Goal: Task Accomplishment & Management: Use online tool/utility

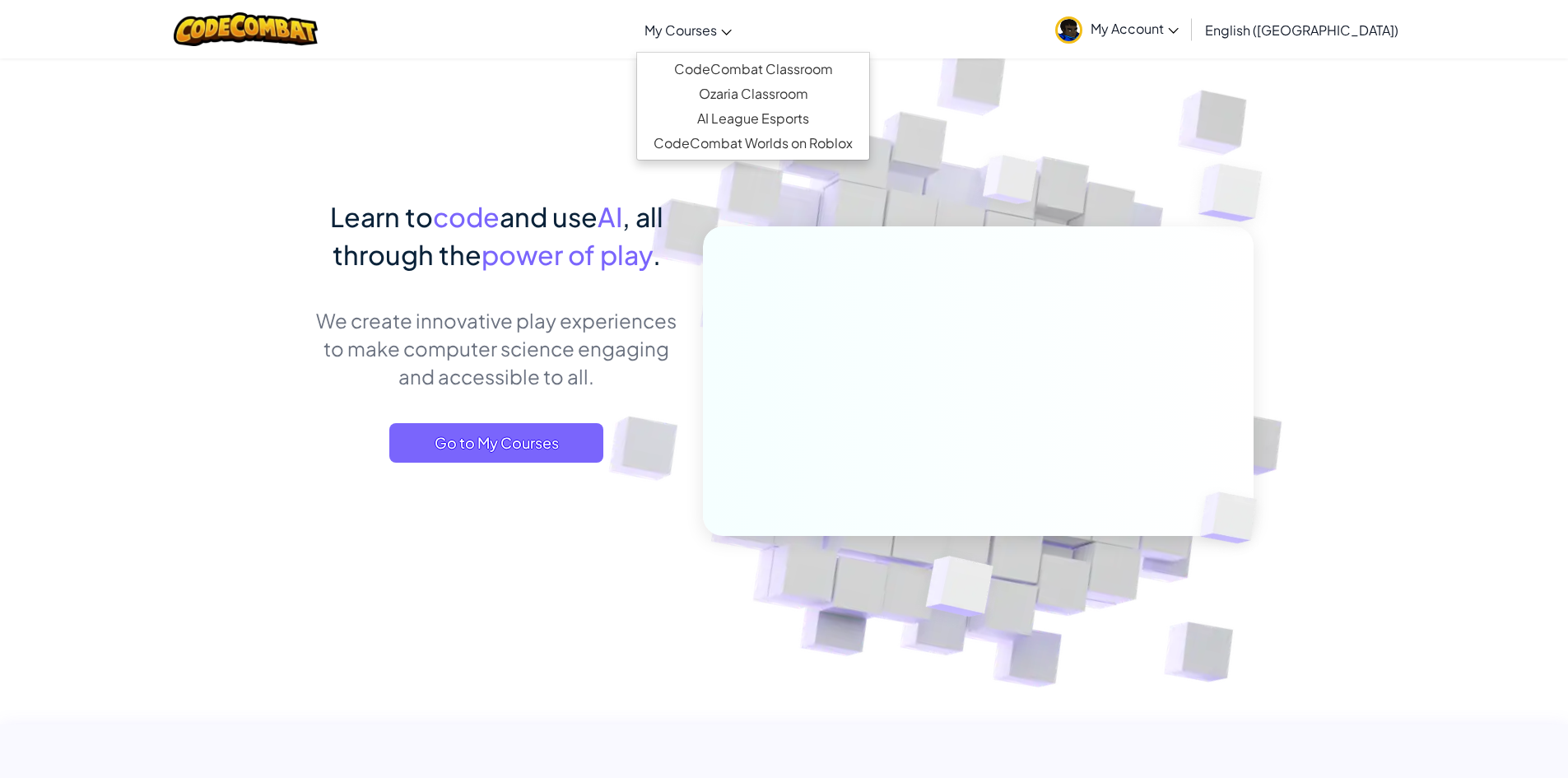
click at [740, 47] on link "My Courses" at bounding box center [689, 30] width 104 height 45
click at [778, 68] on link "CodeCombat Classroom" at bounding box center [753, 69] width 232 height 25
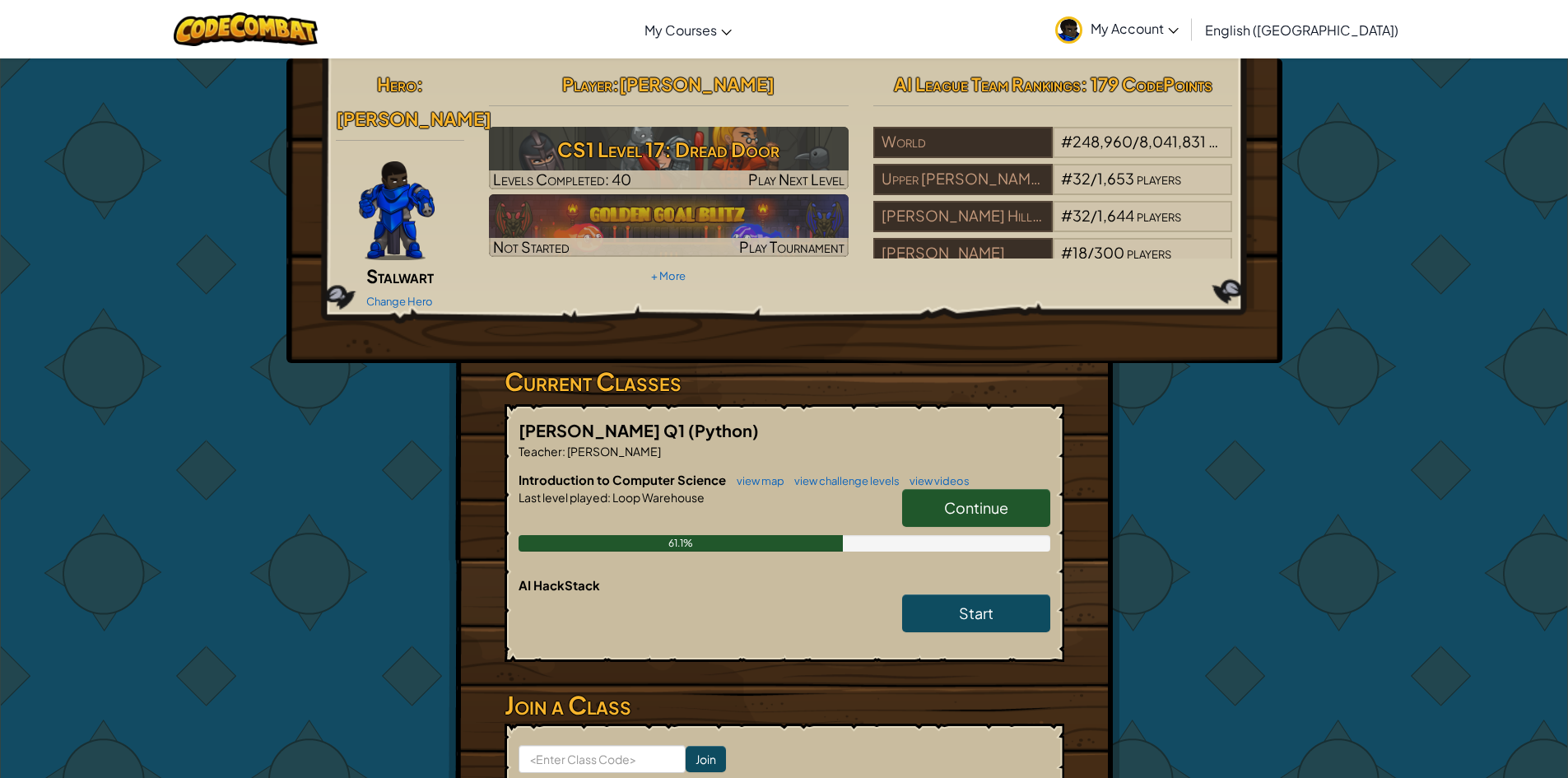
click at [959, 492] on link "Continue" at bounding box center [977, 508] width 148 height 38
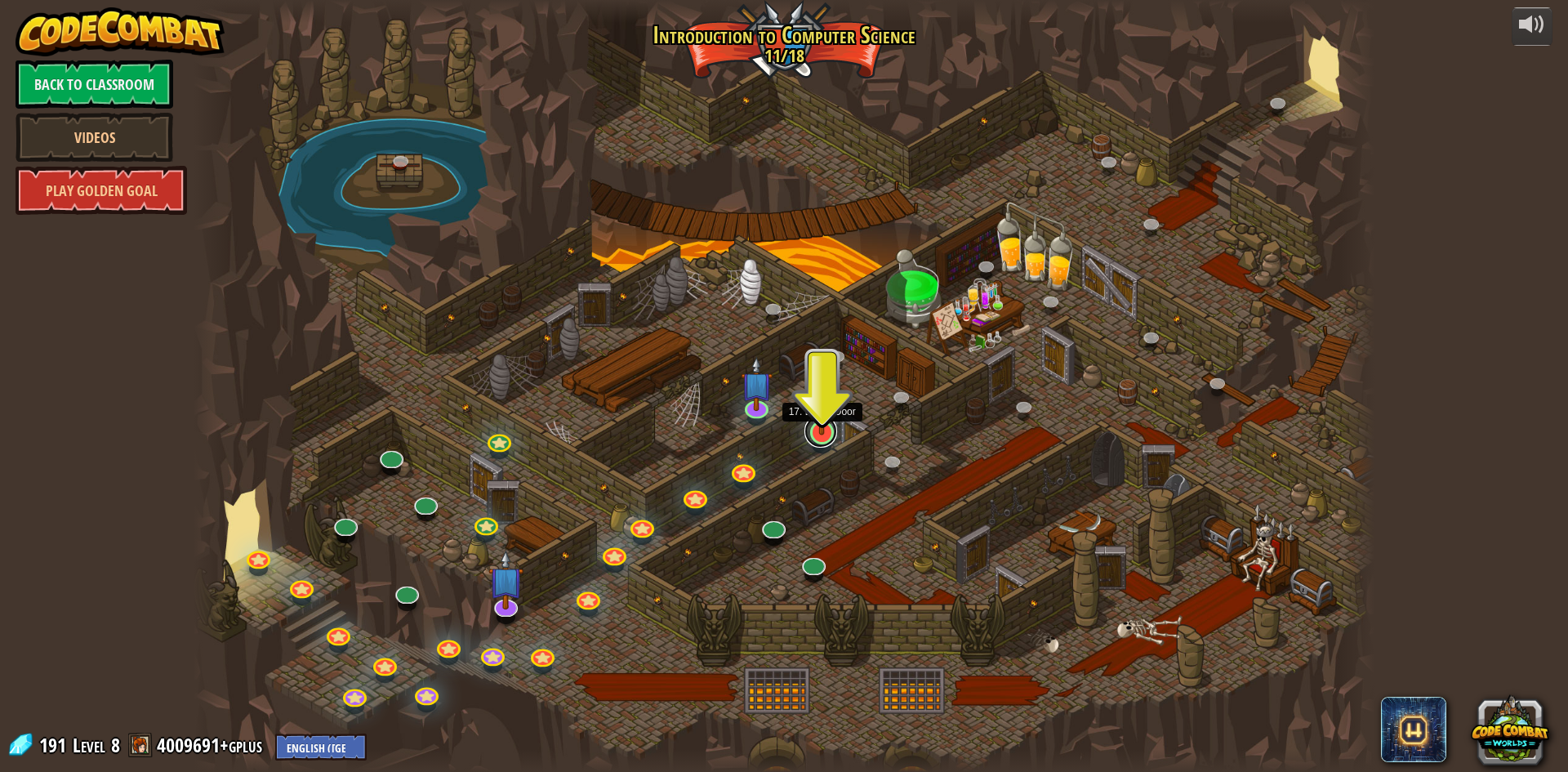
click at [807, 438] on link at bounding box center [821, 432] width 33 height 33
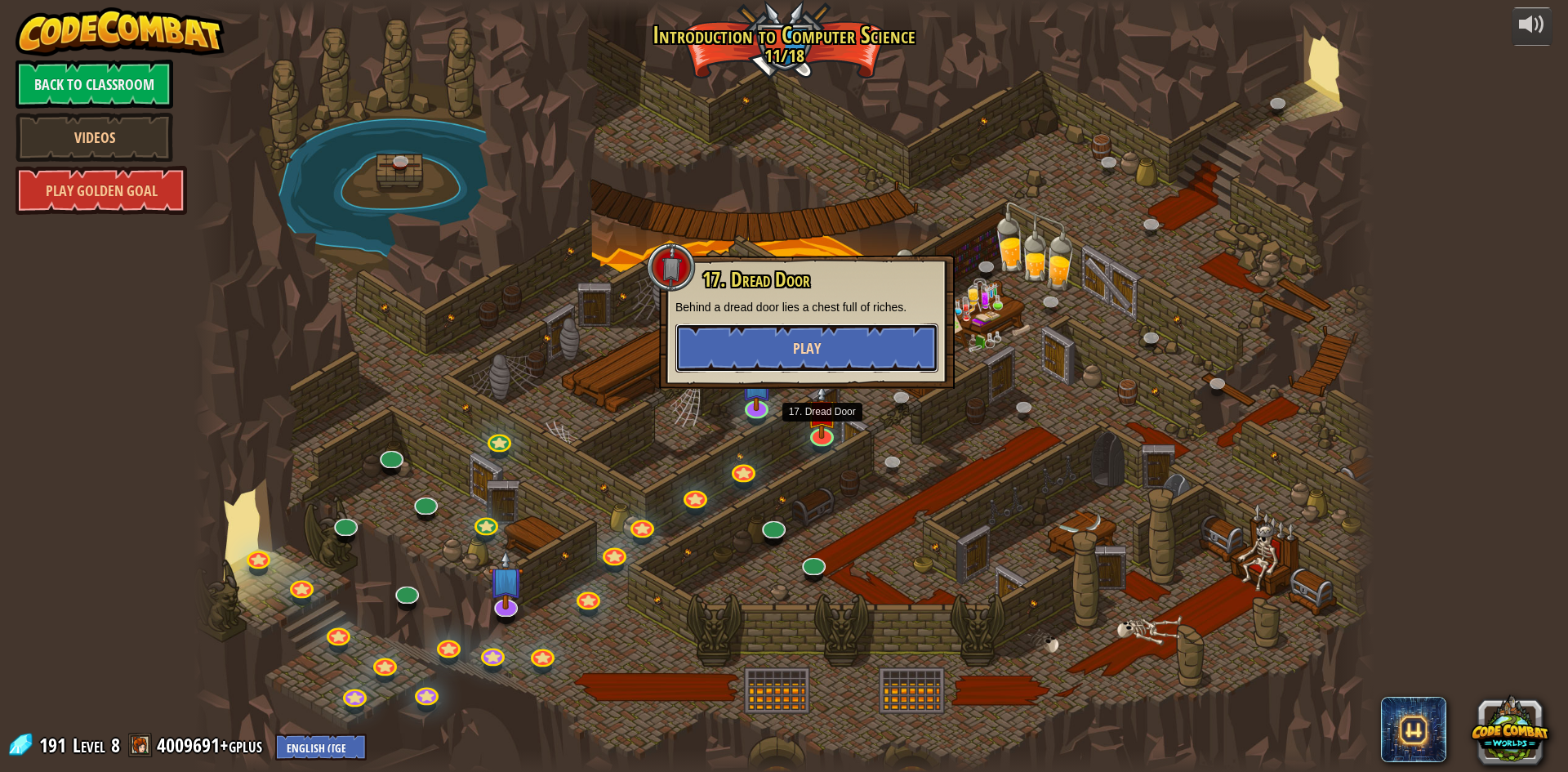
click at [826, 324] on button "Play" at bounding box center [807, 348] width 263 height 49
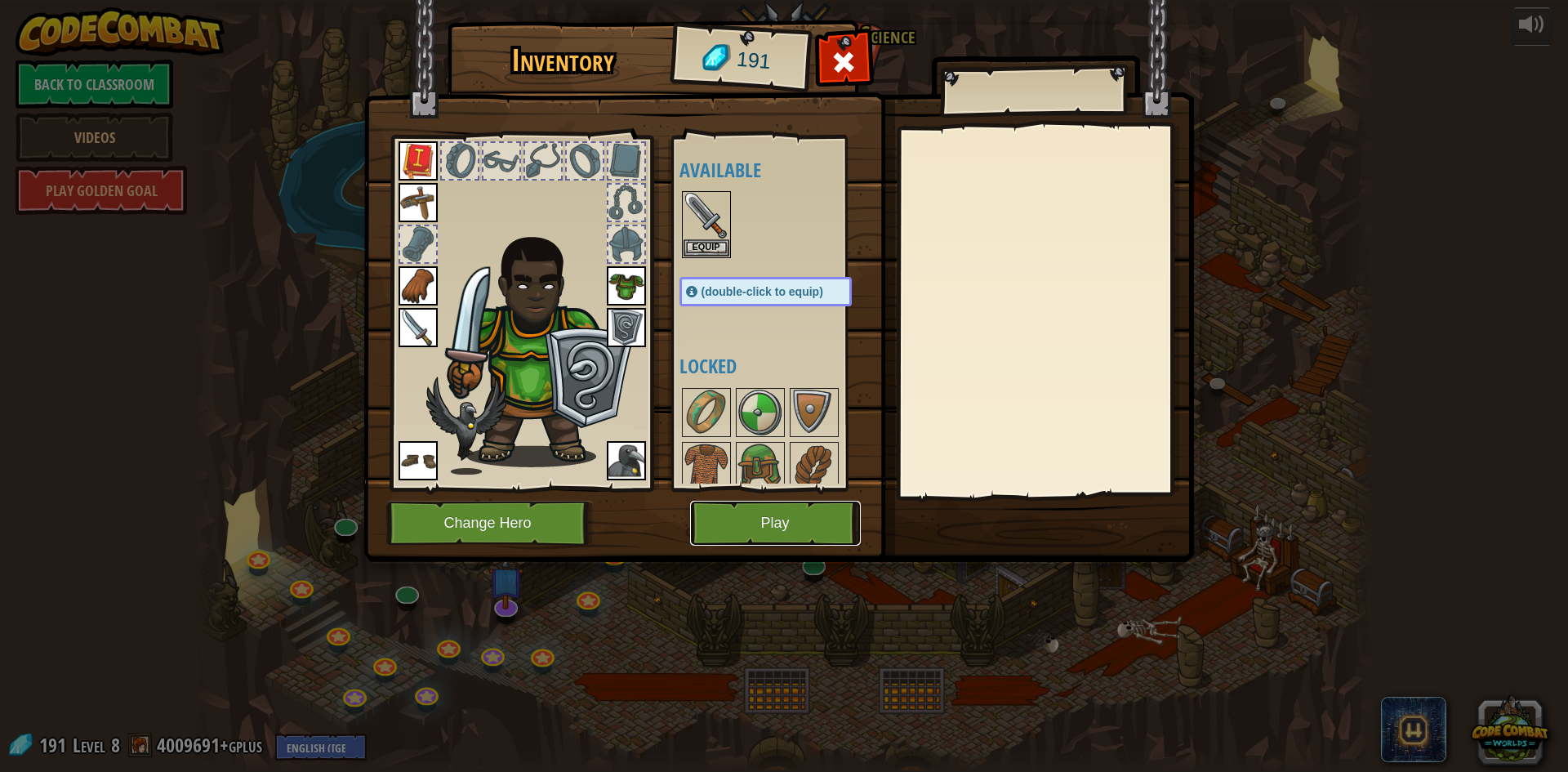
click at [784, 537] on button "Play" at bounding box center [776, 523] width 171 height 45
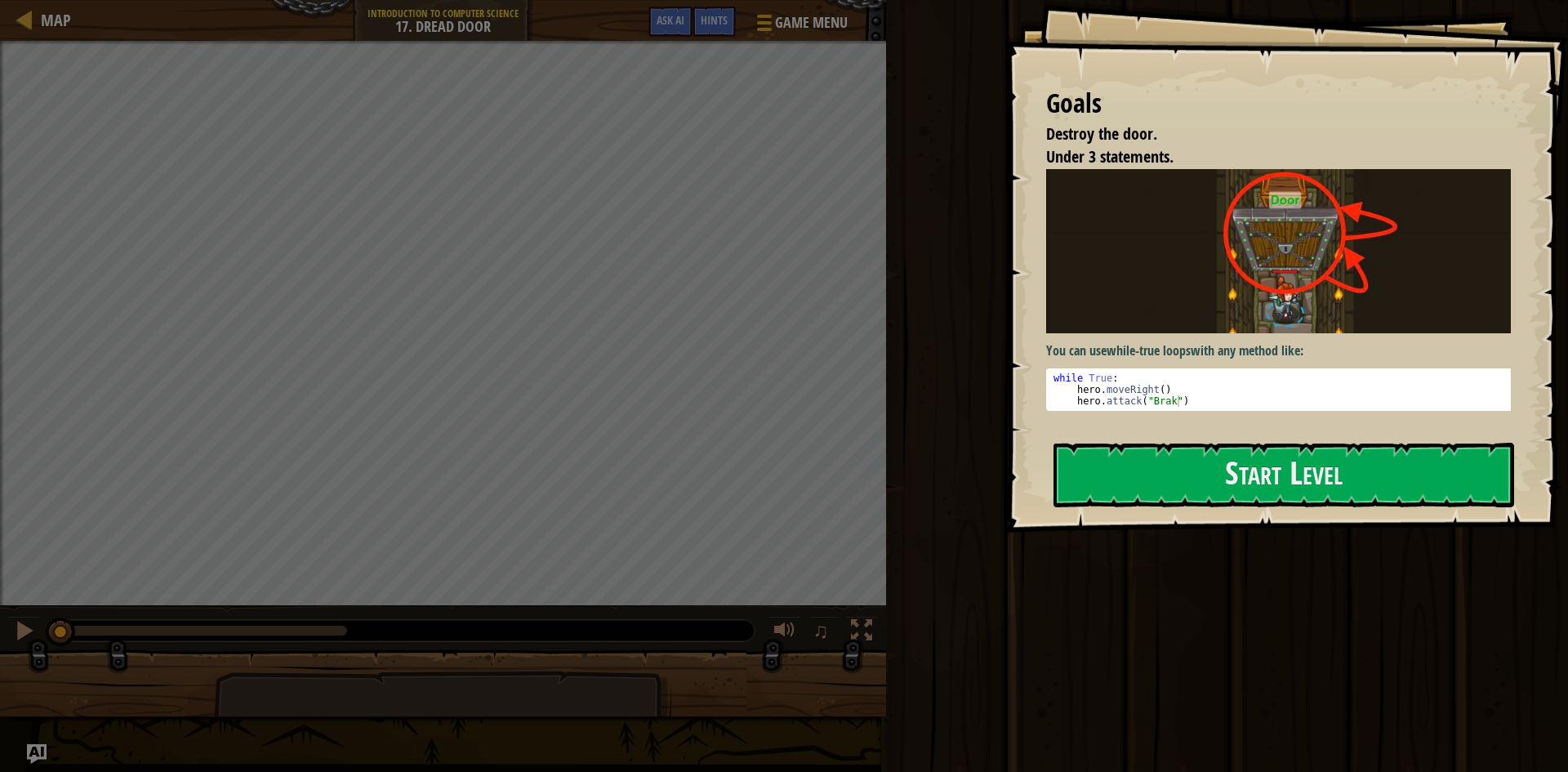
type textarea "hero.attack("Brak")"
drag, startPoint x: 1159, startPoint y: 403, endPoint x: 1167, endPoint y: 421, distance: 19.7
click at [1160, 406] on pre "hero.attack("Brak") 1 2 3 while True : hero . moveRight ( ) hero . attack ( "Br…" at bounding box center [1285, 390] width 477 height 42
click at [1225, 498] on button "Start Level" at bounding box center [1284, 475] width 461 height 64
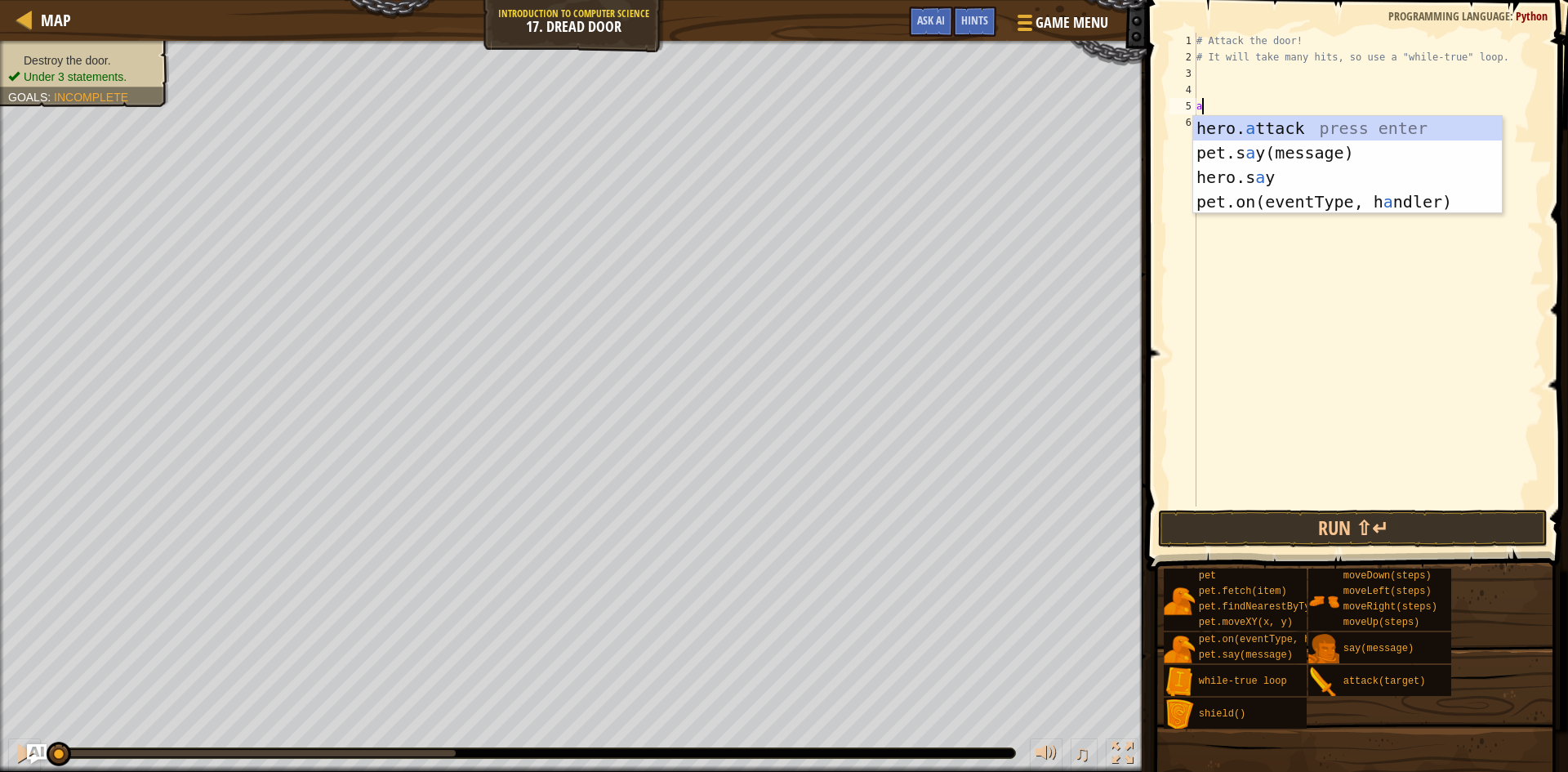
scroll to position [7, 0]
click at [1255, 132] on div "hero. a ttack press enter pet.s a y(message) press enter hero.s a y press enter…" at bounding box center [1348, 190] width 309 height 147
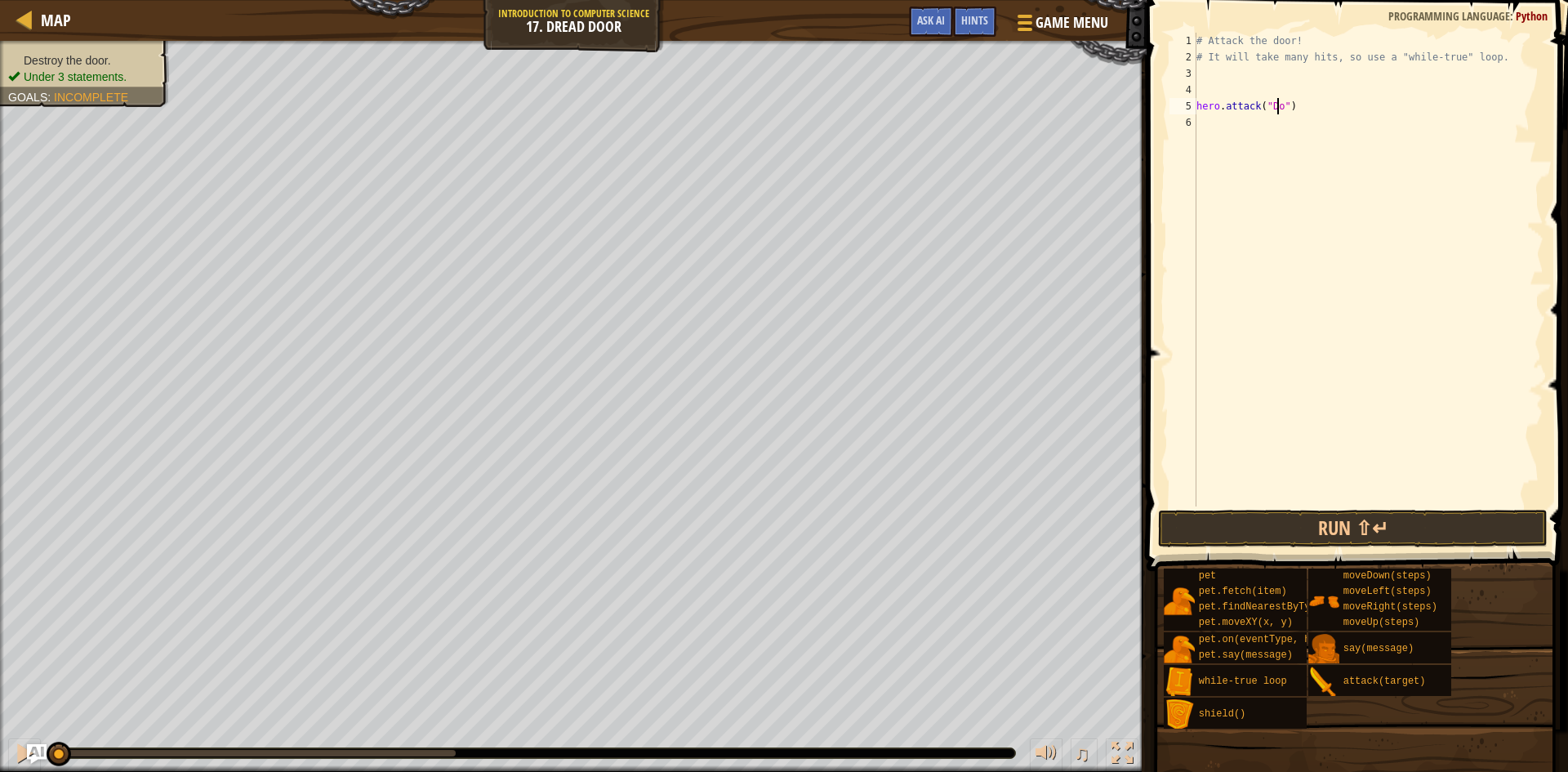
scroll to position [7, 7]
type textarea "hero.attack("Door")"
click at [1220, 134] on div "# Attack the door! # It will take many hits, so use a "while-true" loop. hero .…" at bounding box center [1368, 286] width 350 height 507
click at [1203, 85] on div "# Attack the door! # It will take many hits, so use a "while-true" loop. hero .…" at bounding box center [1368, 286] width 350 height 507
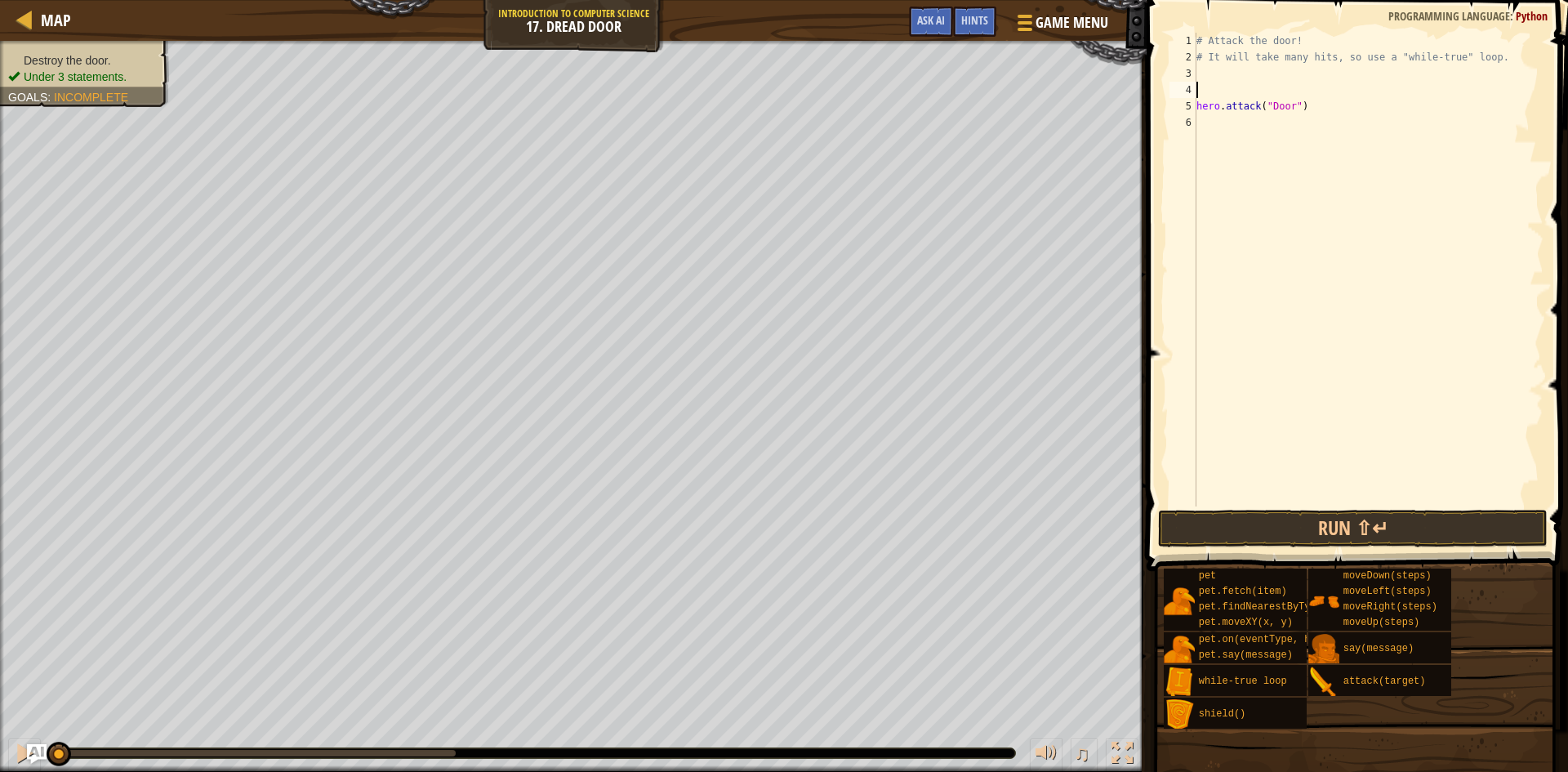
type textarea "w"
click at [1244, 107] on div "w [PERSON_NAME]-true loop press enter hero.moveDo w n press enter" at bounding box center [1348, 148] width 309 height 98
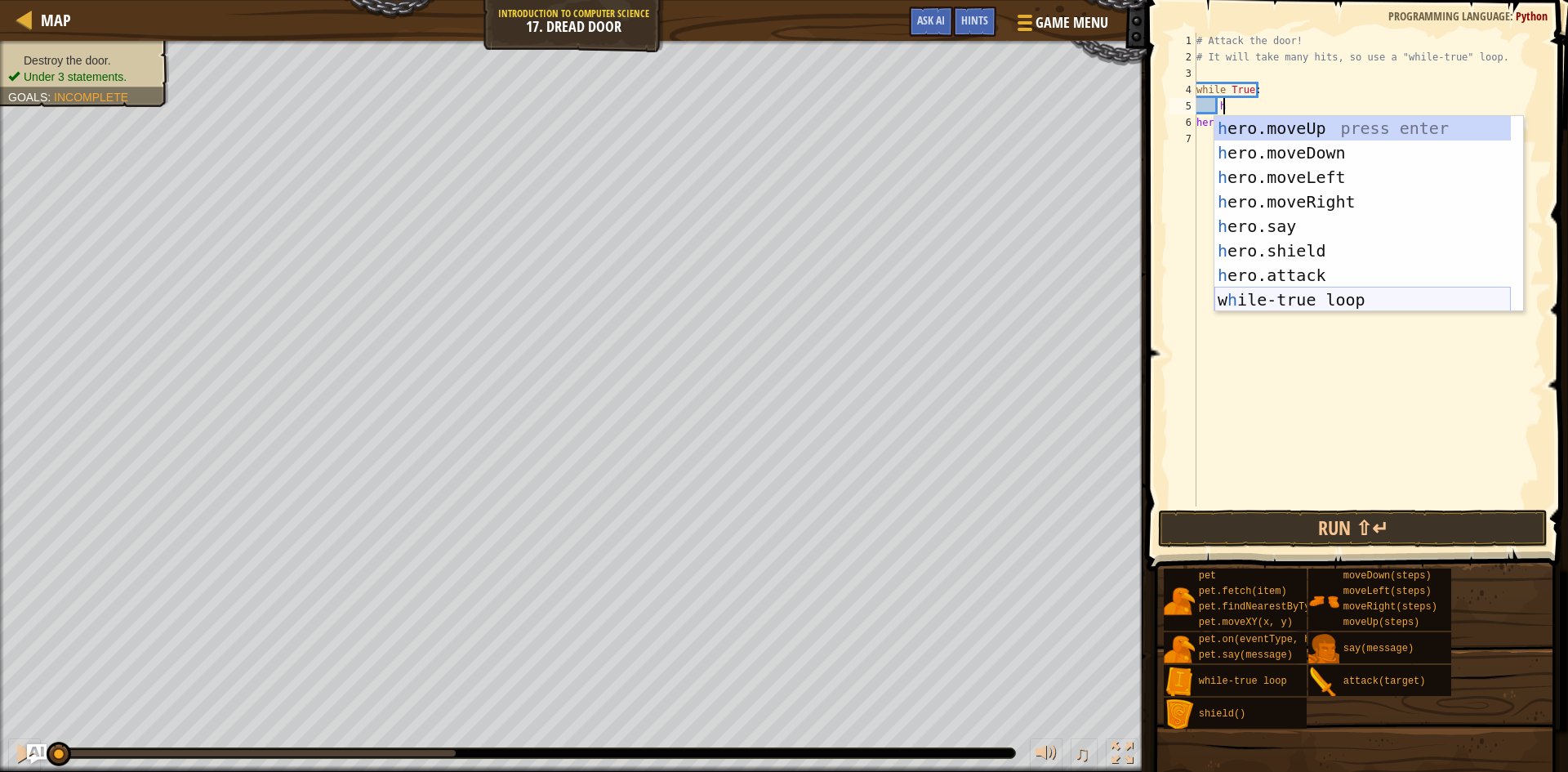
scroll to position [49, 0]
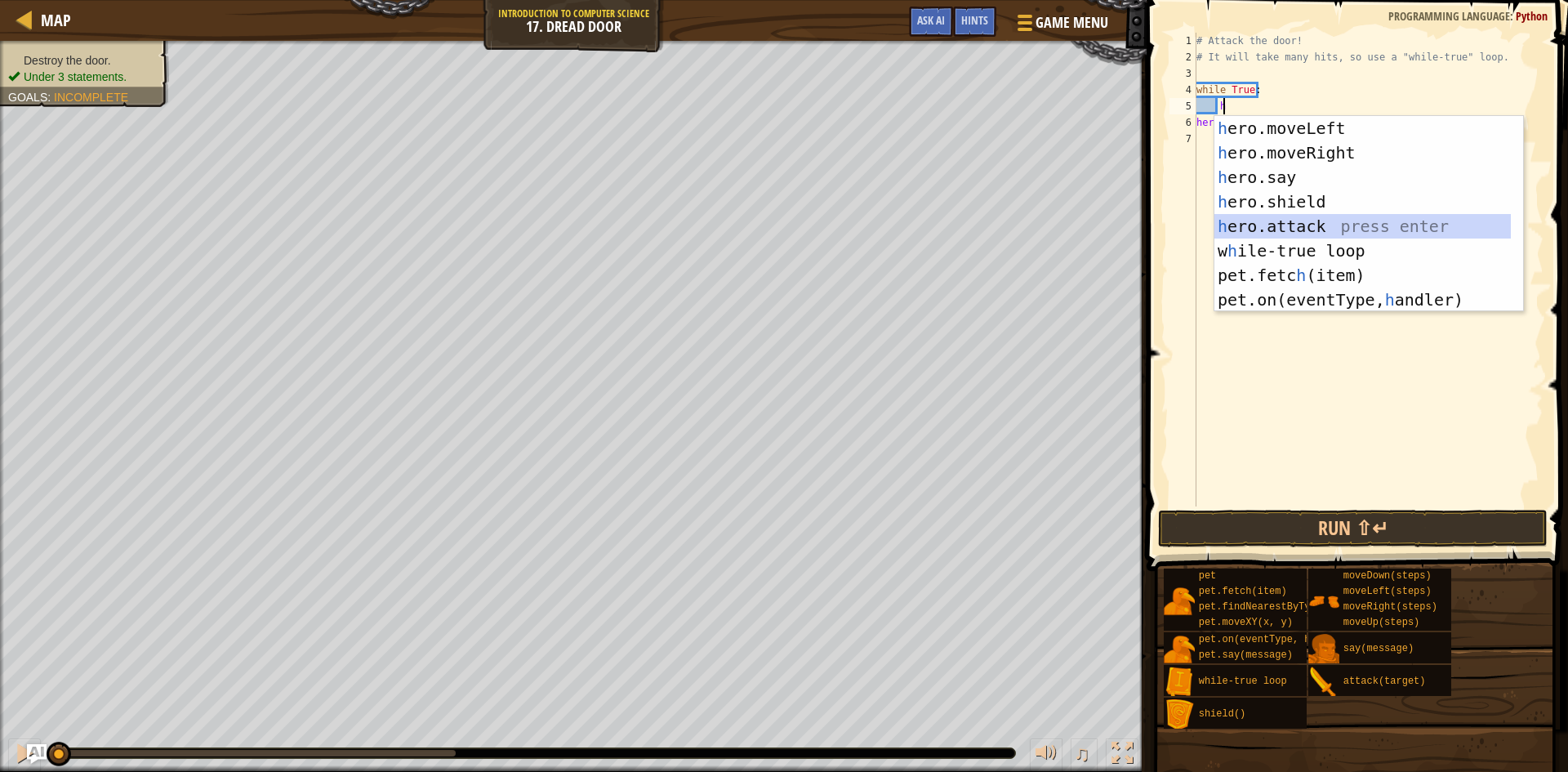
click at [1301, 221] on div "h ero.moveLeft press enter h ero.moveRight press enter h ero.say press enter h …" at bounding box center [1363, 238] width 296 height 245
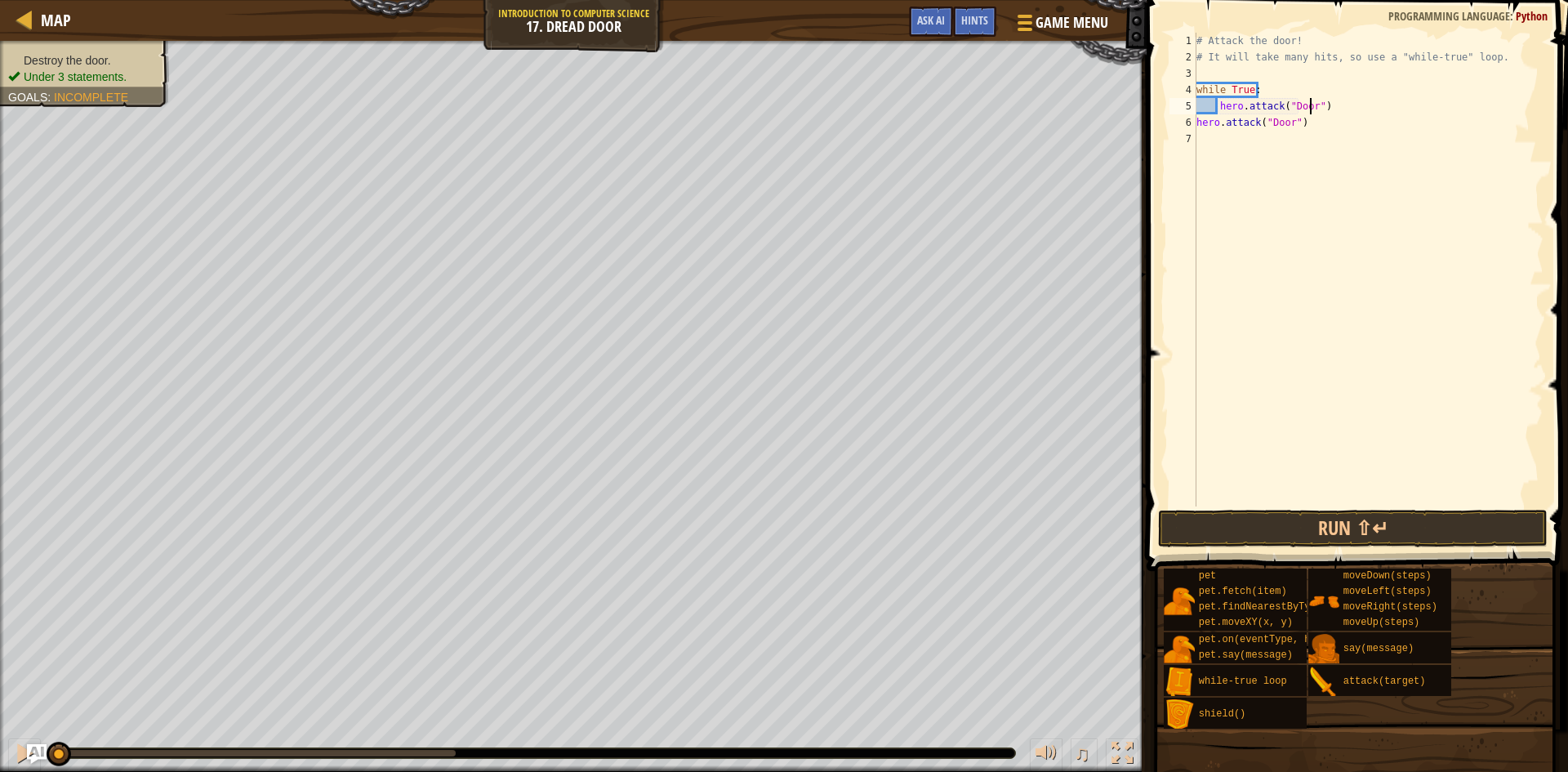
scroll to position [7, 10]
click at [1286, 128] on div "# Attack the door! # It will take many hits, so use a "while-true" loop. while …" at bounding box center [1368, 286] width 350 height 507
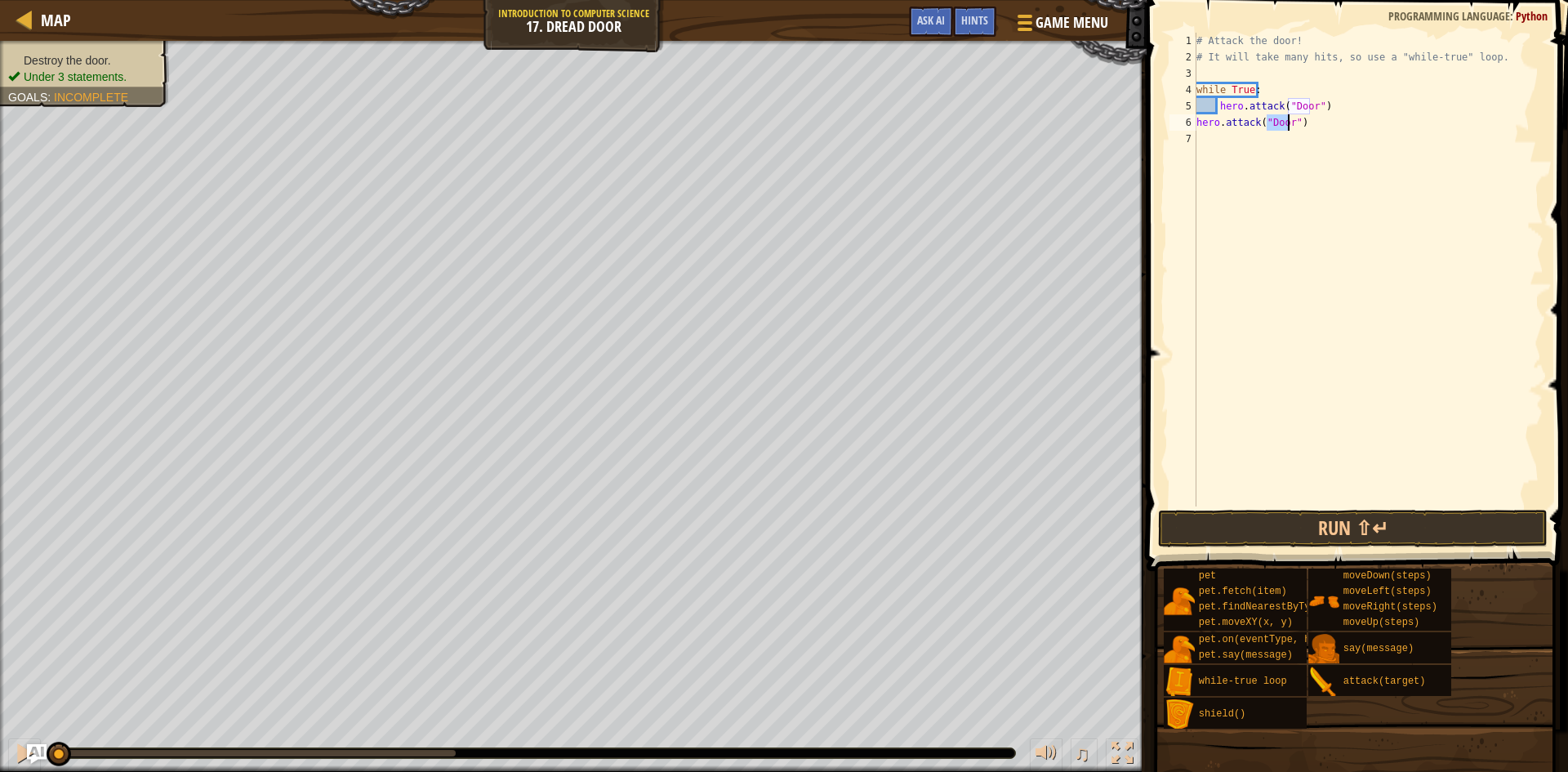
type textarea "hero.attack("Door")"
click at [1348, 516] on button "Run ⇧↵" at bounding box center [1354, 528] width 390 height 38
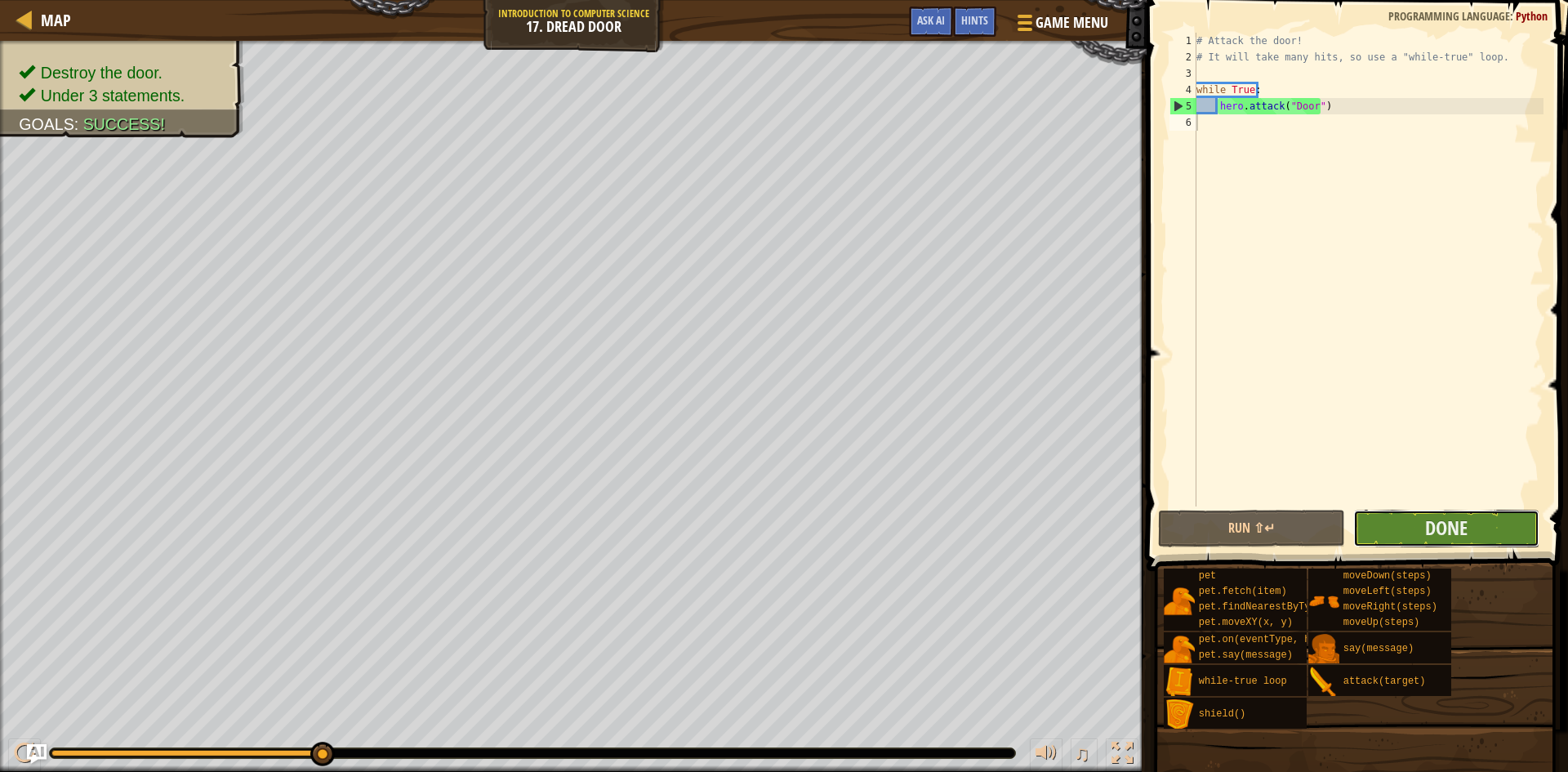
click at [1395, 530] on button "Done" at bounding box center [1447, 528] width 187 height 38
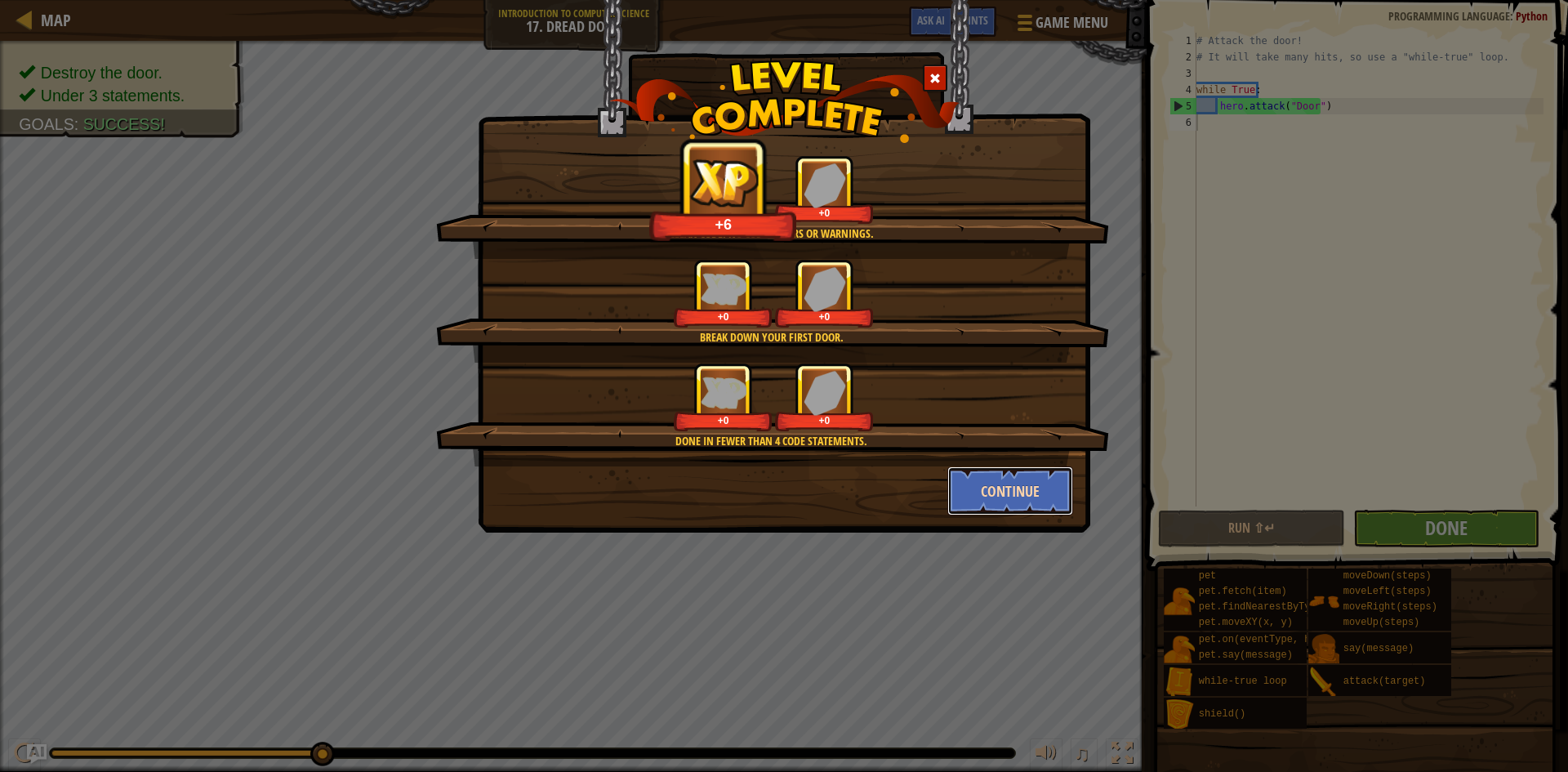
click at [1010, 479] on button "Continue" at bounding box center [1011, 490] width 127 height 49
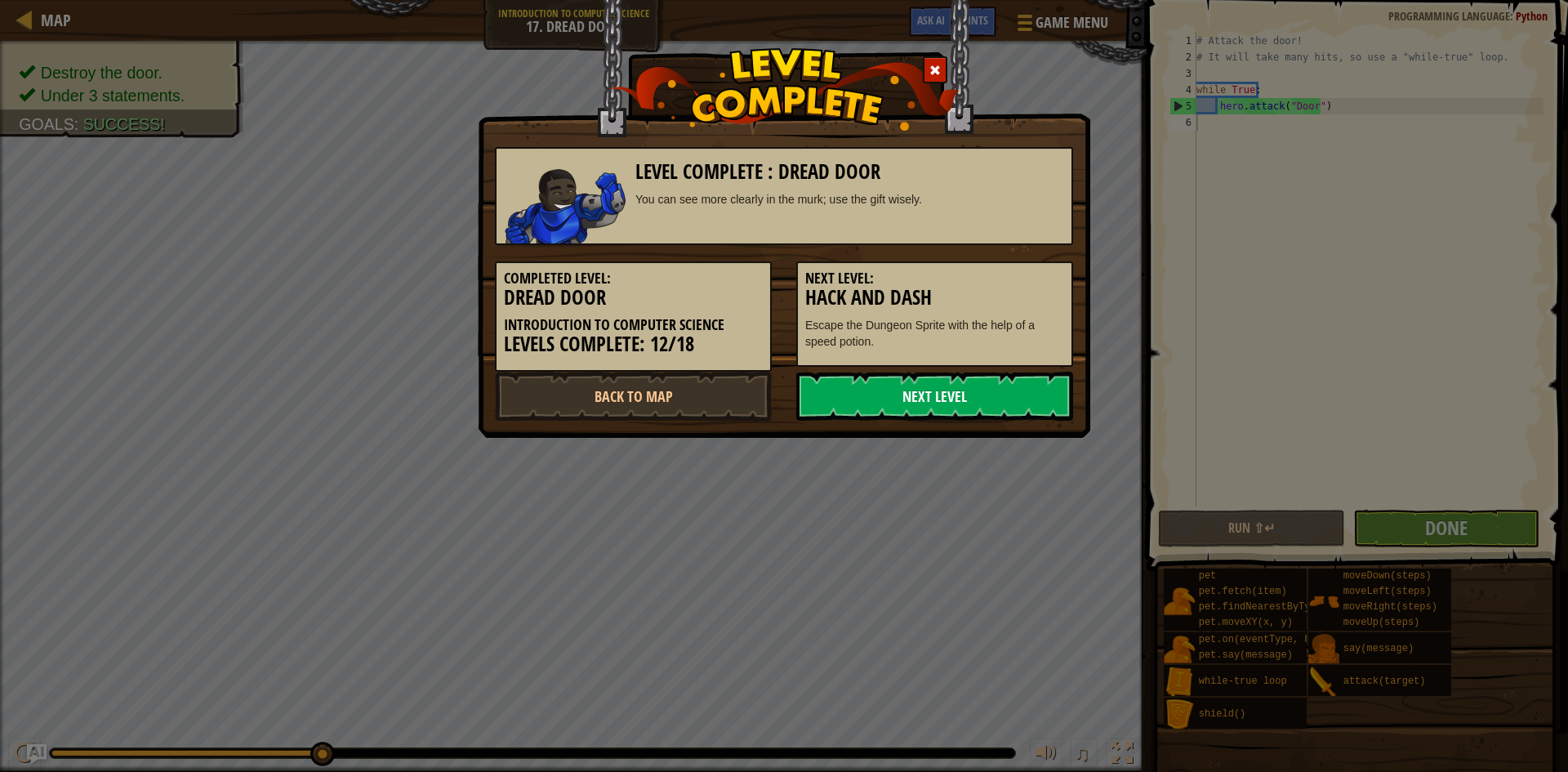
click at [908, 391] on link "Next Level" at bounding box center [934, 396] width 277 height 49
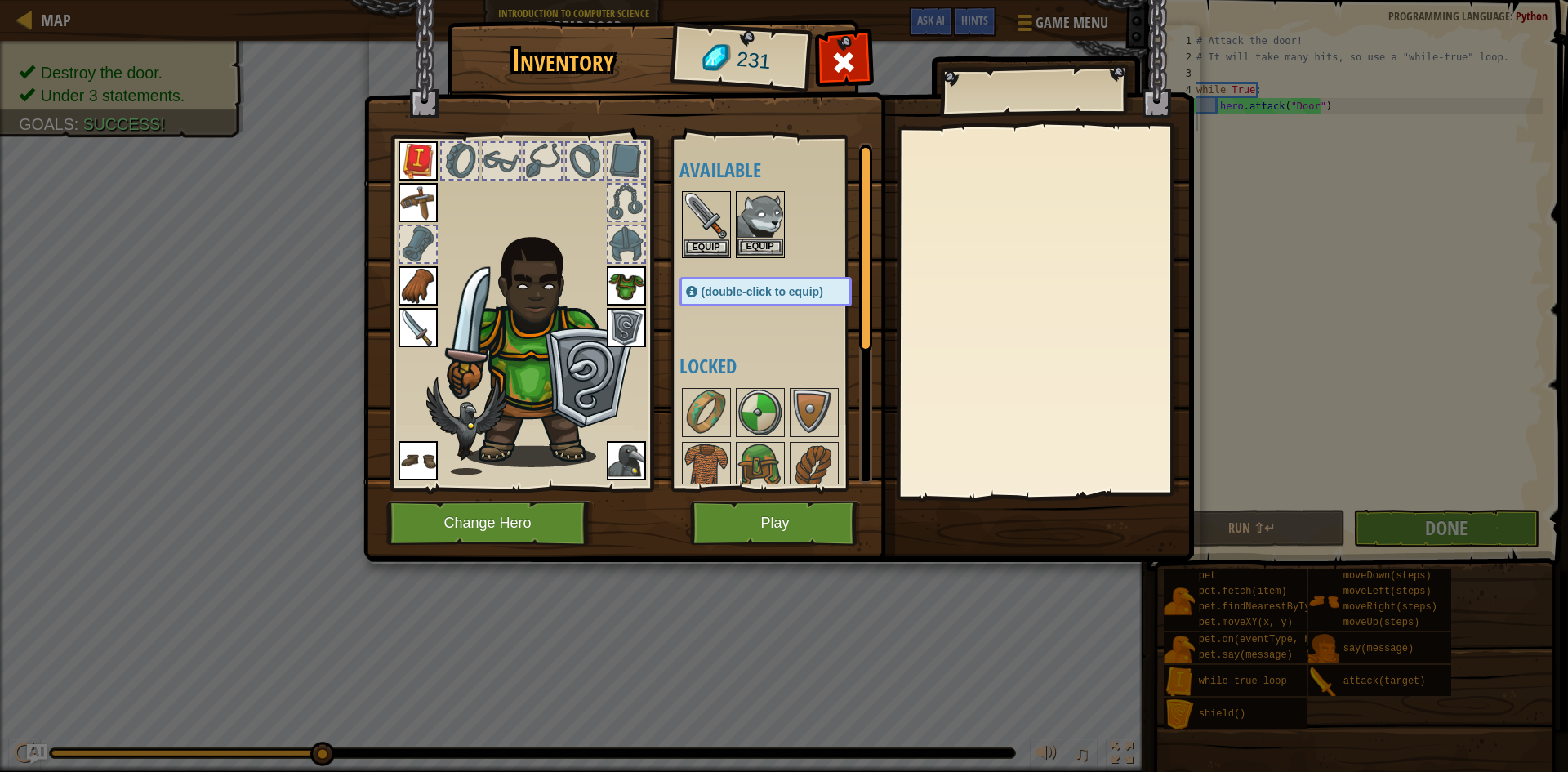
click at [762, 237] on img at bounding box center [761, 216] width 46 height 46
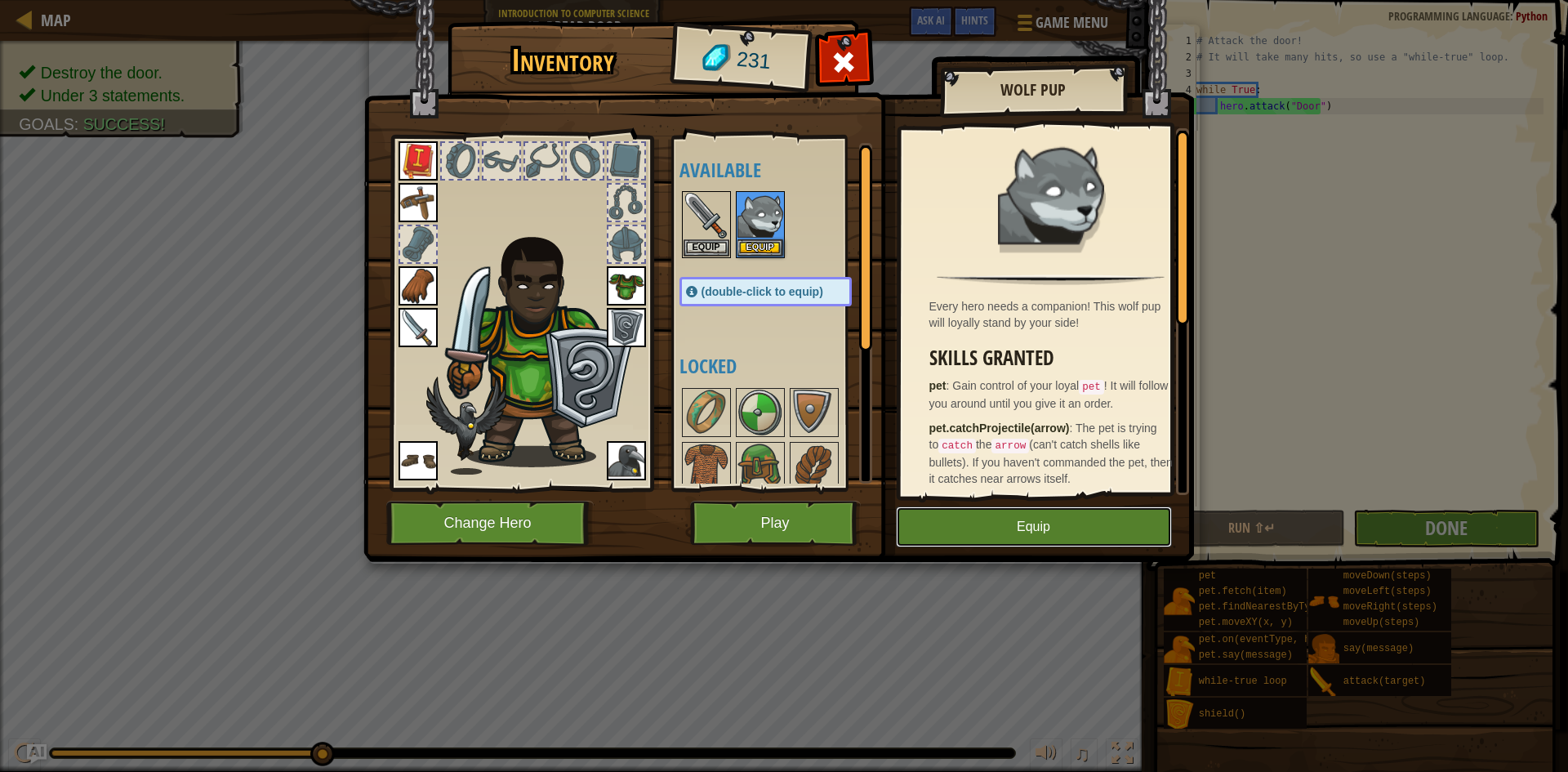
click at [1035, 523] on button "Equip" at bounding box center [1034, 527] width 276 height 40
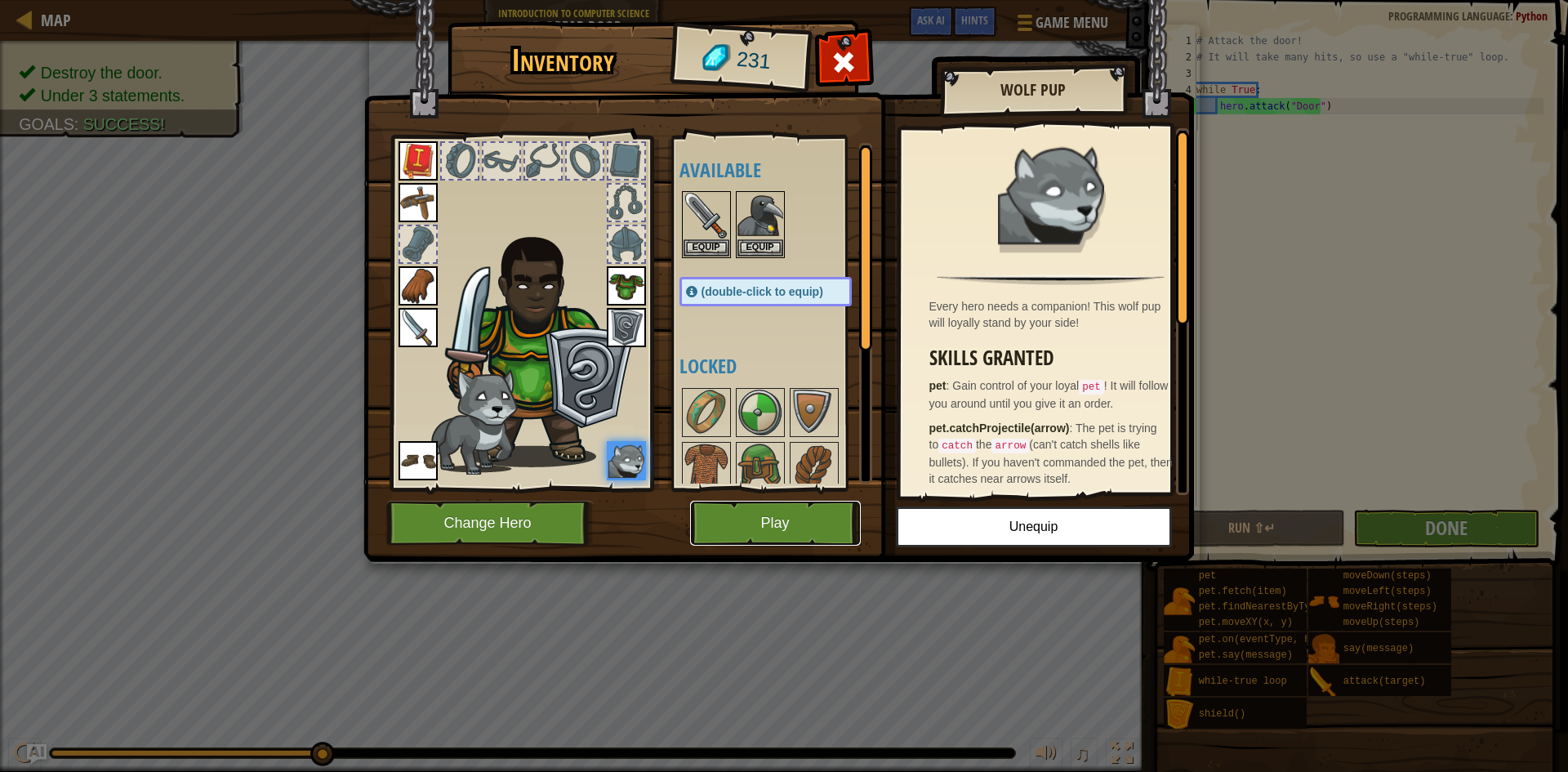
click at [807, 522] on button "Play" at bounding box center [776, 523] width 171 height 45
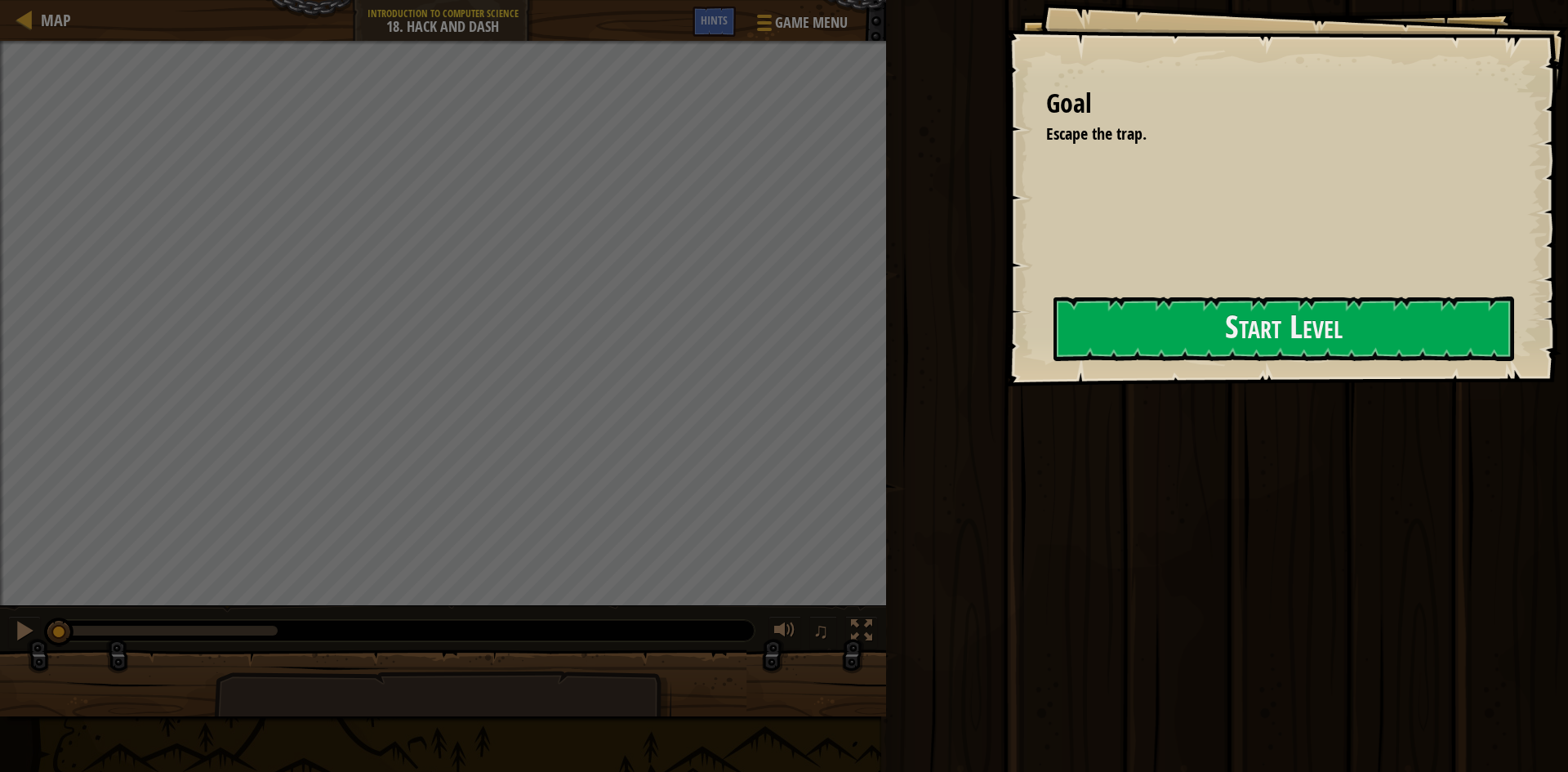
click at [1115, 374] on div "Goal Escape the trap. Start Level Error loading from server. Try refreshing the…" at bounding box center [1287, 193] width 563 height 386
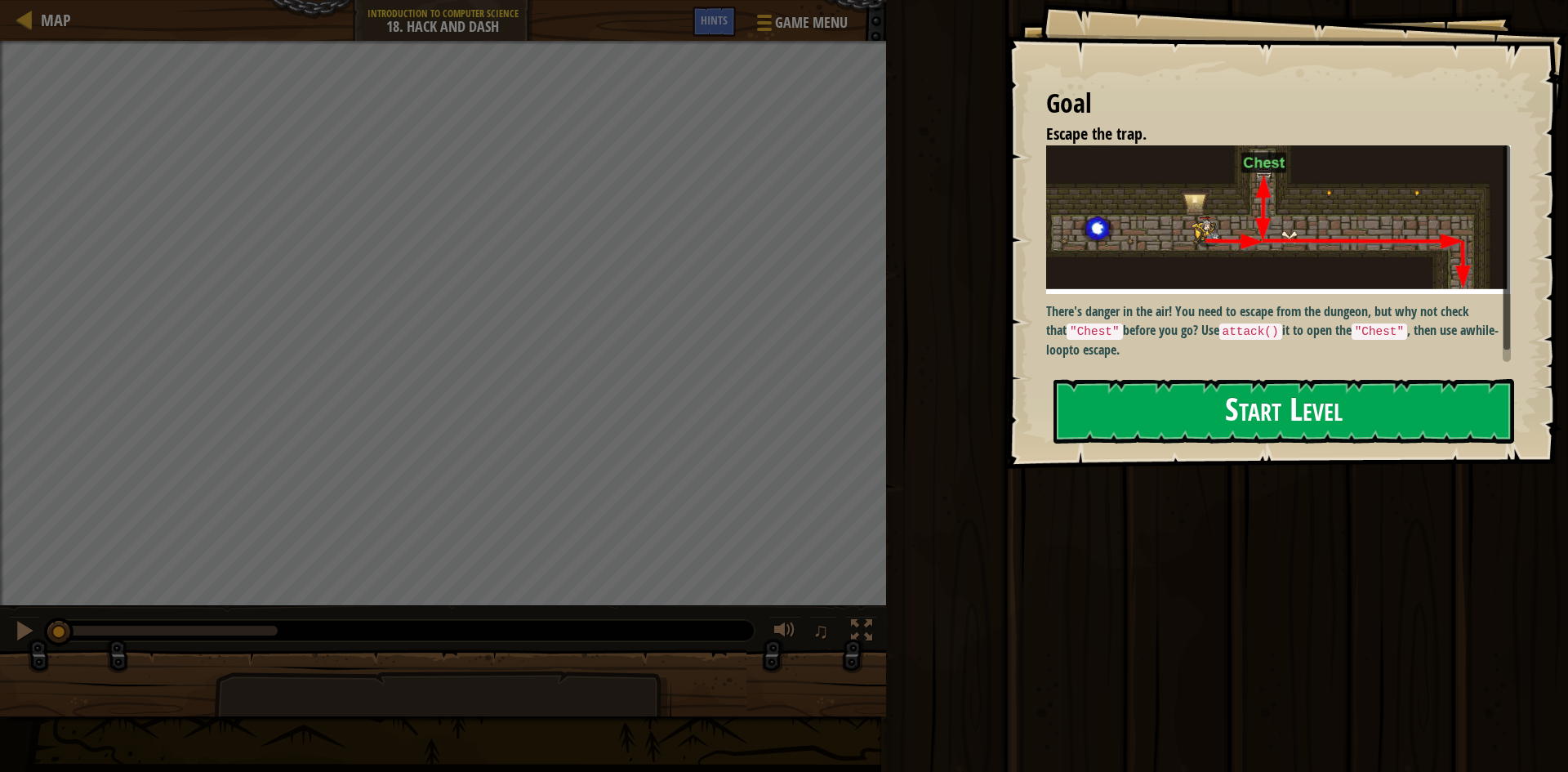
click at [1158, 379] on button "Start Level" at bounding box center [1284, 411] width 461 height 64
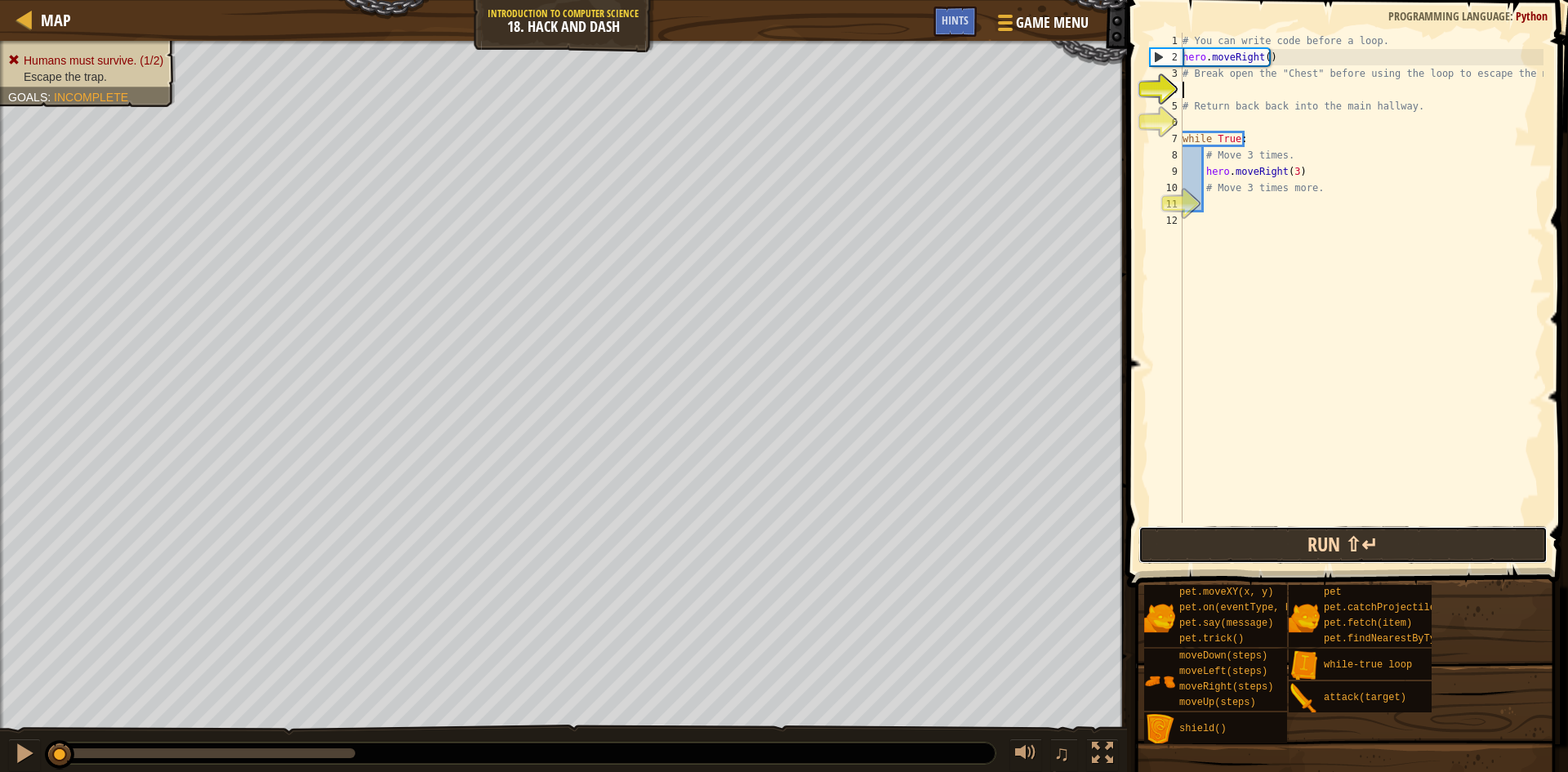
click at [1272, 563] on button "Run ⇧↵" at bounding box center [1343, 545] width 409 height 38
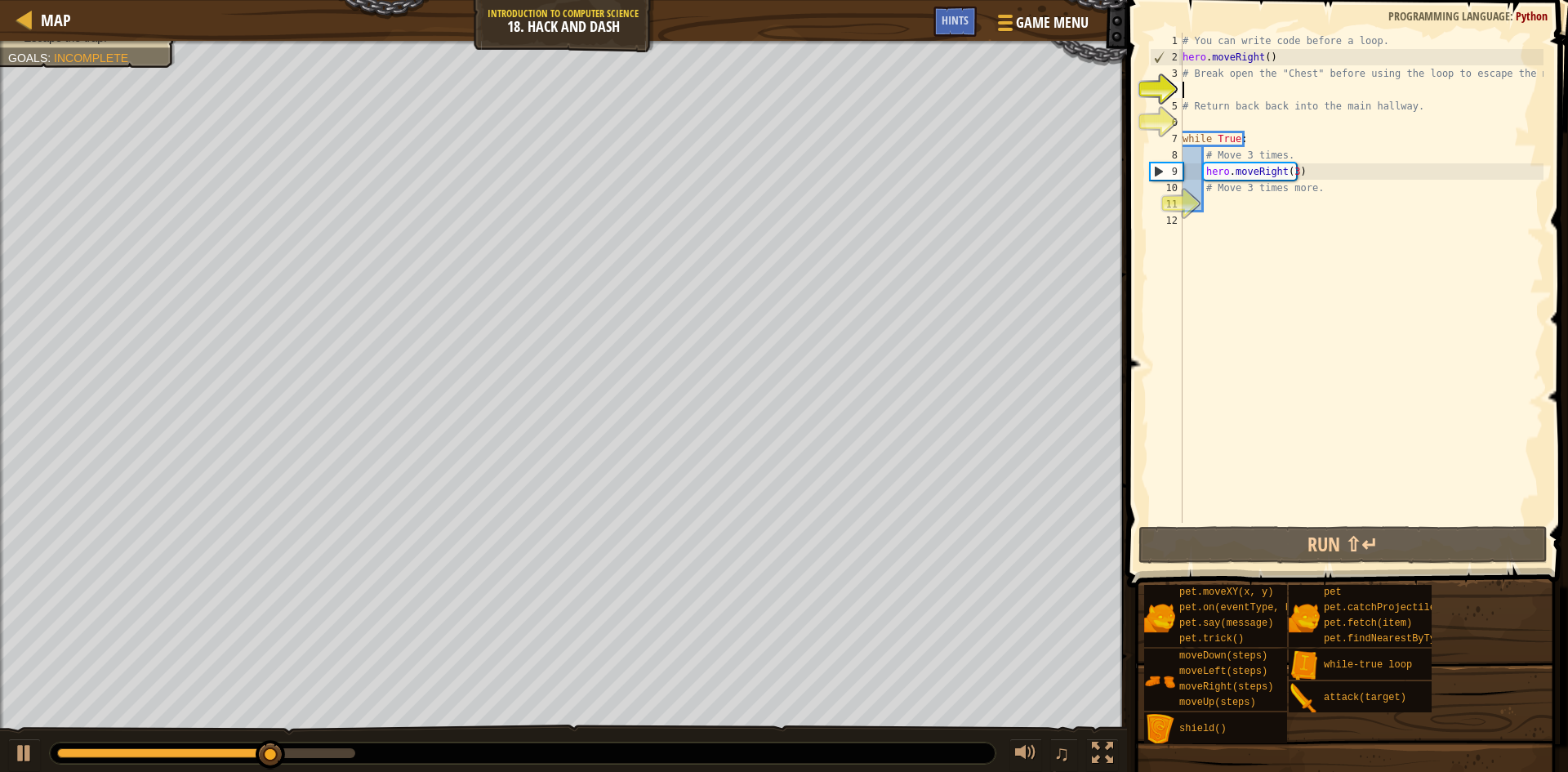
click at [1191, 107] on div "# You can write code before a loop. hero . moveRight ( ) # Break open the "Ches…" at bounding box center [1362, 294] width 364 height 523
type textarea "# Return back back into the main hallway."
click at [1192, 117] on div "# You can write code before a loop. hero . moveRight ( ) # Break open the "Ches…" at bounding box center [1362, 294] width 364 height 523
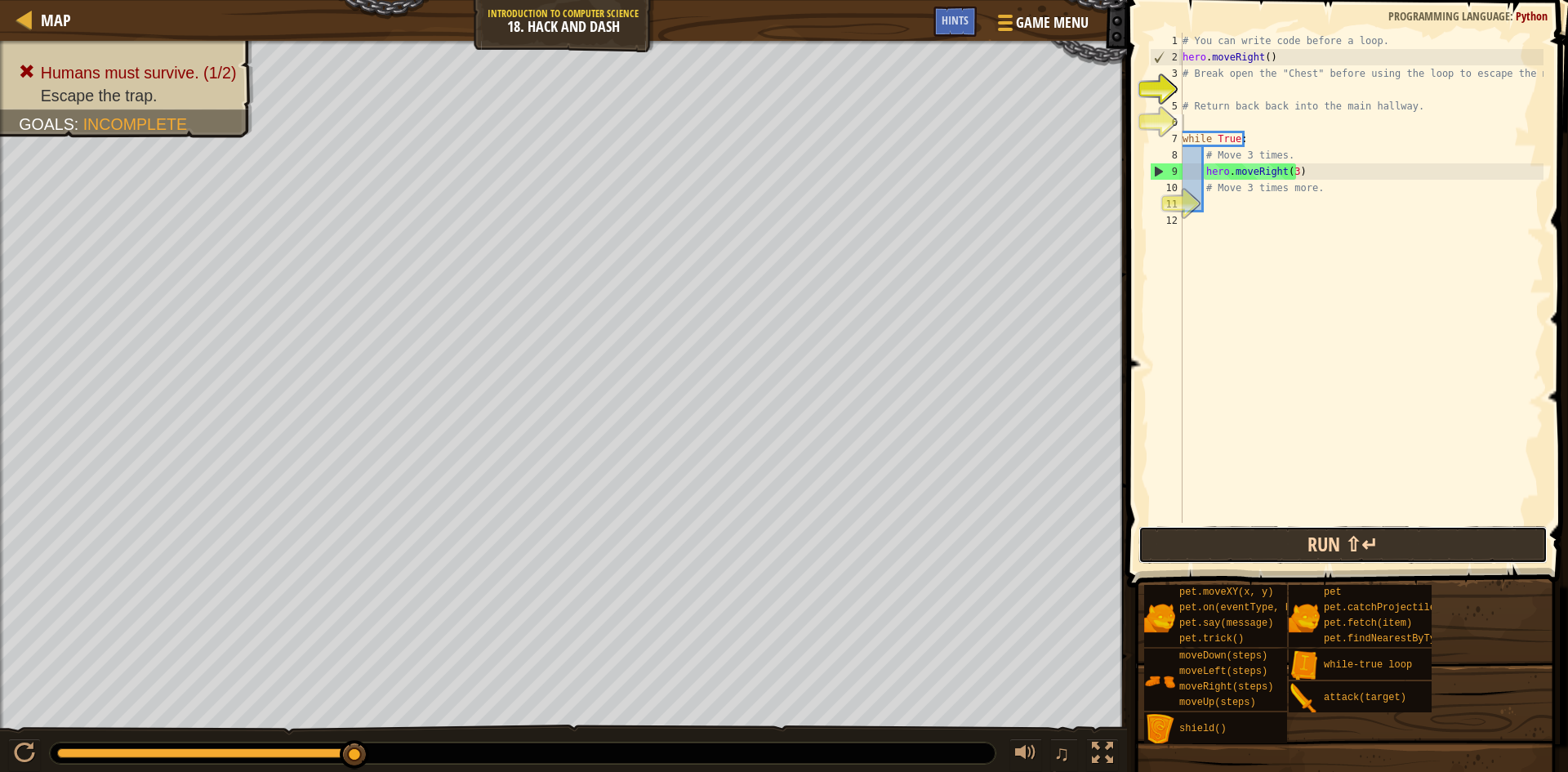
click at [1335, 530] on button "Run ⇧↵" at bounding box center [1343, 545] width 409 height 38
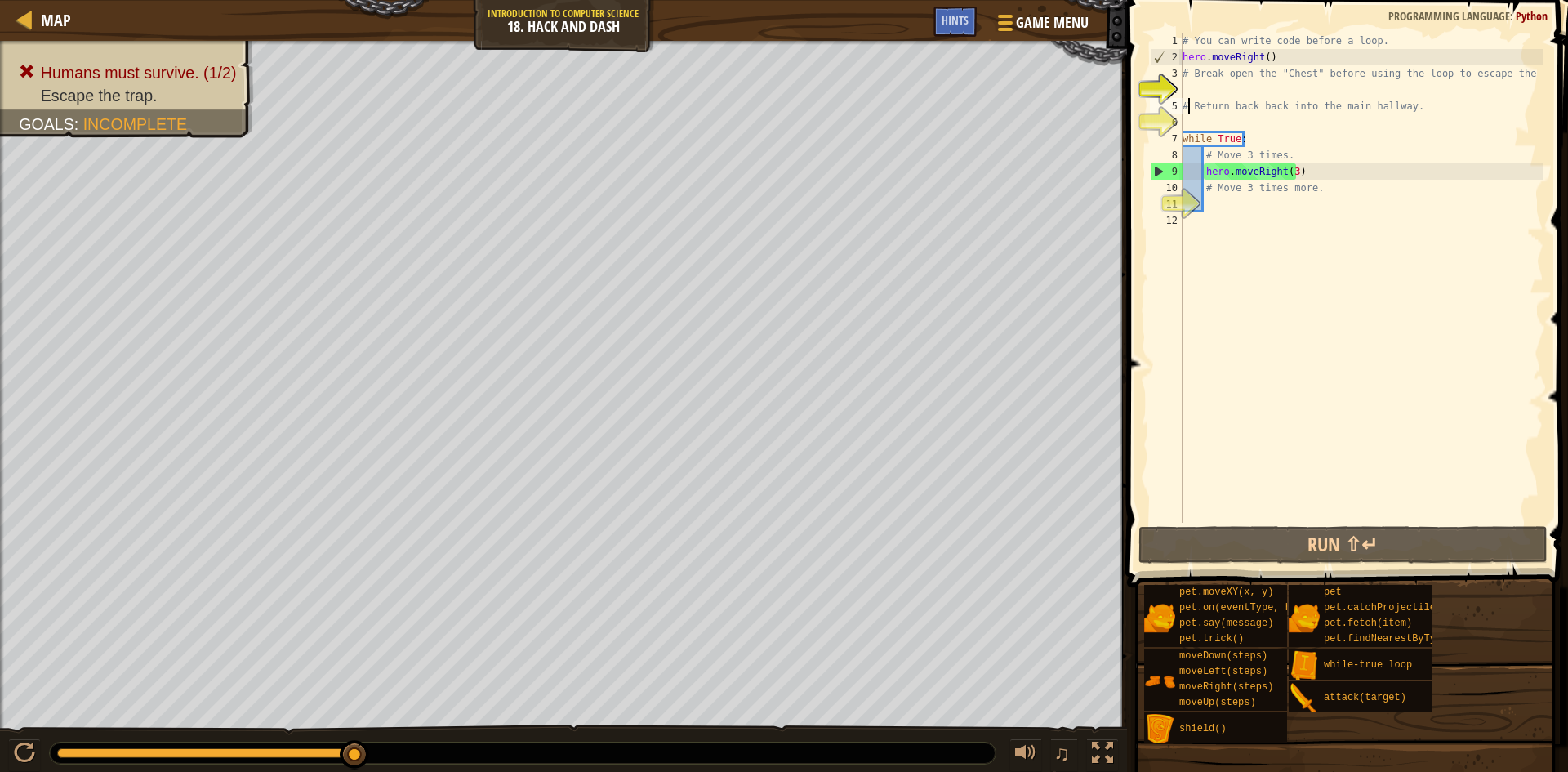
click at [1188, 113] on div "# You can write code before a loop. hero . moveRight ( ) # Break open the "Ches…" at bounding box center [1362, 294] width 364 height 523
type textarea "# Return back back into the main hallway."
click at [1186, 97] on div "# You can write code before a loop. hero . moveRight ( ) # Break open the "Ches…" at bounding box center [1362, 294] width 364 height 523
type textarea "h"
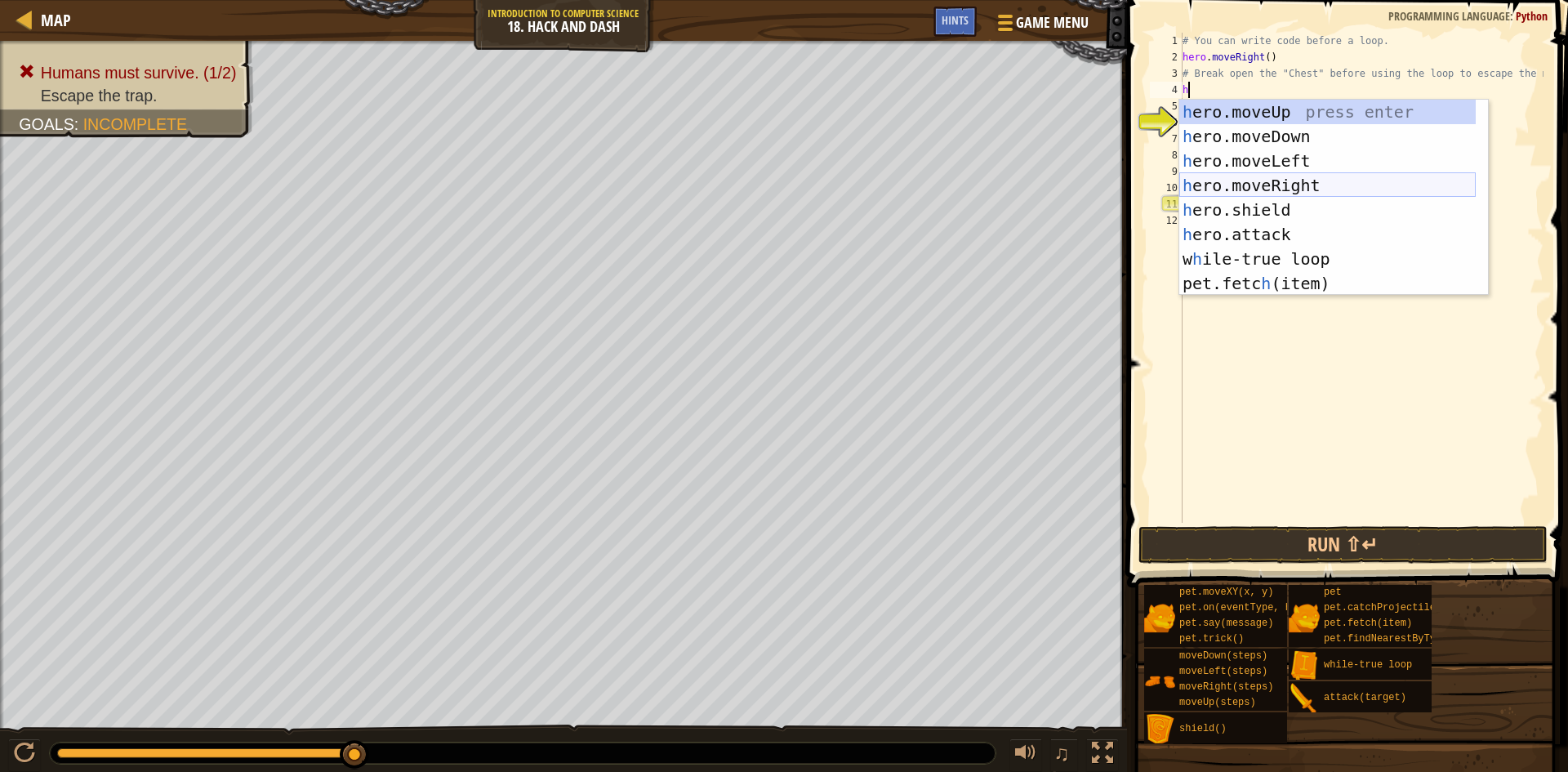
click at [1252, 182] on div "h ero.moveUp press enter h ero.moveDown press enter h ero.moveLeft press enter …" at bounding box center [1328, 222] width 296 height 245
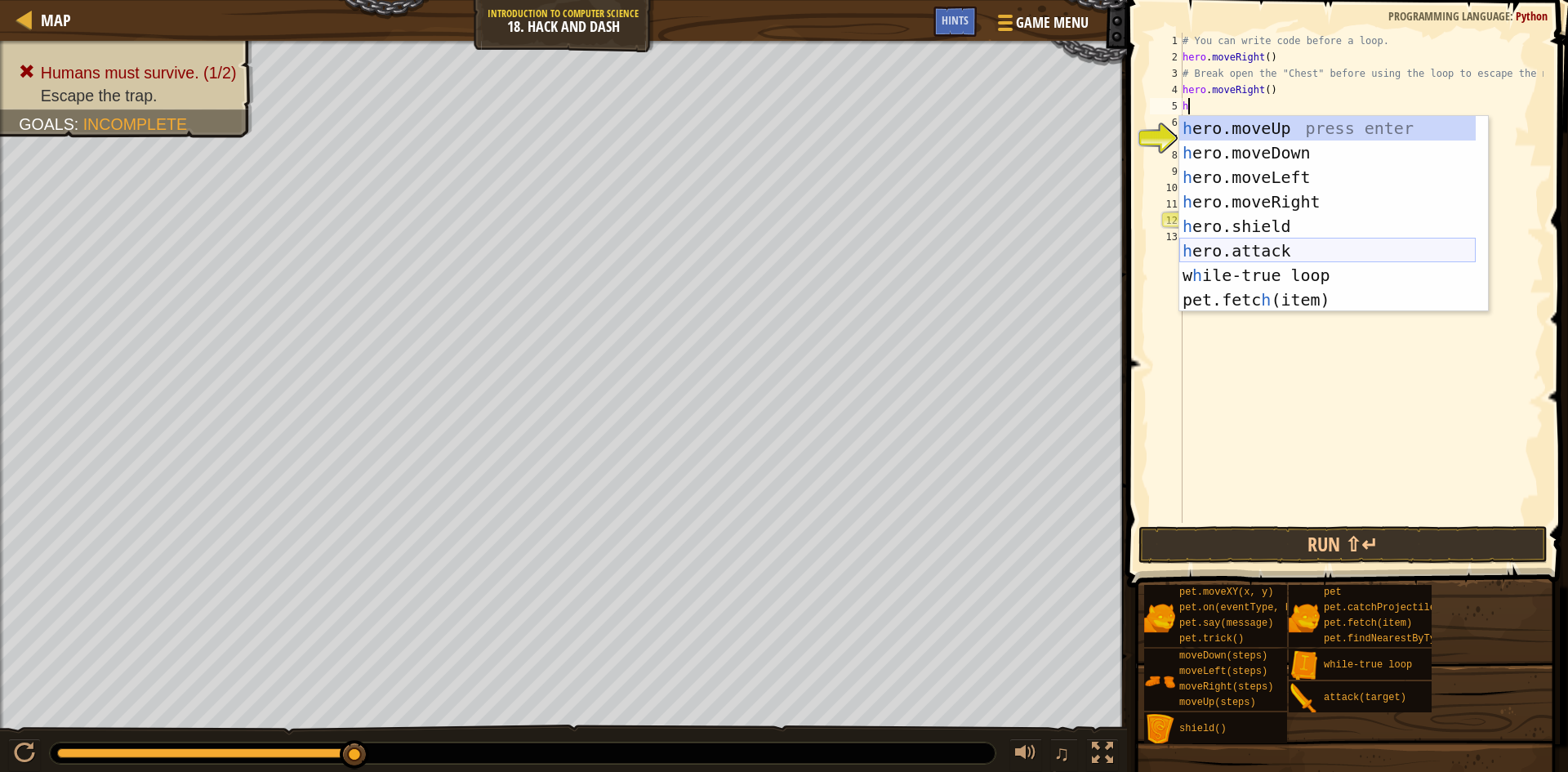
click at [1270, 245] on div "h ero.moveUp press enter h ero.moveDown press enter h ero.moveLeft press enter …" at bounding box center [1328, 238] width 296 height 245
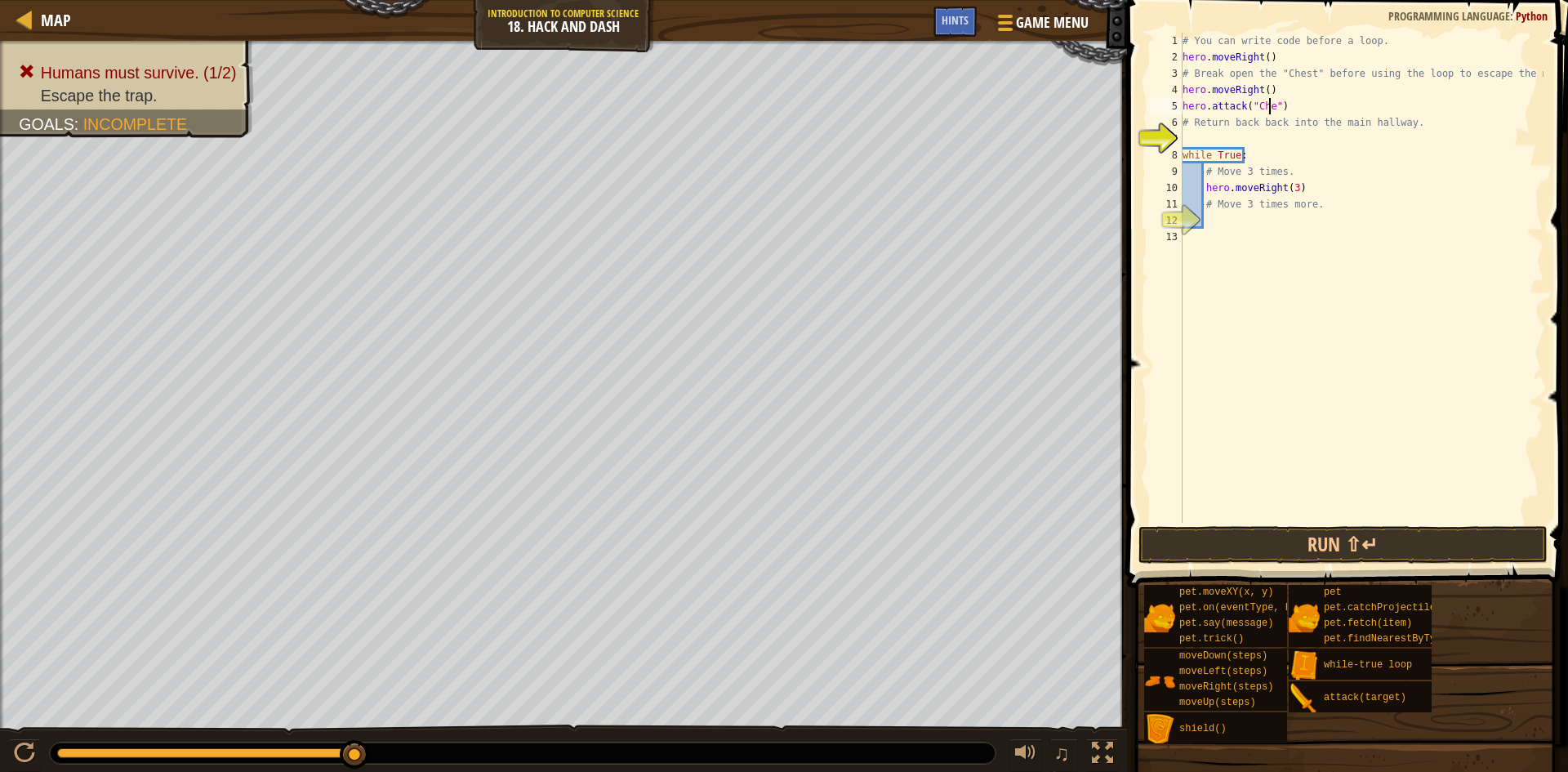
scroll to position [7, 7]
click at [1447, 542] on button "Run ⇧↵" at bounding box center [1343, 545] width 409 height 38
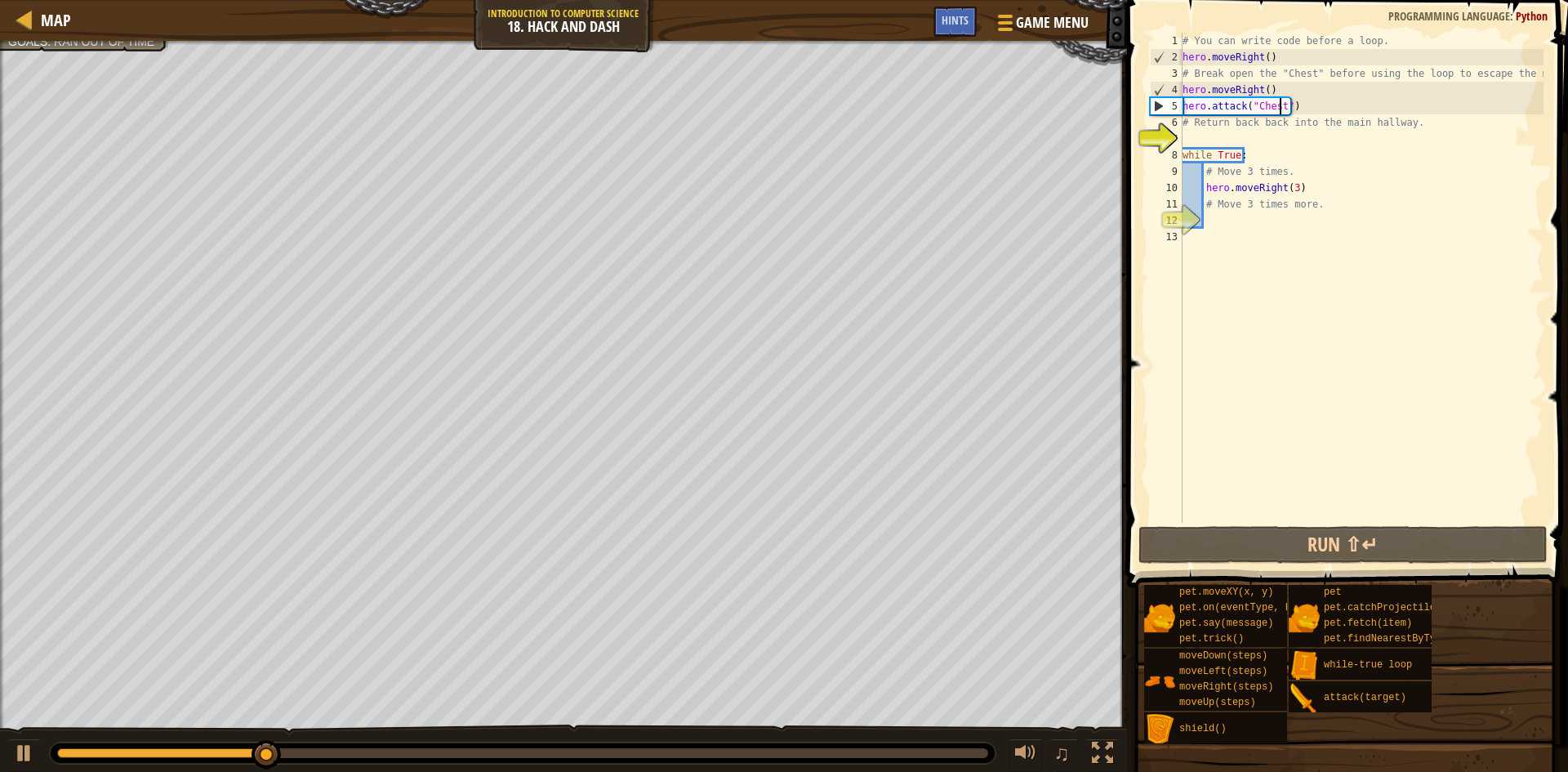
click at [1268, 88] on div "# You can write code before a loop. hero . moveRight ( ) # Break open the "Ches…" at bounding box center [1362, 294] width 364 height 523
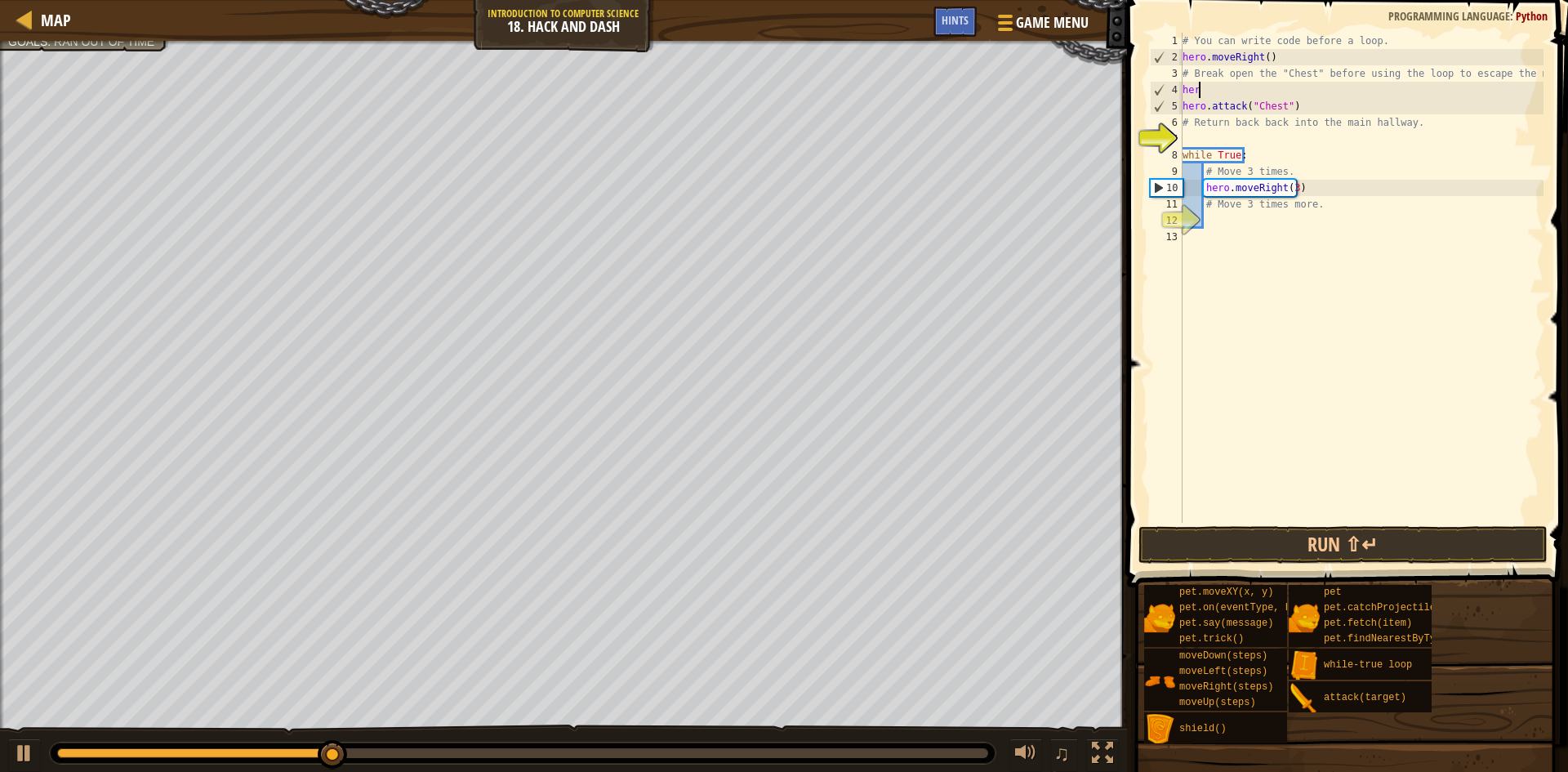
scroll to position [7, 0]
type textarea "h"
click at [1230, 542] on button "Run ⇧↵" at bounding box center [1343, 545] width 409 height 38
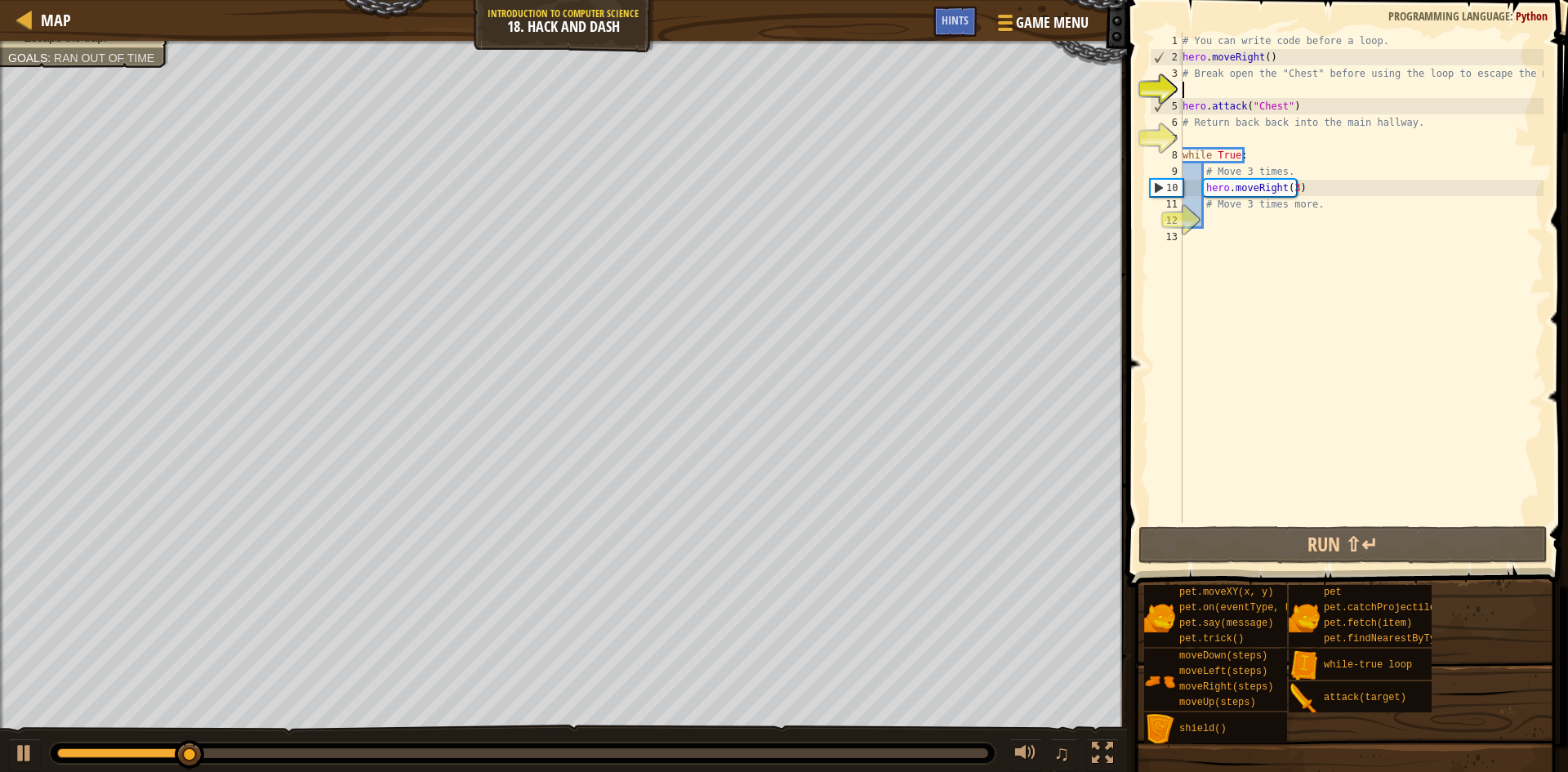
click at [1209, 136] on div "# You can write code before a loop. hero . moveRight ( ) # Break open the "Ches…" at bounding box center [1362, 294] width 364 height 523
type textarea "h"
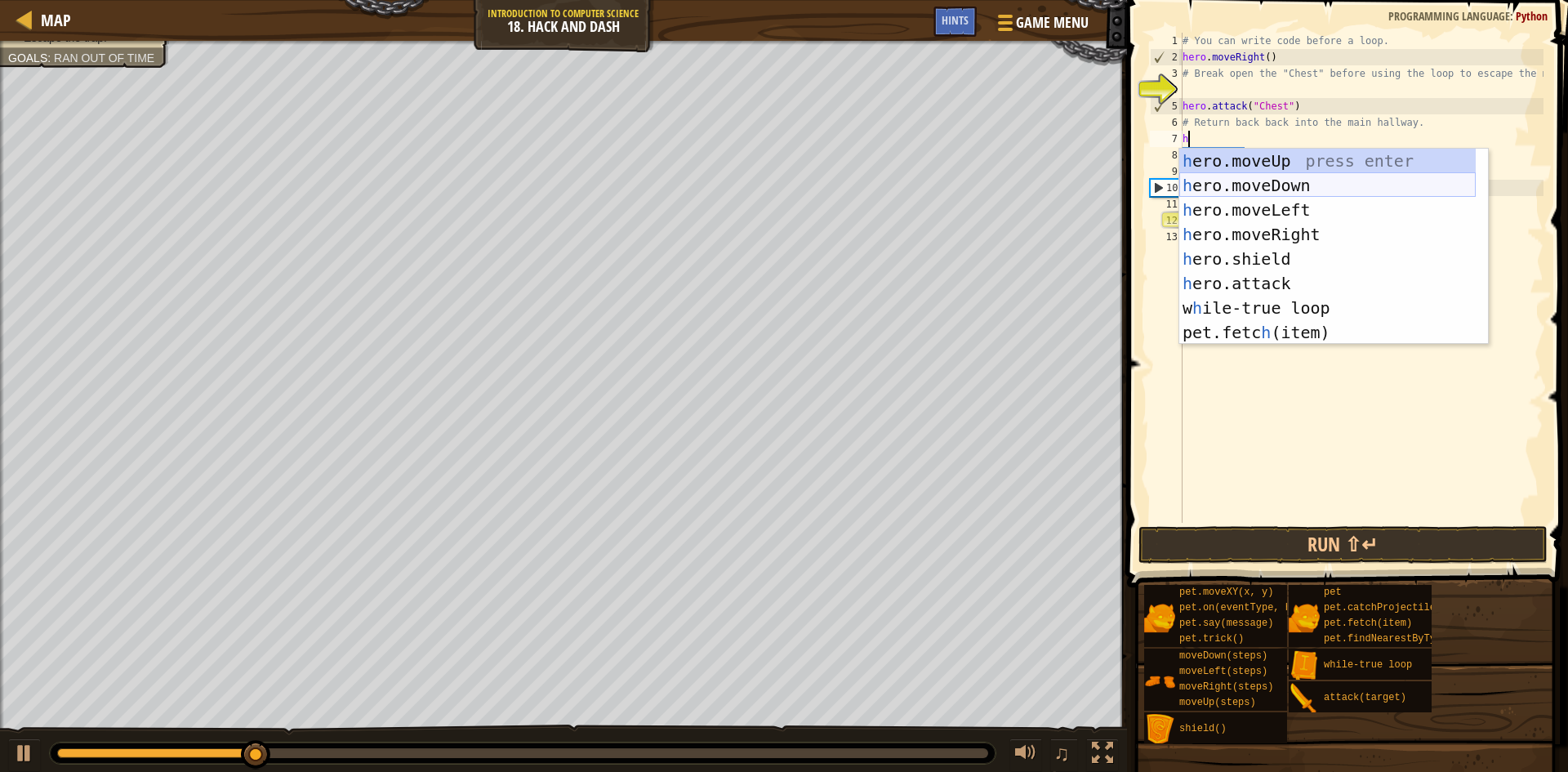
click at [1275, 186] on div "h ero.moveUp press enter h ero.moveDown press enter h ero.moveLeft press enter …" at bounding box center [1328, 271] width 296 height 245
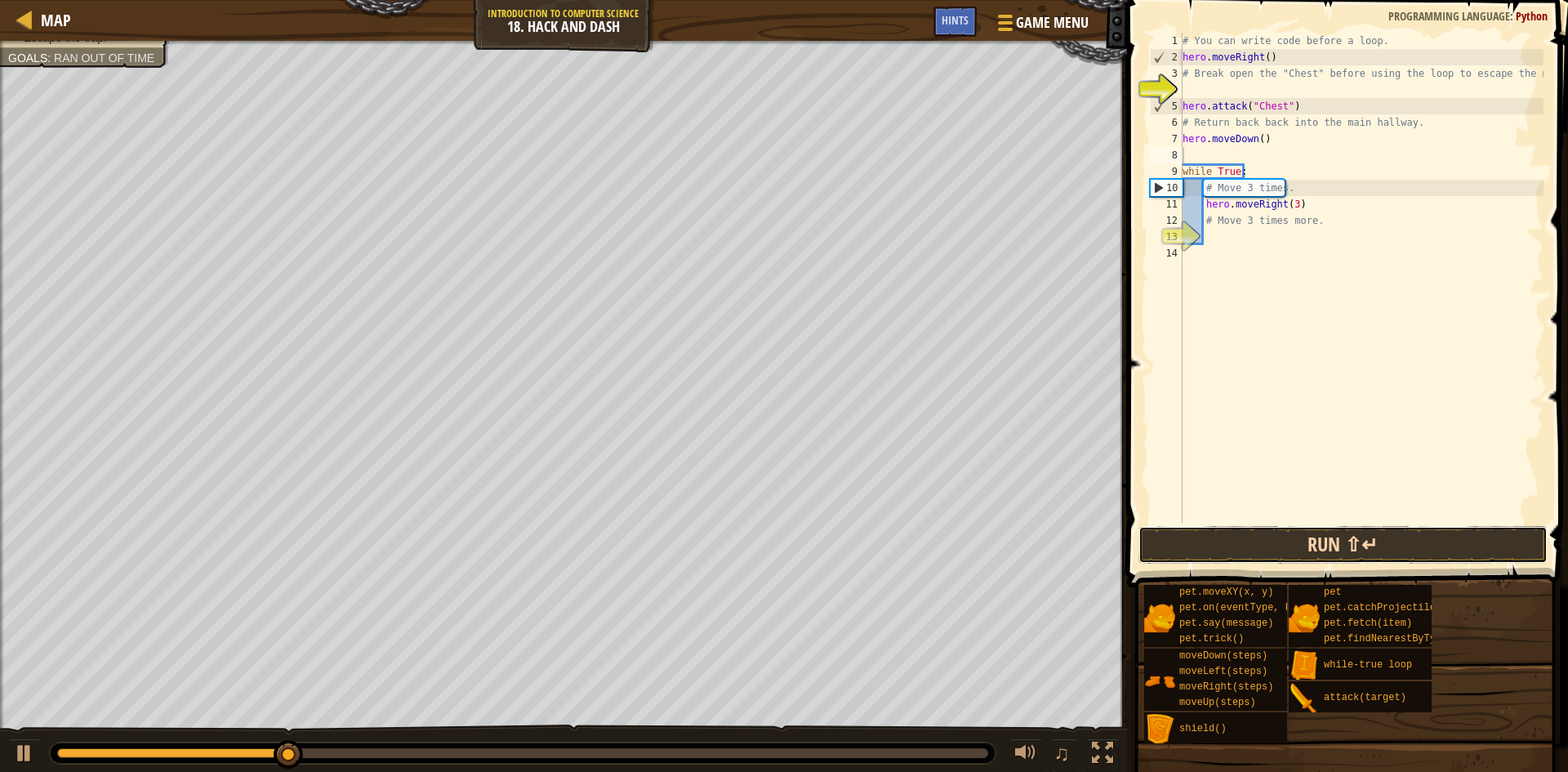
click at [1436, 532] on button "Run ⇧↵" at bounding box center [1343, 545] width 409 height 38
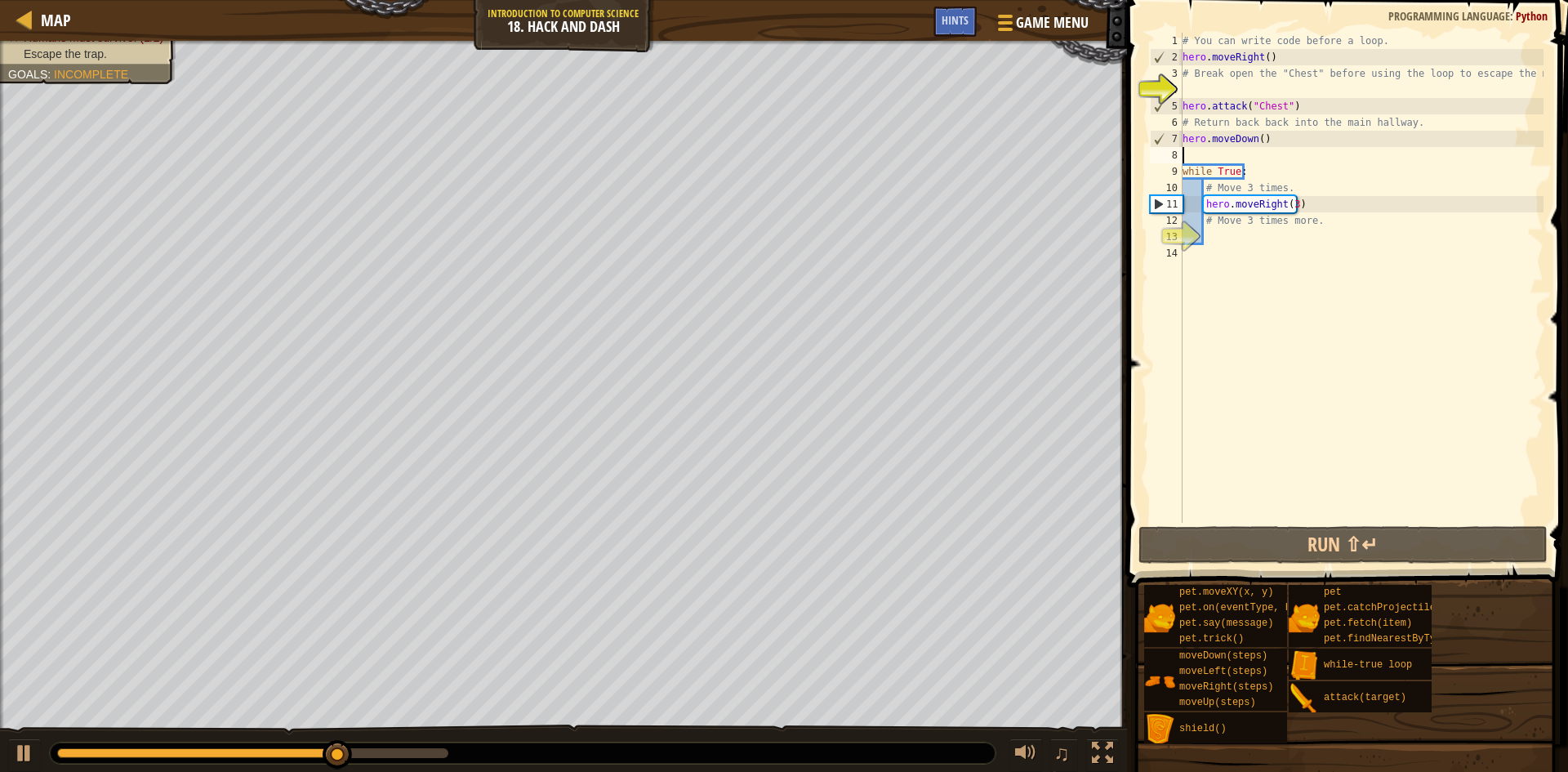
click at [1205, 263] on div "# You can write code before a loop. hero . moveRight ( ) # Break open the "Ches…" at bounding box center [1362, 294] width 364 height 523
type textarea "h"
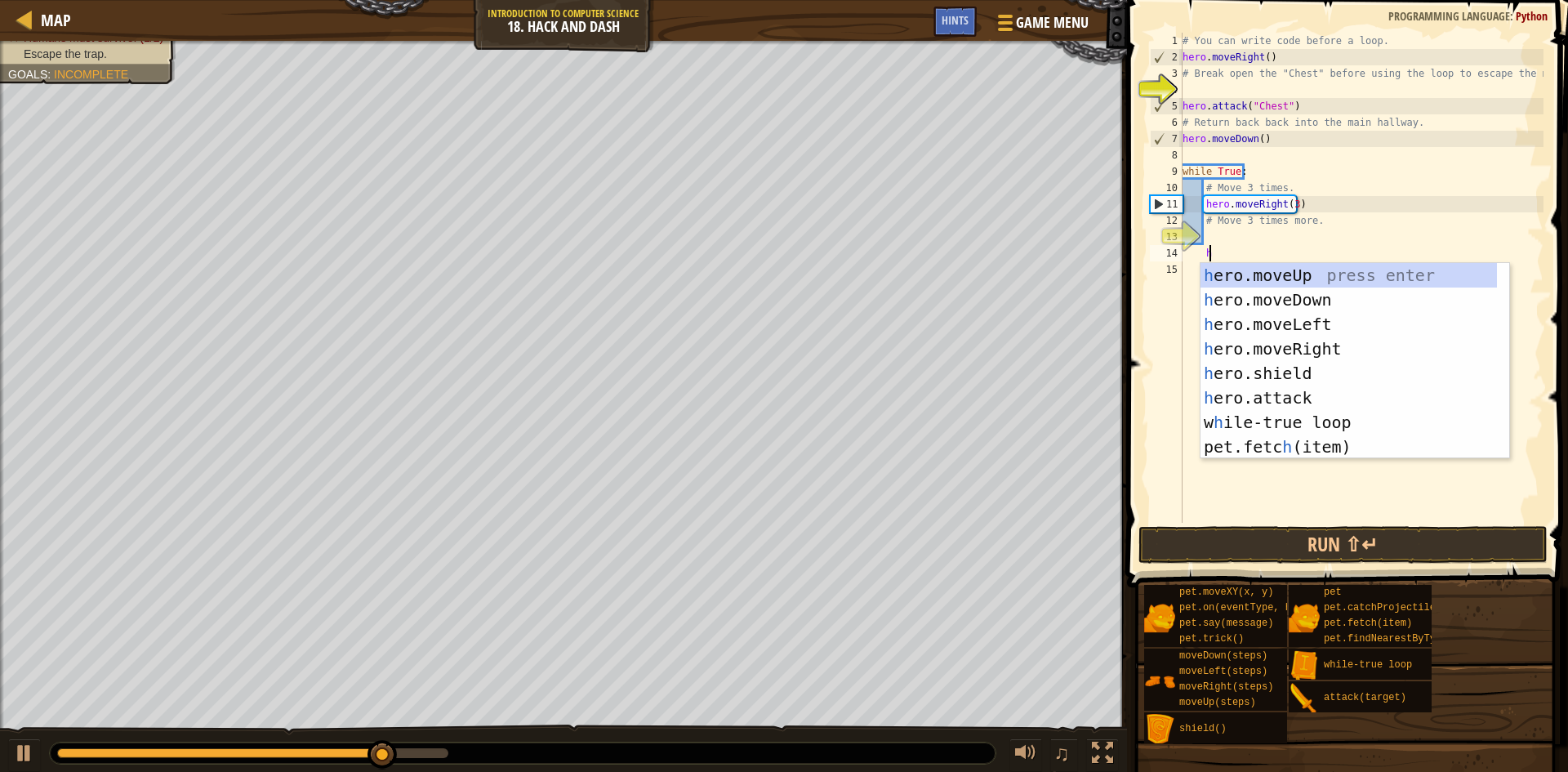
scroll to position [7, 1]
click at [1229, 296] on div "h ero.moveUp press enter h ero.moveDown press enter h ero.moveLeft press enter …" at bounding box center [1349, 386] width 296 height 245
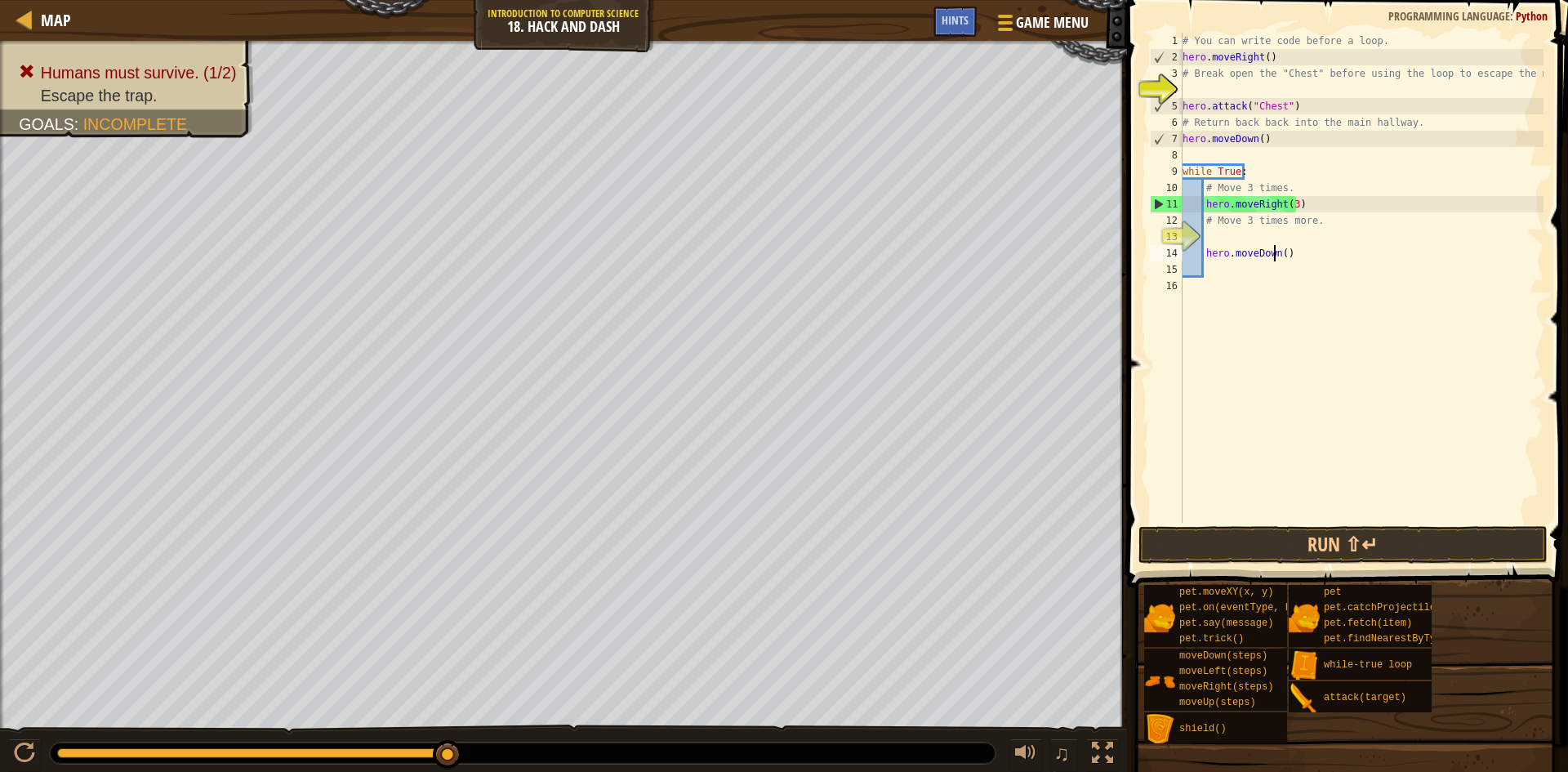
click at [1276, 250] on div "# You can write code before a loop. hero . moveRight ( ) # Break open the "Ches…" at bounding box center [1362, 294] width 364 height 523
click at [1276, 258] on div "# You can write code before a loop. hero . moveRight ( ) # Break open the "Ches…" at bounding box center [1362, 294] width 364 height 523
click at [1277, 248] on div "# You can write code before a loop. hero . moveRight ( ) # Break open the "Ches…" at bounding box center [1362, 294] width 364 height 523
type textarea "hero.moveDown(3)"
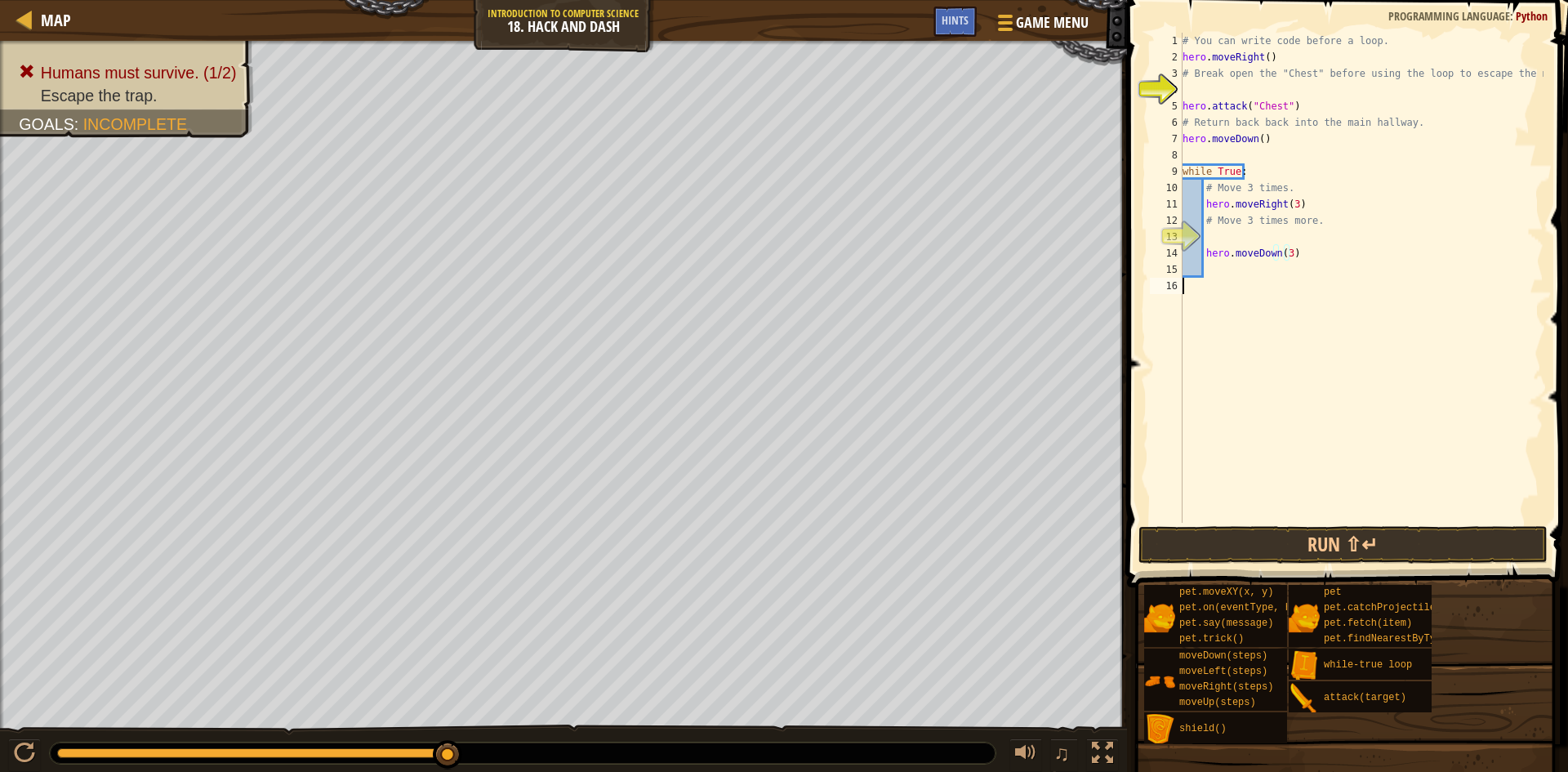
click at [1196, 291] on div "# You can write code before a loop. hero . moveRight ( ) # Break open the "Ches…" at bounding box center [1362, 294] width 364 height 523
click at [1389, 525] on div "1 2 3 4 5 6 7 8 9 10 11 12 13 14 15 16 # You can write code before a loop. hero…" at bounding box center [1345, 326] width 446 height 636
click at [1396, 546] on button "Run ⇧↵" at bounding box center [1343, 545] width 409 height 38
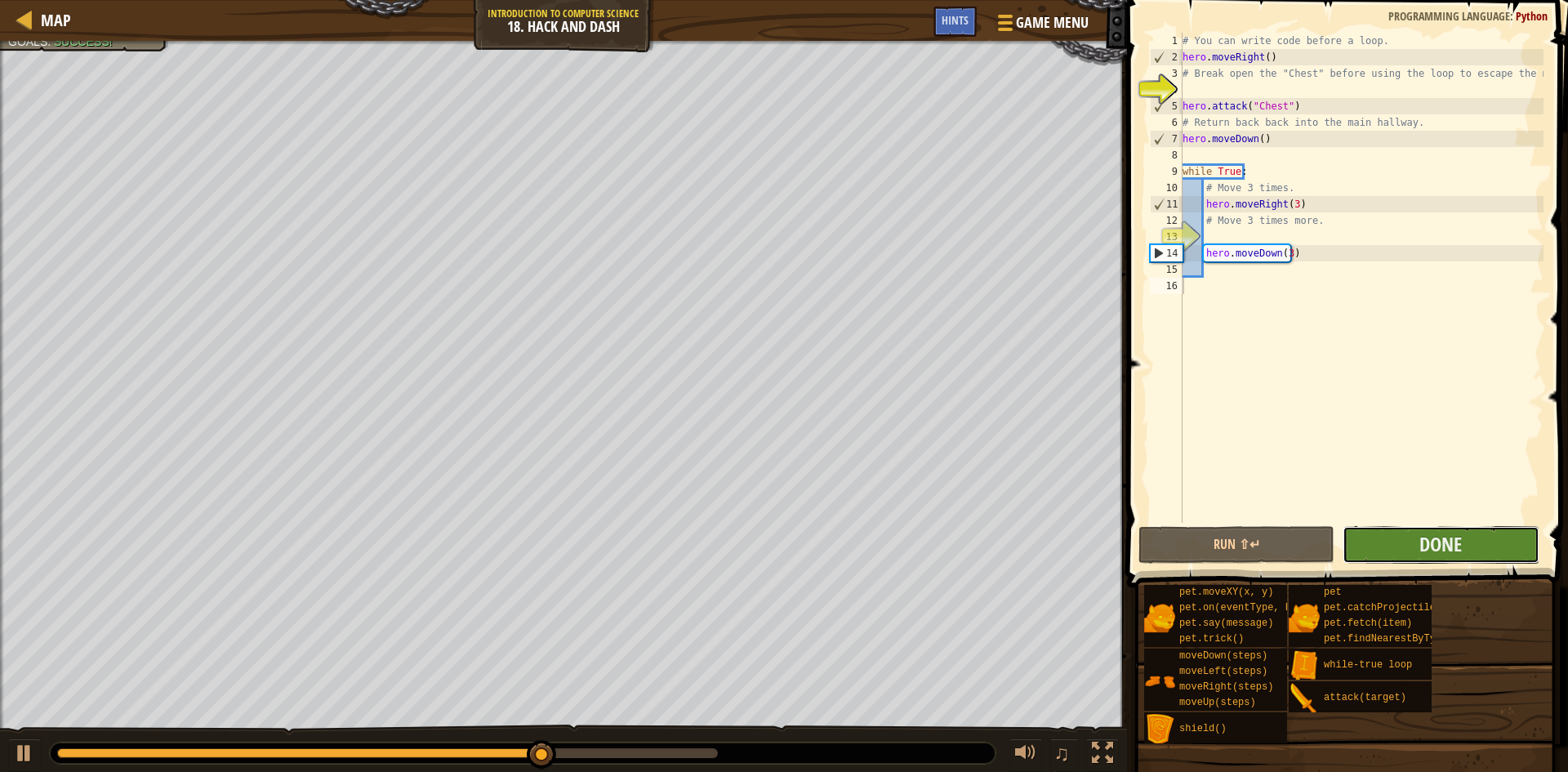
click at [1402, 545] on button "Done" at bounding box center [1440, 545] width 196 height 38
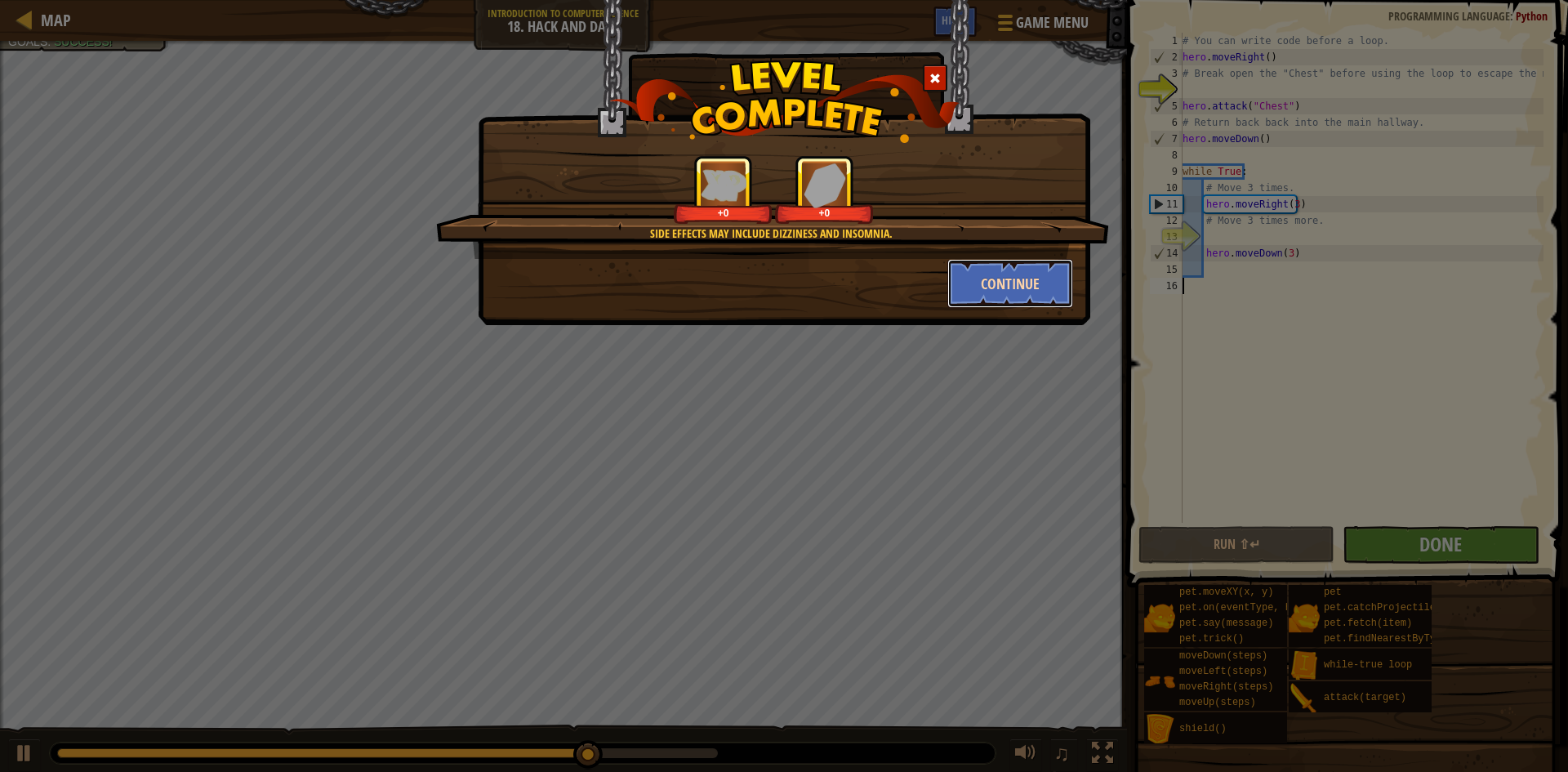
click at [1024, 292] on button "Continue" at bounding box center [1011, 283] width 127 height 49
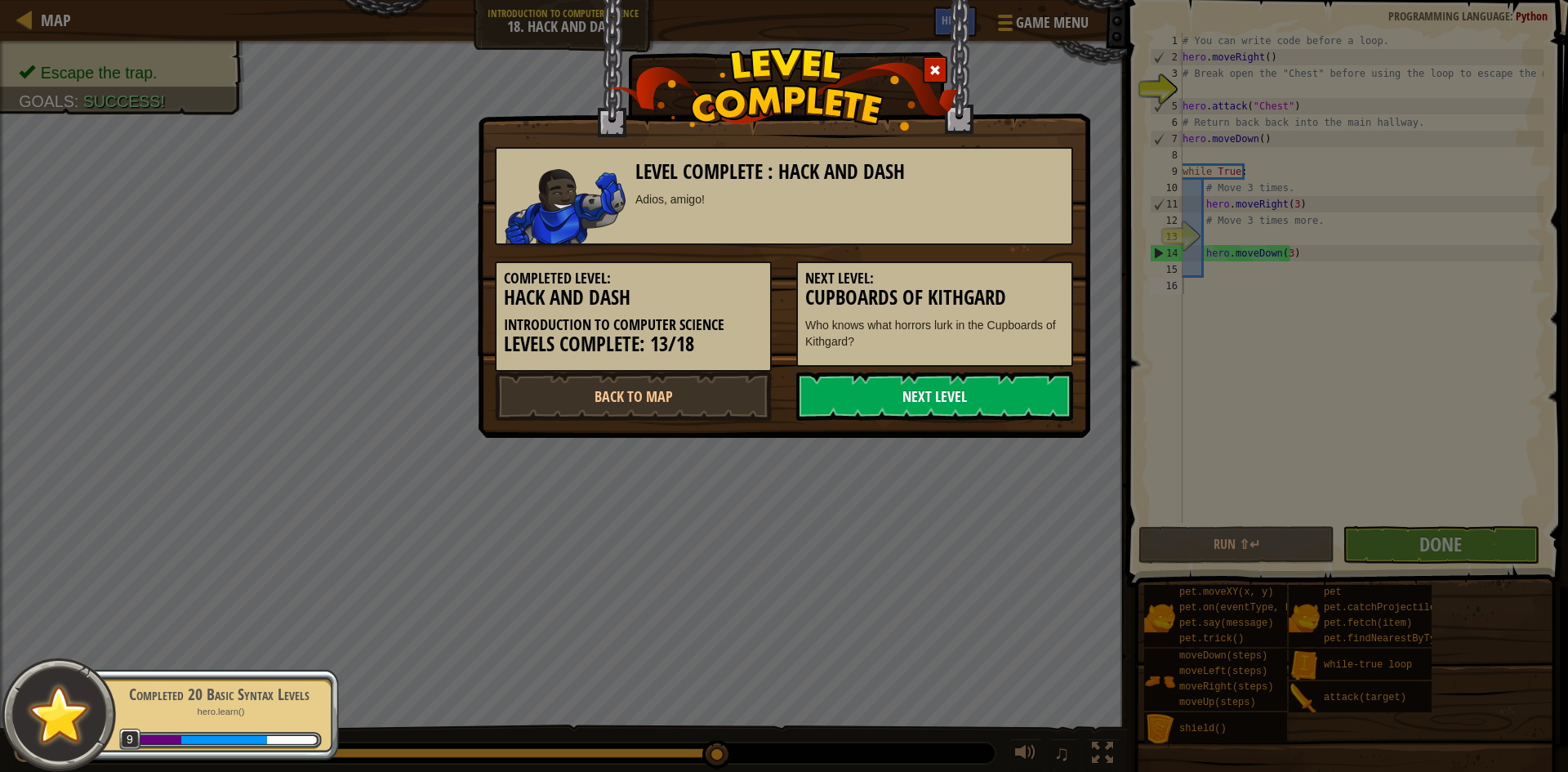
click at [1001, 390] on link "Next Level" at bounding box center [934, 396] width 277 height 49
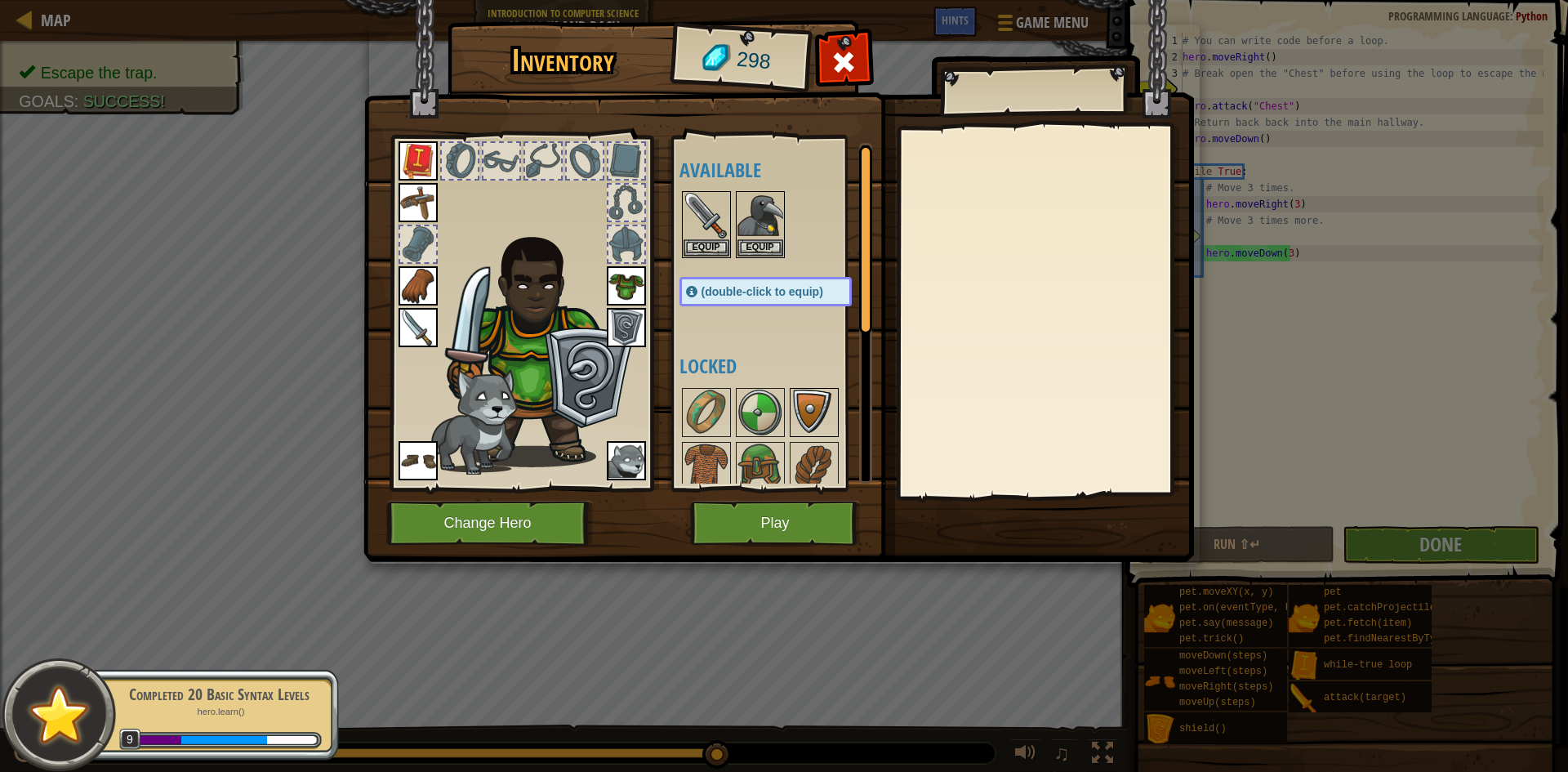
click at [815, 413] on img at bounding box center [815, 413] width 46 height 46
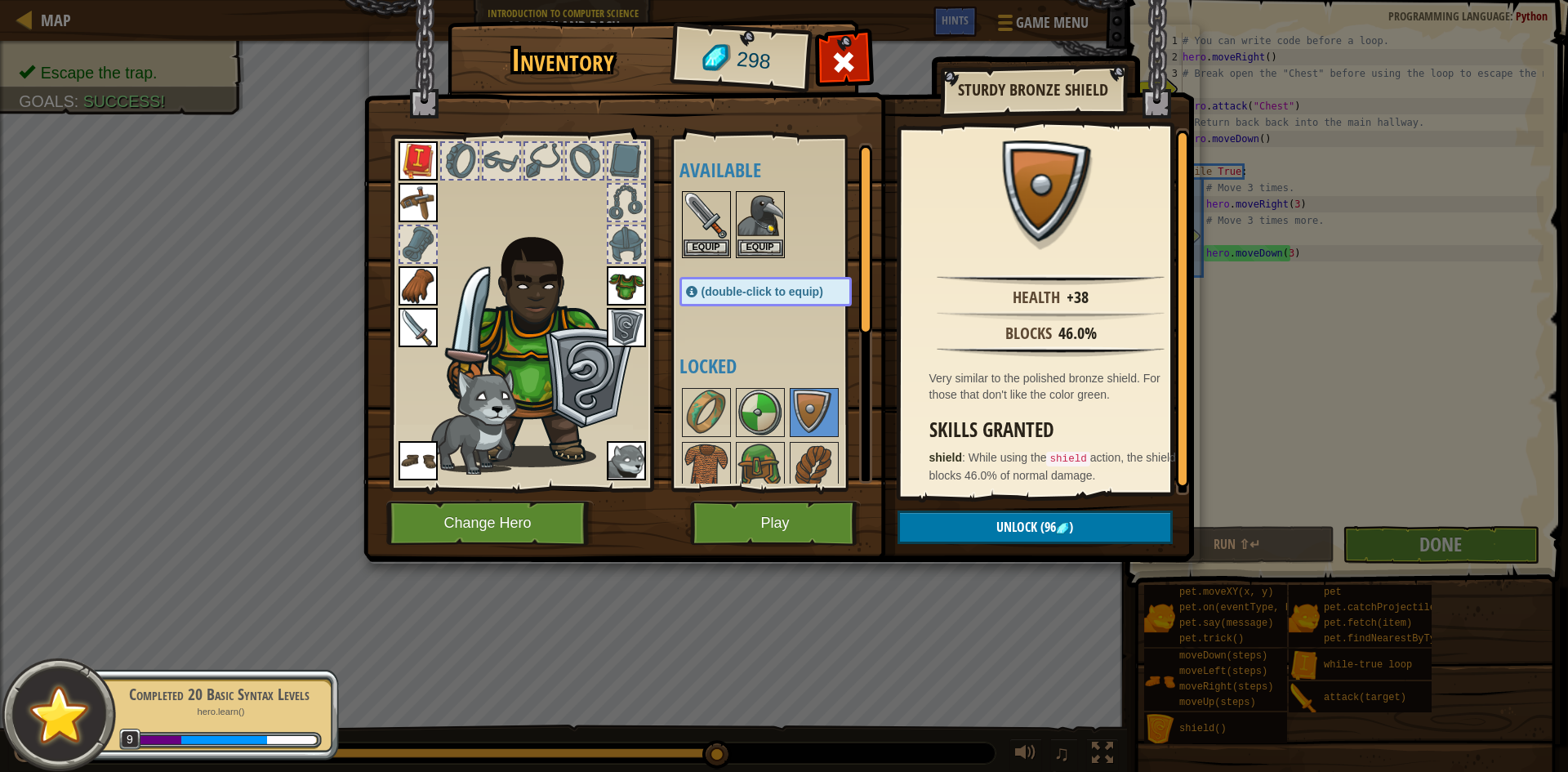
drag, startPoint x: 754, startPoint y: 428, endPoint x: 750, endPoint y: 504, distance: 76.1
click at [750, 444] on div "Available Equip Equip Equip Equip Equip Equip Equip Equip Equip Equip (double-c…" at bounding box center [782, 313] width 205 height 340
click at [742, 463] on img at bounding box center [761, 467] width 46 height 46
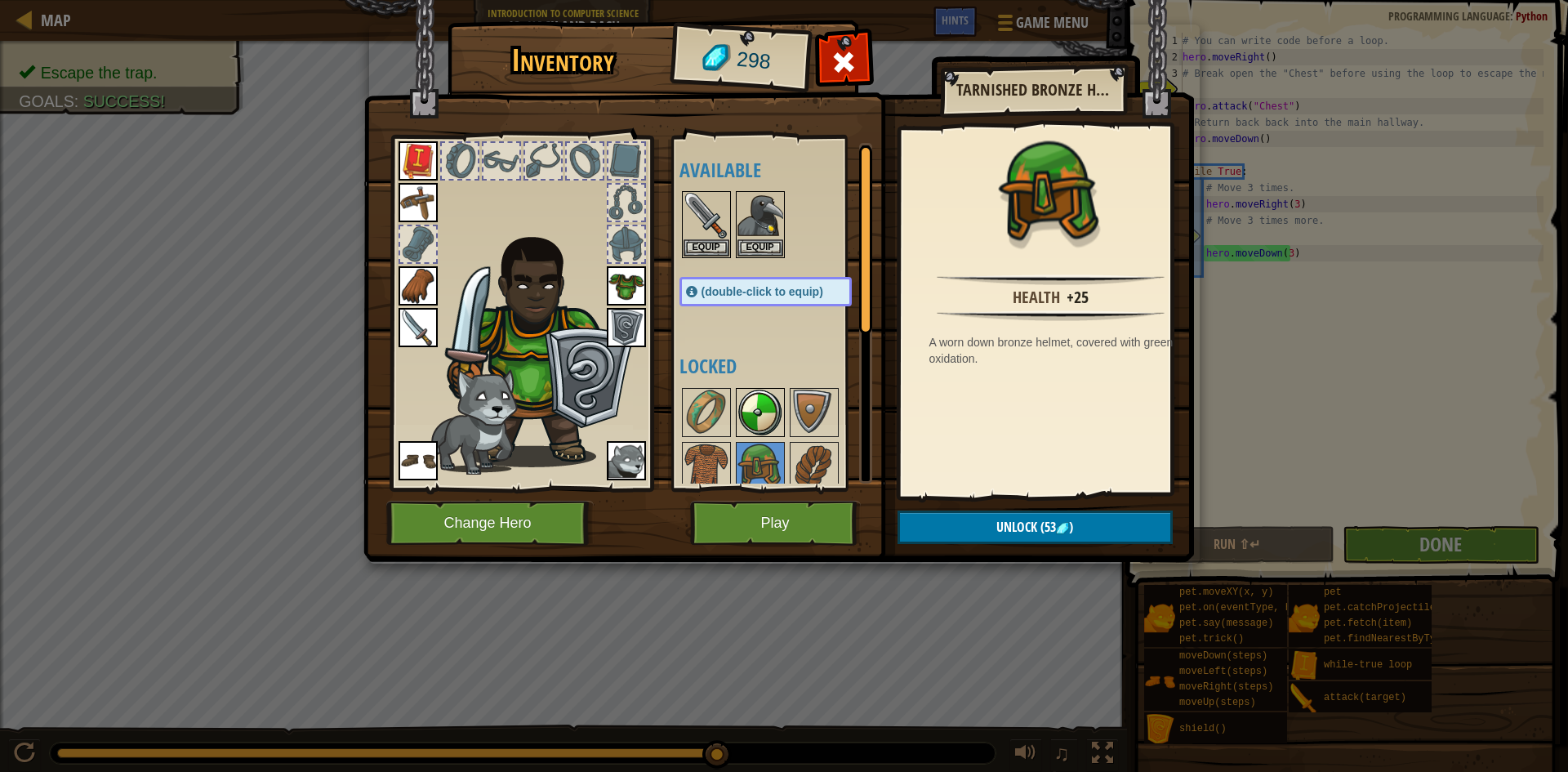
click at [784, 418] on div at bounding box center [760, 412] width 49 height 49
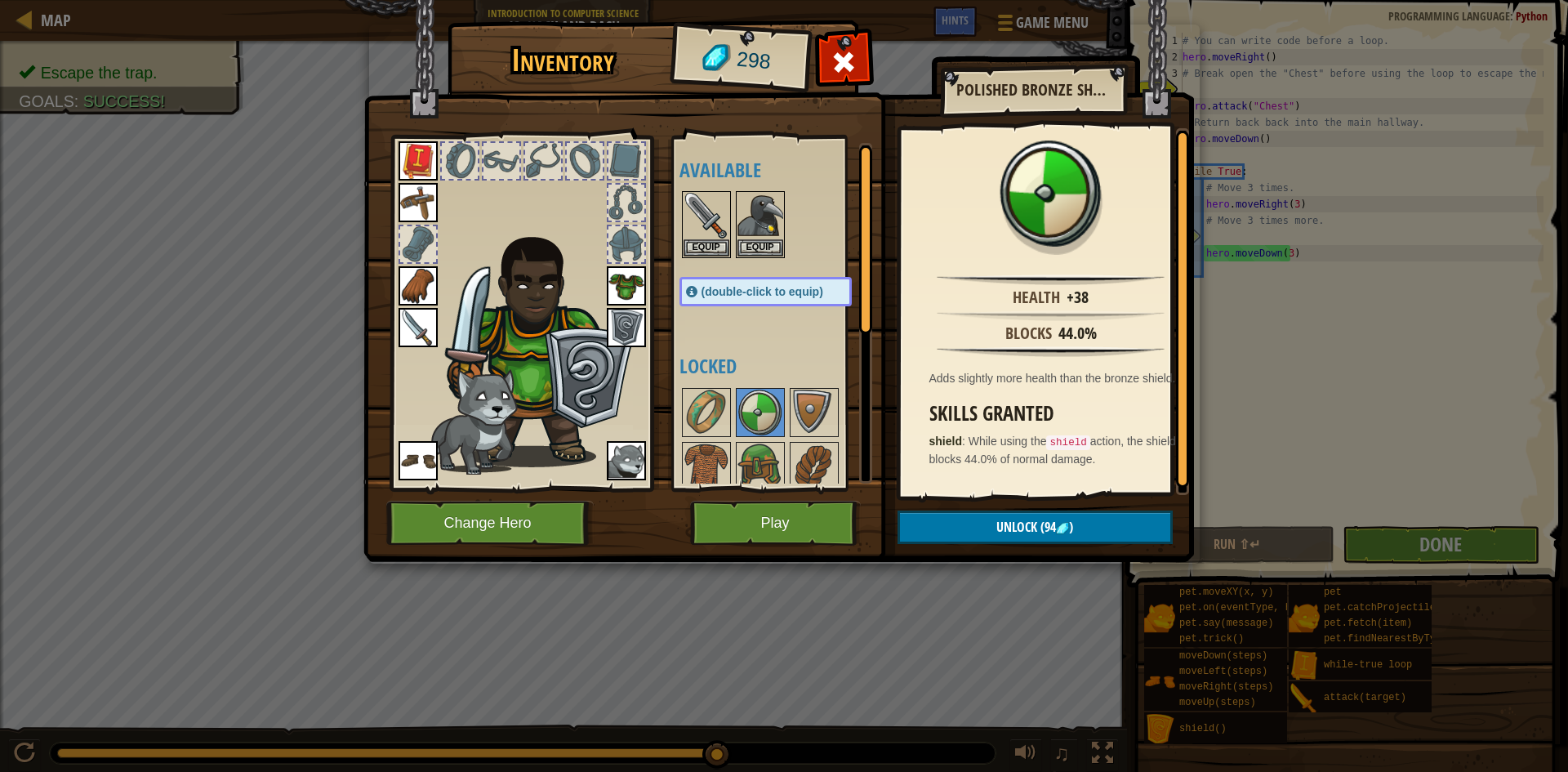
click at [626, 308] on img at bounding box center [626, 328] width 40 height 40
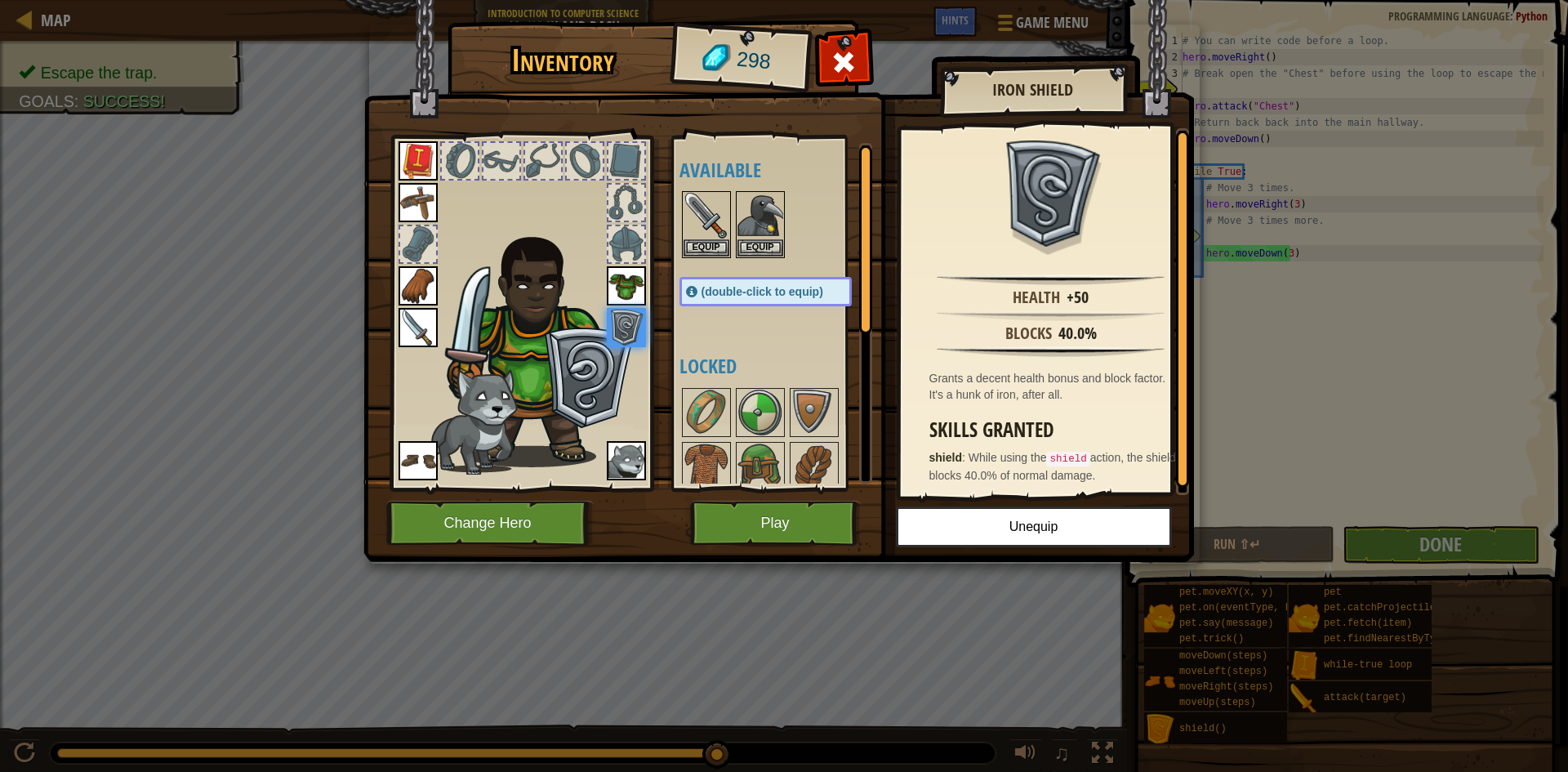
click at [624, 330] on img at bounding box center [626, 328] width 40 height 40
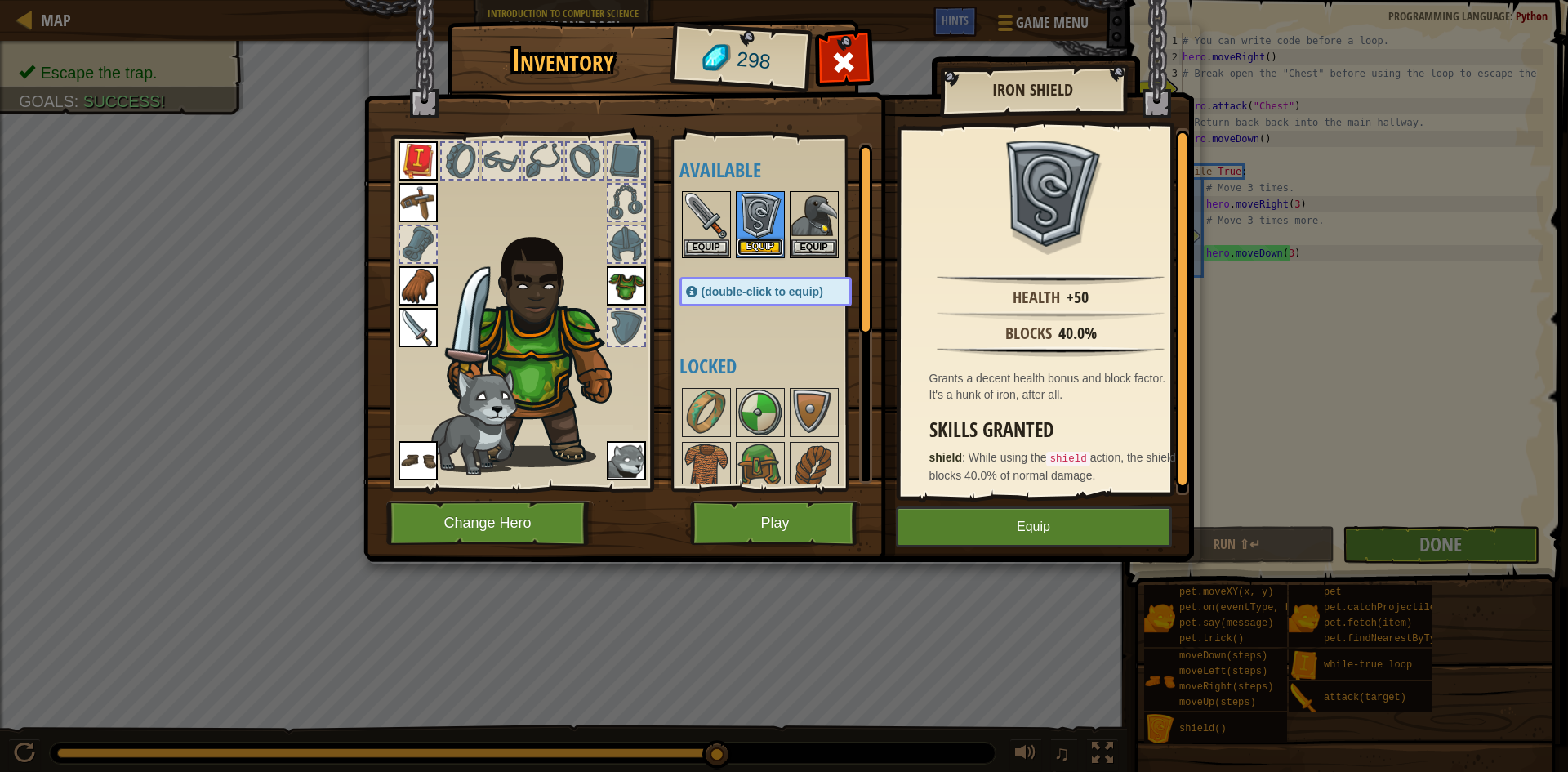
click at [739, 240] on button "Equip" at bounding box center [761, 247] width 46 height 17
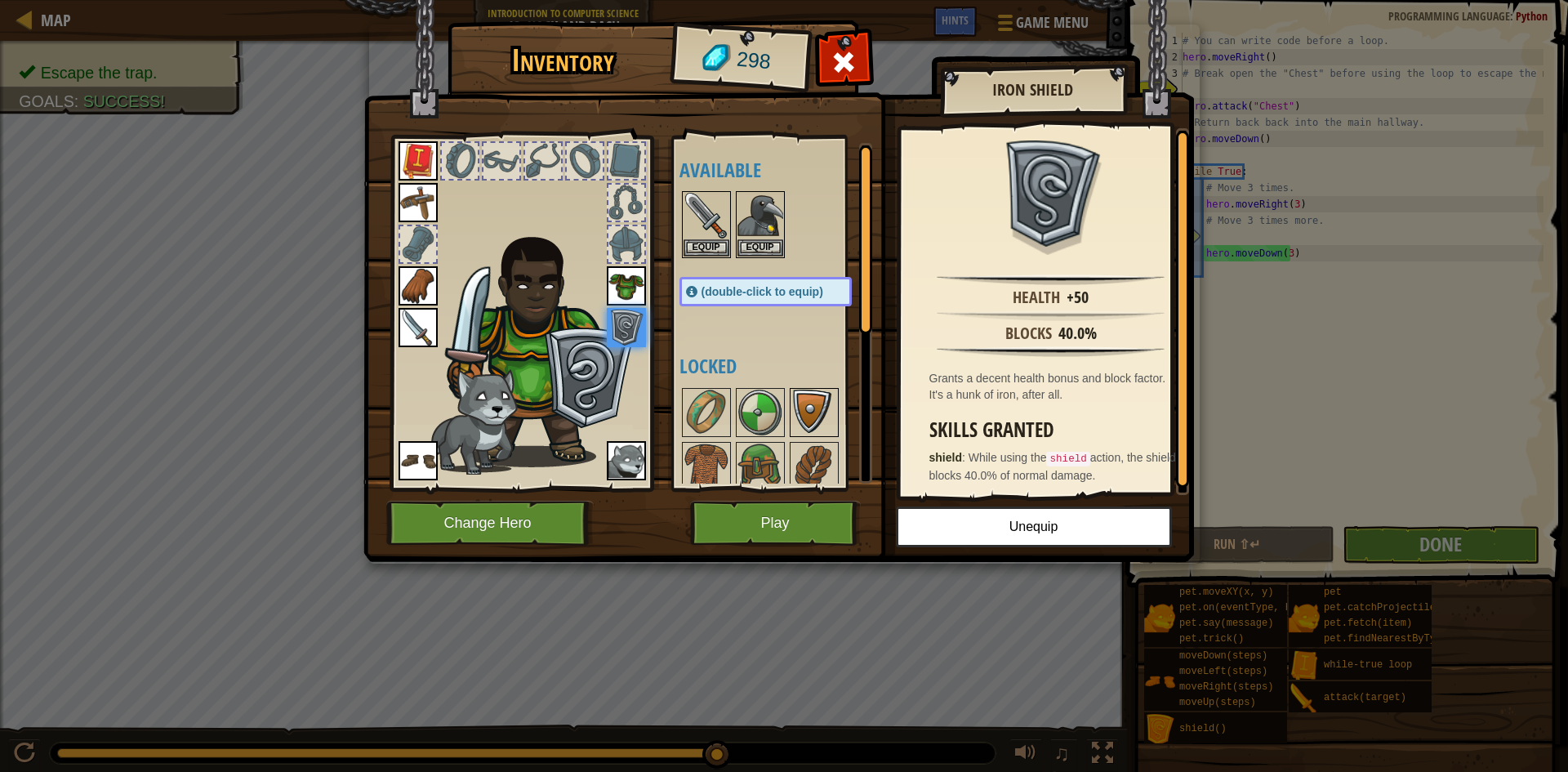
click at [819, 396] on img at bounding box center [815, 413] width 46 height 46
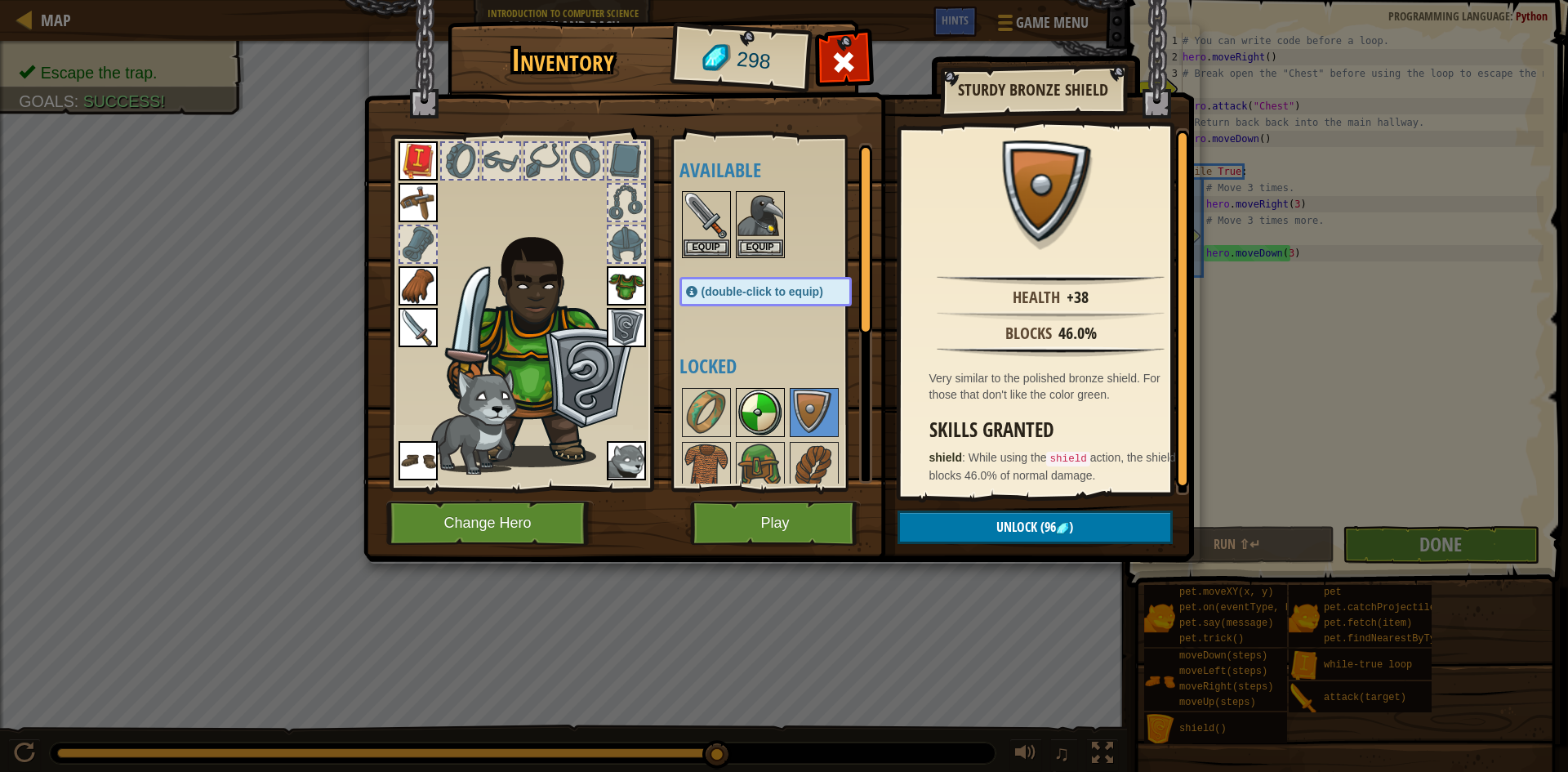
click at [768, 404] on img at bounding box center [761, 413] width 46 height 46
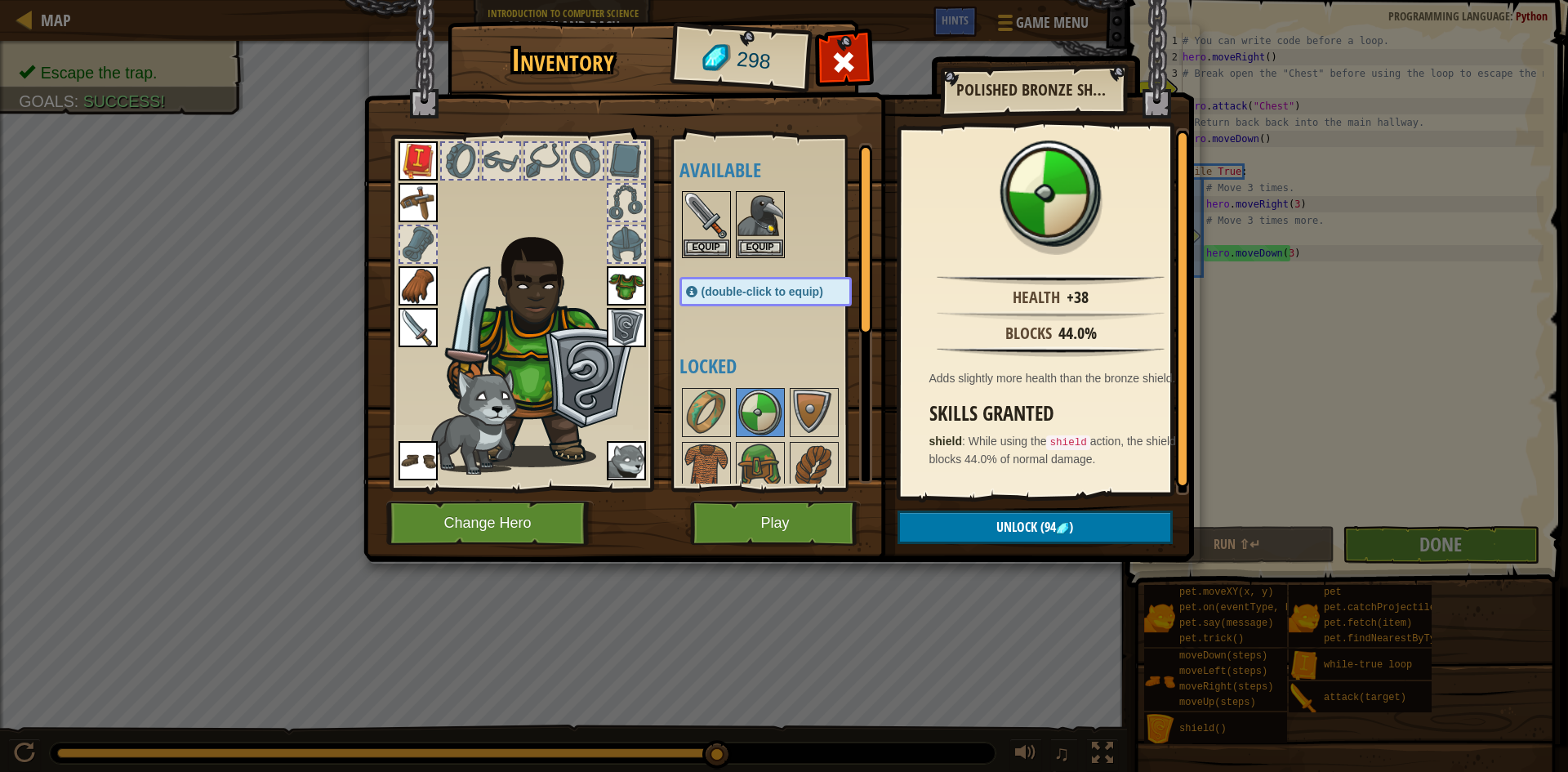
click at [676, 417] on div "Available Equip Equip Equip Equip Equip Equip Equip Equip Equip Equip (double-c…" at bounding box center [773, 313] width 200 height 355
click at [720, 399] on img at bounding box center [706, 413] width 46 height 46
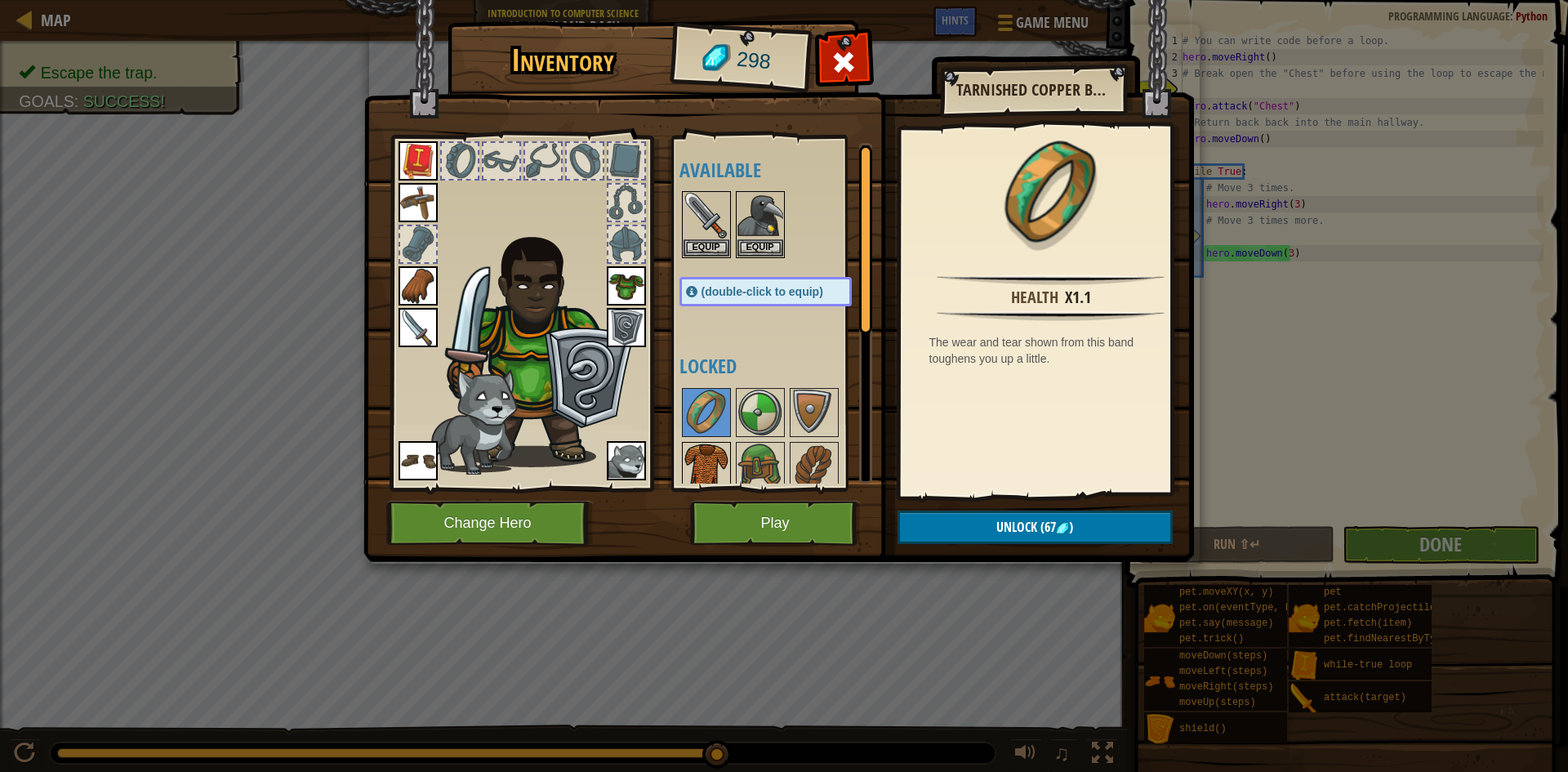
click at [712, 455] on img at bounding box center [706, 467] width 46 height 46
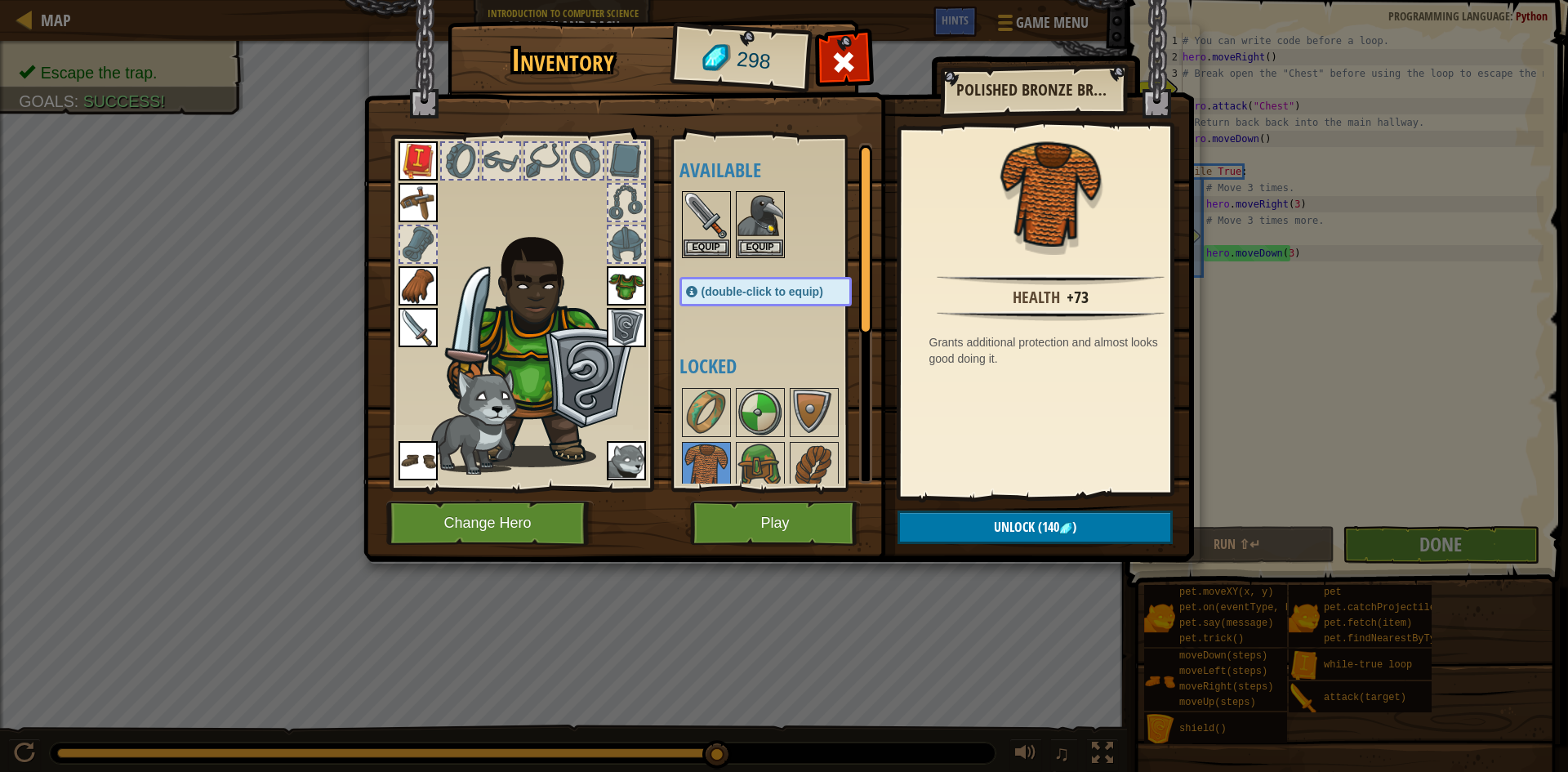
scroll to position [82, 0]
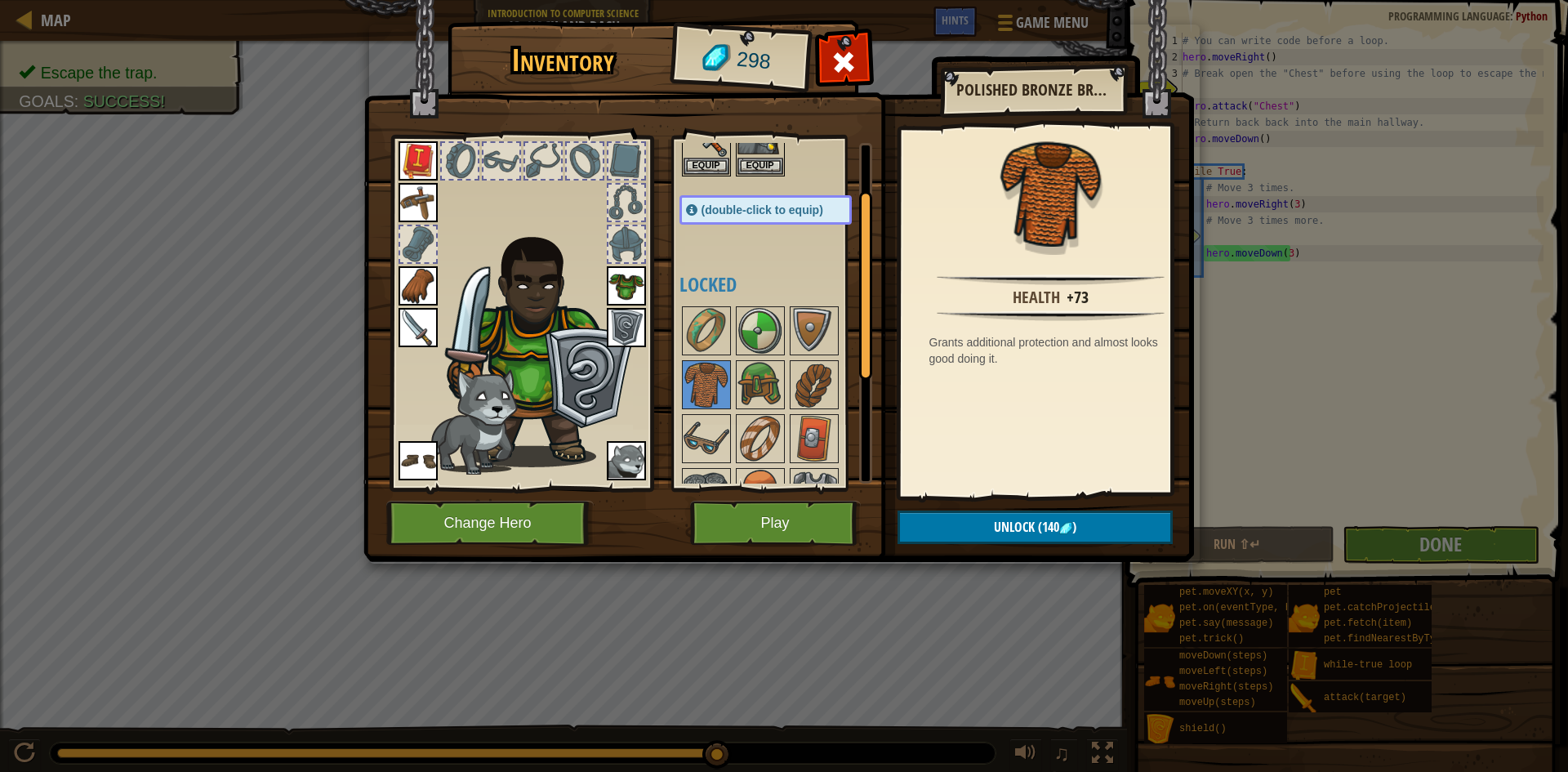
click at [628, 294] on img at bounding box center [626, 286] width 40 height 40
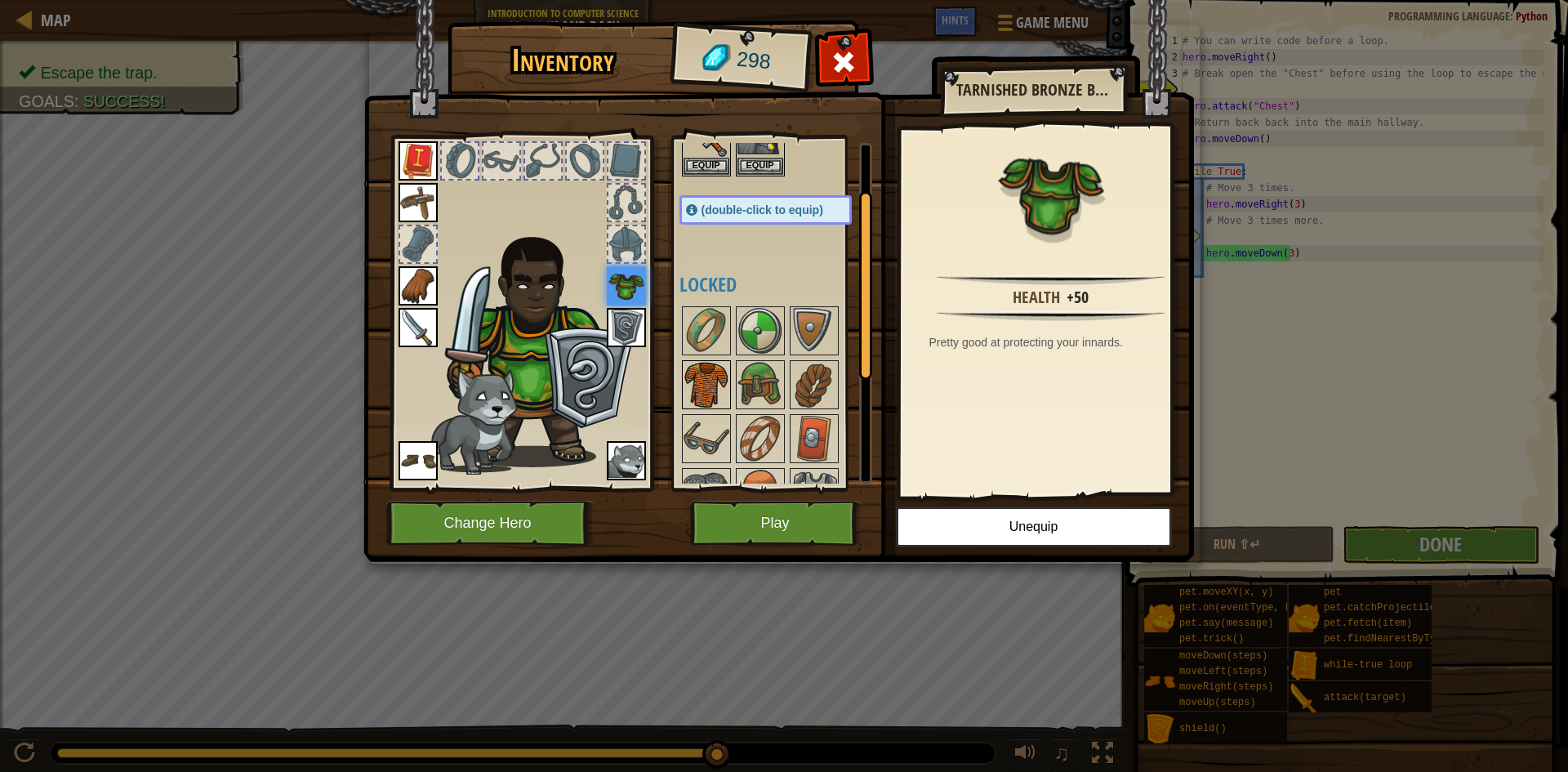
click at [713, 373] on img at bounding box center [706, 385] width 46 height 46
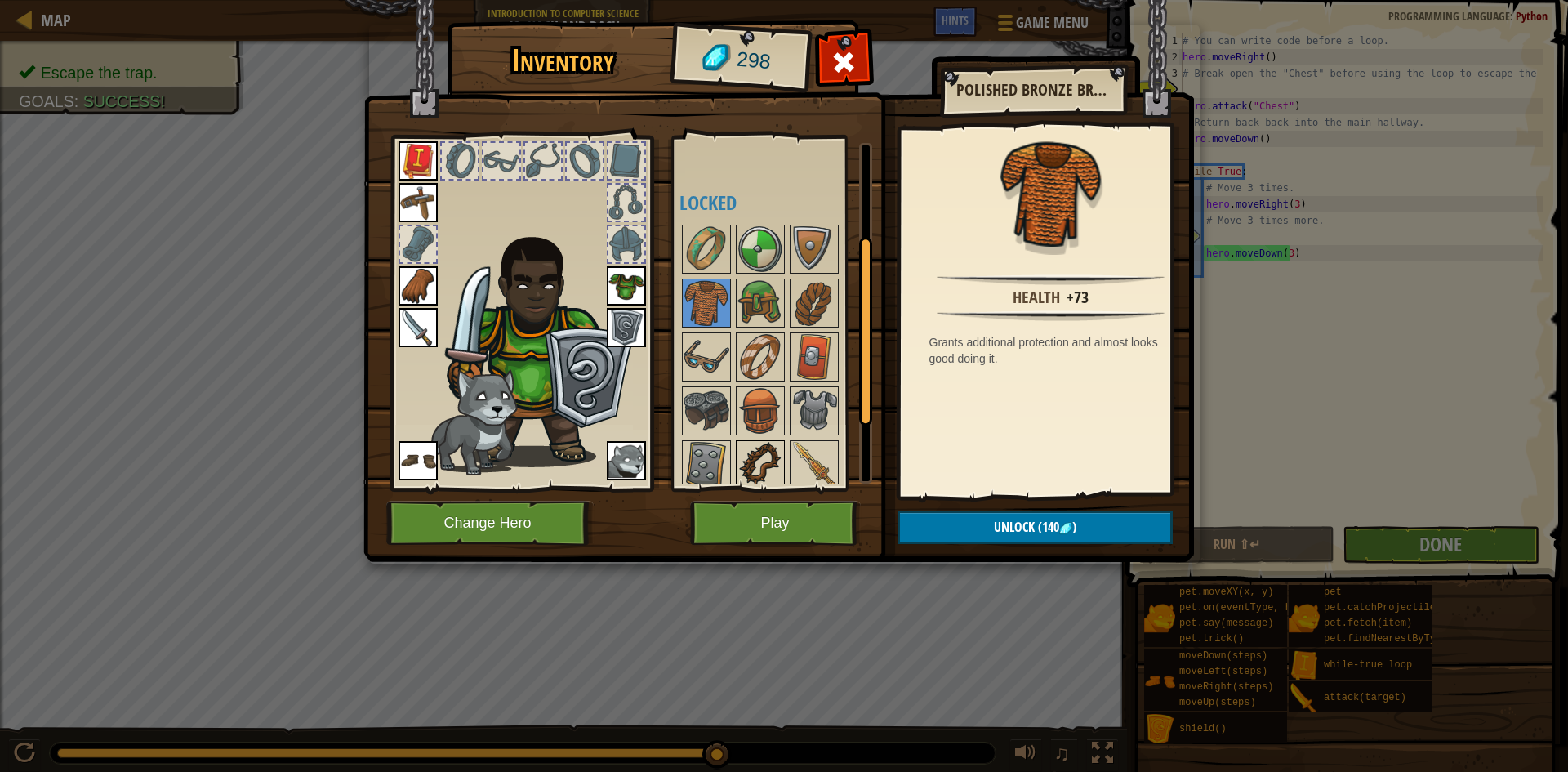
scroll to position [245, 0]
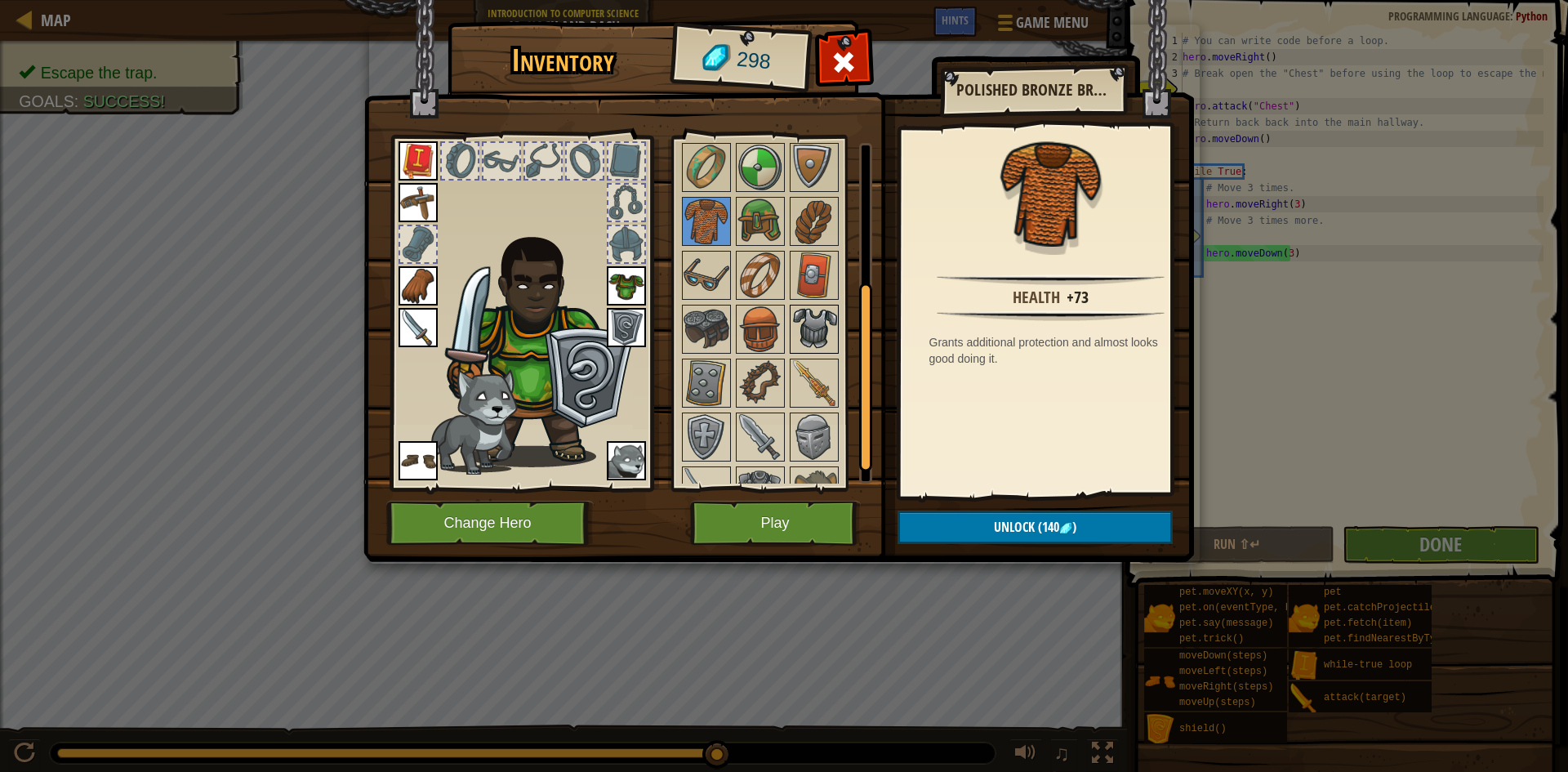
click at [815, 323] on img at bounding box center [815, 329] width 46 height 46
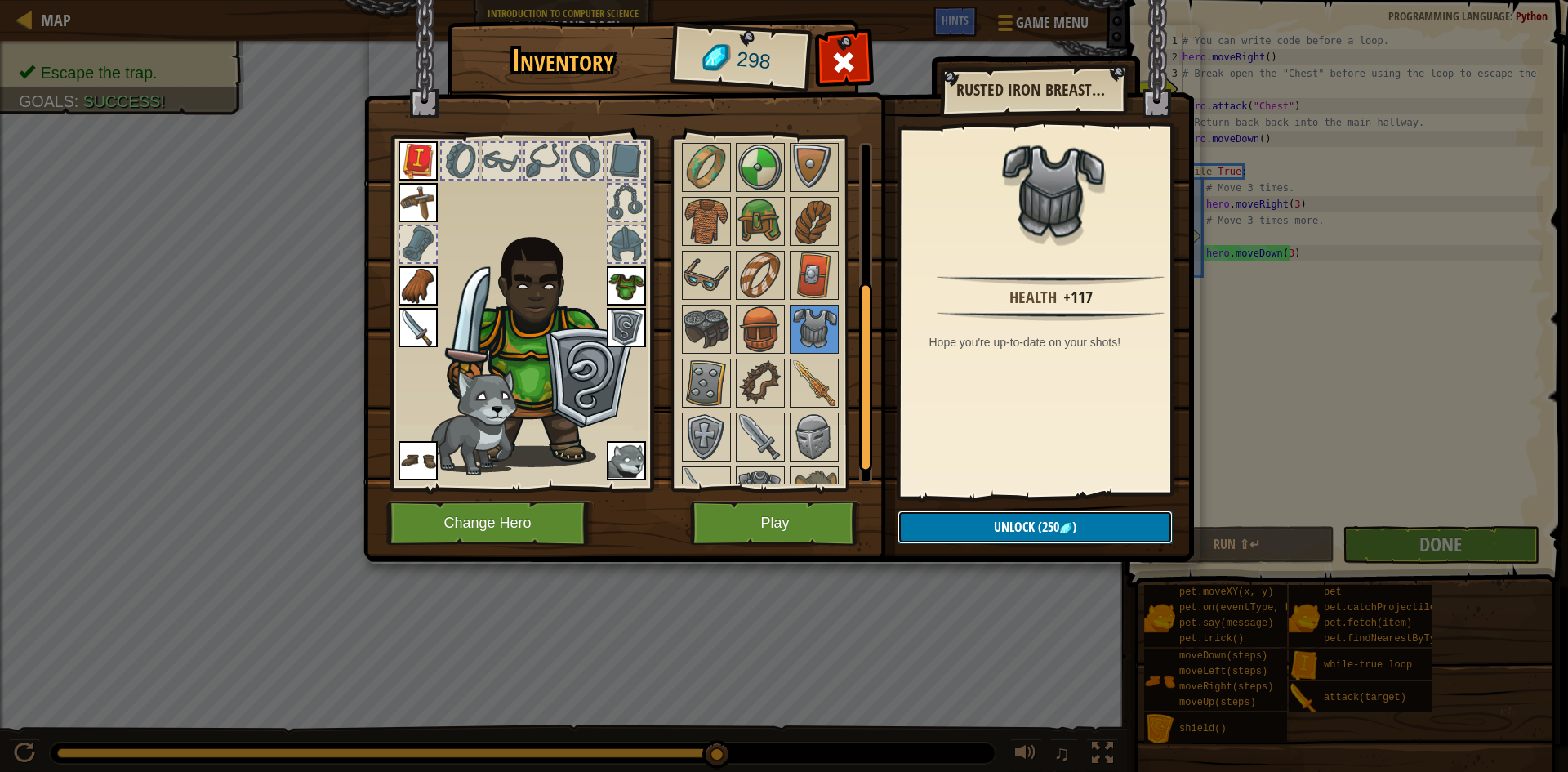
click at [950, 516] on button "Unlock (250 )" at bounding box center [1035, 527] width 275 height 33
click at [1030, 529] on button "Confirm" at bounding box center [1035, 527] width 275 height 33
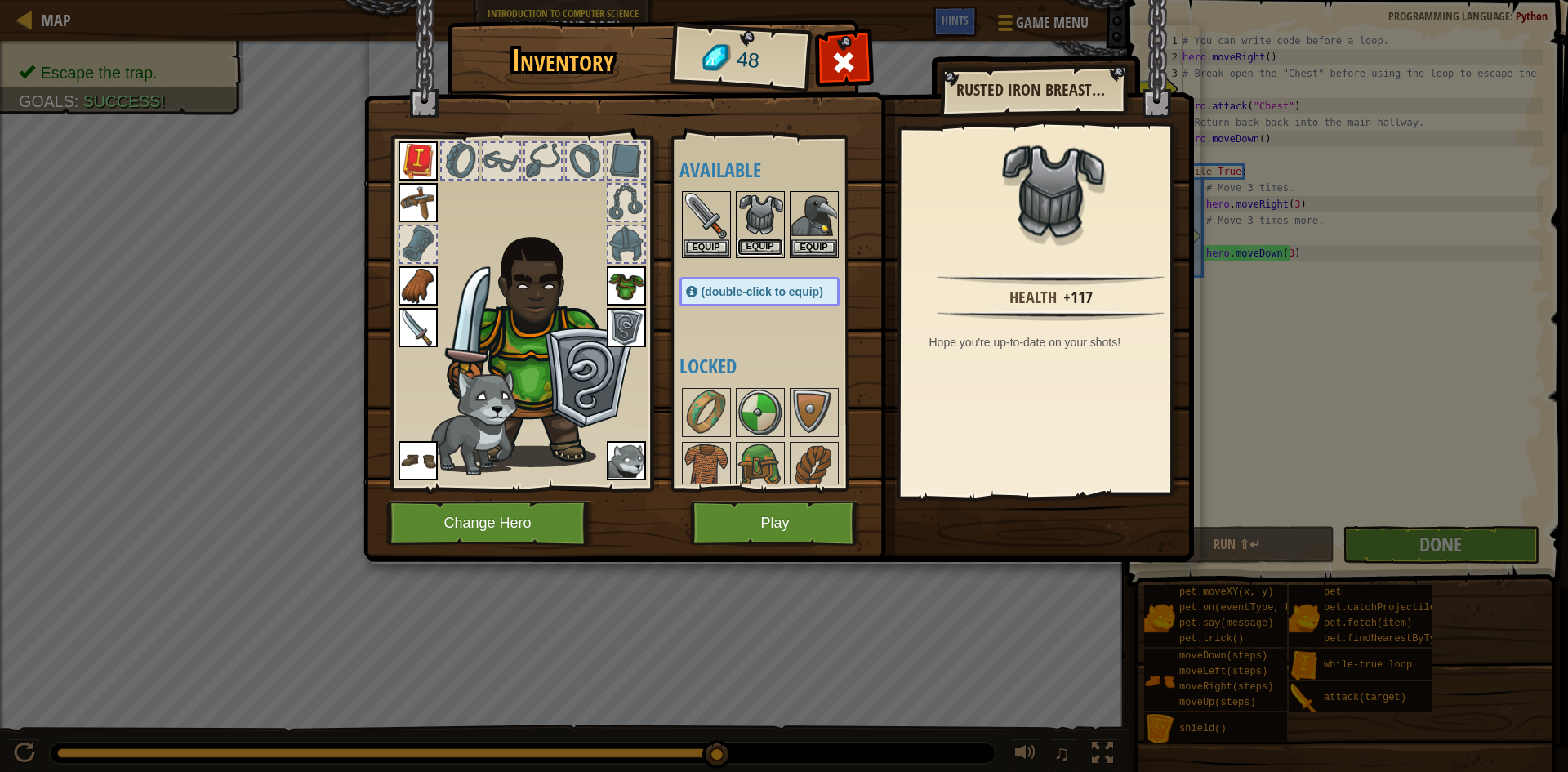
click at [768, 243] on button "Equip" at bounding box center [761, 247] width 46 height 17
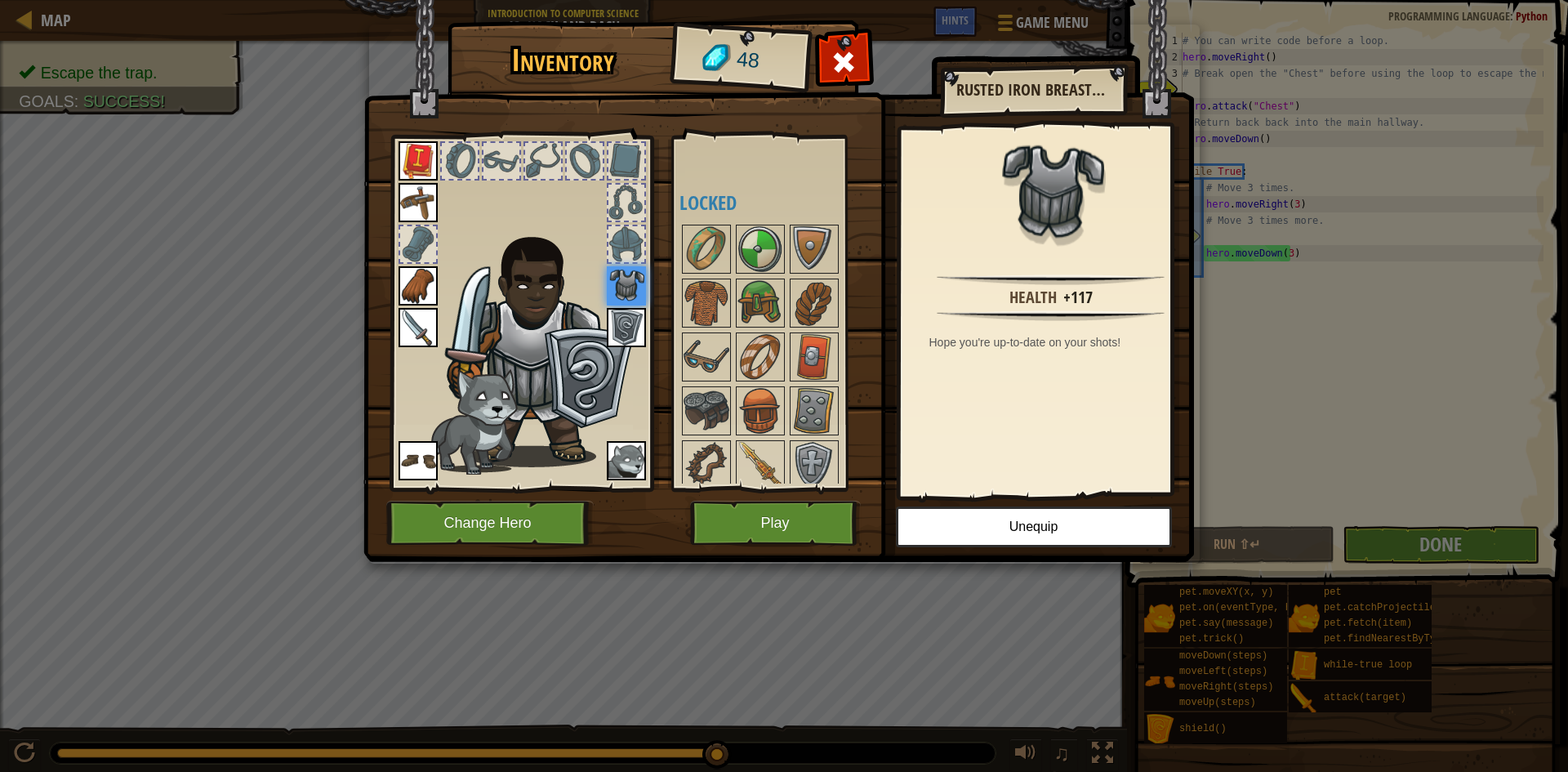
scroll to position [280, 0]
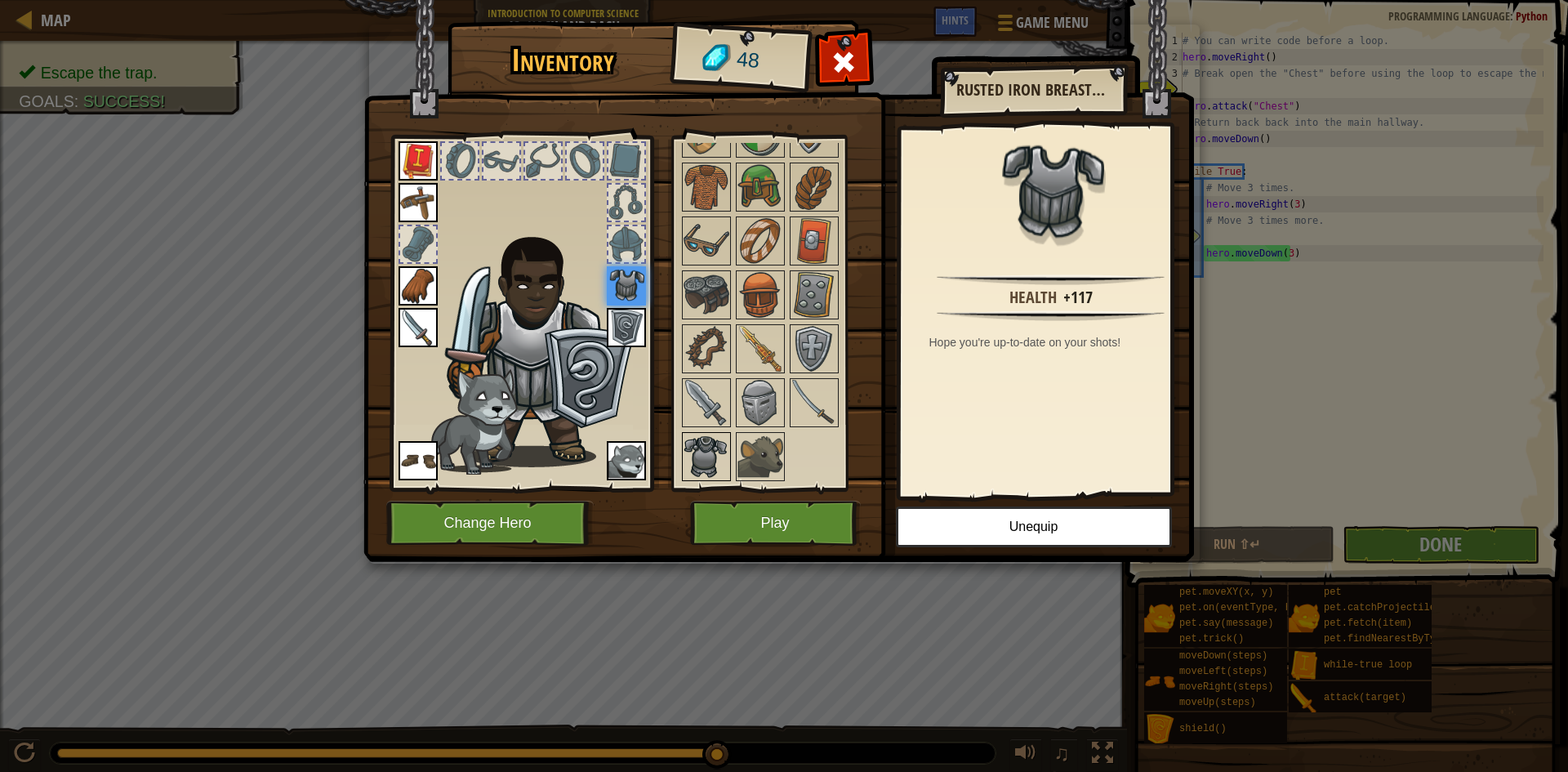
click at [683, 434] on img at bounding box center [706, 457] width 46 height 46
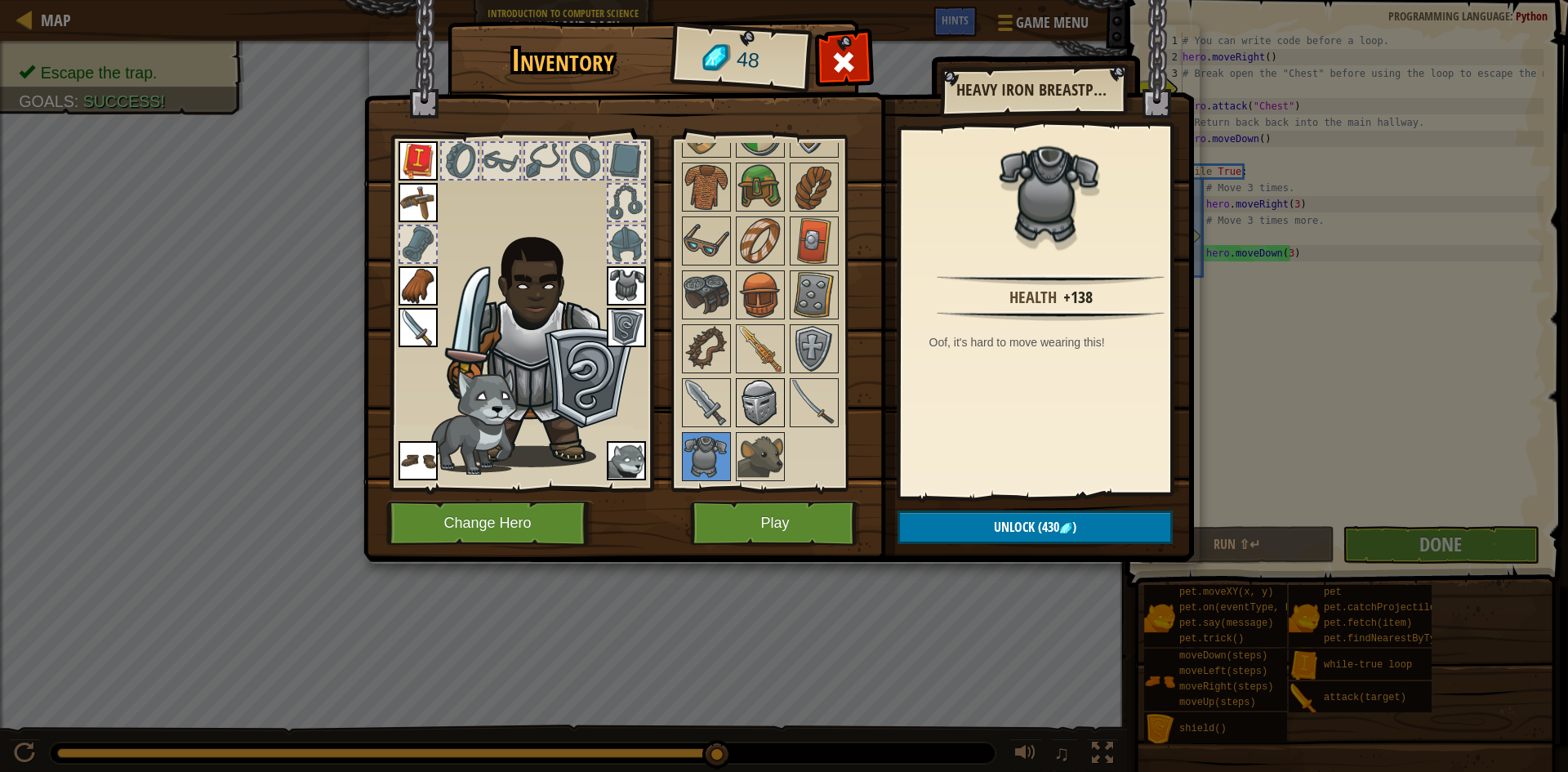
click at [784, 403] on div at bounding box center [760, 402] width 49 height 49
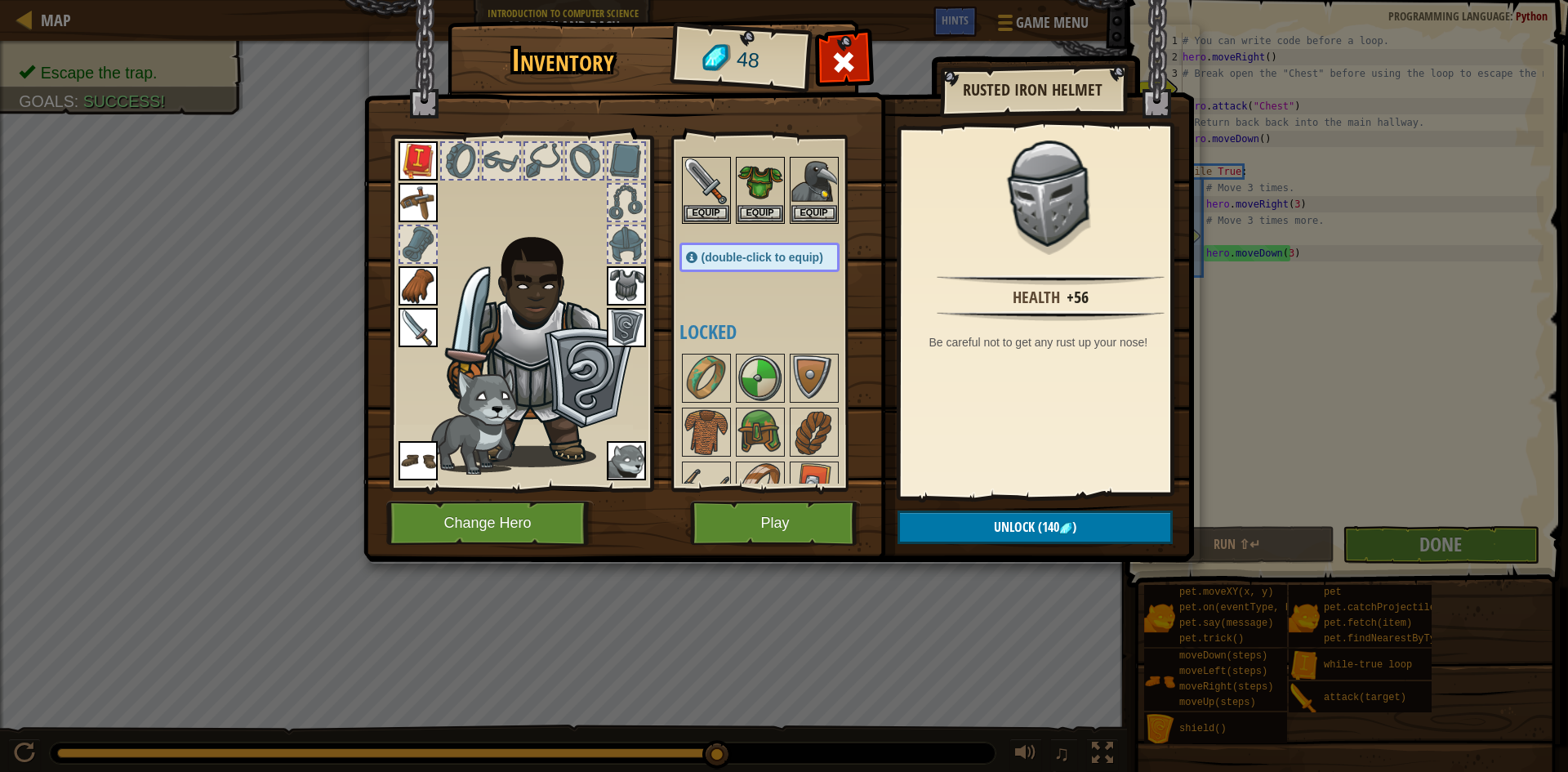
scroll to position [0, 0]
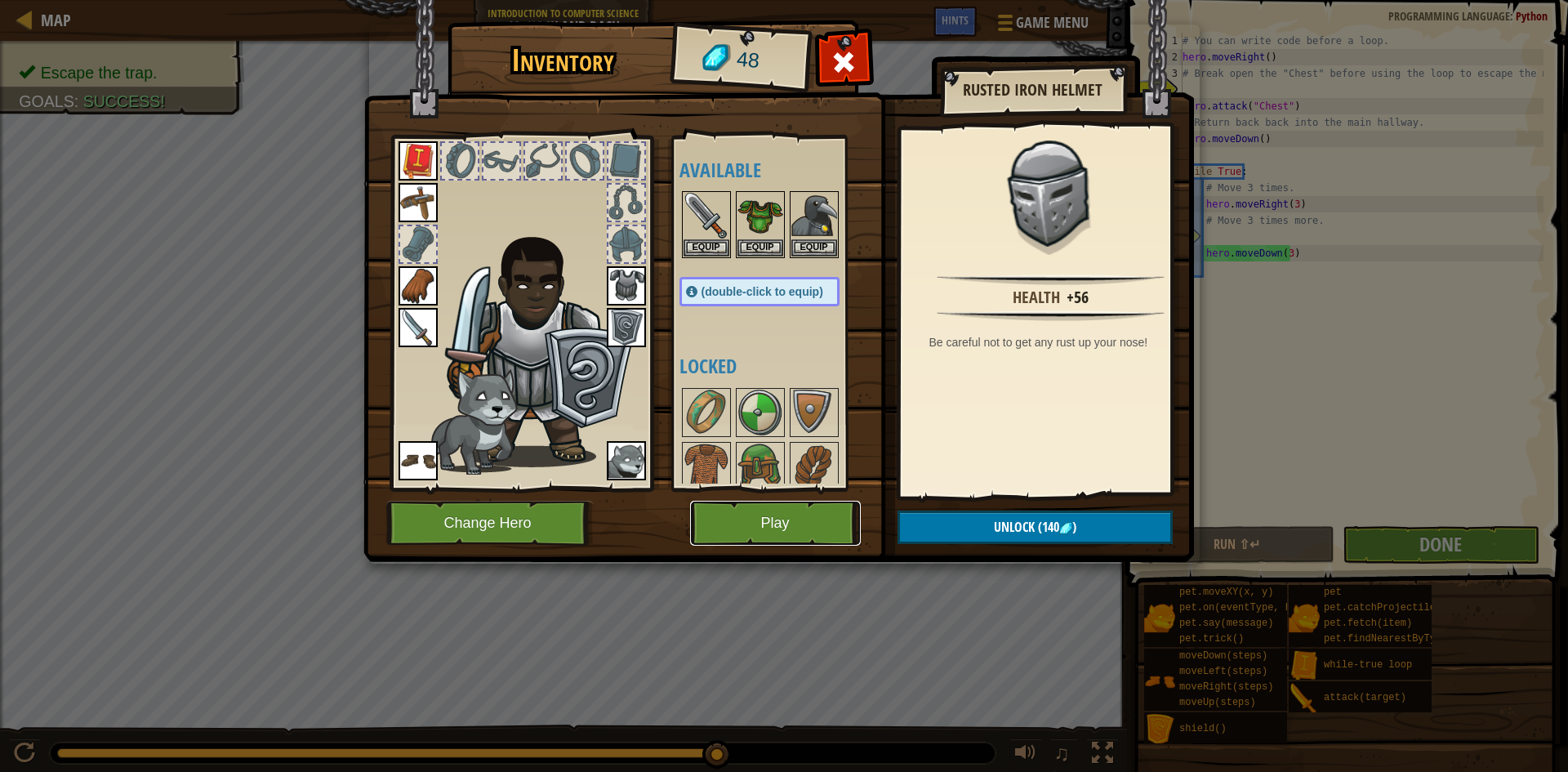
click at [795, 511] on button "Play" at bounding box center [776, 523] width 171 height 45
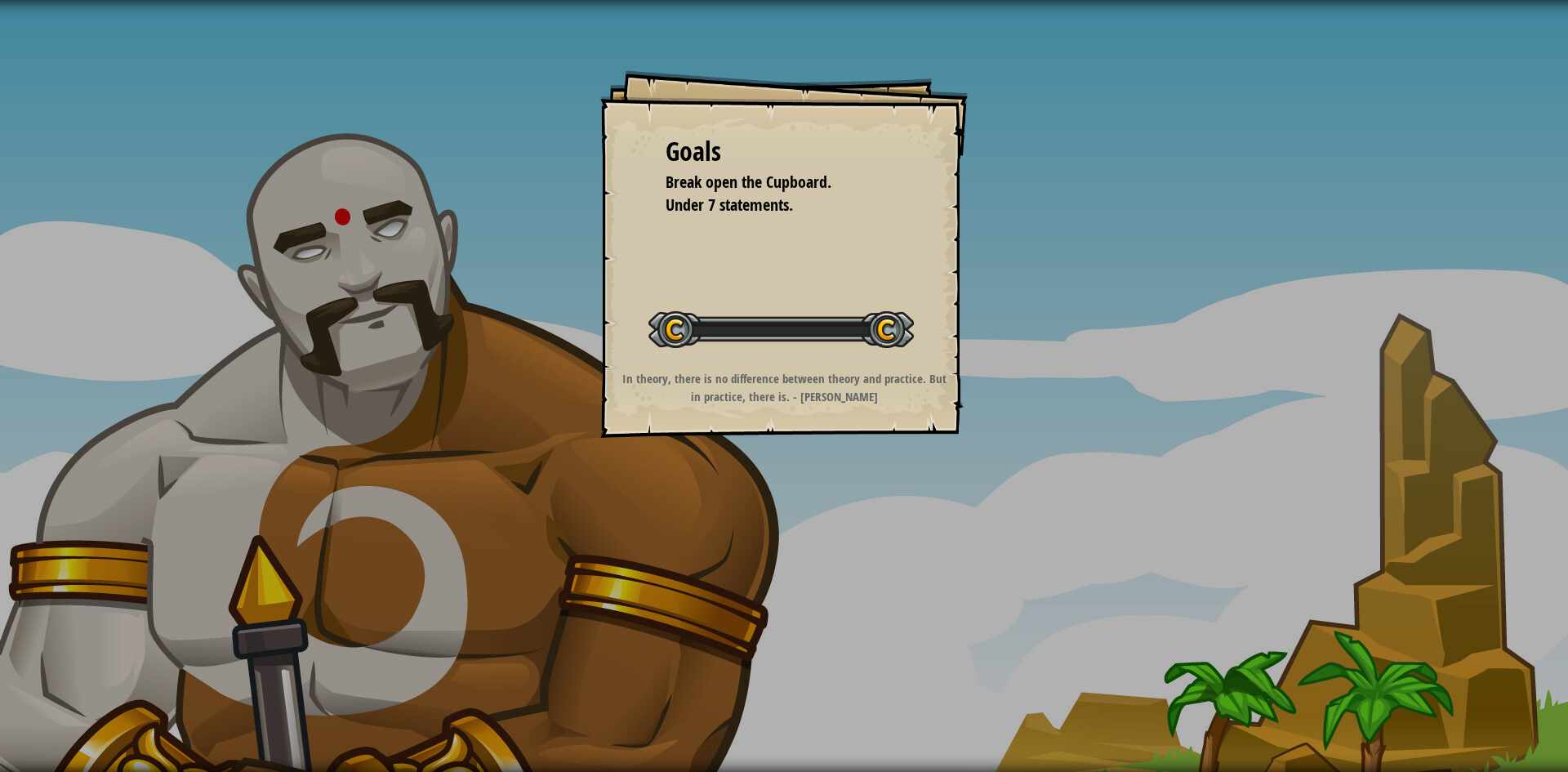
click at [789, 494] on div "Goals Break open the Cupboard. Under 7 statements. Start Level Error loading fr…" at bounding box center [784, 386] width 1568 height 772
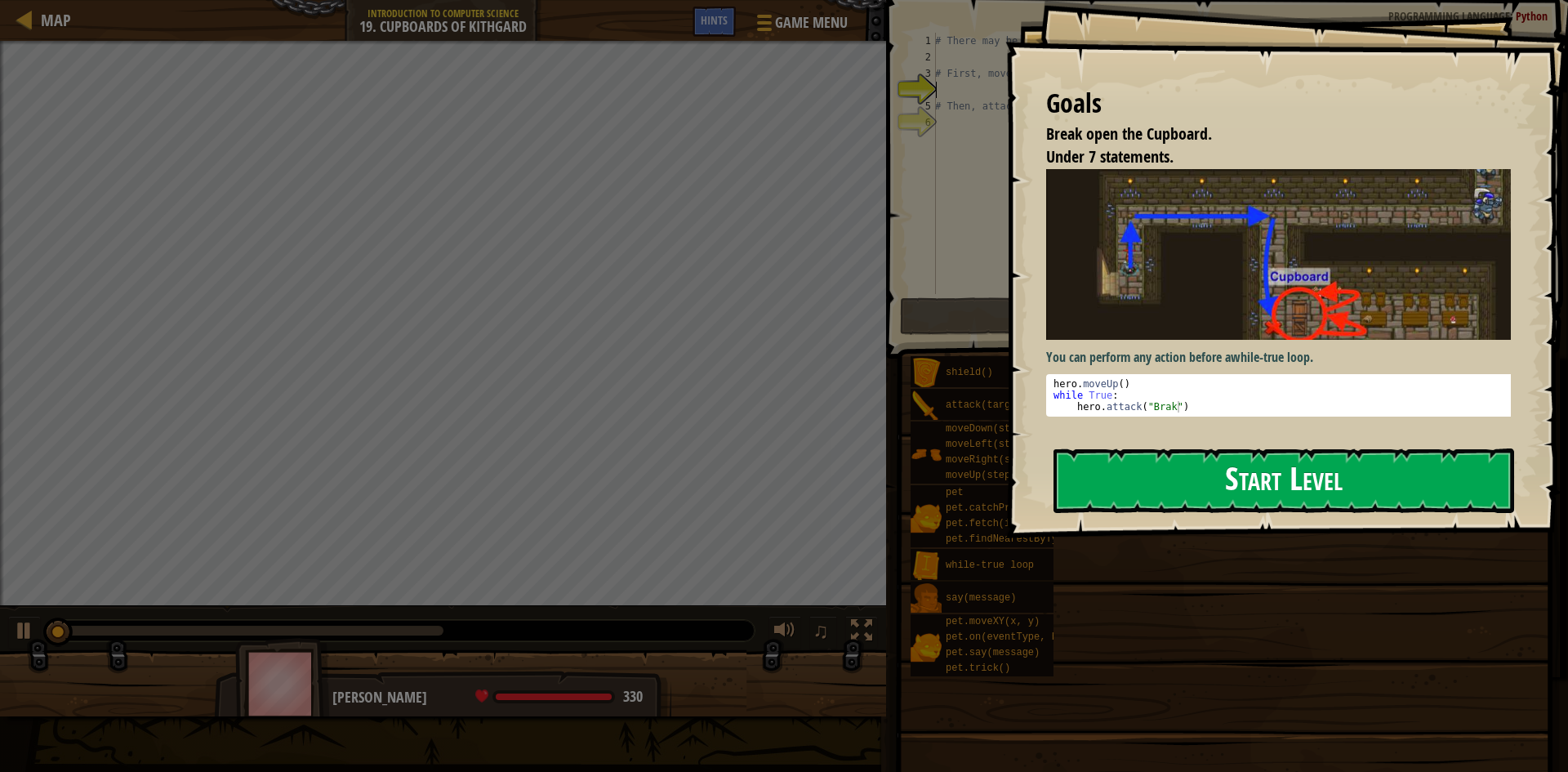
click at [1121, 449] on button "Start Level" at bounding box center [1284, 481] width 461 height 64
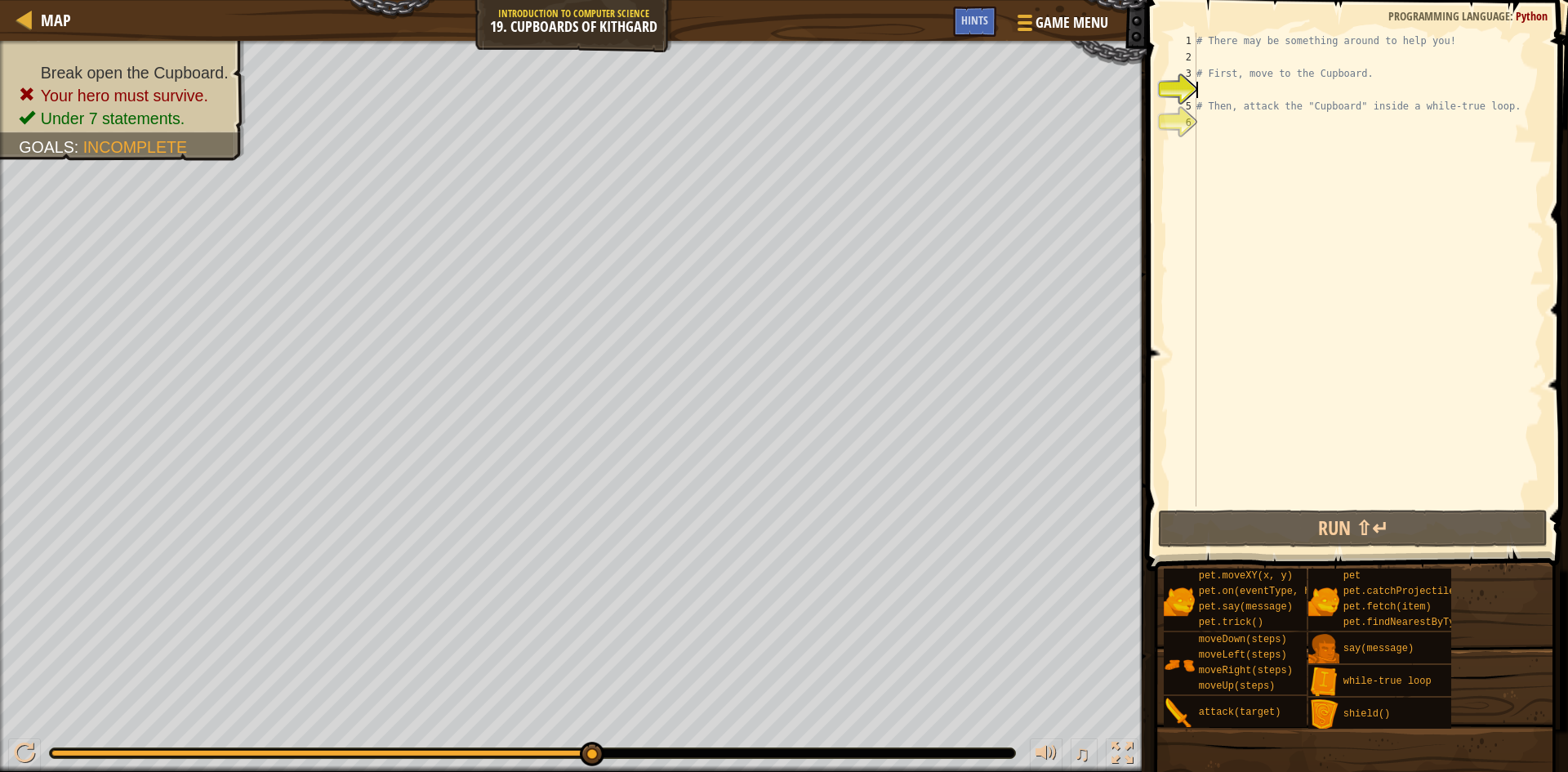
type textarea "h"
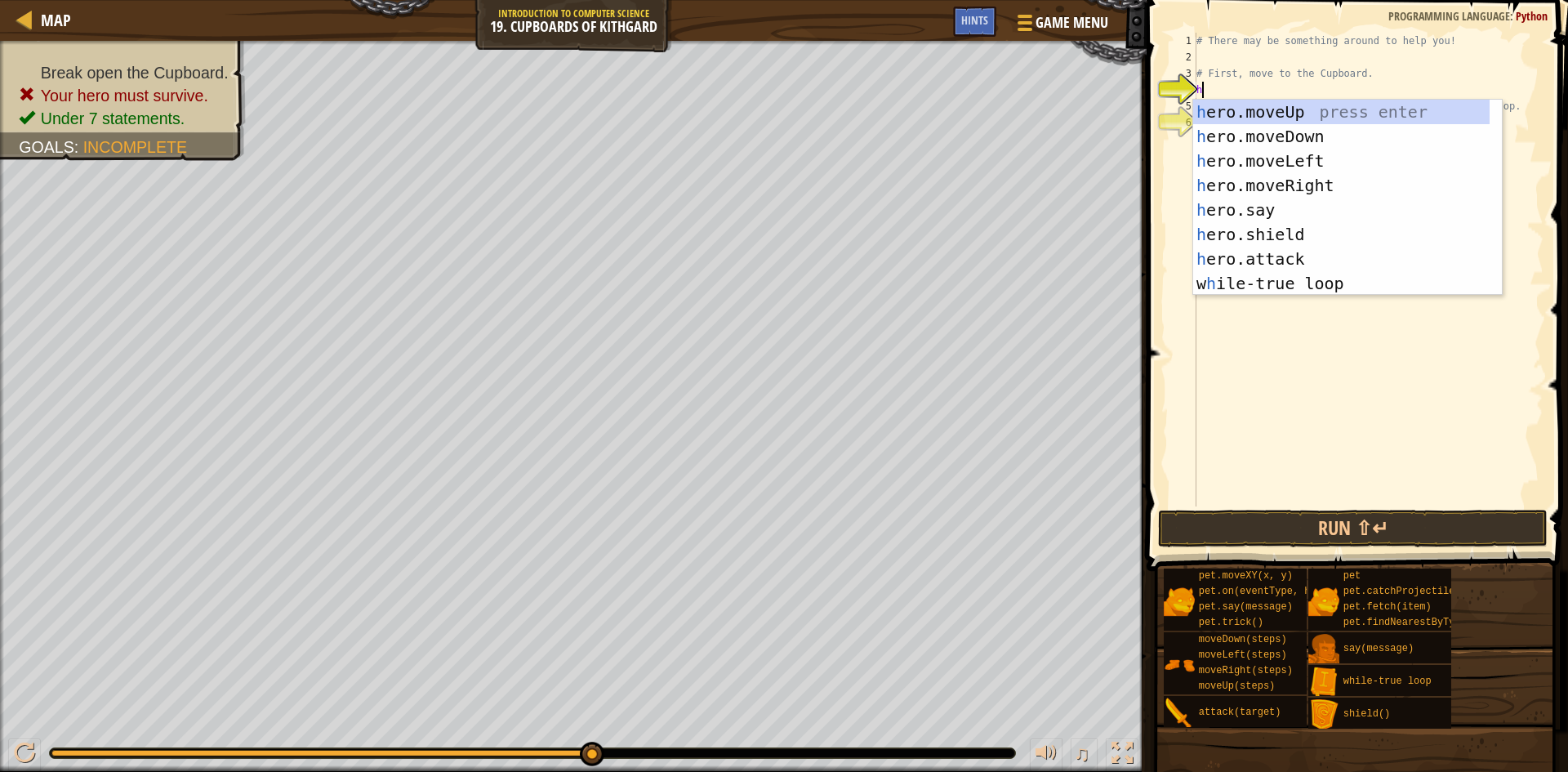
scroll to position [7, 0]
click at [1246, 118] on div "h ero.moveUp press enter h ero.moveDown press enter h ero.moveLeft press enter …" at bounding box center [1342, 222] width 296 height 245
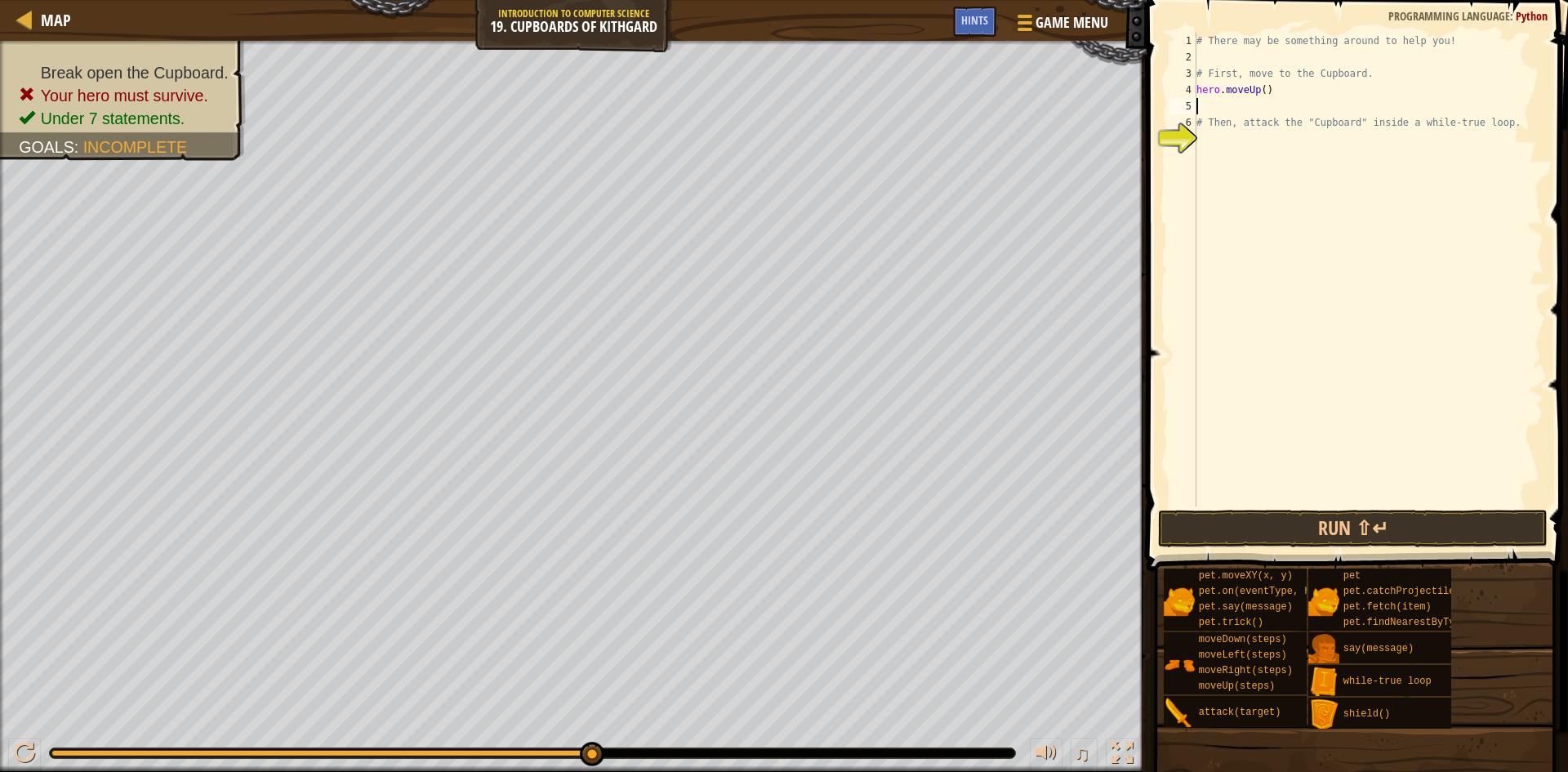
type textarea "h"
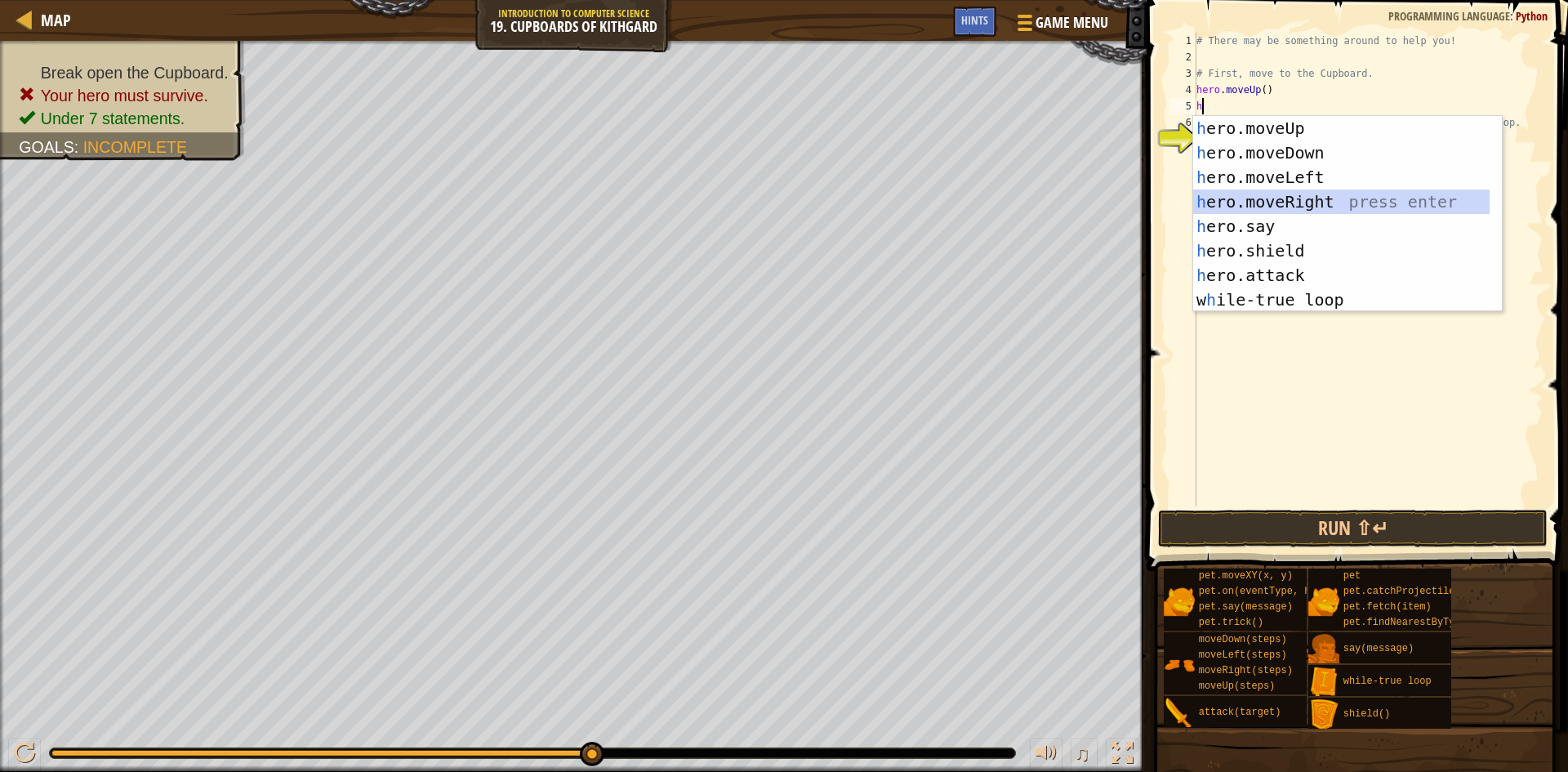
click at [1254, 191] on div "h ero.moveUp press enter h ero.moveDown press enter h ero.moveLeft press enter …" at bounding box center [1342, 238] width 296 height 245
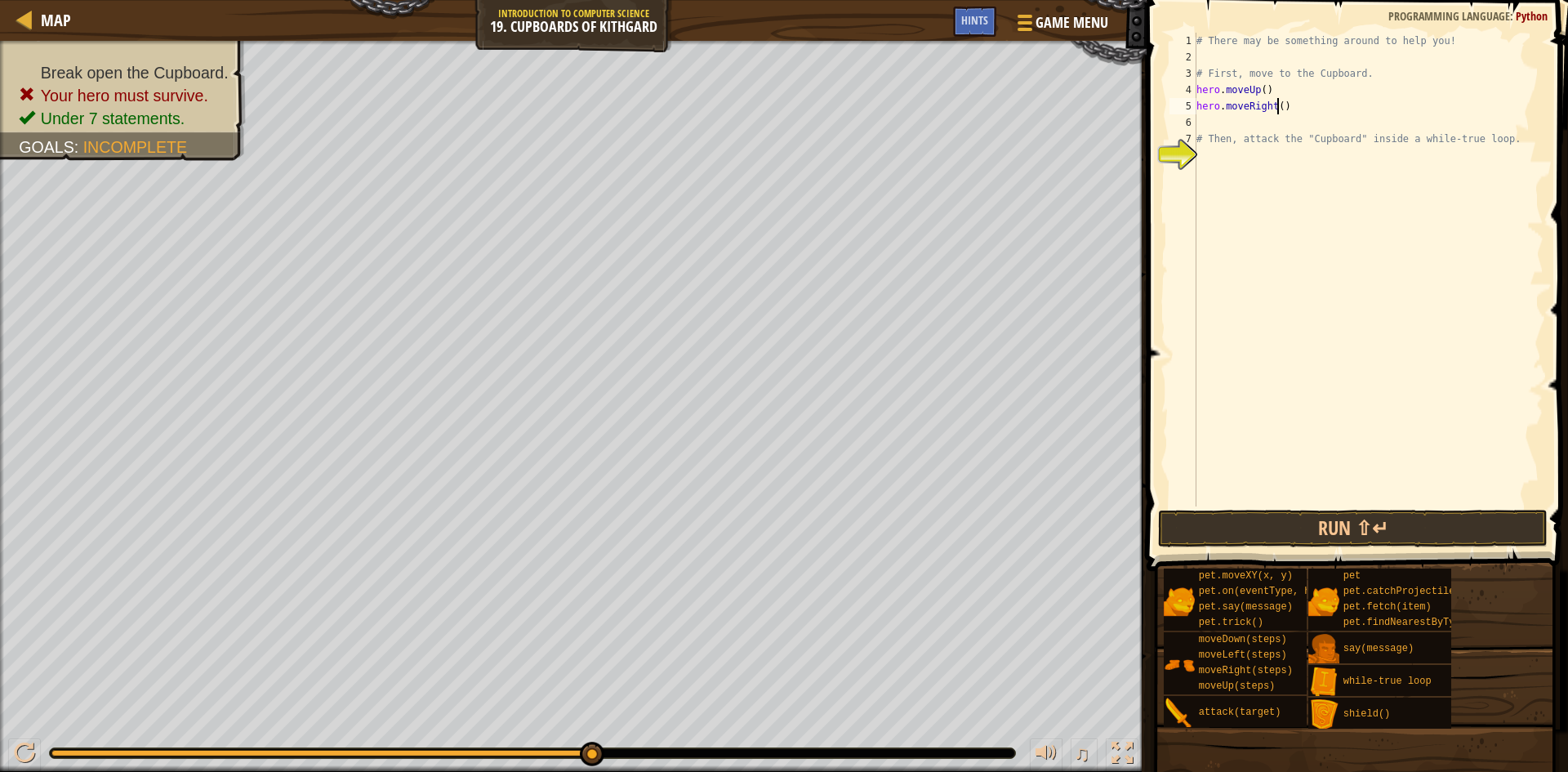
click at [1276, 108] on div "# There may be something around to help you! # First, move to the Cupboard. her…" at bounding box center [1368, 286] width 350 height 507
type textarea "hero.moveRight(2)"
click at [1204, 125] on div "# There may be something around to help you! # First, move to the Cupboard. her…" at bounding box center [1368, 286] width 350 height 507
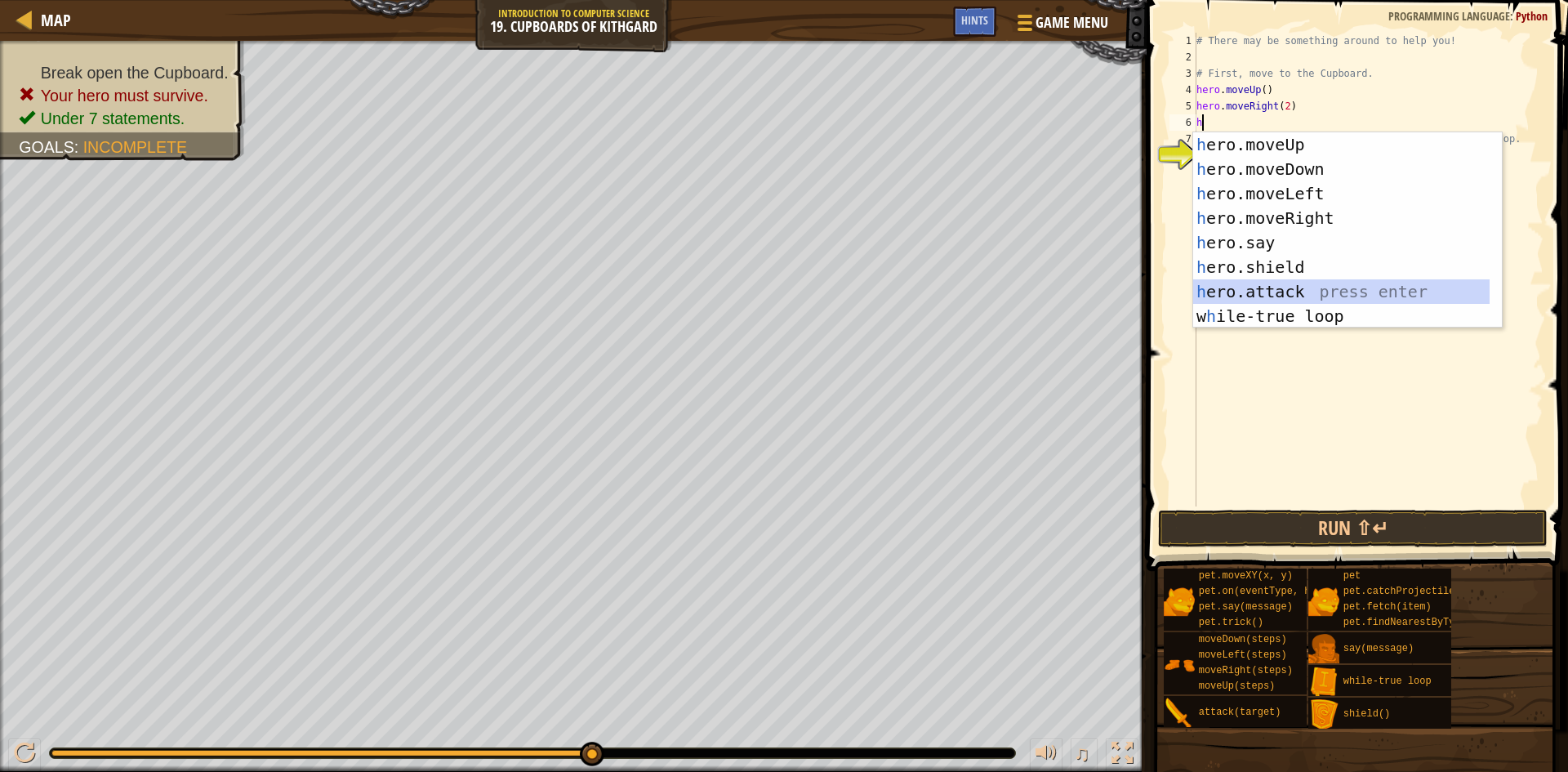
click at [1288, 290] on div "h ero.moveUp press enter h ero.moveDown press enter h ero.moveLeft press enter …" at bounding box center [1342, 255] width 296 height 245
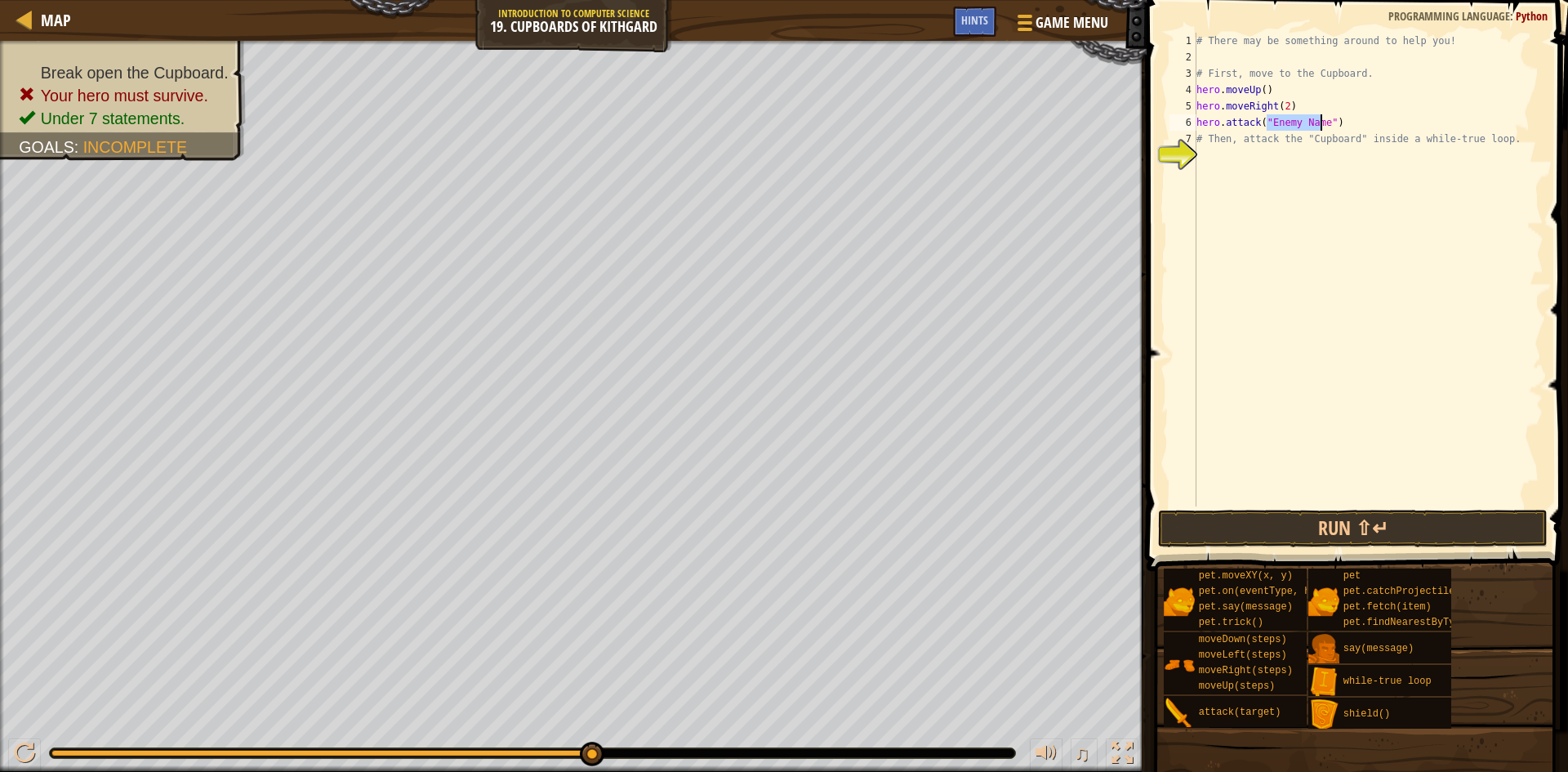
click at [1342, 120] on div "# There may be something around to help you! # First, move to the Cupboard. her…" at bounding box center [1368, 286] width 350 height 507
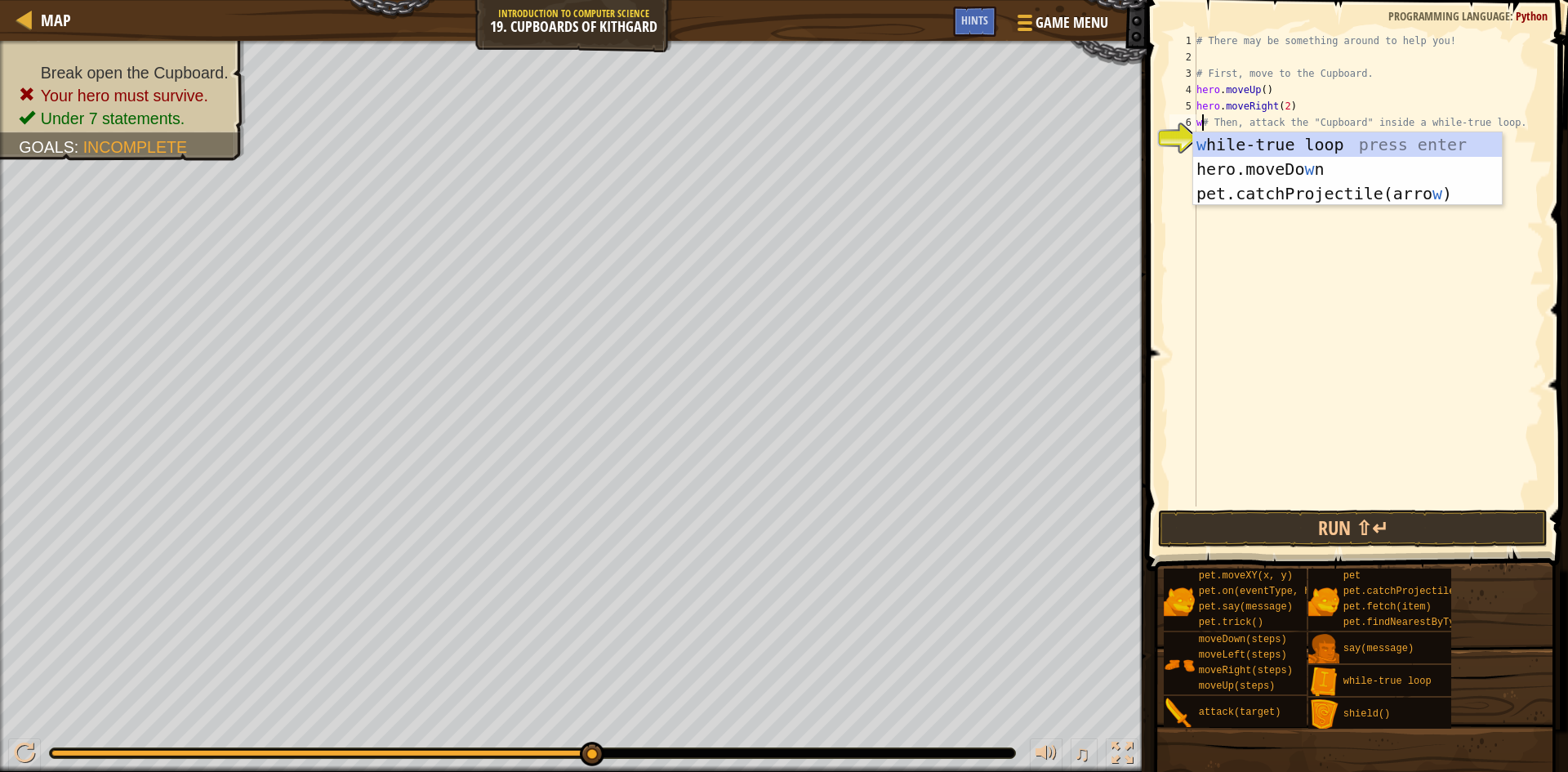
scroll to position [7, 1]
click at [1276, 143] on div "w [PERSON_NAME]-true loop press enter hero.moveDo w n press enter pet.catchProj…" at bounding box center [1348, 193] width 309 height 122
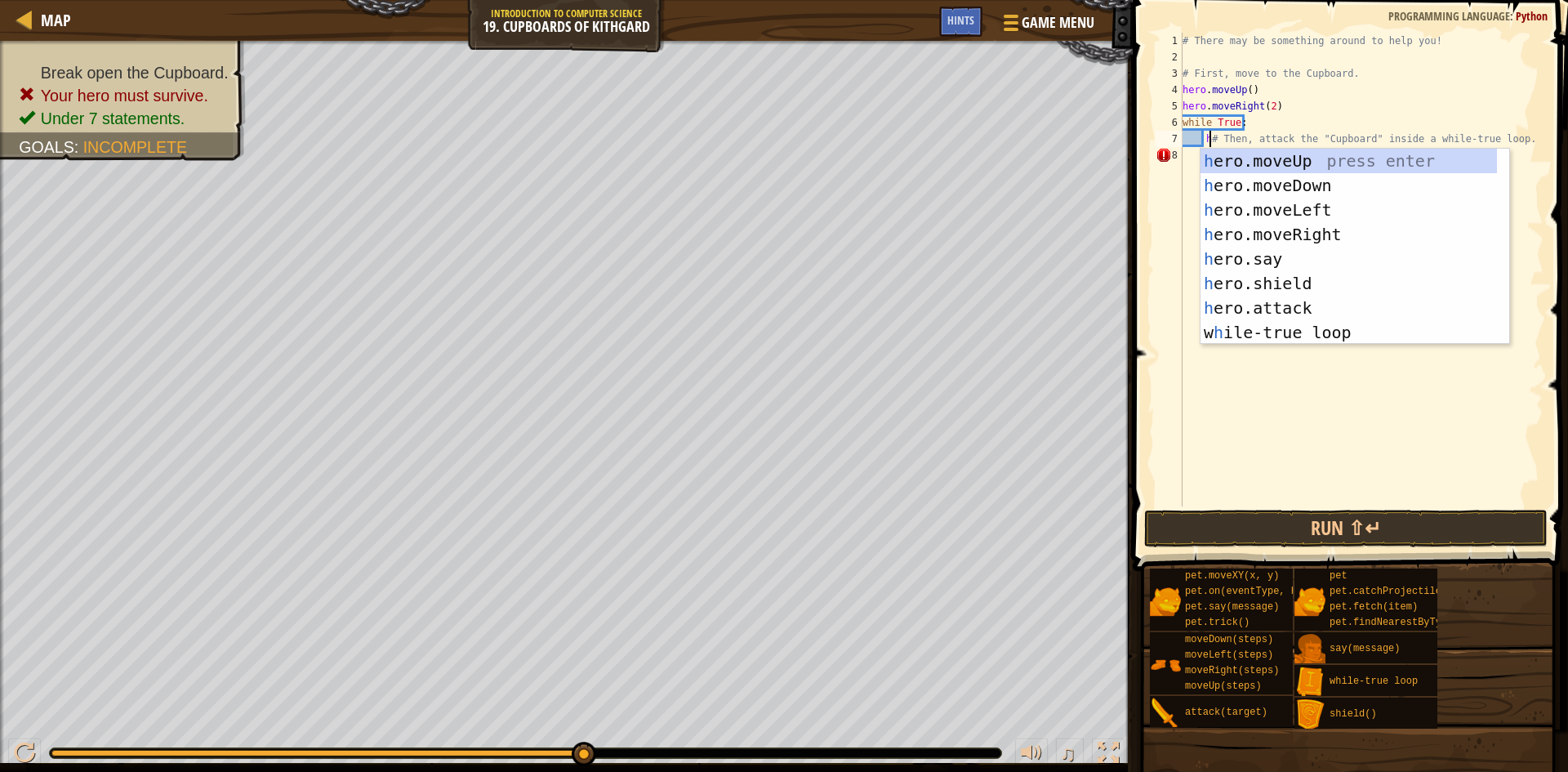
scroll to position [7, 2]
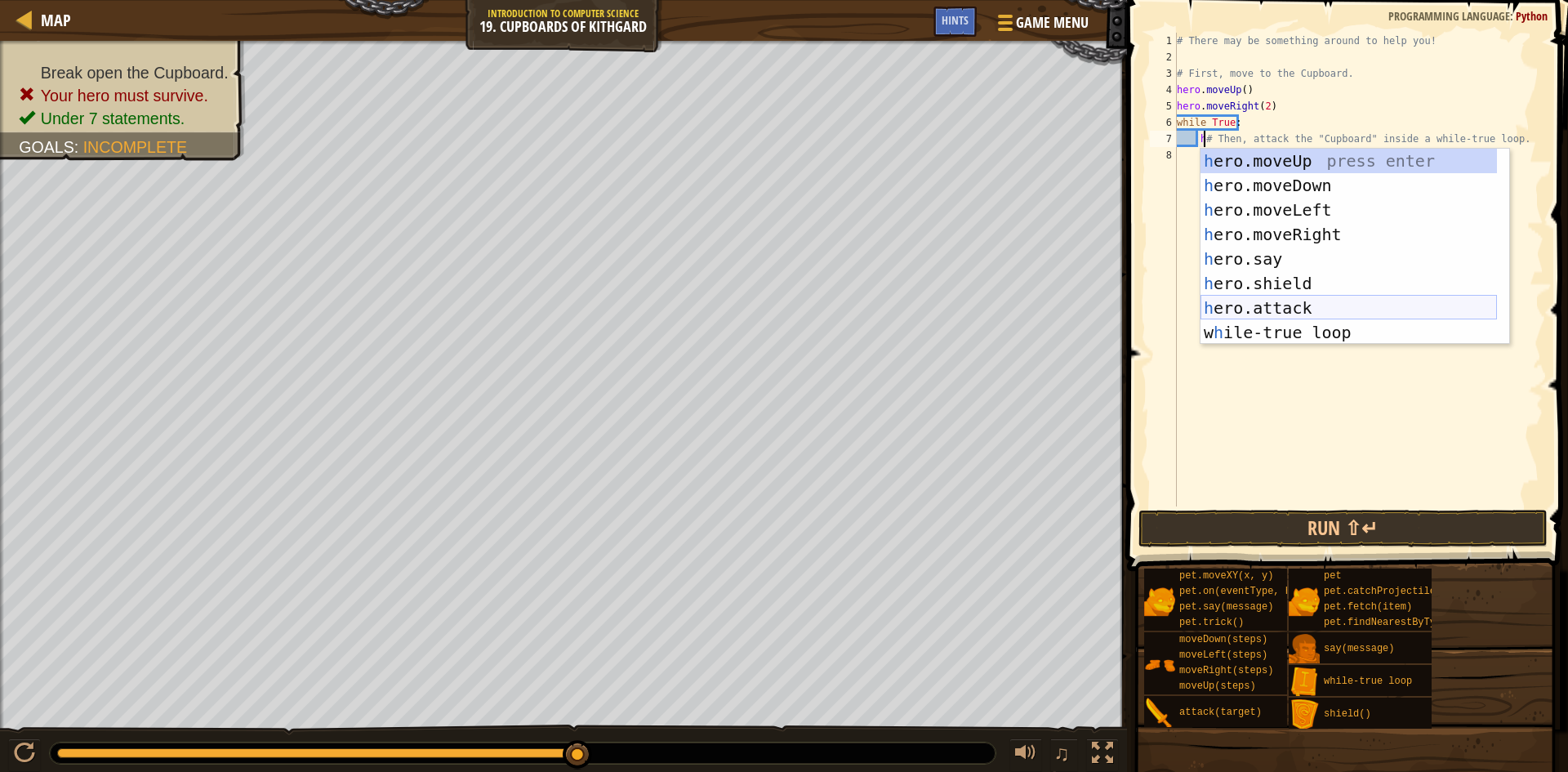
click at [1317, 299] on div "h ero.moveUp press enter h ero.moveDown press enter h ero.moveLeft press enter …" at bounding box center [1349, 271] width 296 height 245
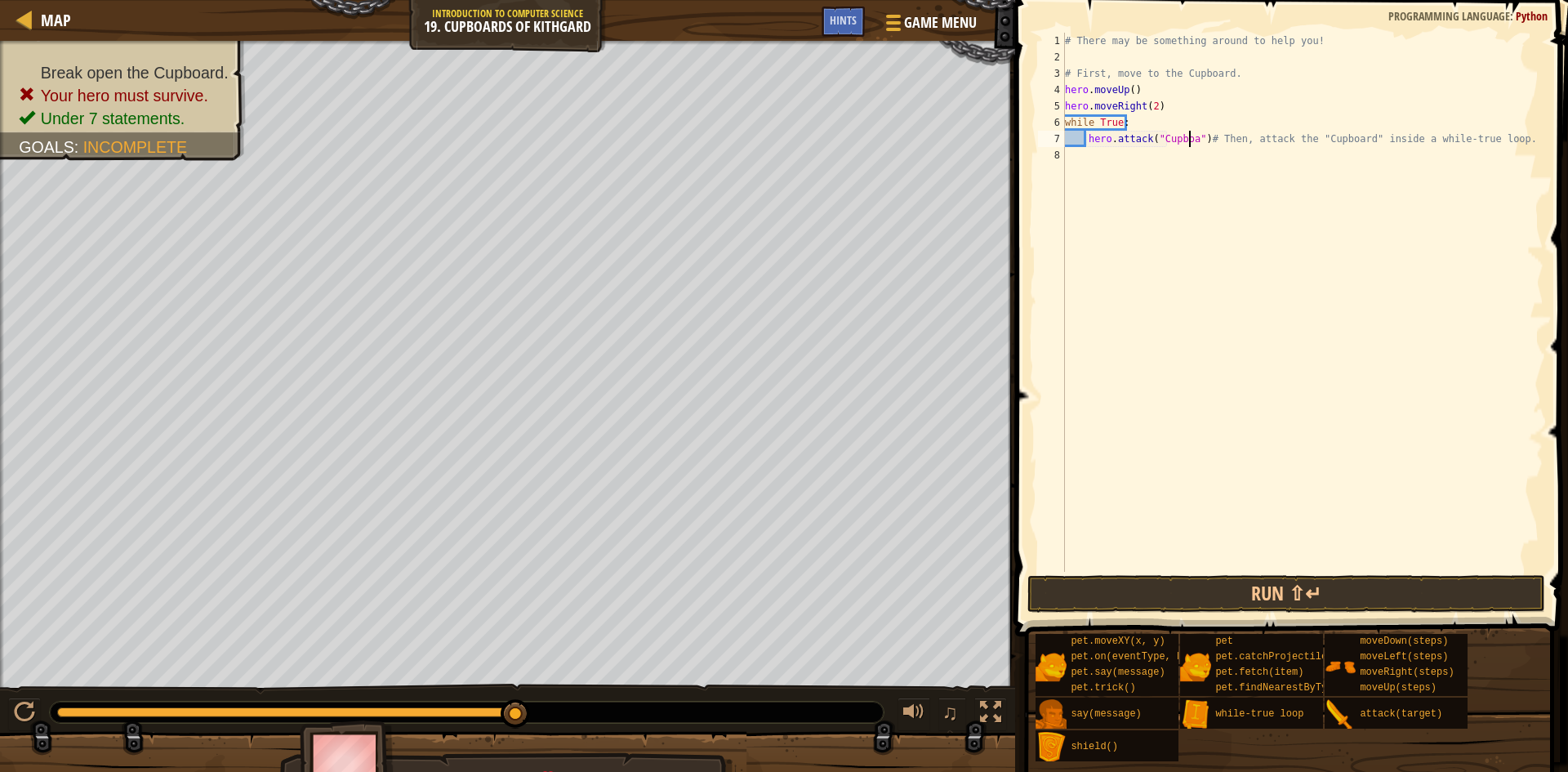
scroll to position [7, 11]
type textarea "hero.attack("Cupboard")# Then, attack the "Cupboard" inside a while-true loop."
click at [1302, 600] on button "Run ⇧↵" at bounding box center [1286, 593] width 518 height 38
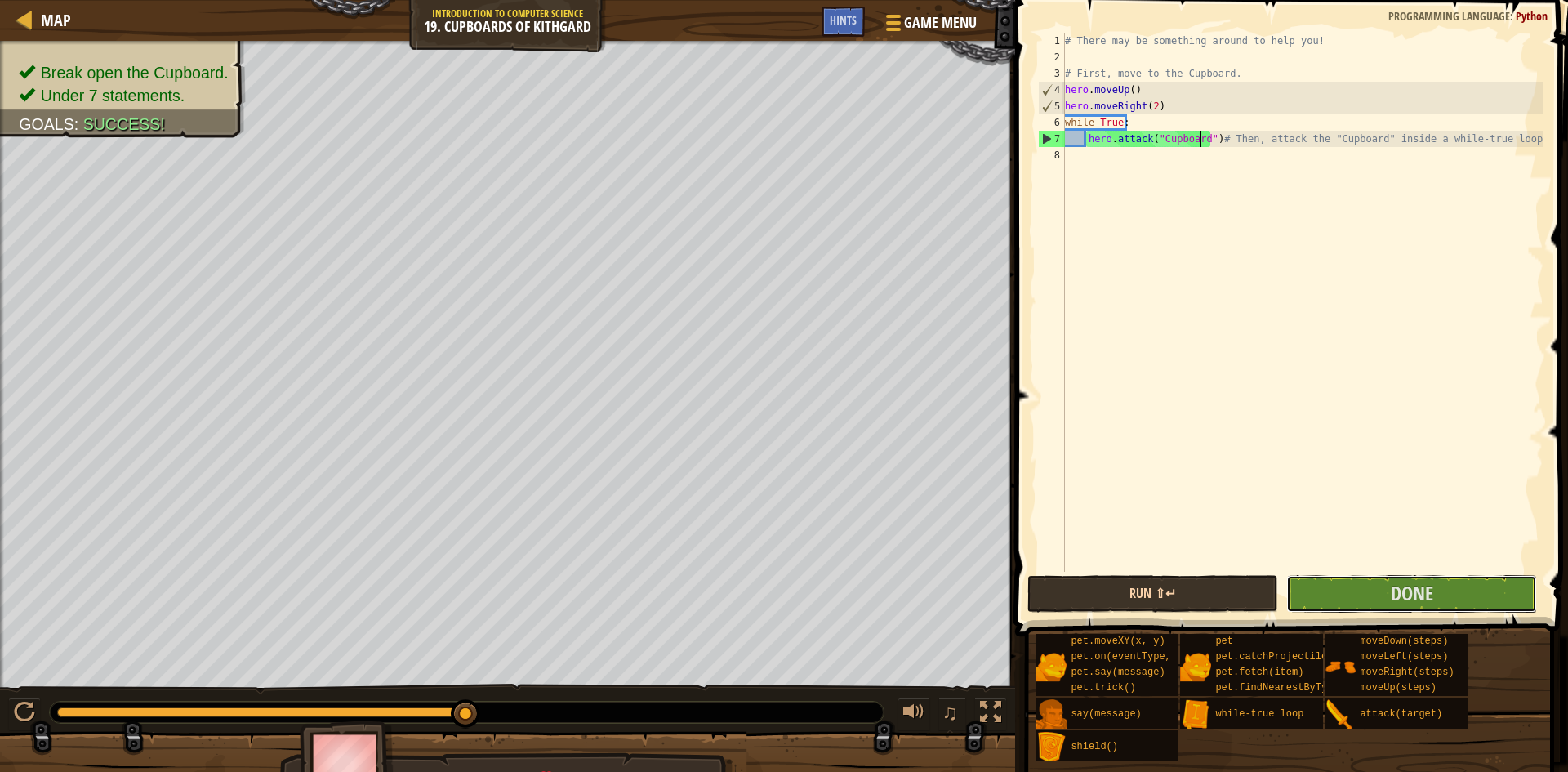
click at [1302, 600] on button "Done" at bounding box center [1412, 593] width 251 height 38
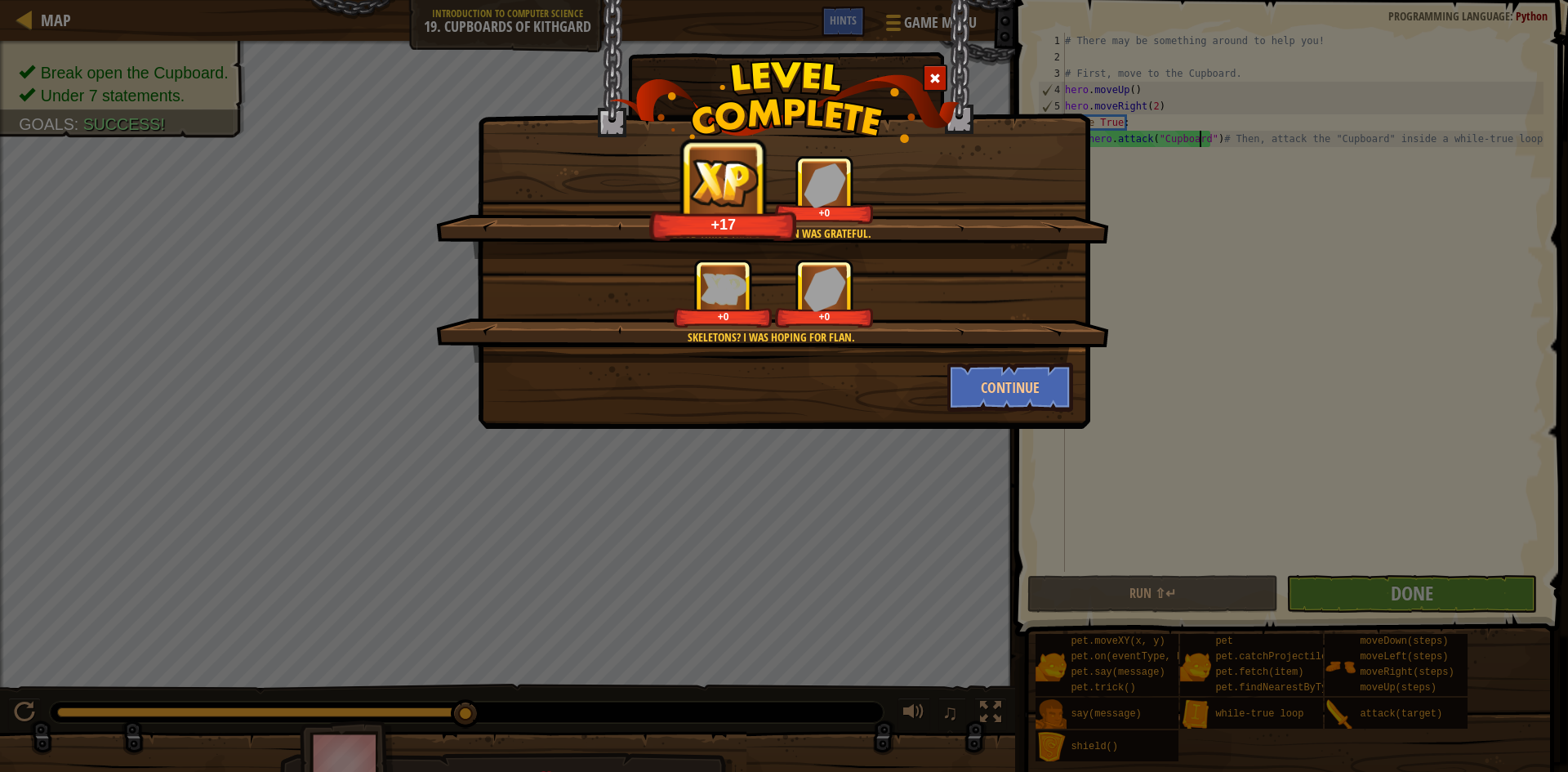
click at [1046, 483] on div "Good thing that Skeleton was grateful. +17 +0 Skeletons? I was hoping for Flan.…" at bounding box center [784, 386] width 1568 height 772
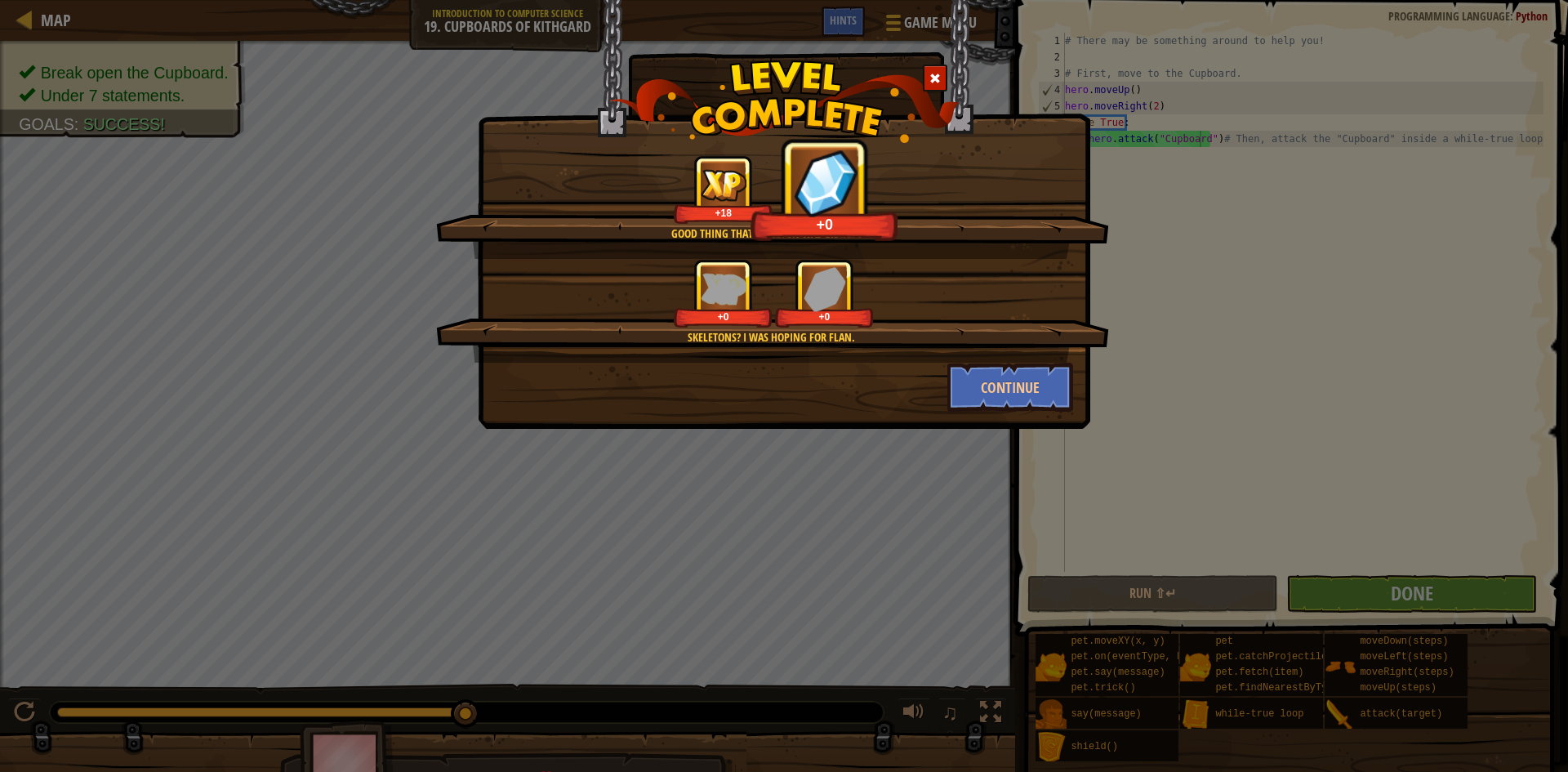
drag, startPoint x: 1046, startPoint y: 483, endPoint x: 1053, endPoint y: 494, distance: 13.0
click at [1047, 487] on div "Good thing that Skeleton was grateful. +18 +0 Skeletons? I was hoping for Flan.…" at bounding box center [784, 386] width 1568 height 772
click at [1097, 521] on div "Good thing that Skeleton was grateful. +18 +2 Skeletons? I was hoping for Flan.…" at bounding box center [784, 386] width 1568 height 772
drag, startPoint x: 1093, startPoint y: 511, endPoint x: 1078, endPoint y: 507, distance: 15.5
click at [1086, 508] on div "Good thing that Skeleton was grateful. +18 +8 Skeletons? I was hoping for Flan.…" at bounding box center [784, 386] width 1568 height 772
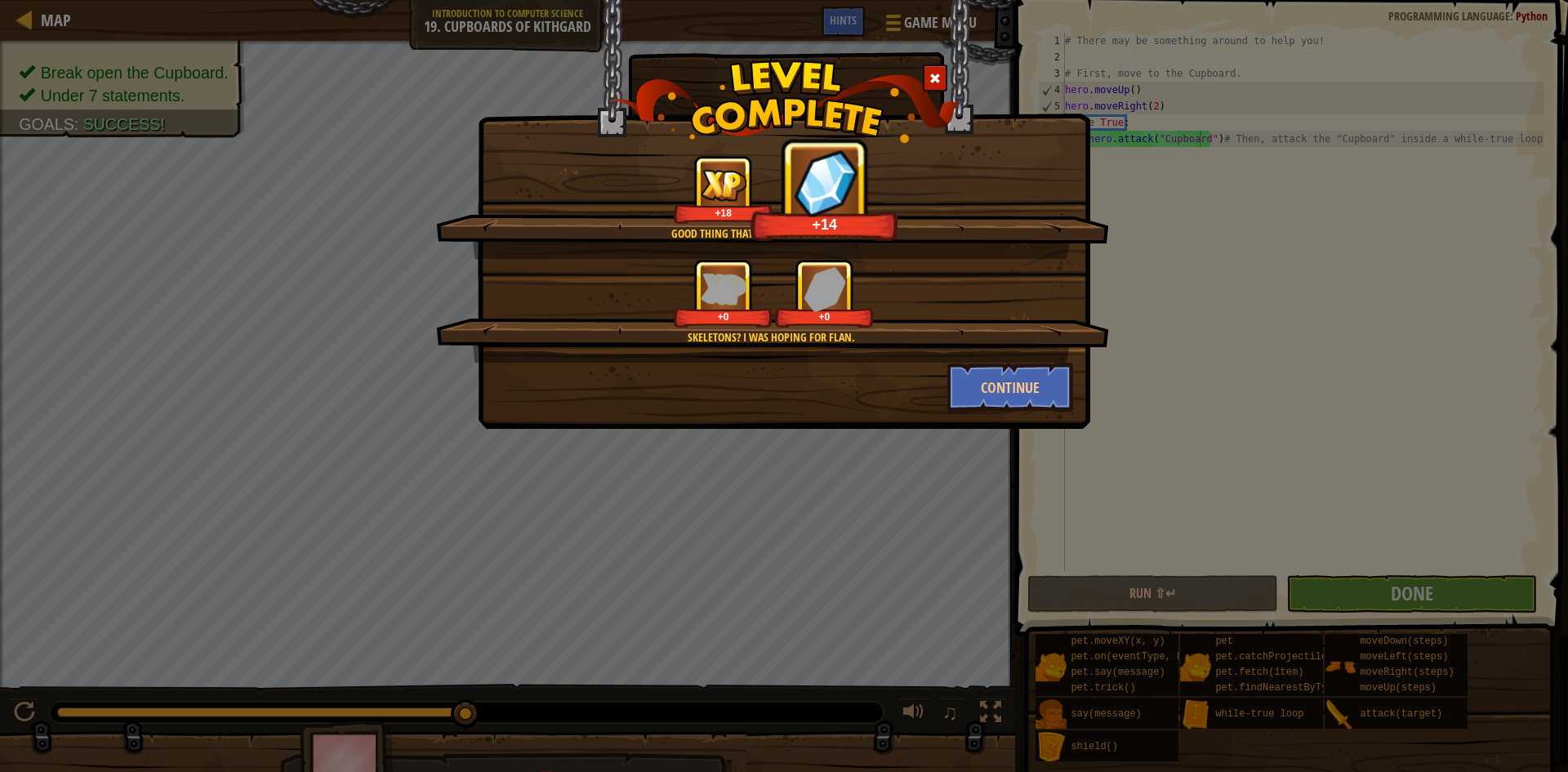
drag, startPoint x: 424, startPoint y: 472, endPoint x: 723, endPoint y: 483, distance: 299.2
click at [437, 479] on div "Good thing that Skeleton was grateful. +18 +14 Skeletons? I was hoping for Flan…" at bounding box center [784, 386] width 1568 height 772
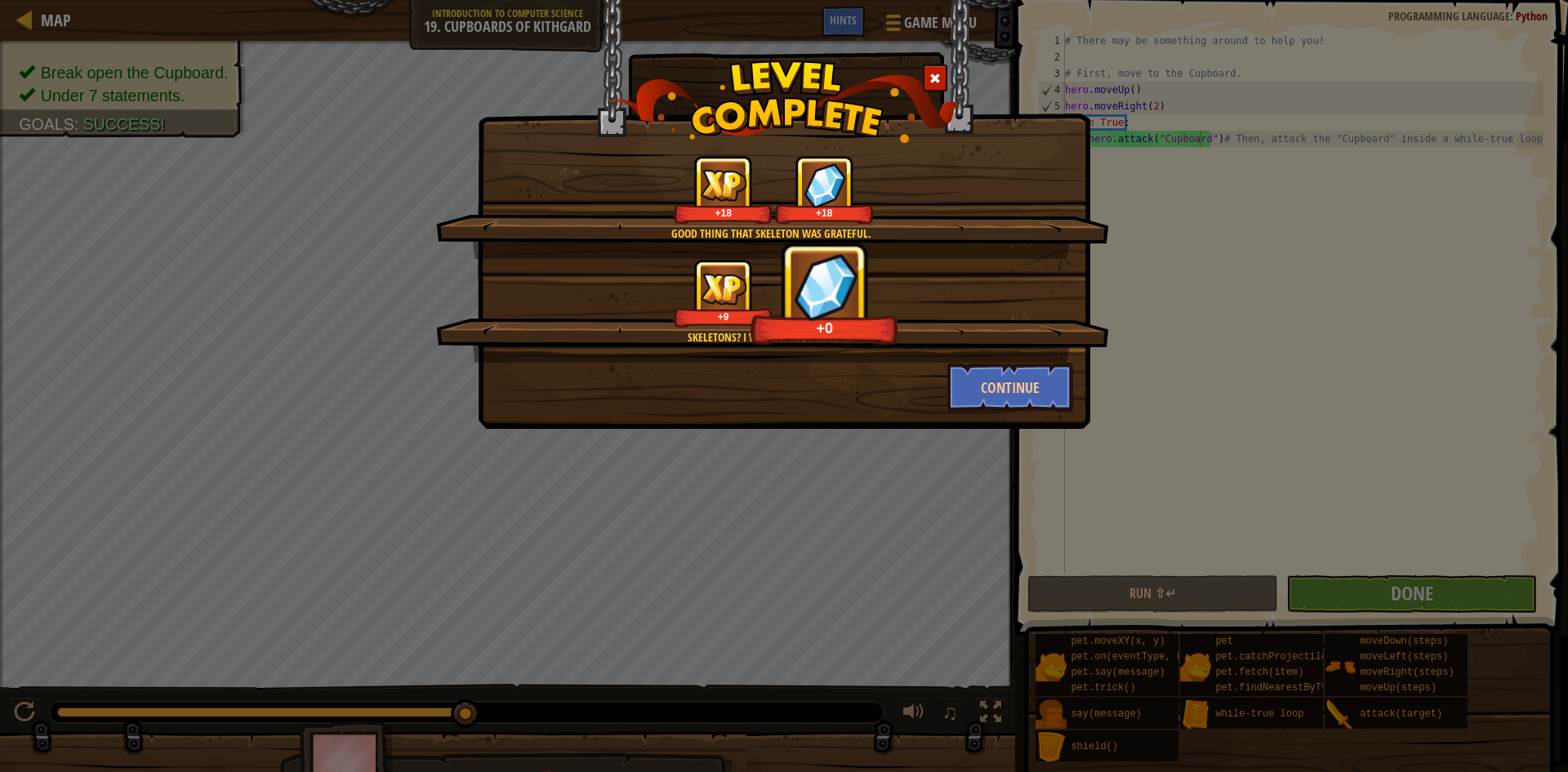
click at [1502, 548] on div "Good thing that Skeleton was grateful. +18 +18 Skeletons? I was hoping for Flan…" at bounding box center [784, 386] width 1568 height 772
click at [1486, 547] on div "Good thing that Skeleton was grateful. +18 +18 Skeletons? I was hoping for Flan…" at bounding box center [784, 386] width 1568 height 772
click at [1524, 536] on div "Good thing that Skeleton was grateful. +18 +18 Skeletons? I was hoping for Flan…" at bounding box center [784, 386] width 1568 height 772
click at [917, 394] on div "Continue" at bounding box center [784, 386] width 603 height 49
drag, startPoint x: 981, startPoint y: 418, endPoint x: 979, endPoint y: 407, distance: 11.2
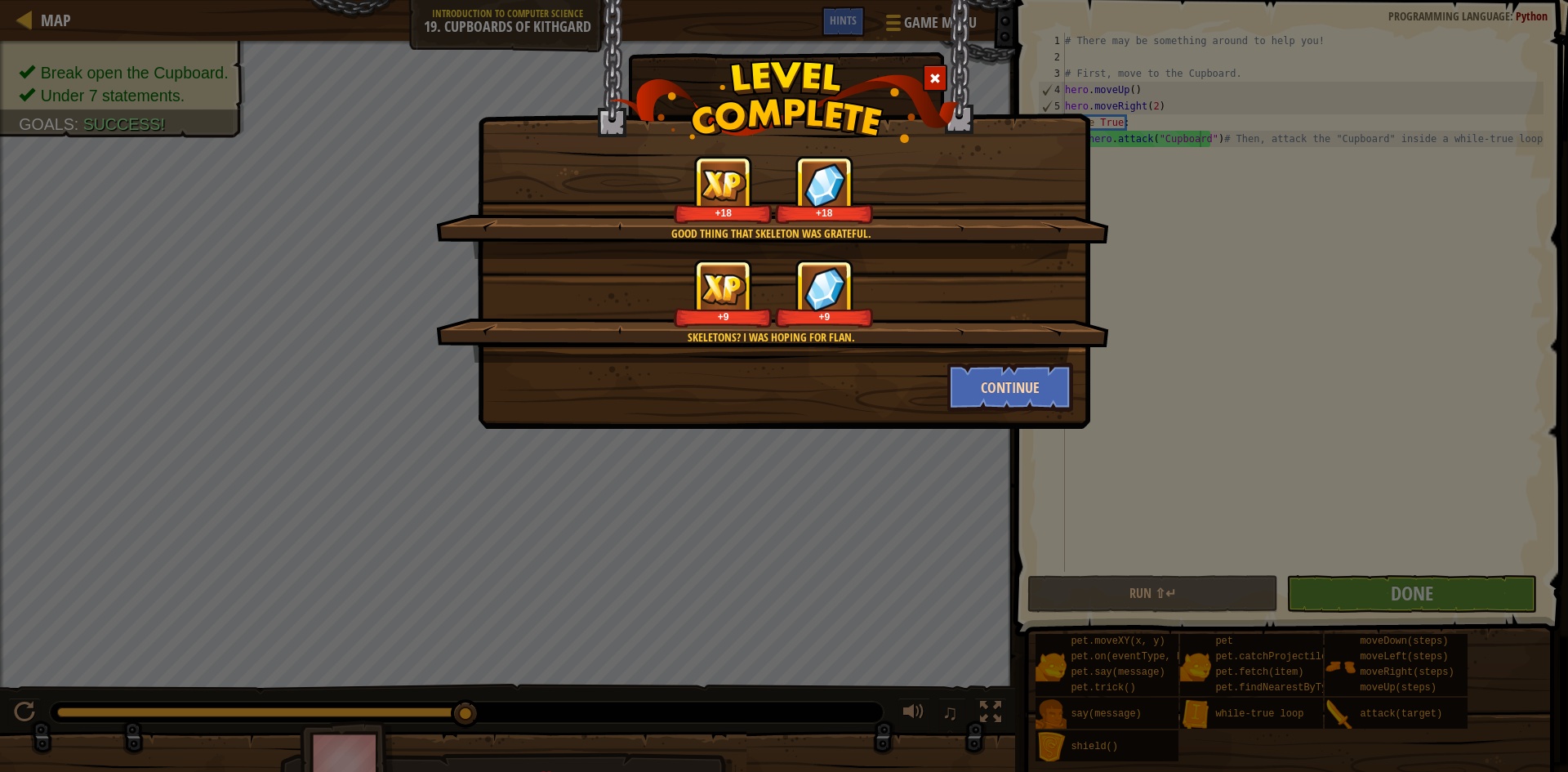
click at [982, 418] on div "Good thing that Skeleton was grateful. +18 +18 Skeletons? I was hoping for Flan…" at bounding box center [784, 214] width 612 height 429
click at [965, 374] on button "Continue" at bounding box center [1011, 386] width 127 height 49
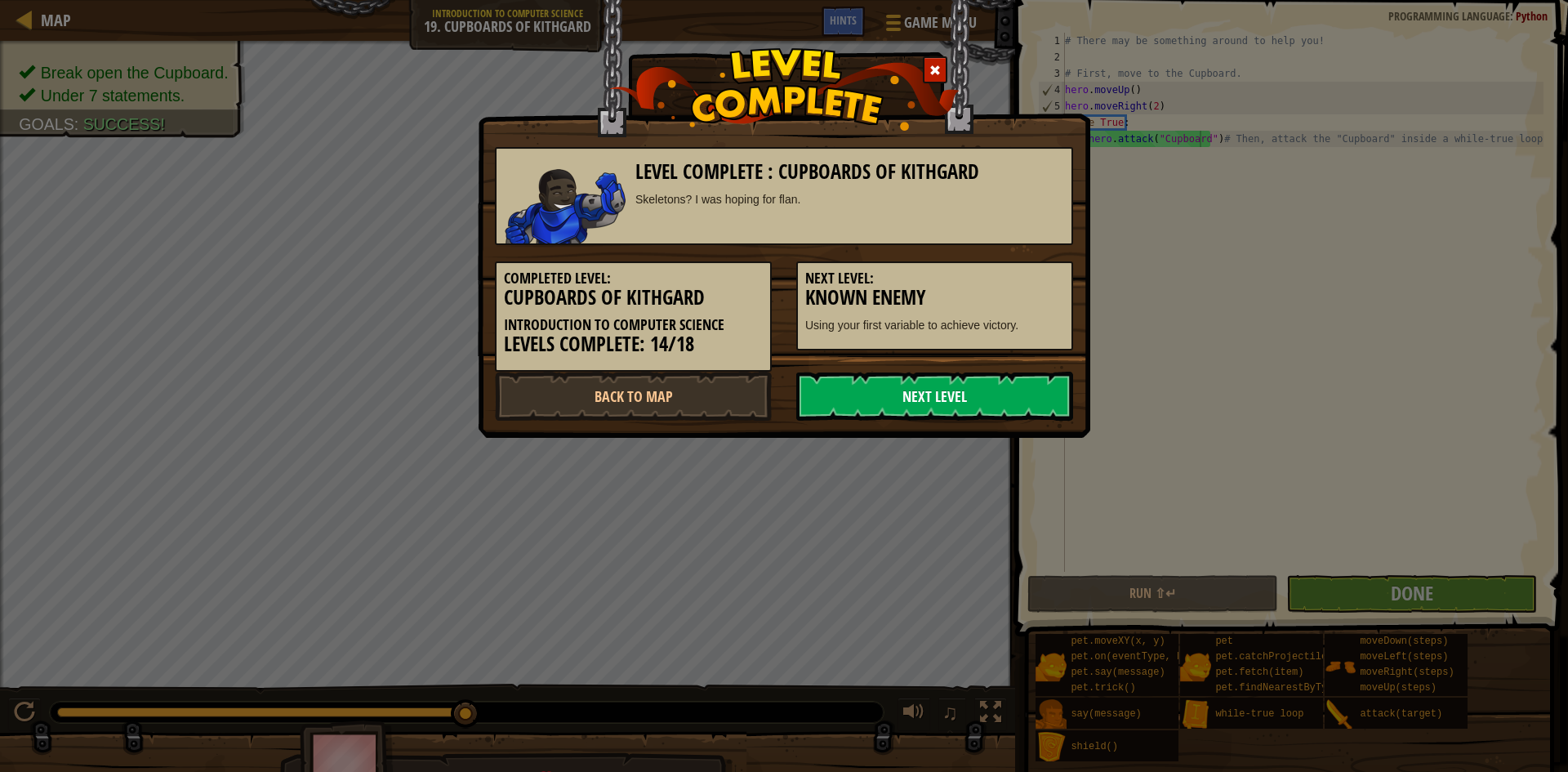
click at [991, 406] on link "Next Level" at bounding box center [934, 396] width 277 height 49
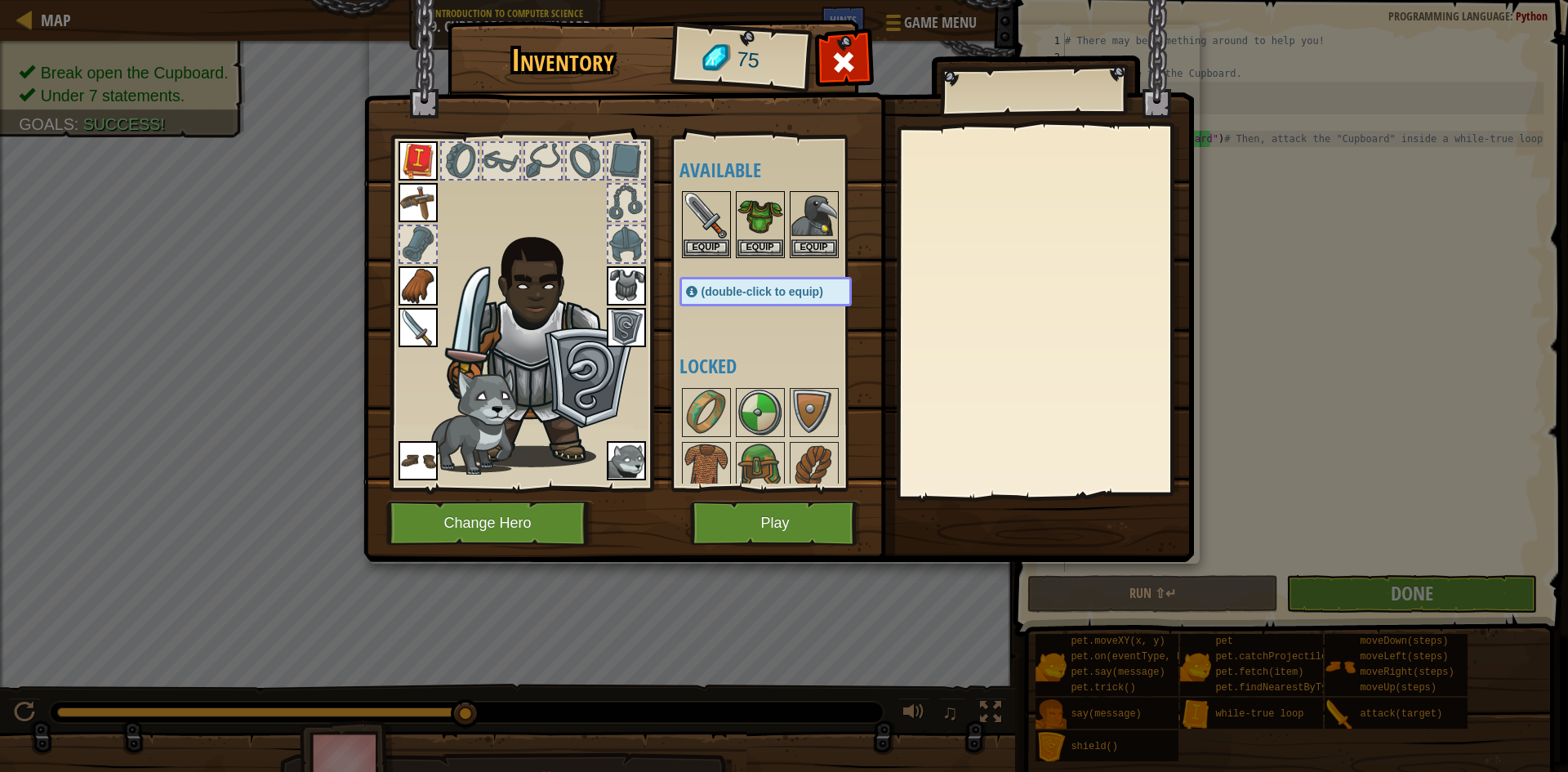
scroll to position [245, 0]
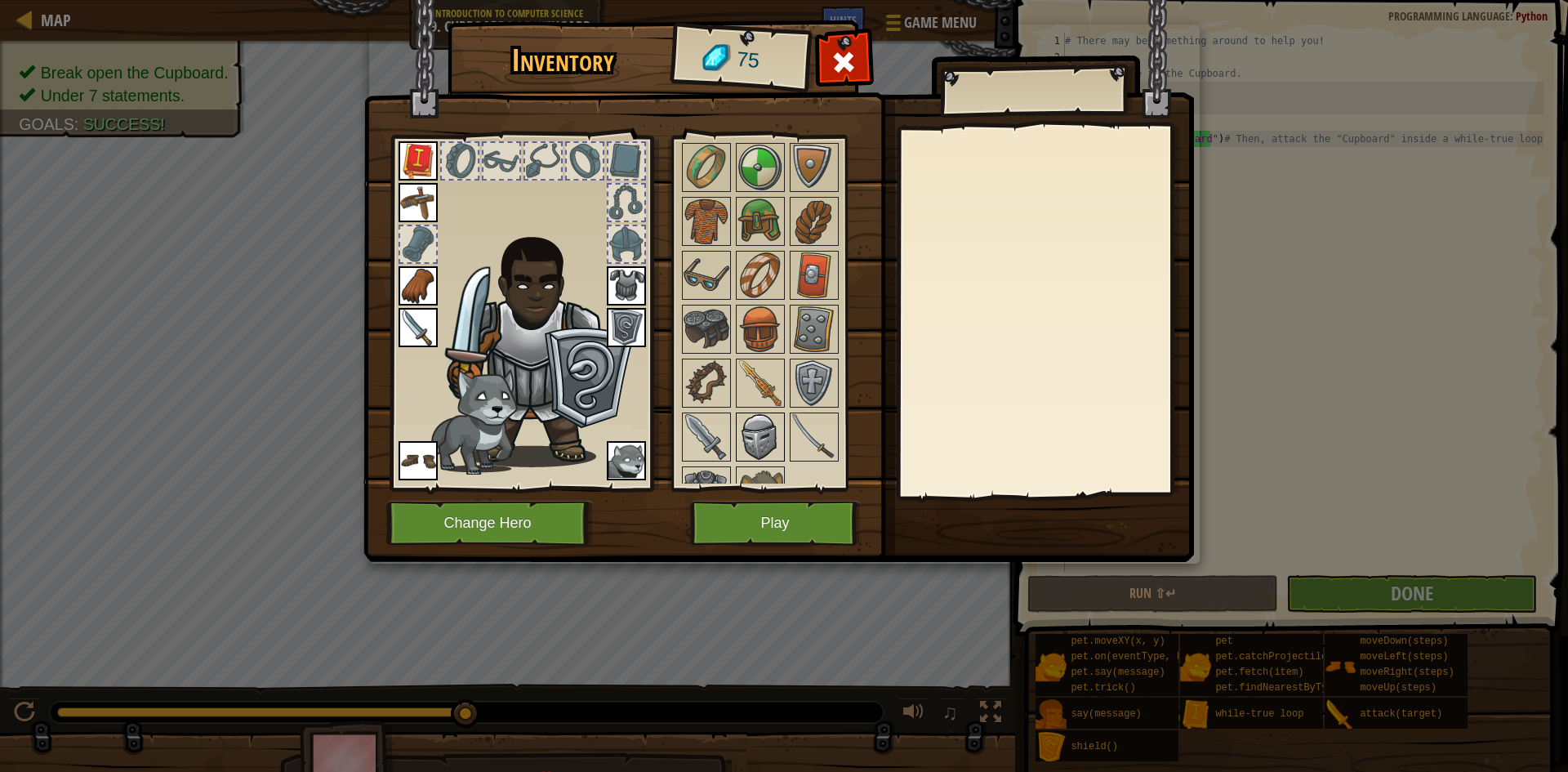
click at [761, 446] on img at bounding box center [761, 437] width 46 height 46
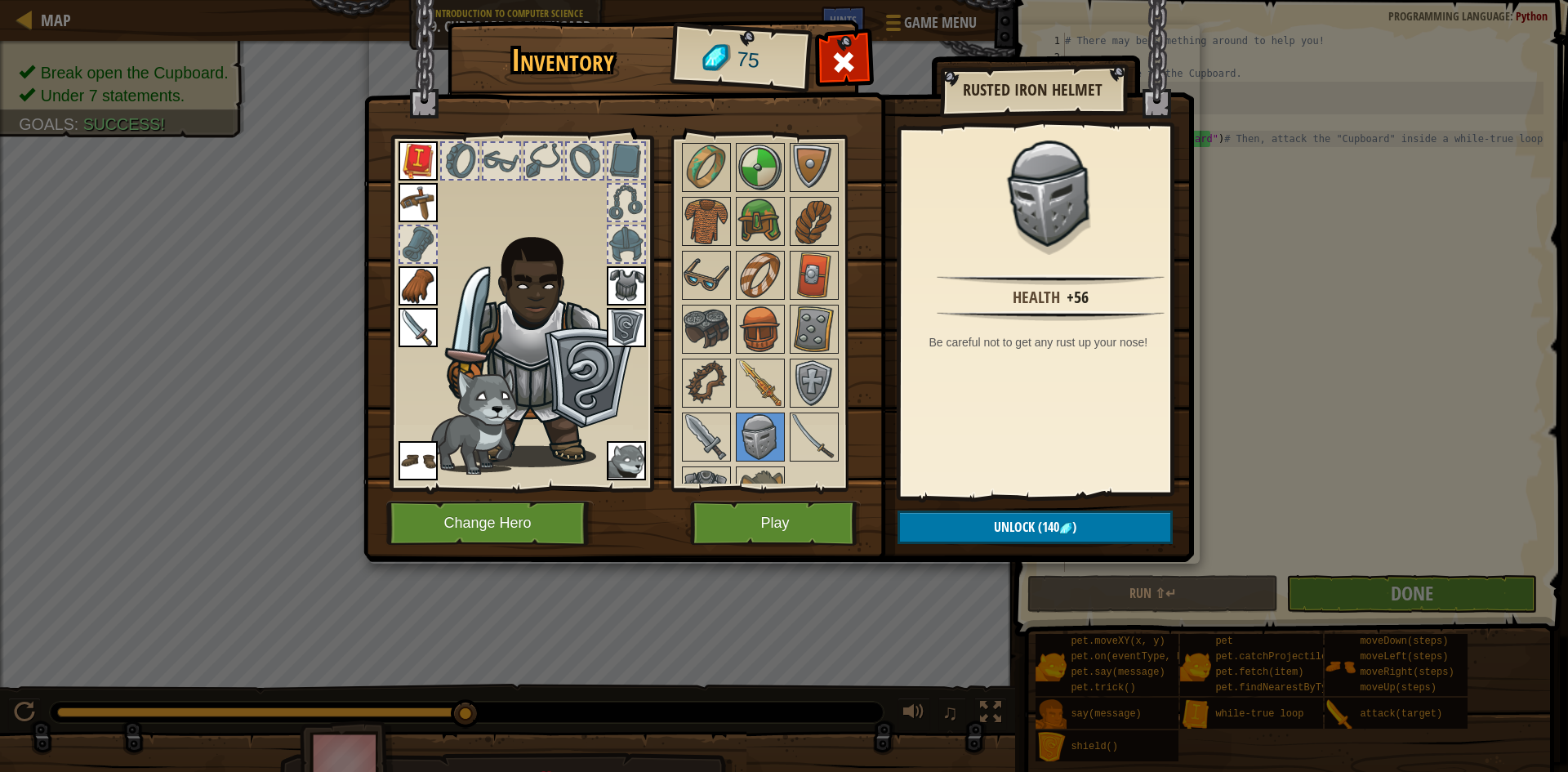
click at [821, 548] on img at bounding box center [778, 265] width 830 height 593
click at [805, 524] on button "Play" at bounding box center [776, 523] width 171 height 45
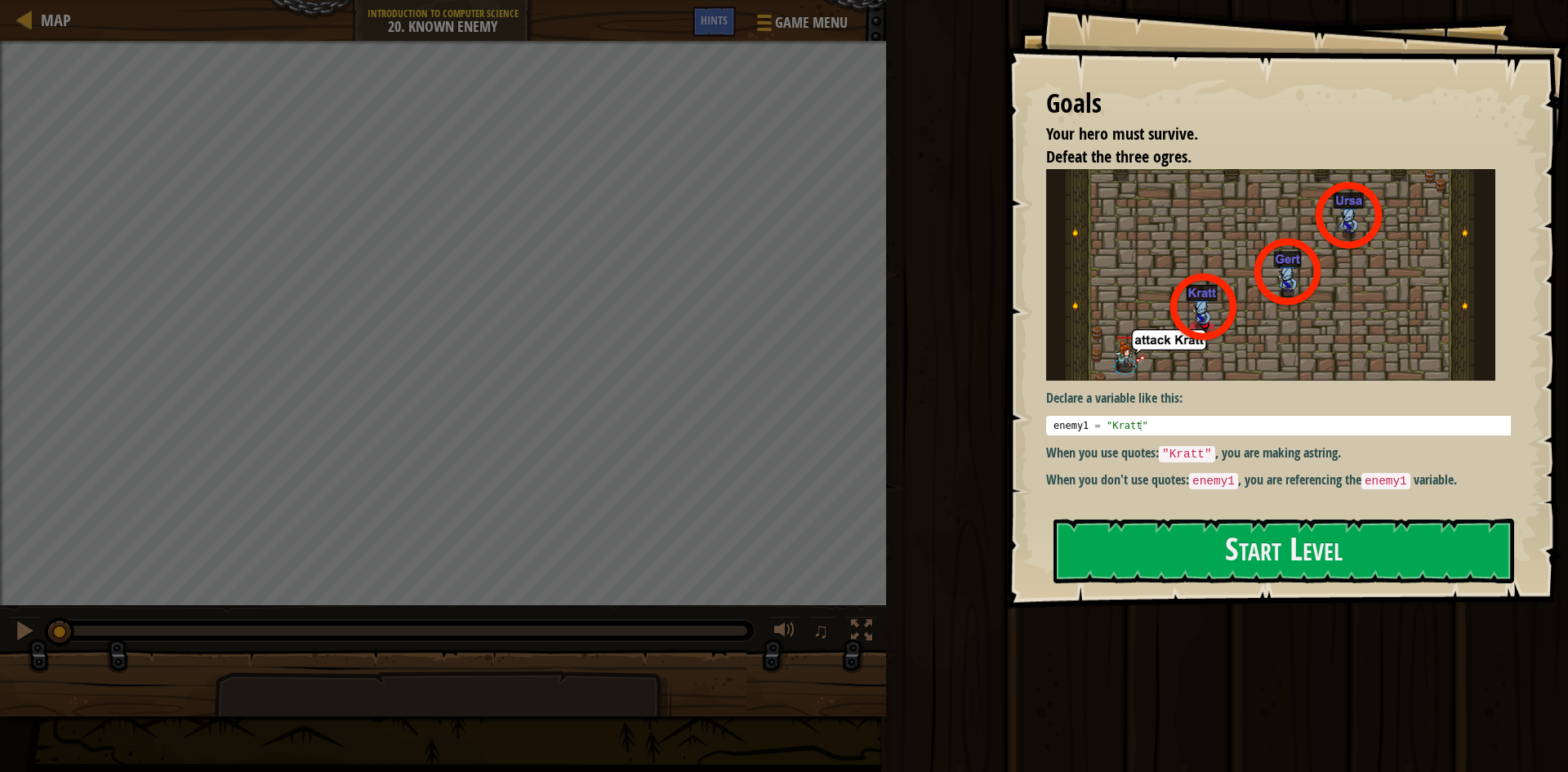
type textarea "enemy1 = "[PERSON_NAME]""
drag, startPoint x: 1272, startPoint y: 430, endPoint x: 1271, endPoint y: 443, distance: 13.0
click at [1272, 431] on div "enemy1 = "[PERSON_NAME]"" at bounding box center [1285, 437] width 469 height 34
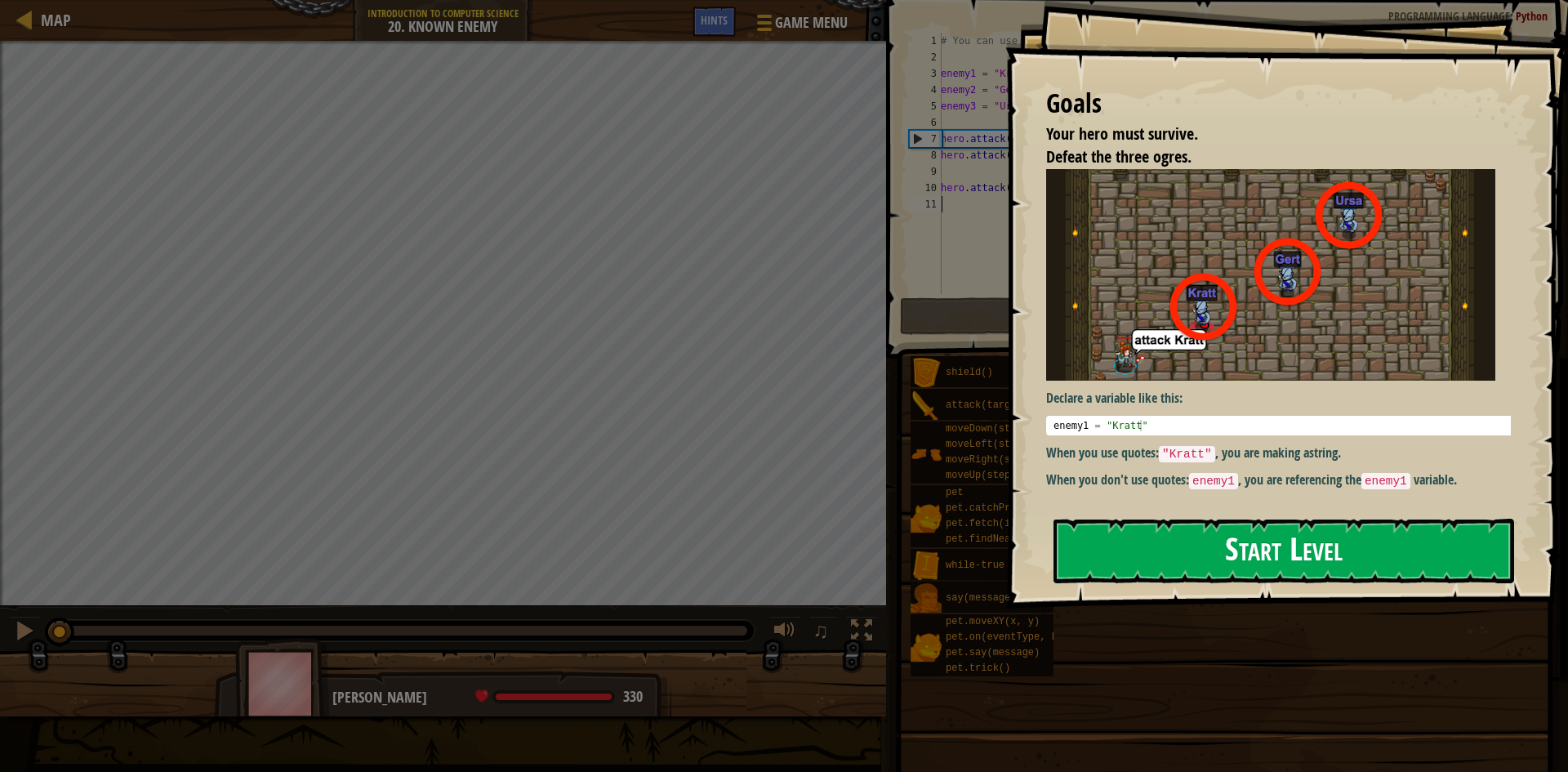
click at [1129, 540] on button "Start Level" at bounding box center [1284, 551] width 461 height 64
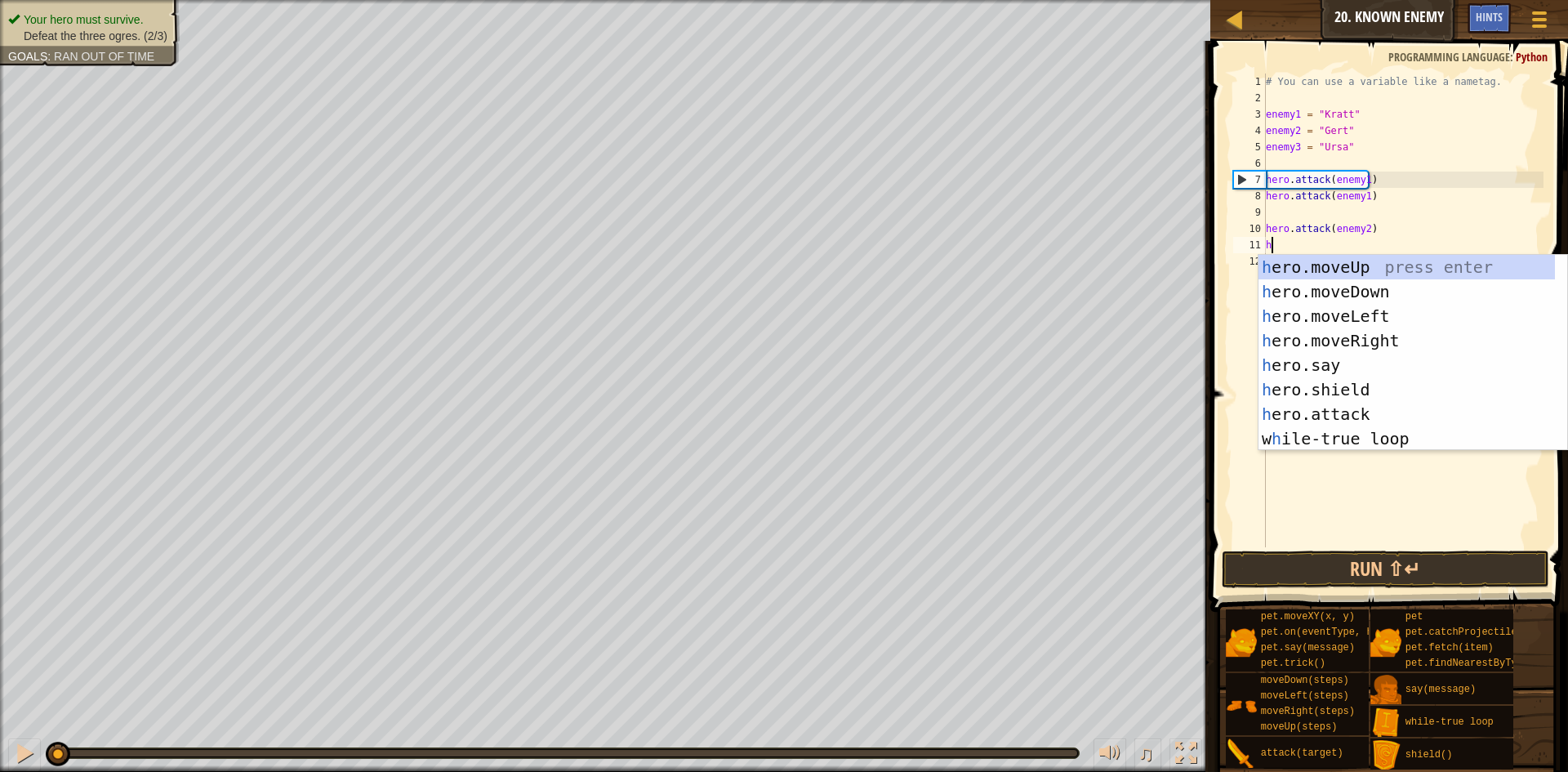
scroll to position [7, 0]
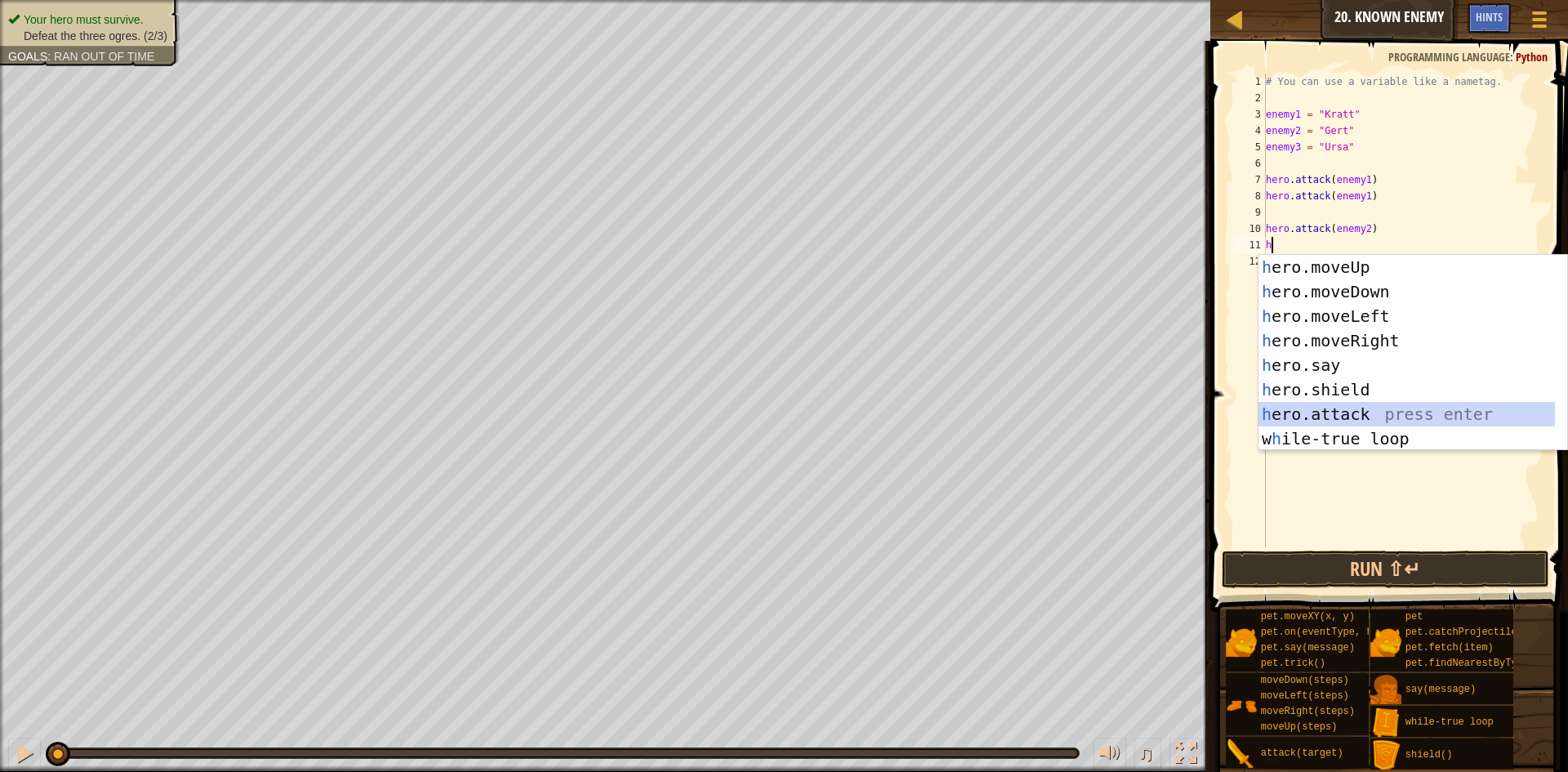
click at [1390, 405] on div "h ero.moveUp press enter h ero.moveDown press enter h ero.moveLeft press enter …" at bounding box center [1407, 377] width 296 height 245
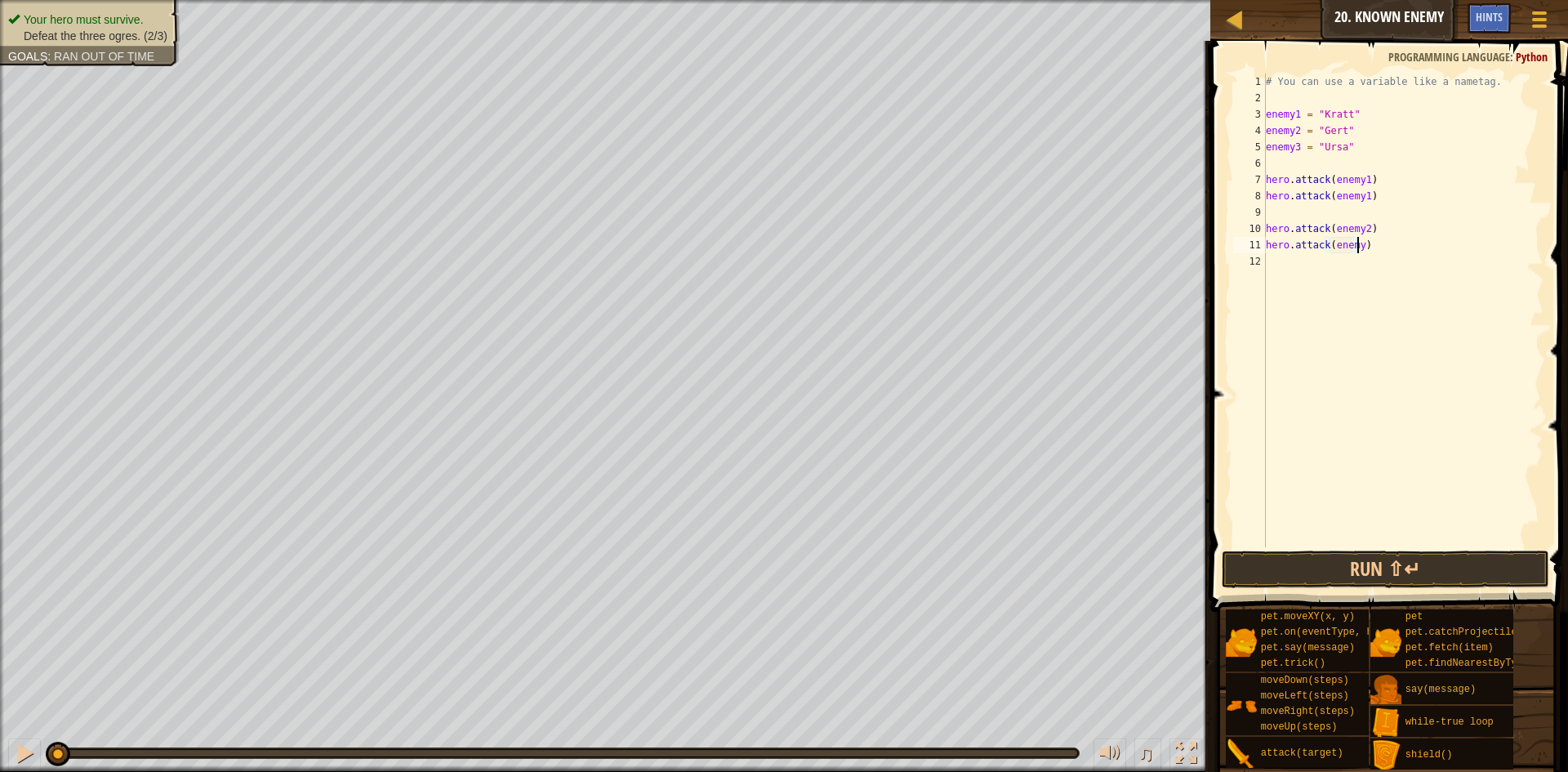
scroll to position [7, 7]
type textarea "hero.attack(enemy2)"
click at [1282, 282] on div "# You can use a variable like a nametag. enemy1 = "[PERSON_NAME]" enemy2 = "[PE…" at bounding box center [1403, 327] width 281 height 507
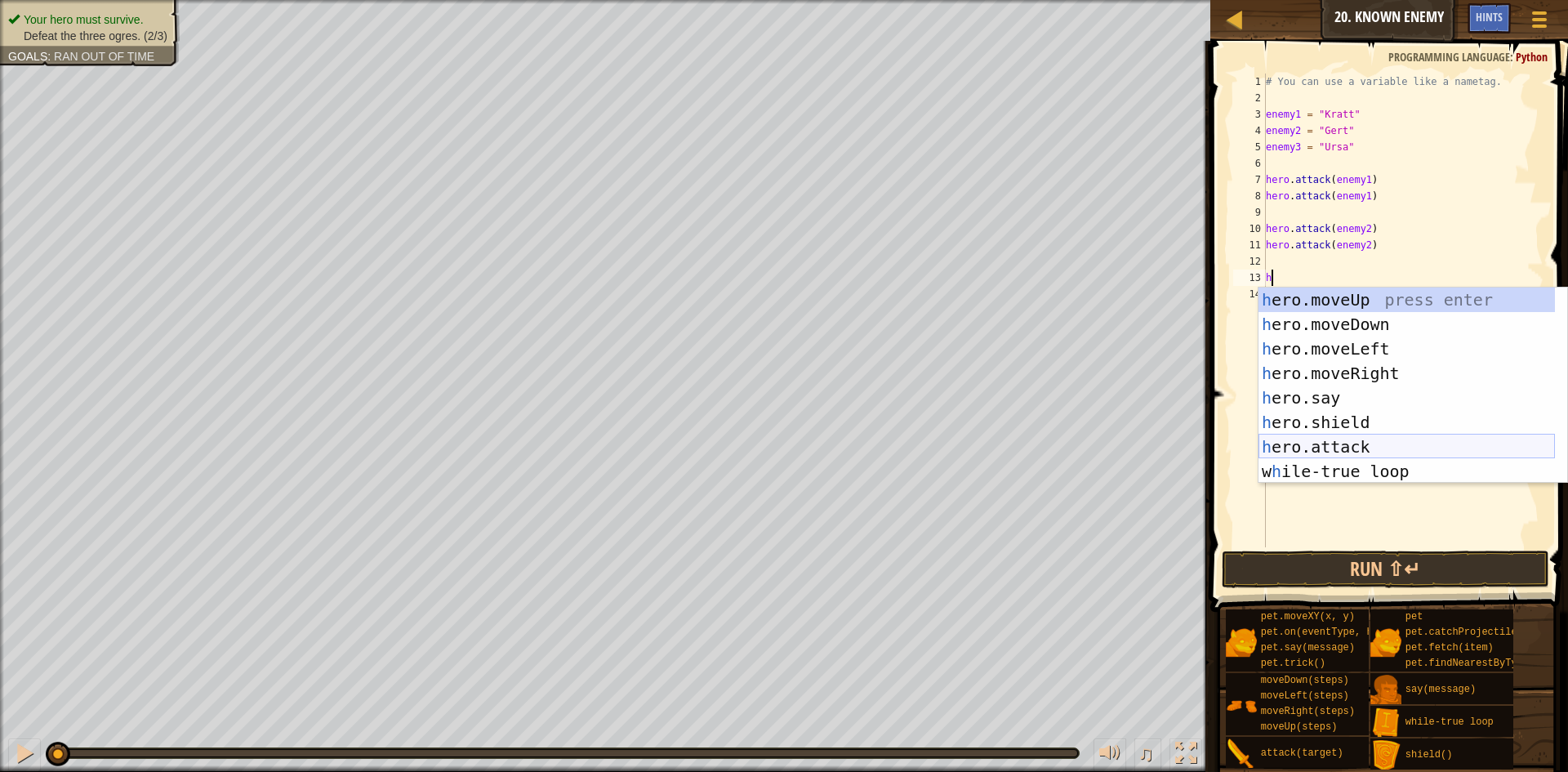
click at [1371, 445] on div "h ero.moveUp press enter h ero.moveDown press enter h ero.moveLeft press enter …" at bounding box center [1407, 410] width 296 height 245
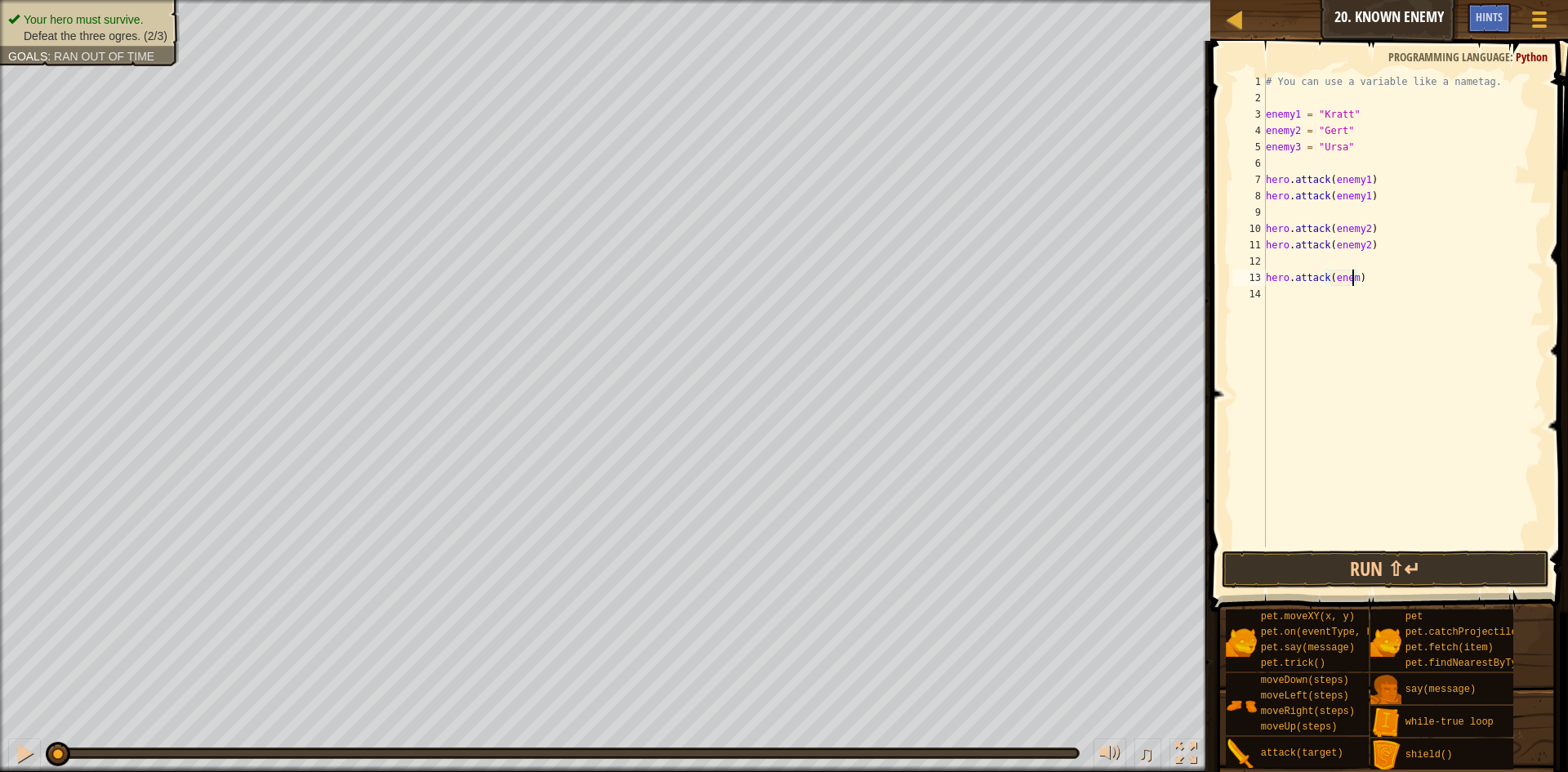
scroll to position [7, 7]
type textarea "hero.attack(enemy3)"
click at [1276, 311] on div "# You can use a variable like a nametag. enemy1 = "[PERSON_NAME]" enemy2 = "[PE…" at bounding box center [1403, 327] width 281 height 507
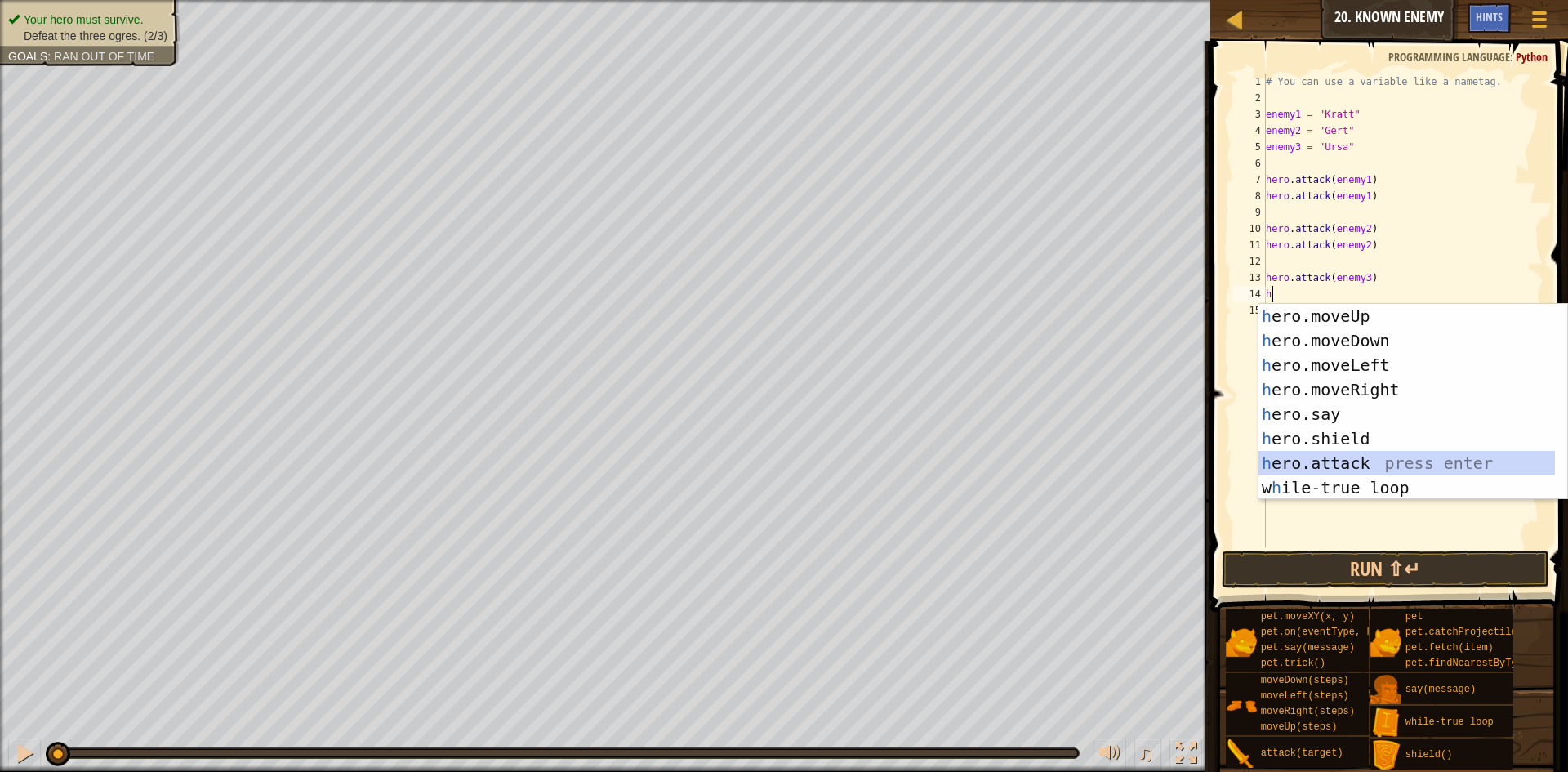
click at [1363, 470] on div "h ero.moveUp press enter h ero.moveDown press enter h ero.moveLeft press enter …" at bounding box center [1407, 426] width 296 height 245
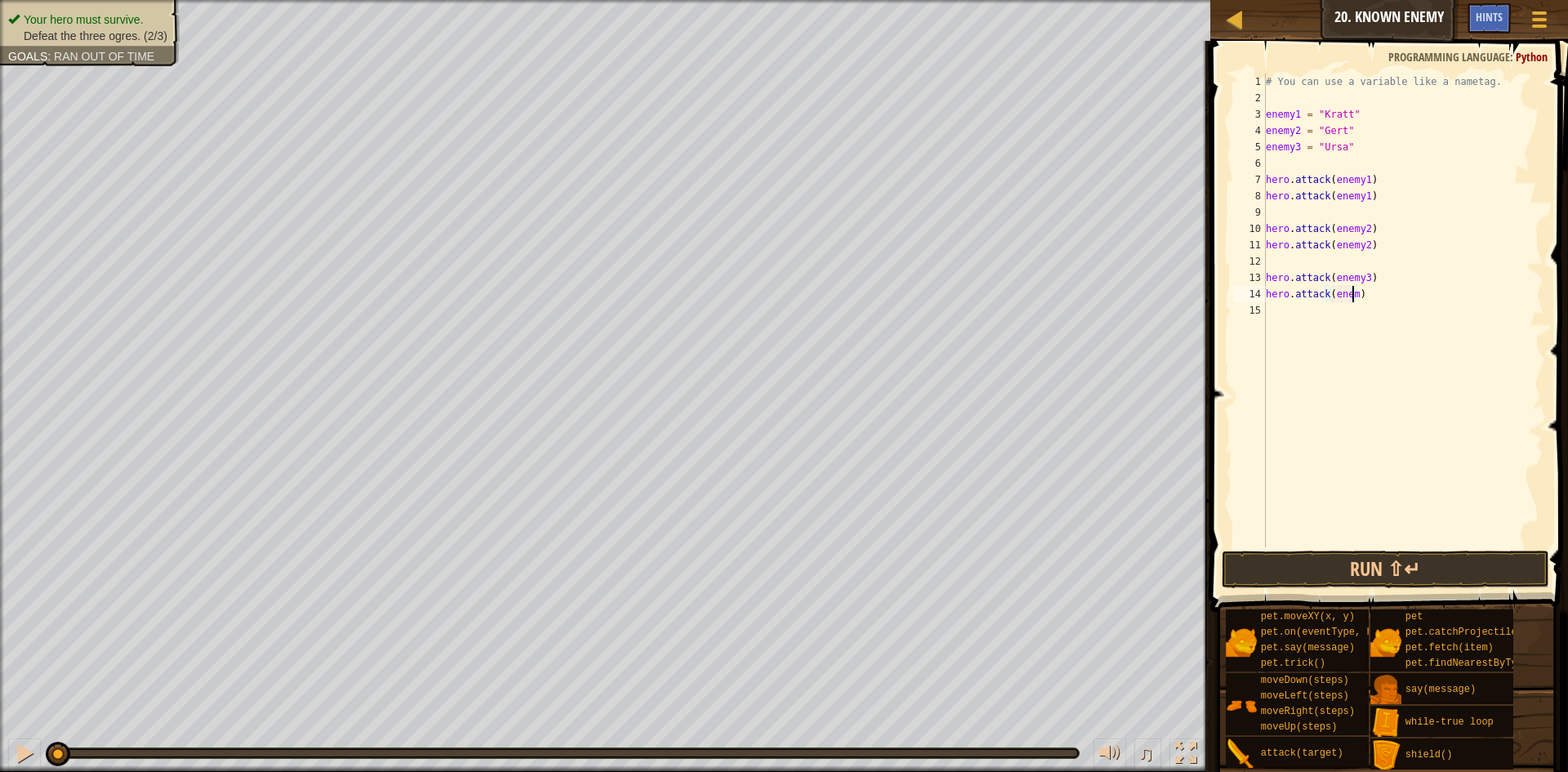
scroll to position [7, 7]
type textarea "hero.attack(enemy3)"
click at [1304, 551] on button "Run ⇧↵" at bounding box center [1386, 570] width 327 height 38
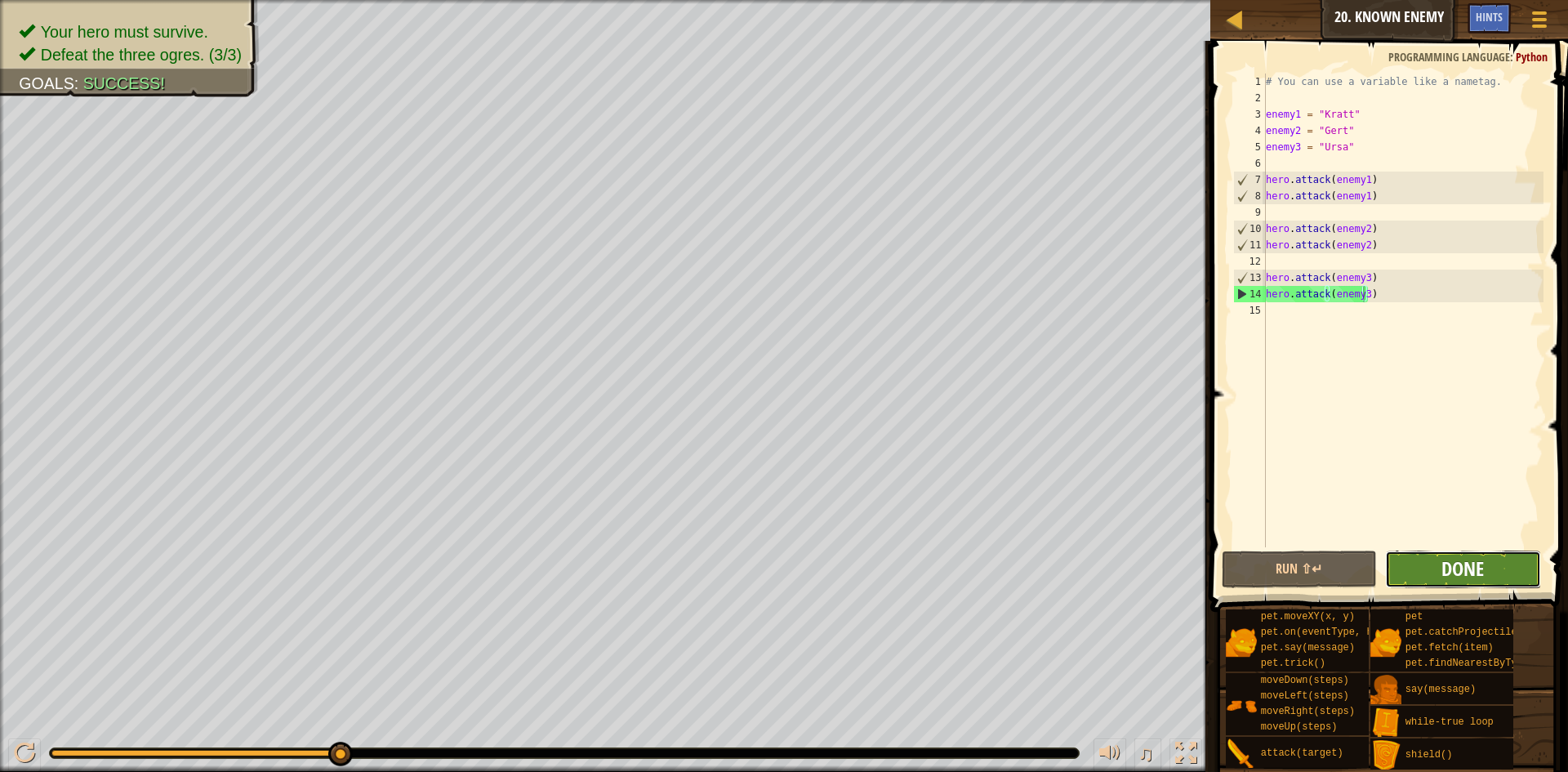
click at [1447, 572] on span "Done" at bounding box center [1463, 569] width 42 height 26
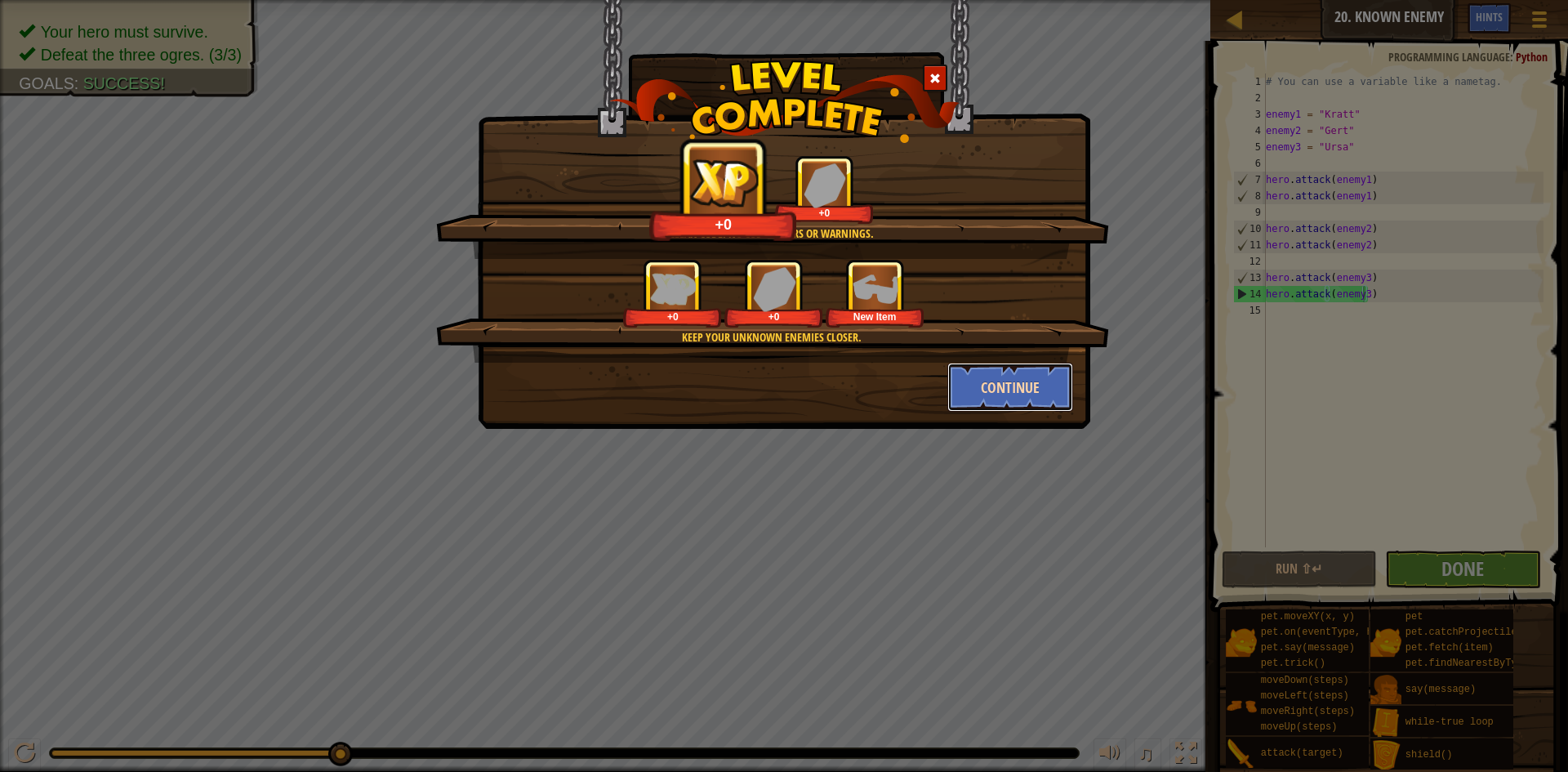
click at [1015, 380] on button "Continue" at bounding box center [1011, 386] width 127 height 49
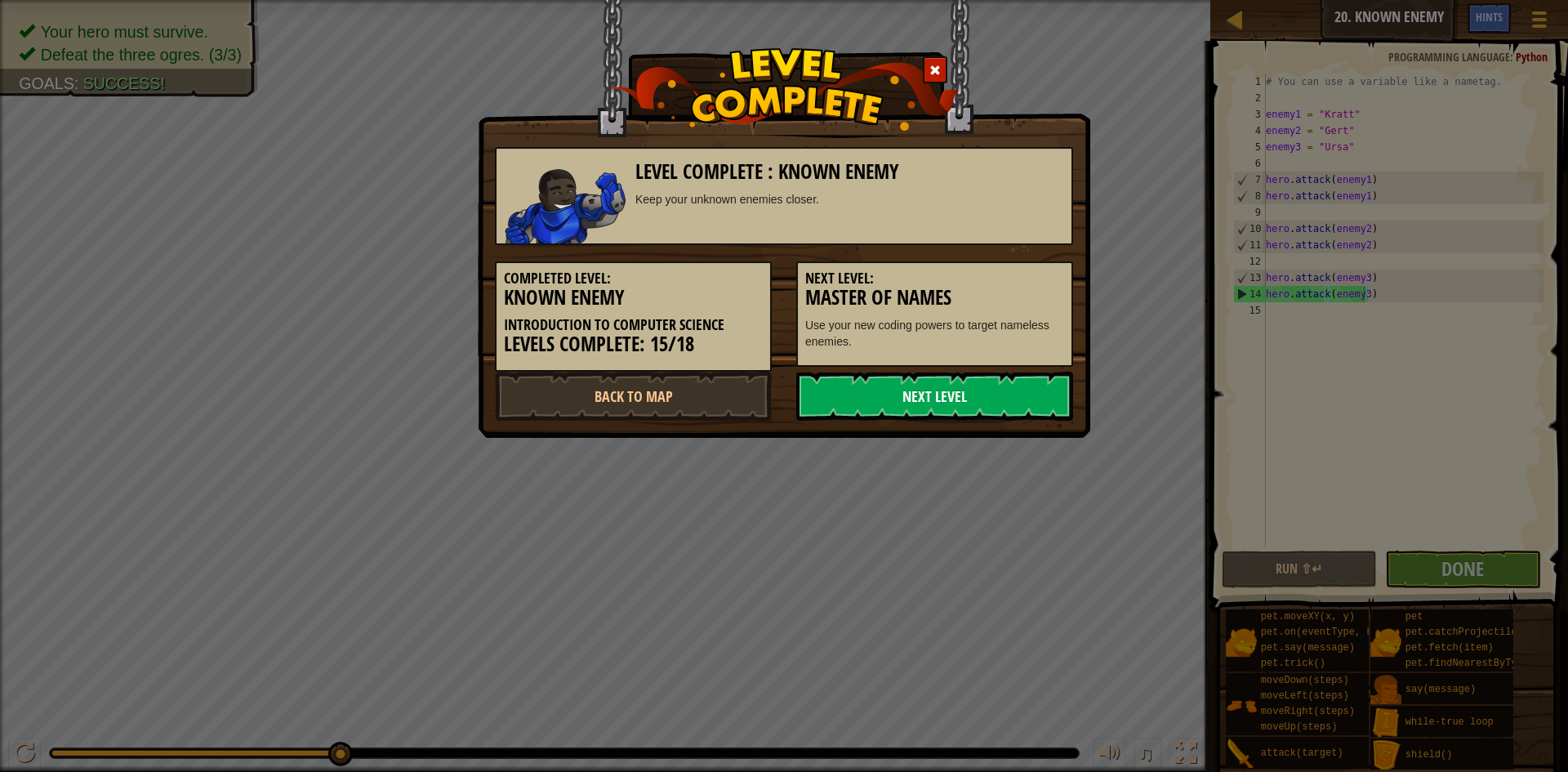
click at [979, 405] on link "Next Level" at bounding box center [934, 396] width 277 height 49
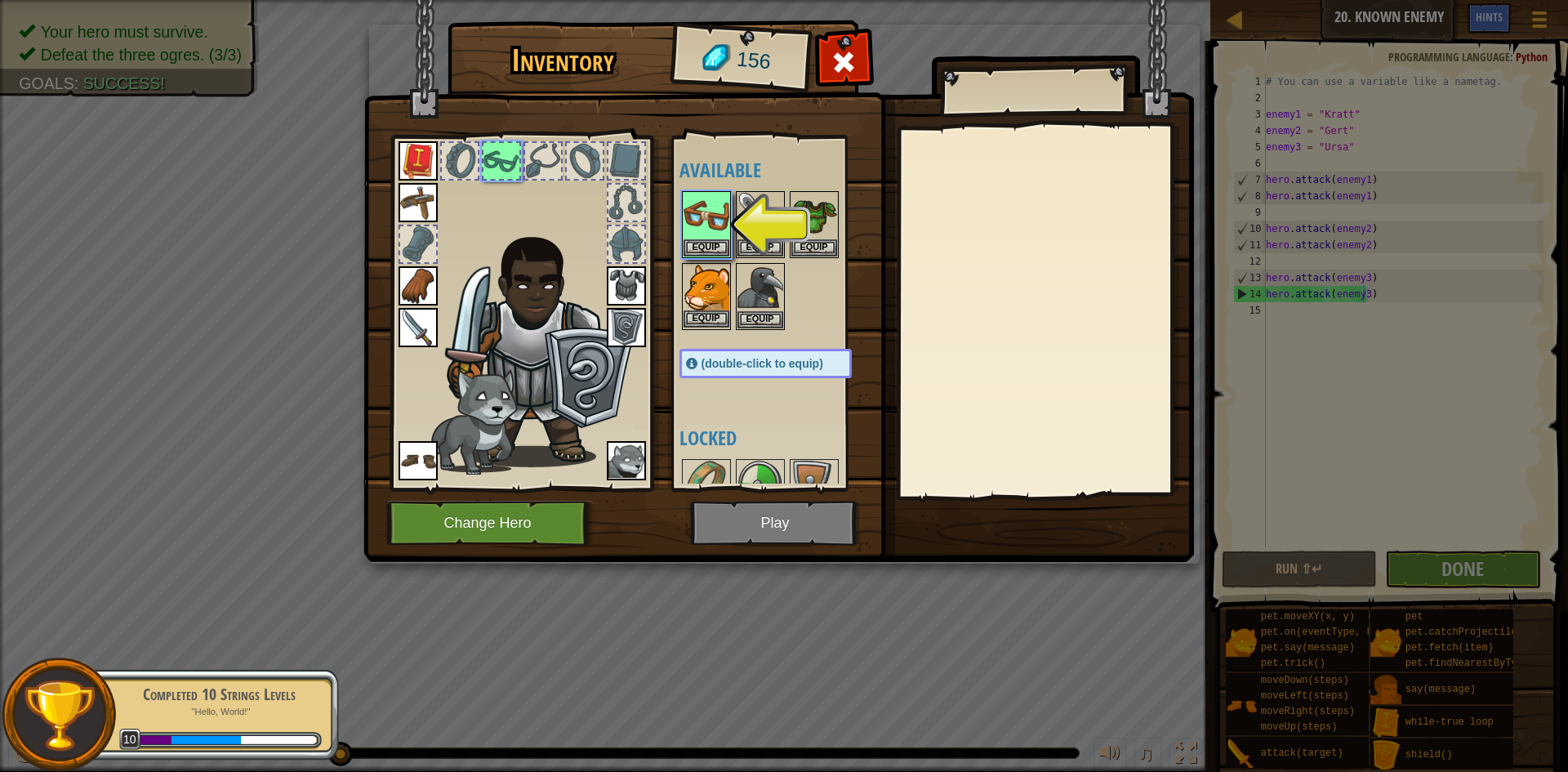
click at [708, 297] on img at bounding box center [706, 288] width 46 height 46
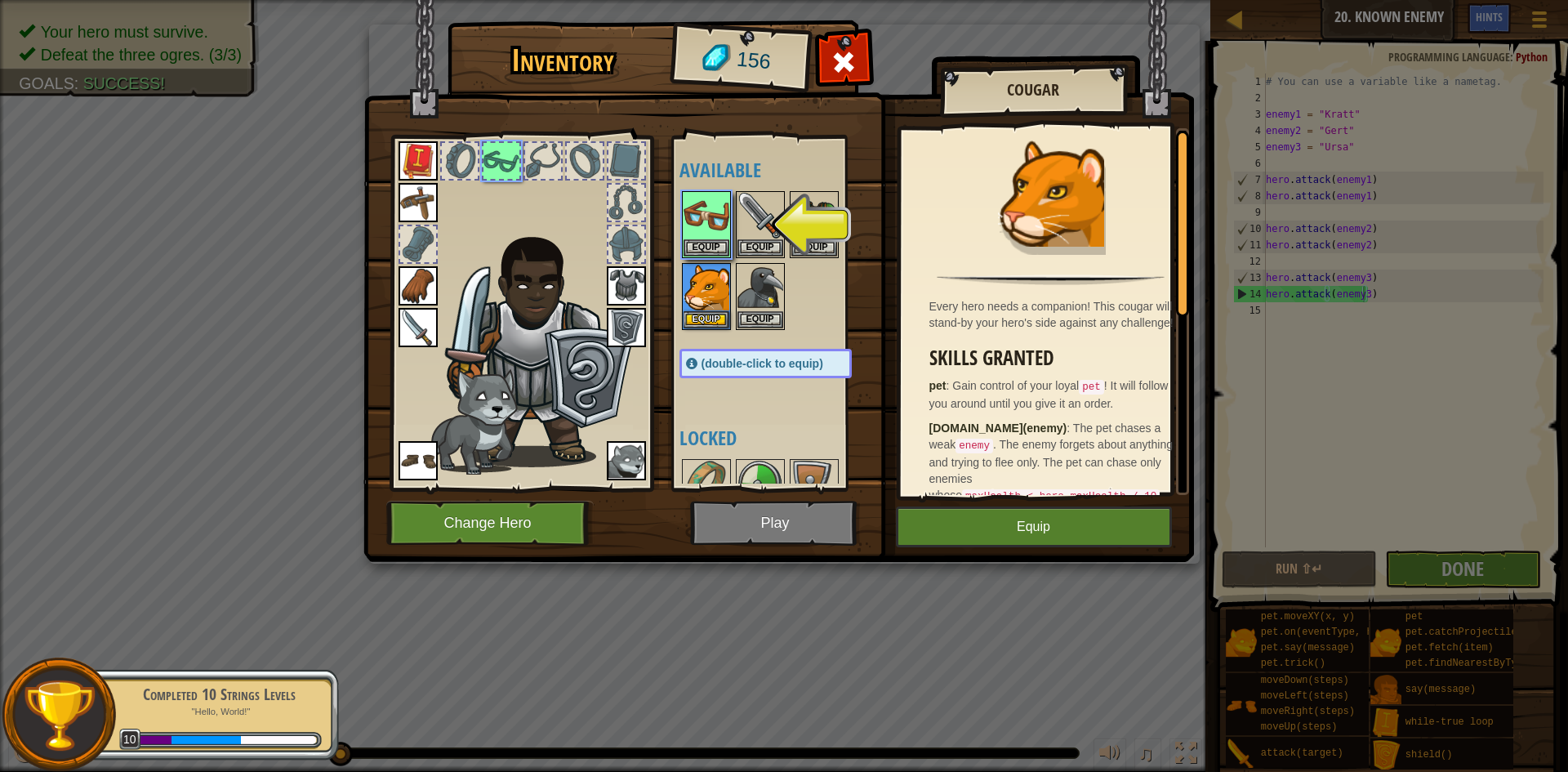
scroll to position [82, 0]
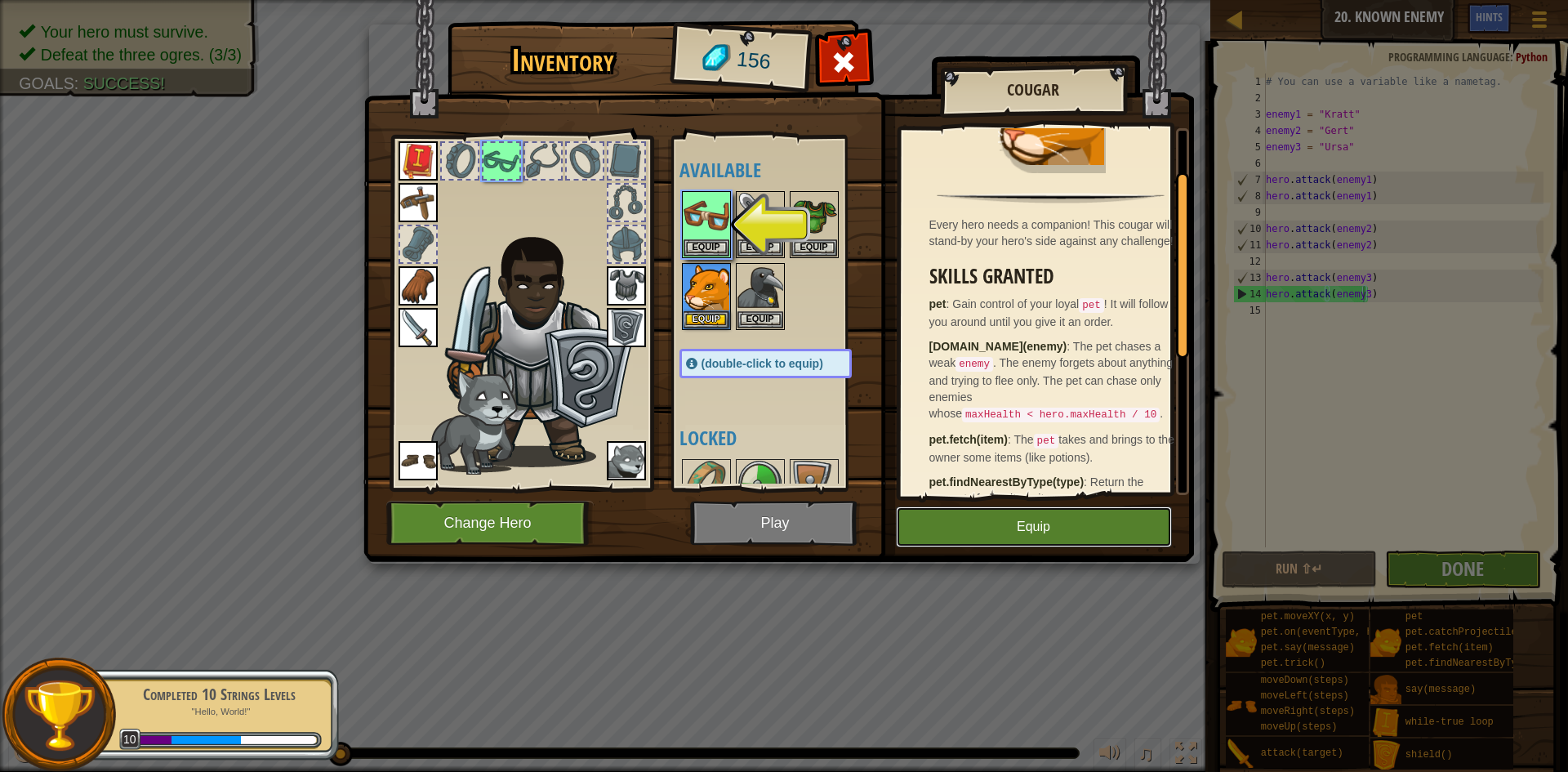
click at [1003, 522] on button "Equip" at bounding box center [1034, 527] width 276 height 40
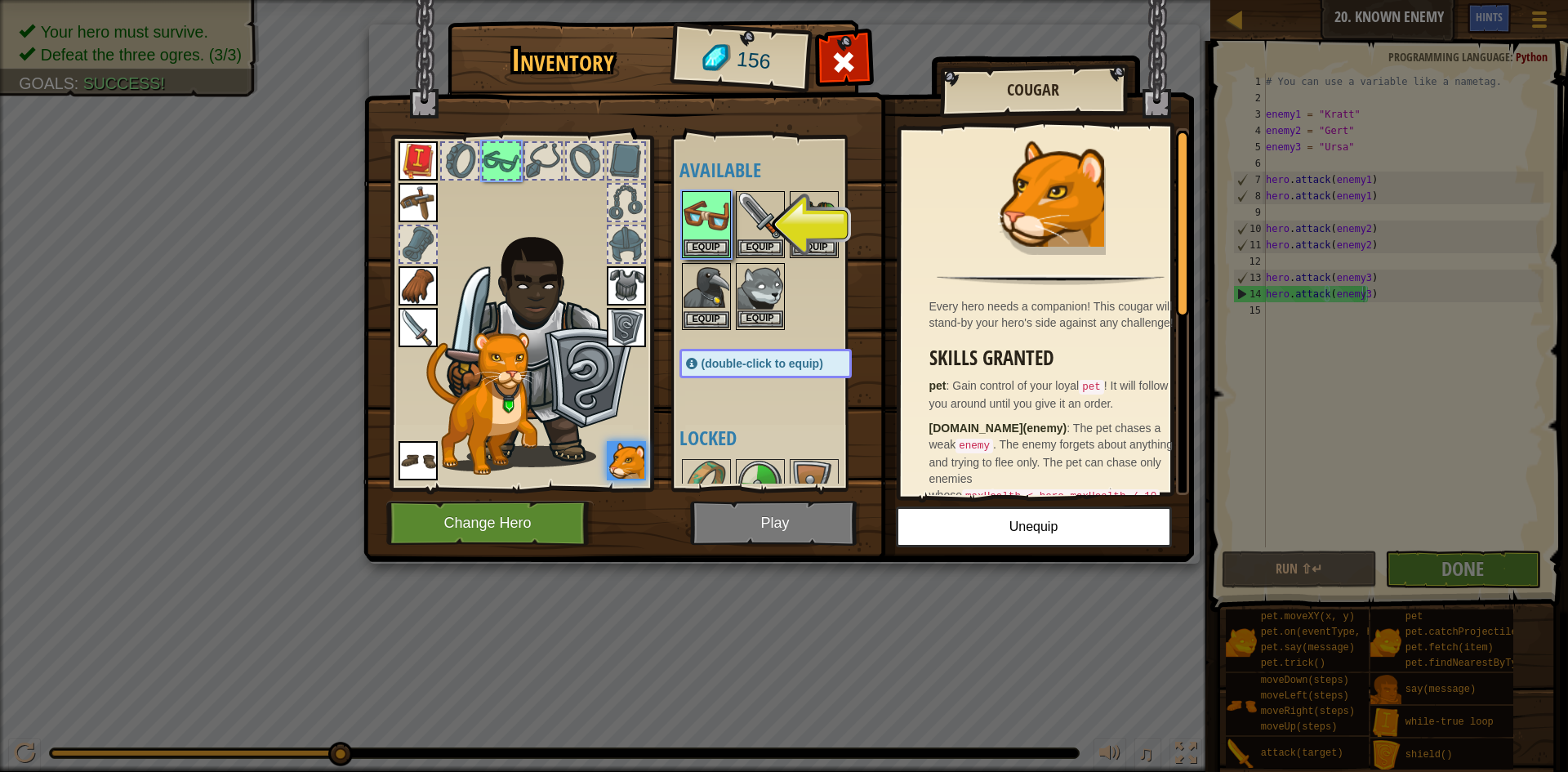
click at [773, 286] on img at bounding box center [761, 288] width 46 height 46
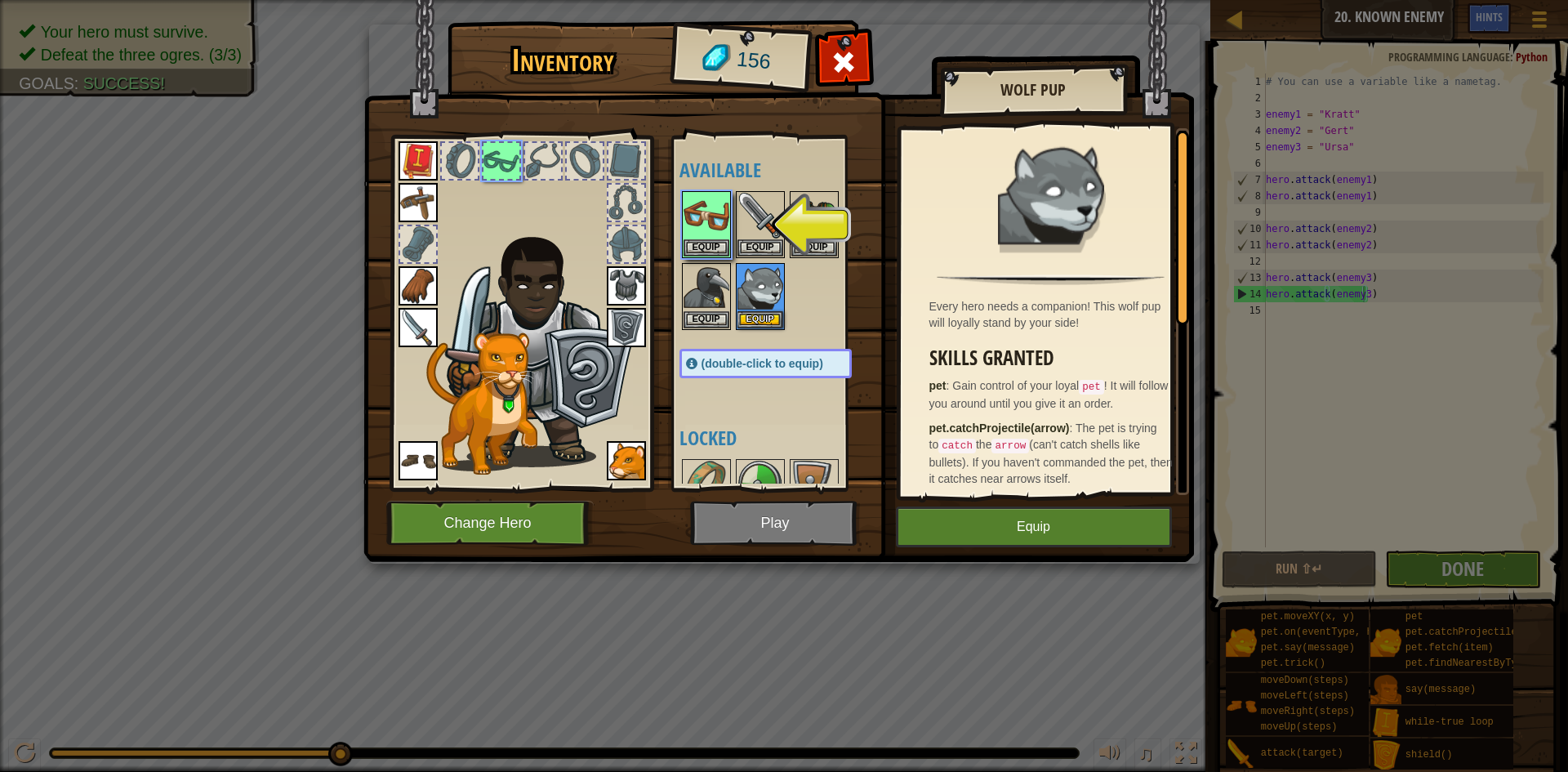
click at [500, 394] on img at bounding box center [482, 404] width 111 height 143
click at [681, 211] on div at bounding box center [782, 260] width 205 height 144
click at [708, 246] on button "Equip" at bounding box center [706, 247] width 46 height 17
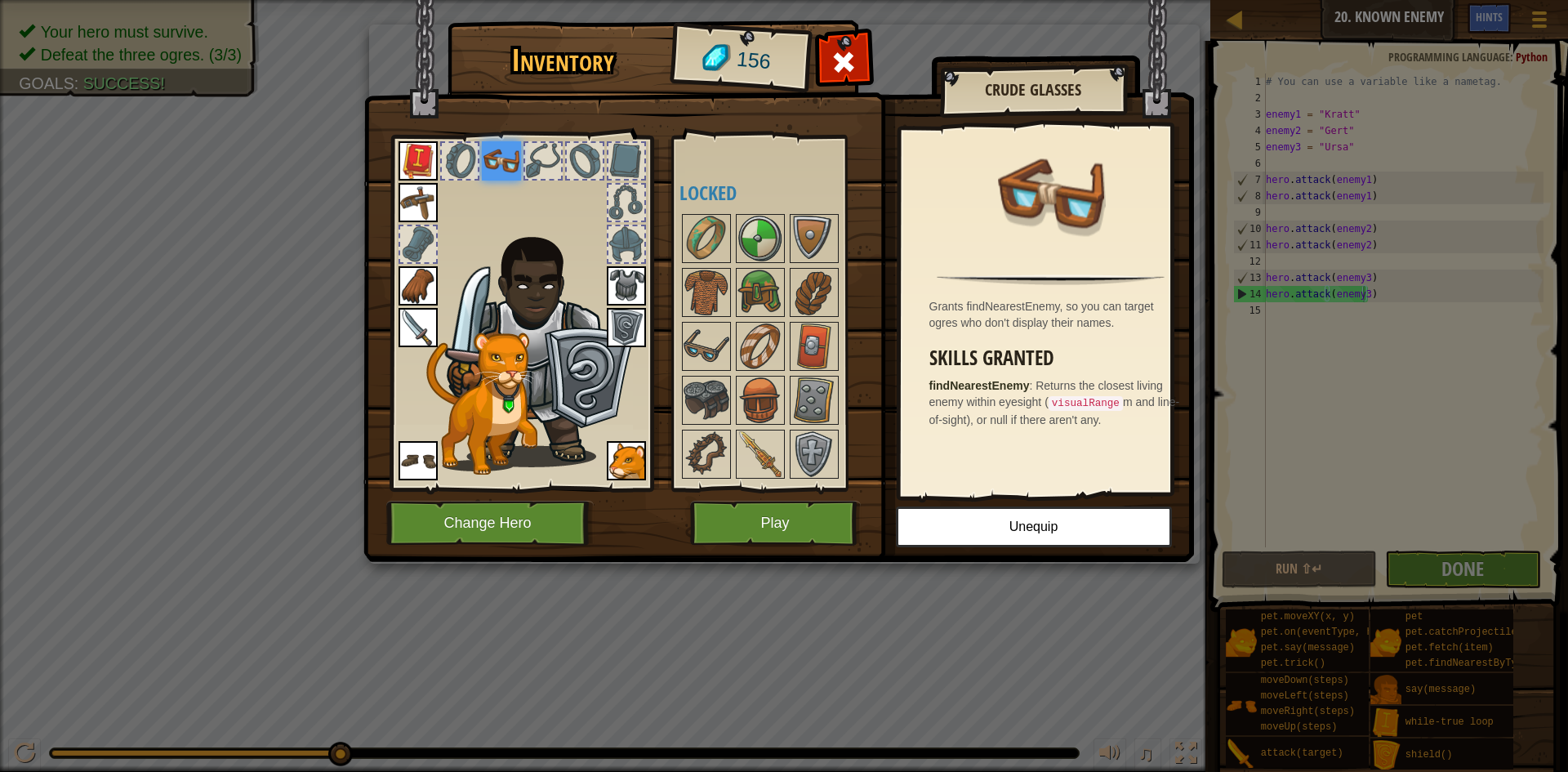
scroll to position [327, 0]
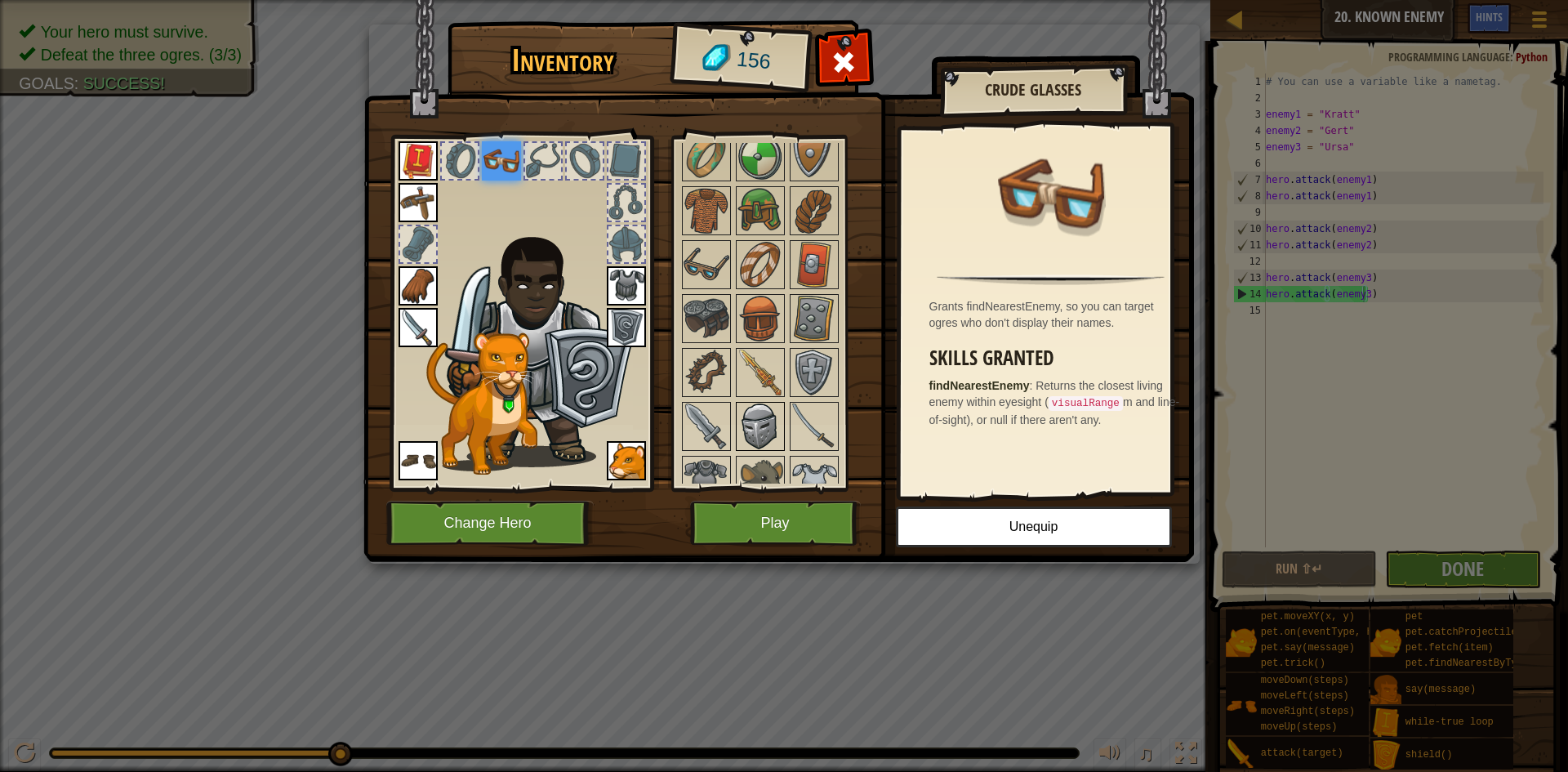
click at [766, 419] on img at bounding box center [761, 427] width 46 height 46
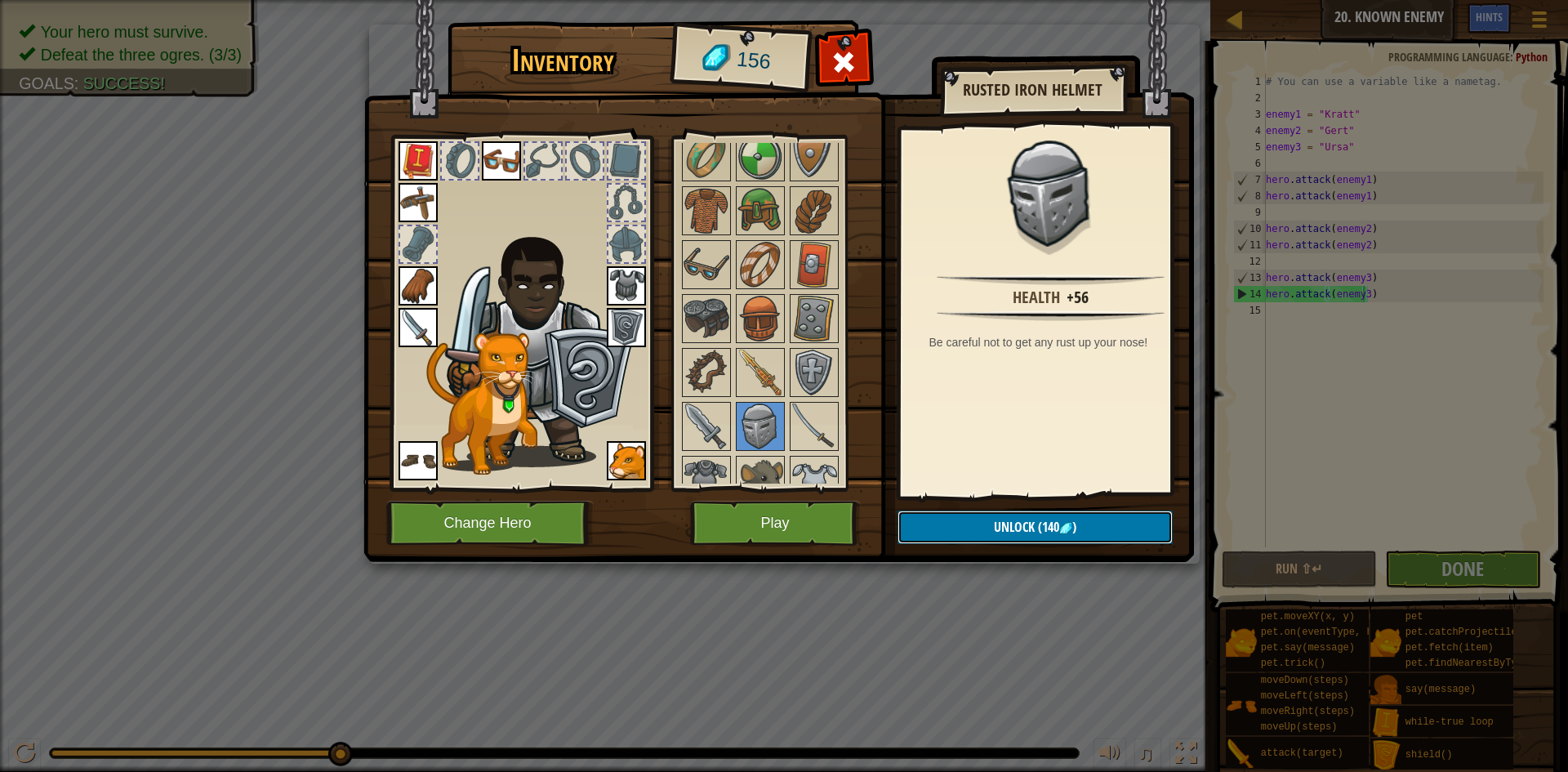
click at [1073, 531] on span ")" at bounding box center [1074, 527] width 4 height 18
click at [1028, 536] on button "Confirm" at bounding box center [1035, 527] width 275 height 33
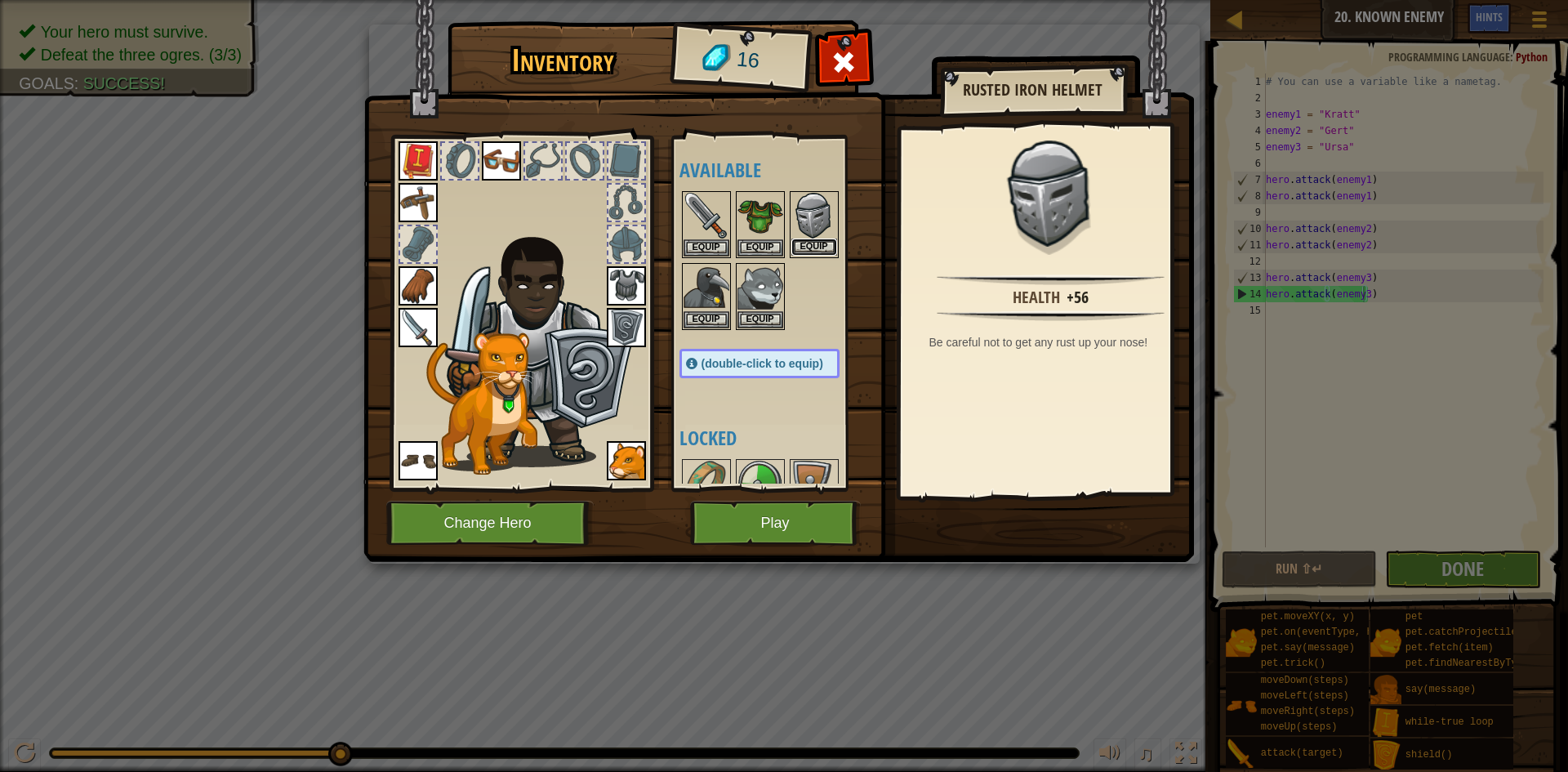
click at [830, 249] on button "Equip" at bounding box center [815, 247] width 46 height 17
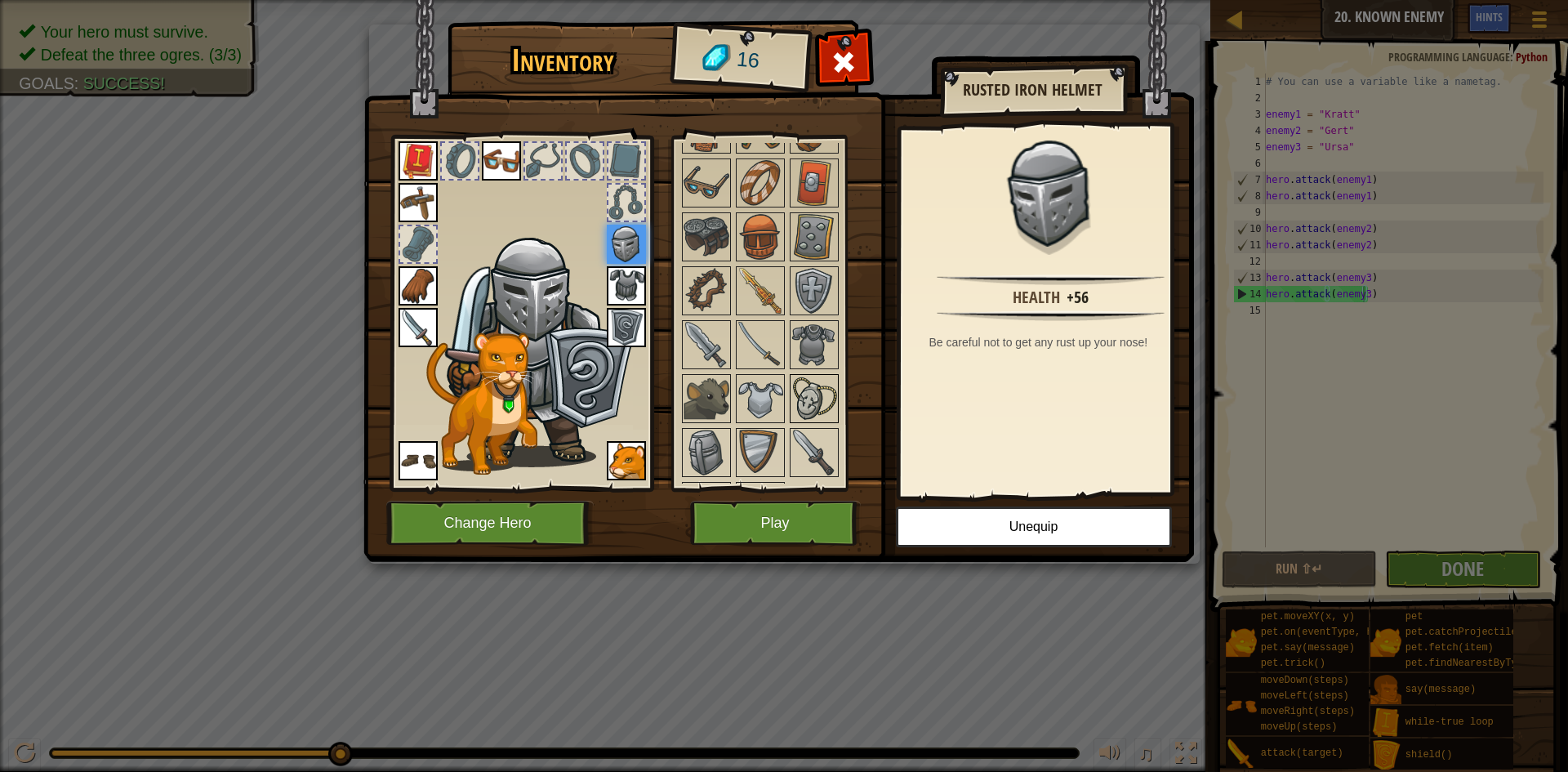
scroll to position [459, 0]
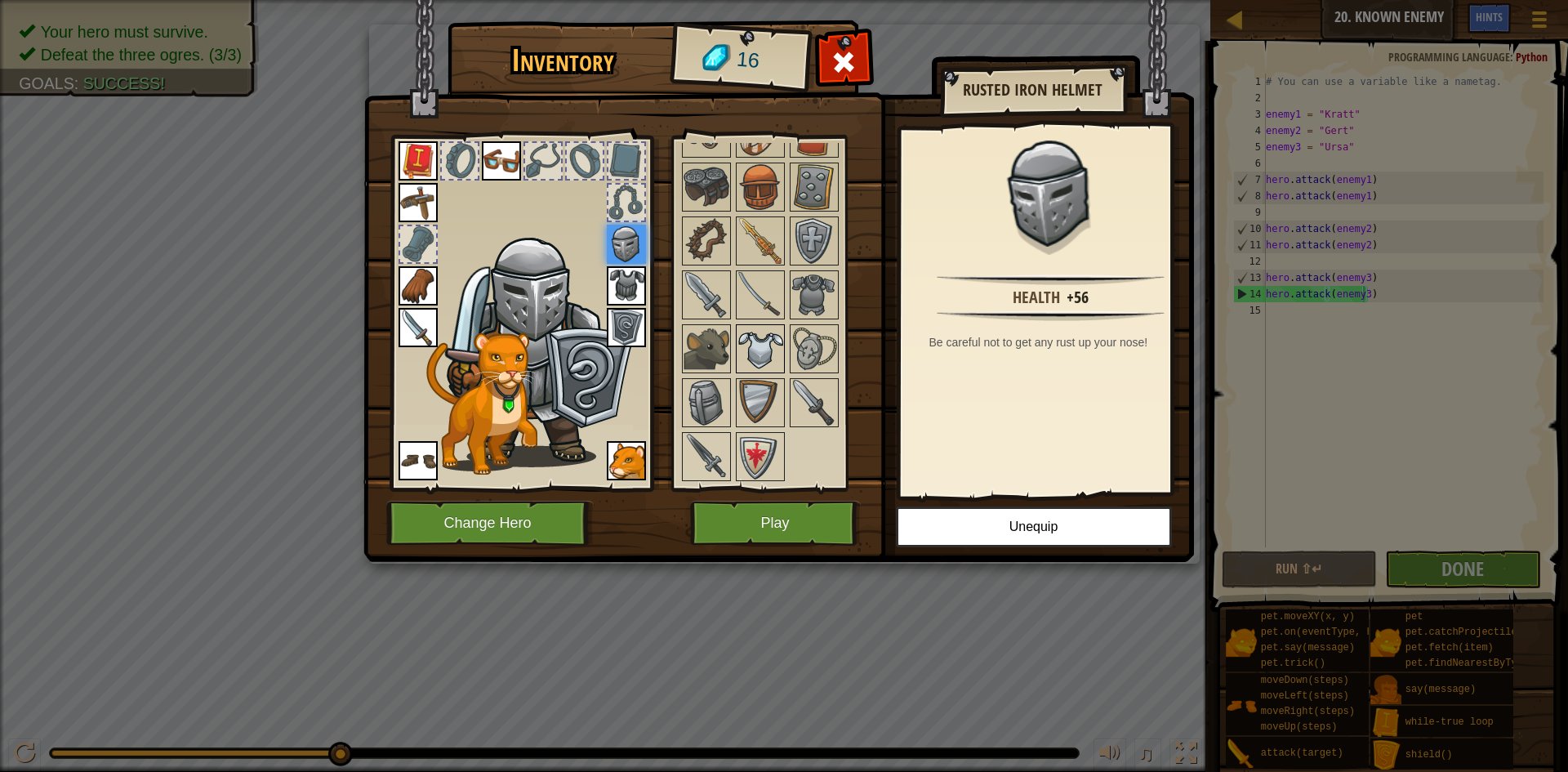
click at [743, 337] on img at bounding box center [761, 349] width 46 height 46
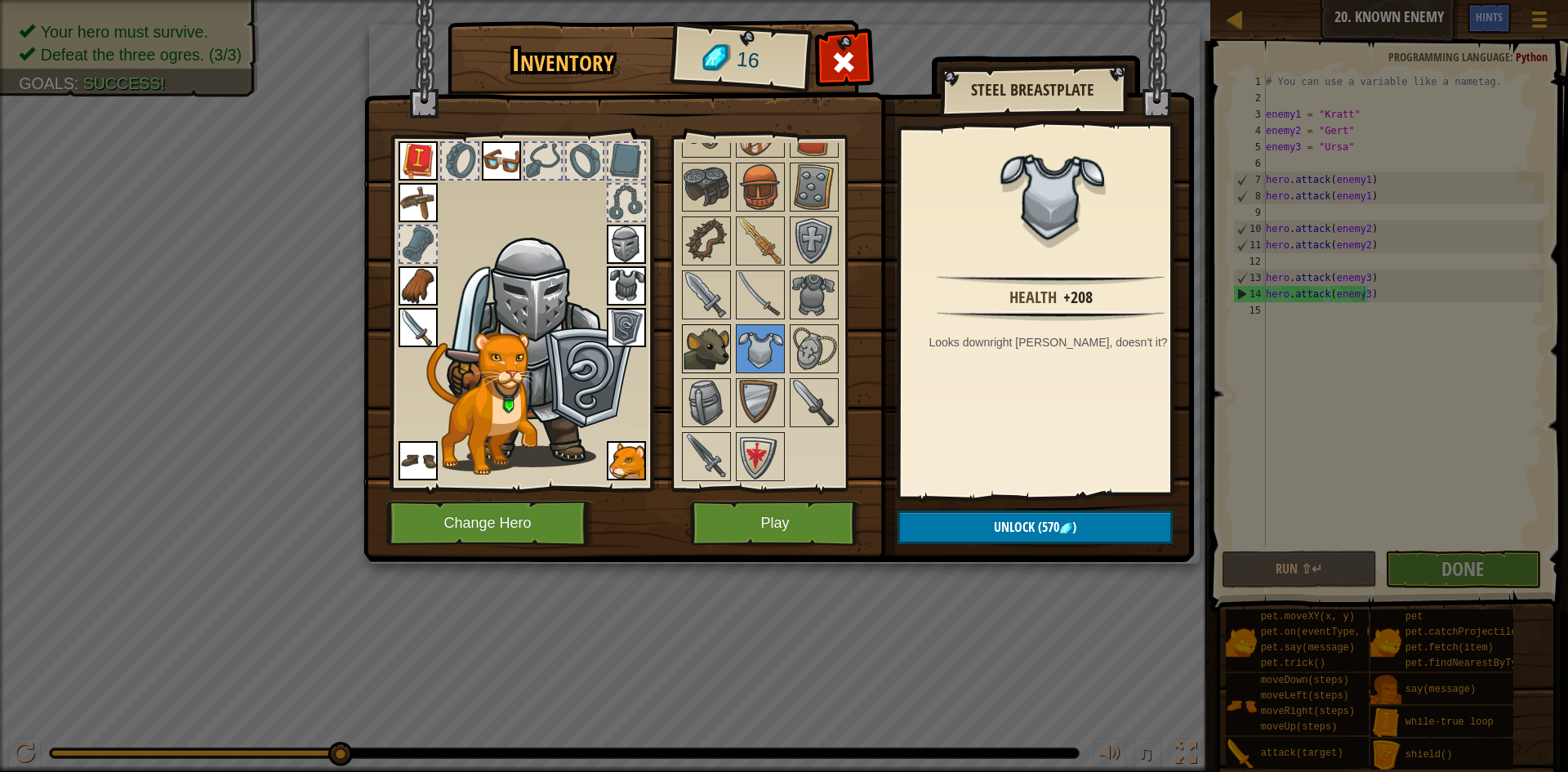
click at [705, 350] on img at bounding box center [706, 349] width 46 height 46
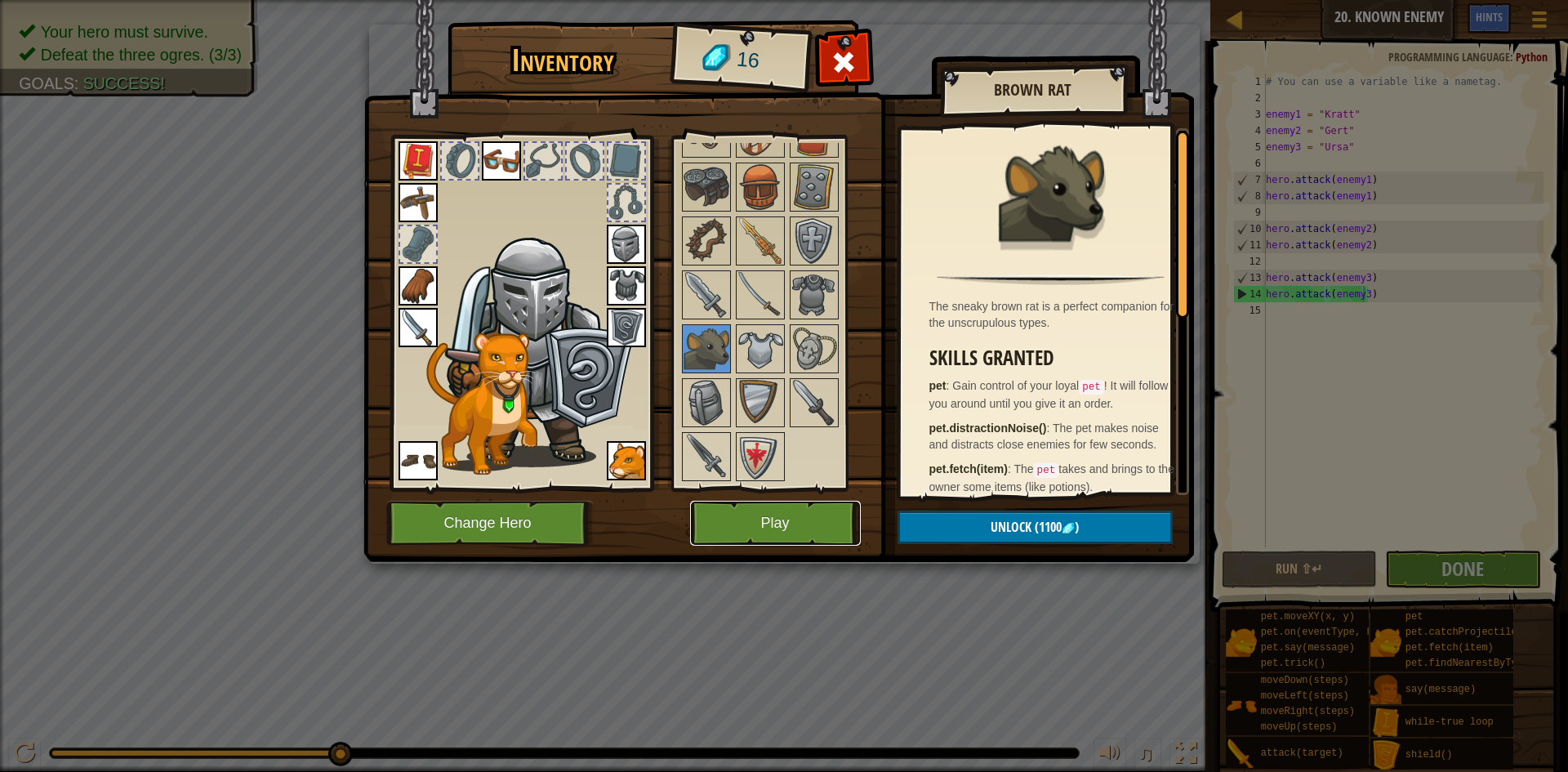
click at [750, 507] on button "Play" at bounding box center [776, 523] width 171 height 45
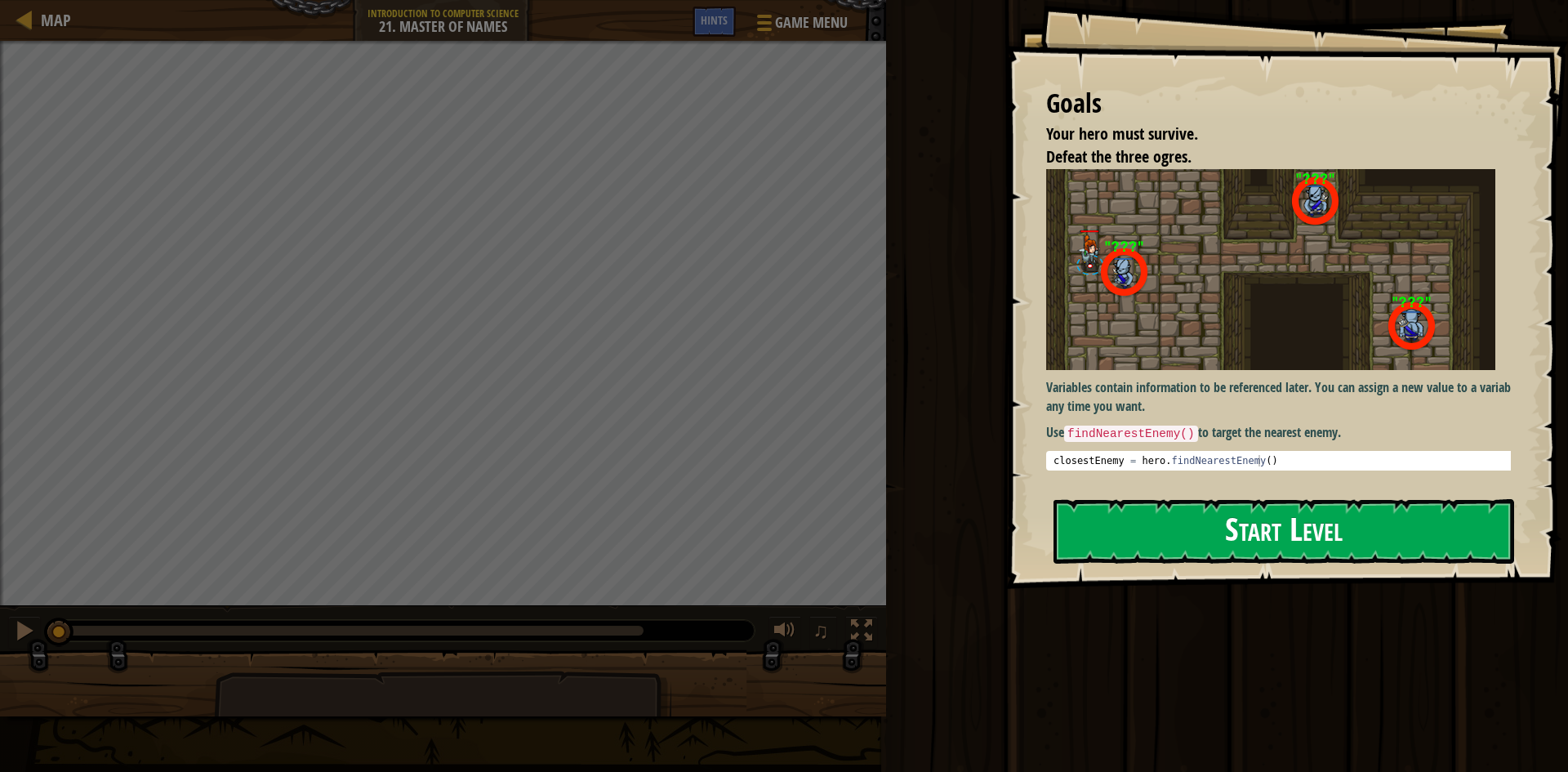
click at [1166, 536] on button "Start Level" at bounding box center [1284, 532] width 461 height 64
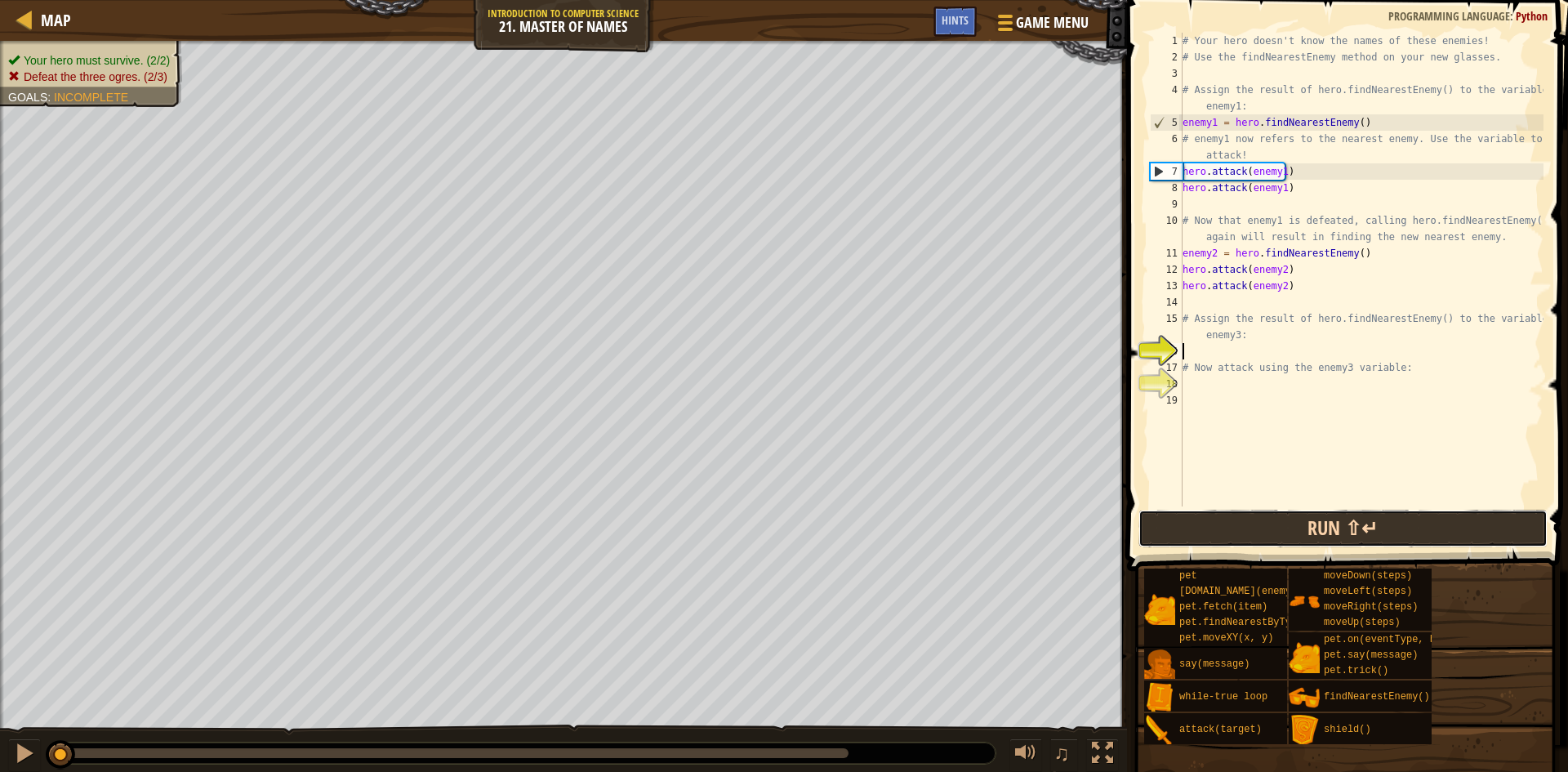
click at [1261, 538] on button "Run ⇧↵" at bounding box center [1343, 528] width 409 height 38
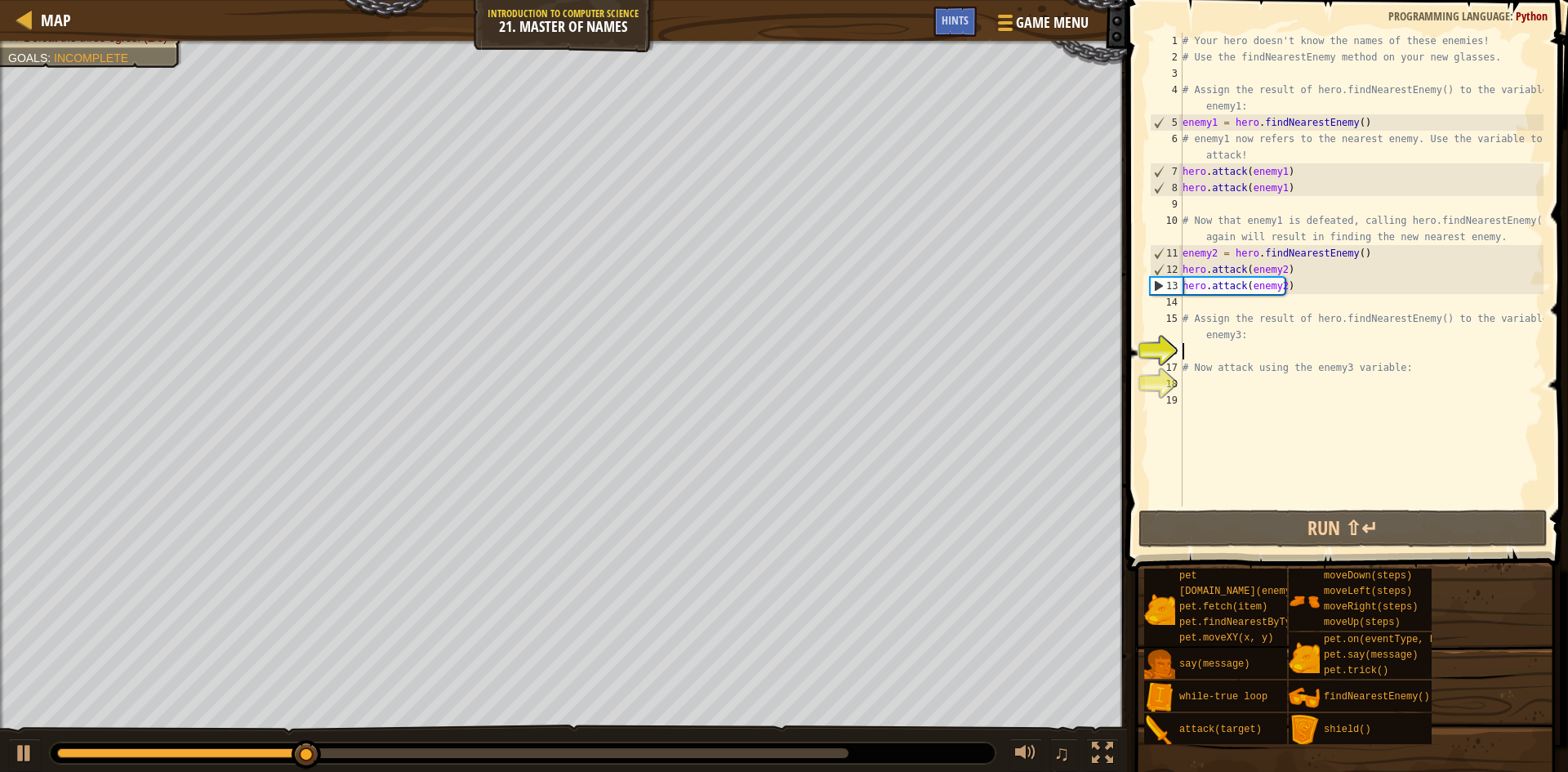
click at [1191, 309] on div "# Your hero doesn't know the names of these enemies! # Use the findNearestEnemy…" at bounding box center [1362, 286] width 364 height 507
click at [1188, 331] on div "# Your hero doesn't know the names of these enemies! # Use the findNearestEnemy…" at bounding box center [1362, 286] width 364 height 507
type textarea "# Assign the result of hero.findNearestEnemy() to the variable enemy3:"
click at [1189, 351] on div "# Your hero doesn't know the names of these enemies! # Use the findNearestEnemy…" at bounding box center [1362, 286] width 364 height 507
type textarea "h"
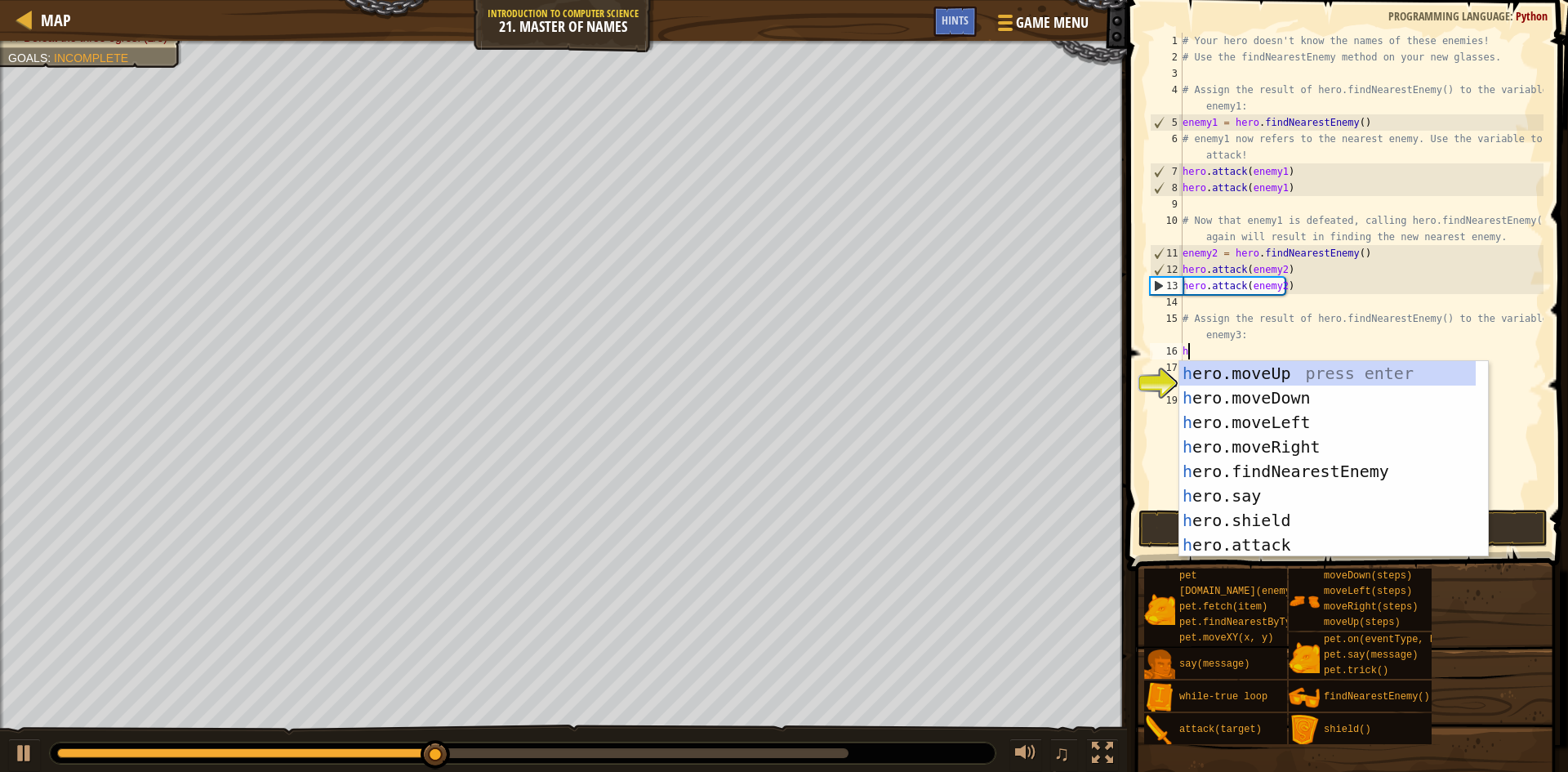
scroll to position [7, 0]
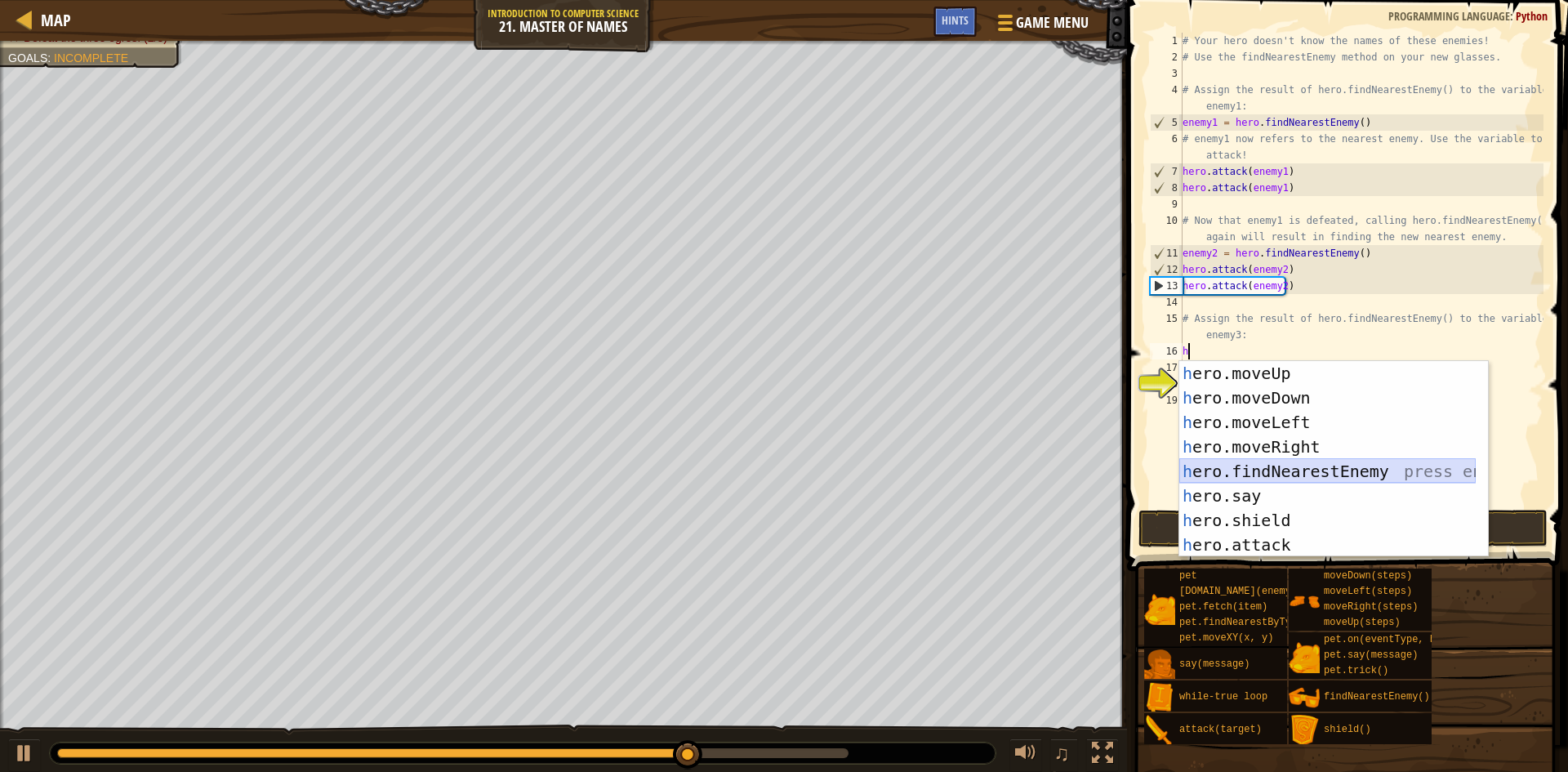
click at [1280, 465] on div "h ero.moveUp press enter h ero.moveDown press enter h ero.moveLeft press enter …" at bounding box center [1328, 484] width 296 height 245
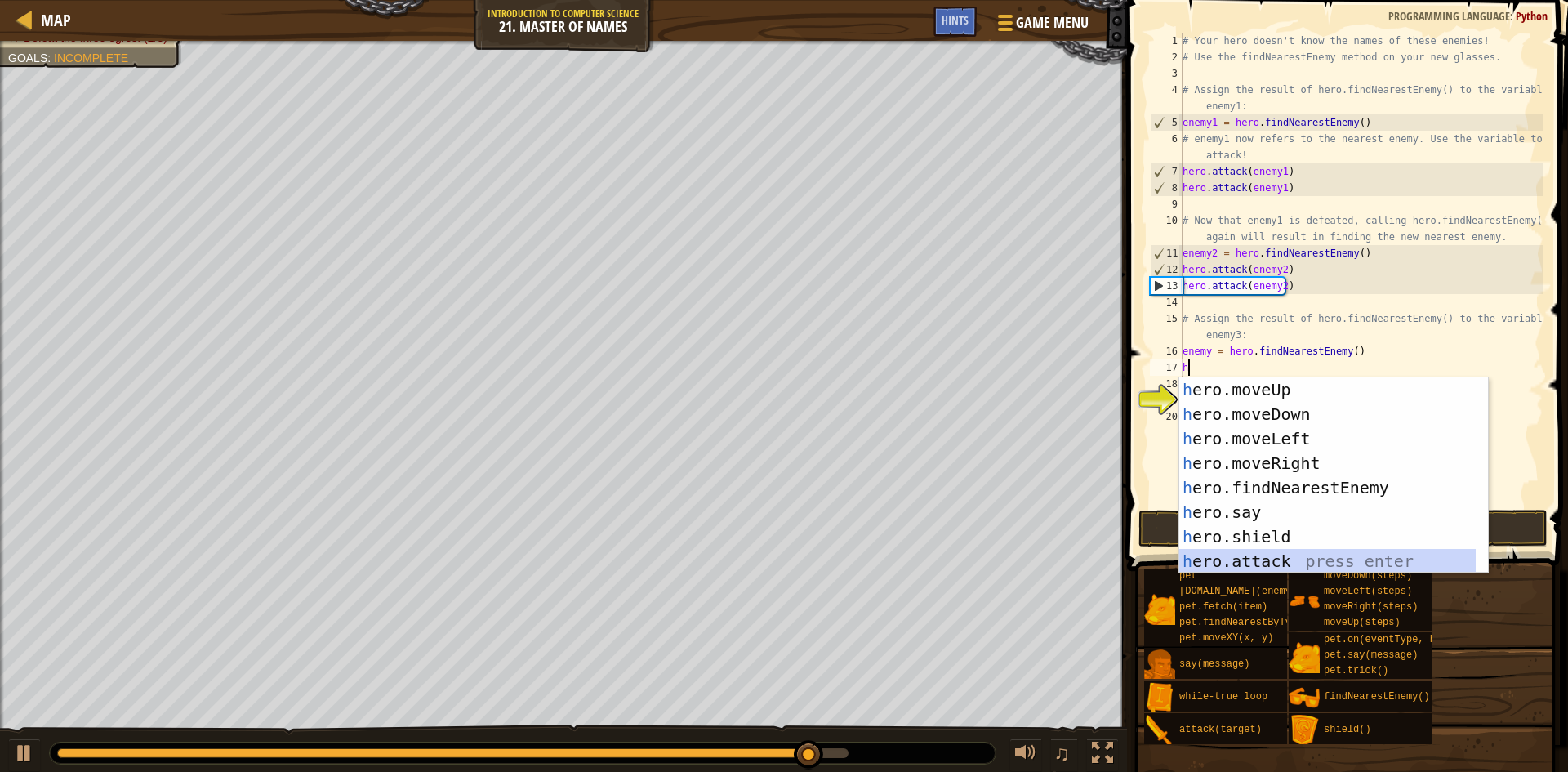
click at [1297, 558] on div "h ero.moveUp press enter h ero.moveDown press enter h ero.moveLeft press enter …" at bounding box center [1328, 500] width 296 height 245
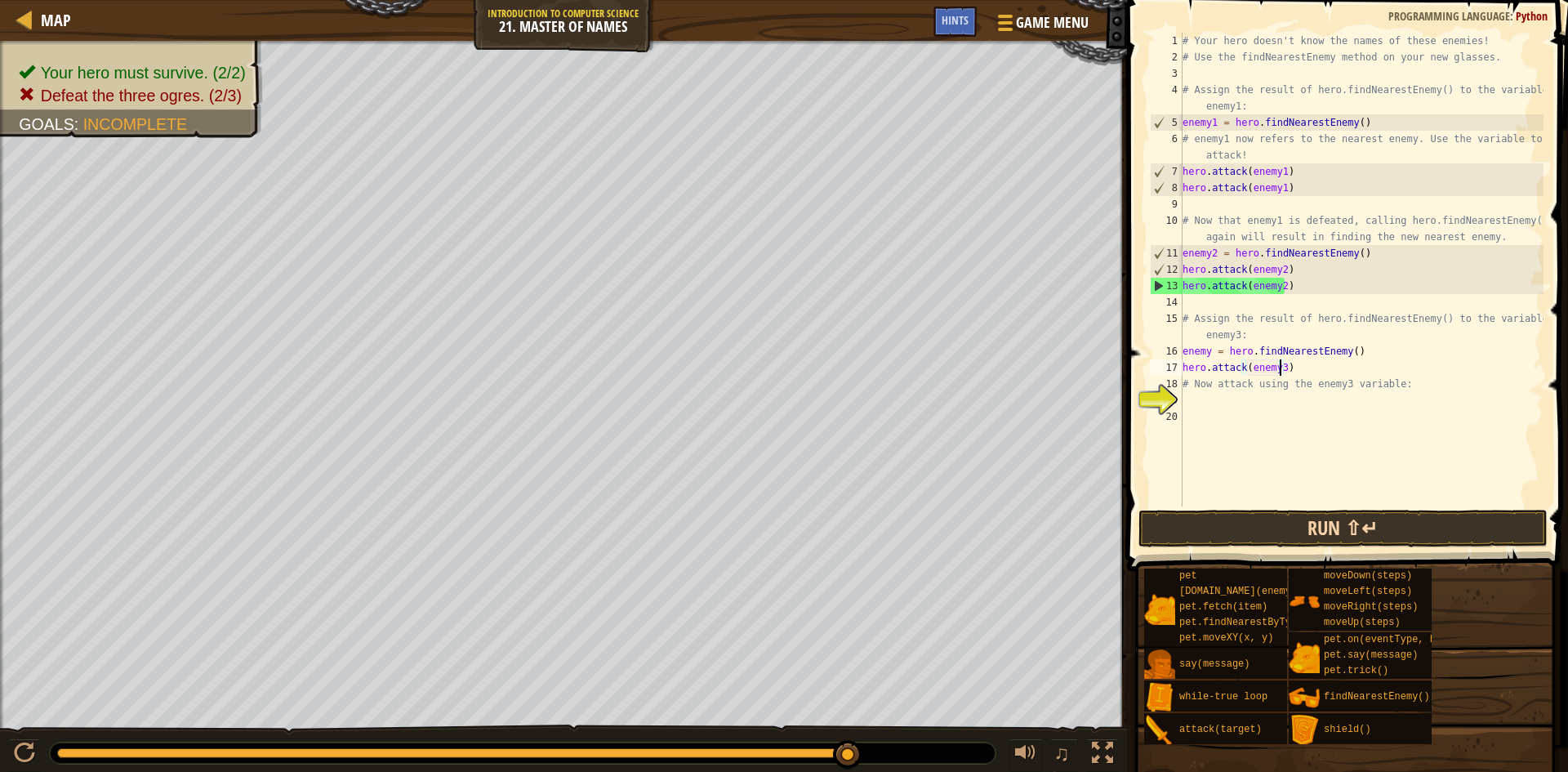
scroll to position [7, 7]
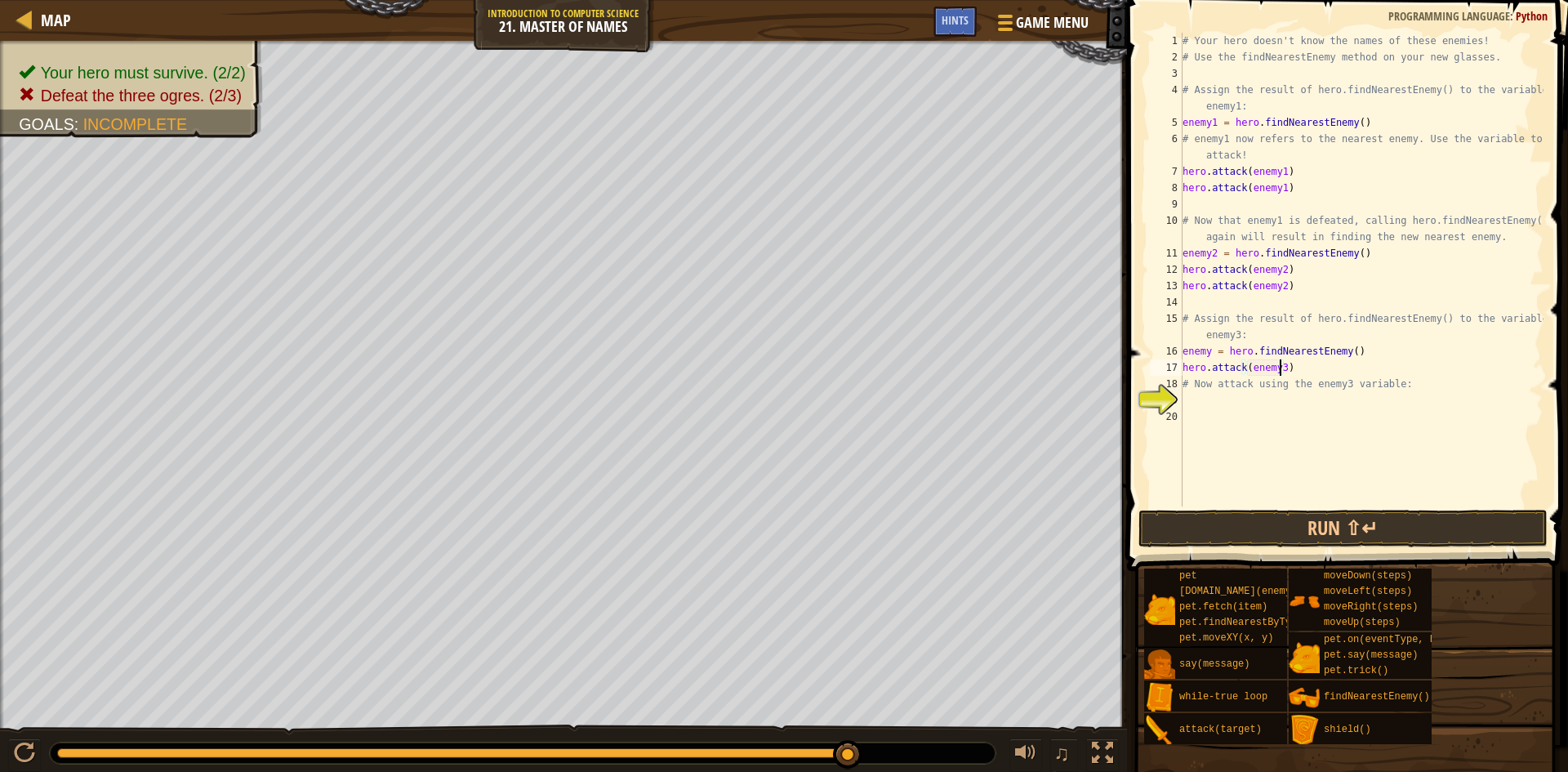
click at [1188, 384] on div "# Your hero doesn't know the names of these enemies! # Use the findNearestEnemy…" at bounding box center [1362, 286] width 364 height 507
type textarea "# Now attack using the enemy3 variable:"
click at [1196, 406] on div "# Your hero doesn't know the names of these enemies! # Use the findNearestEnemy…" at bounding box center [1362, 286] width 364 height 507
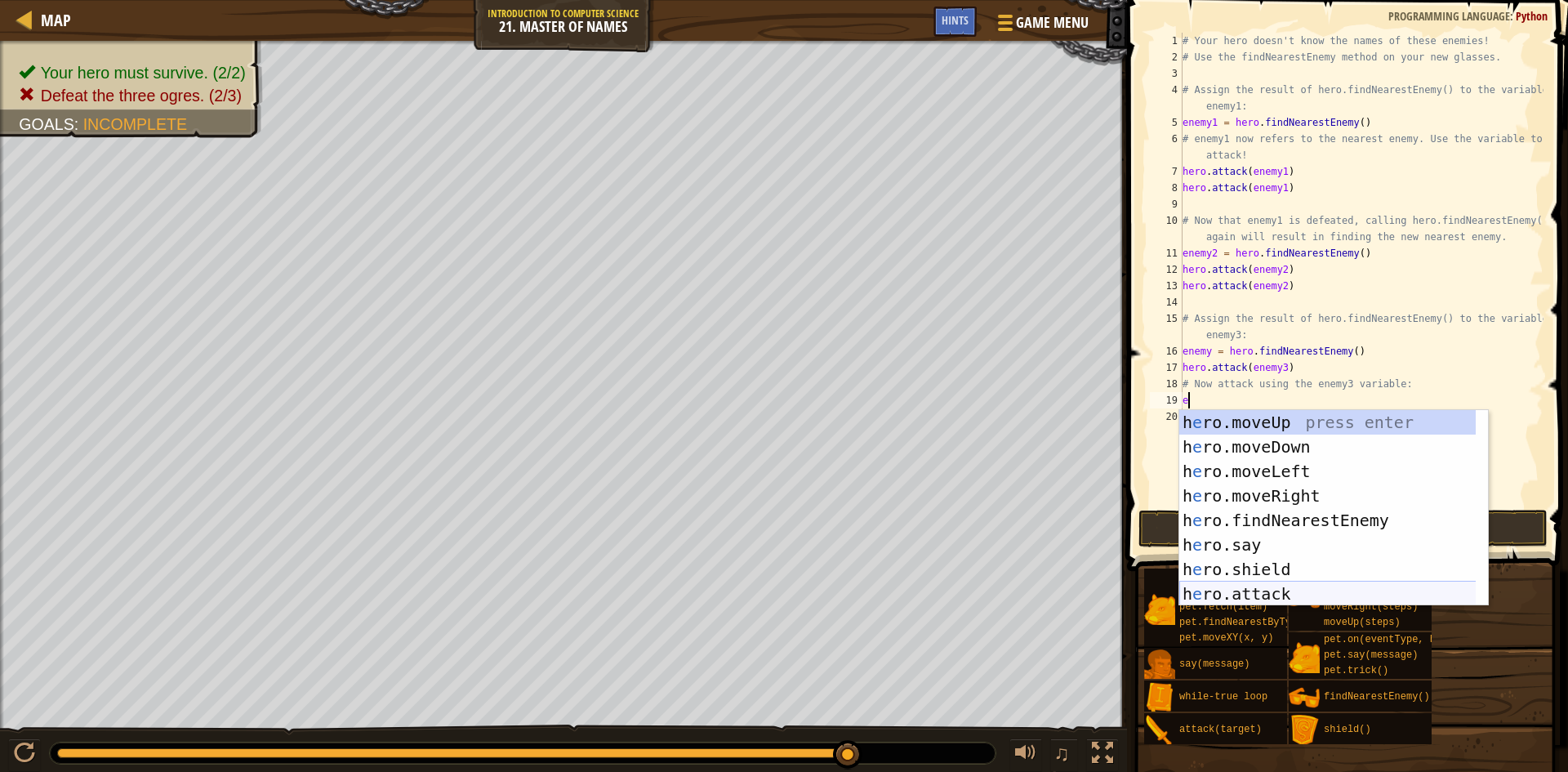
click at [1298, 600] on div "h e ro.moveUp press enter h e ro.moveDown press enter h e ro.moveLeft press ent…" at bounding box center [1334, 533] width 309 height 245
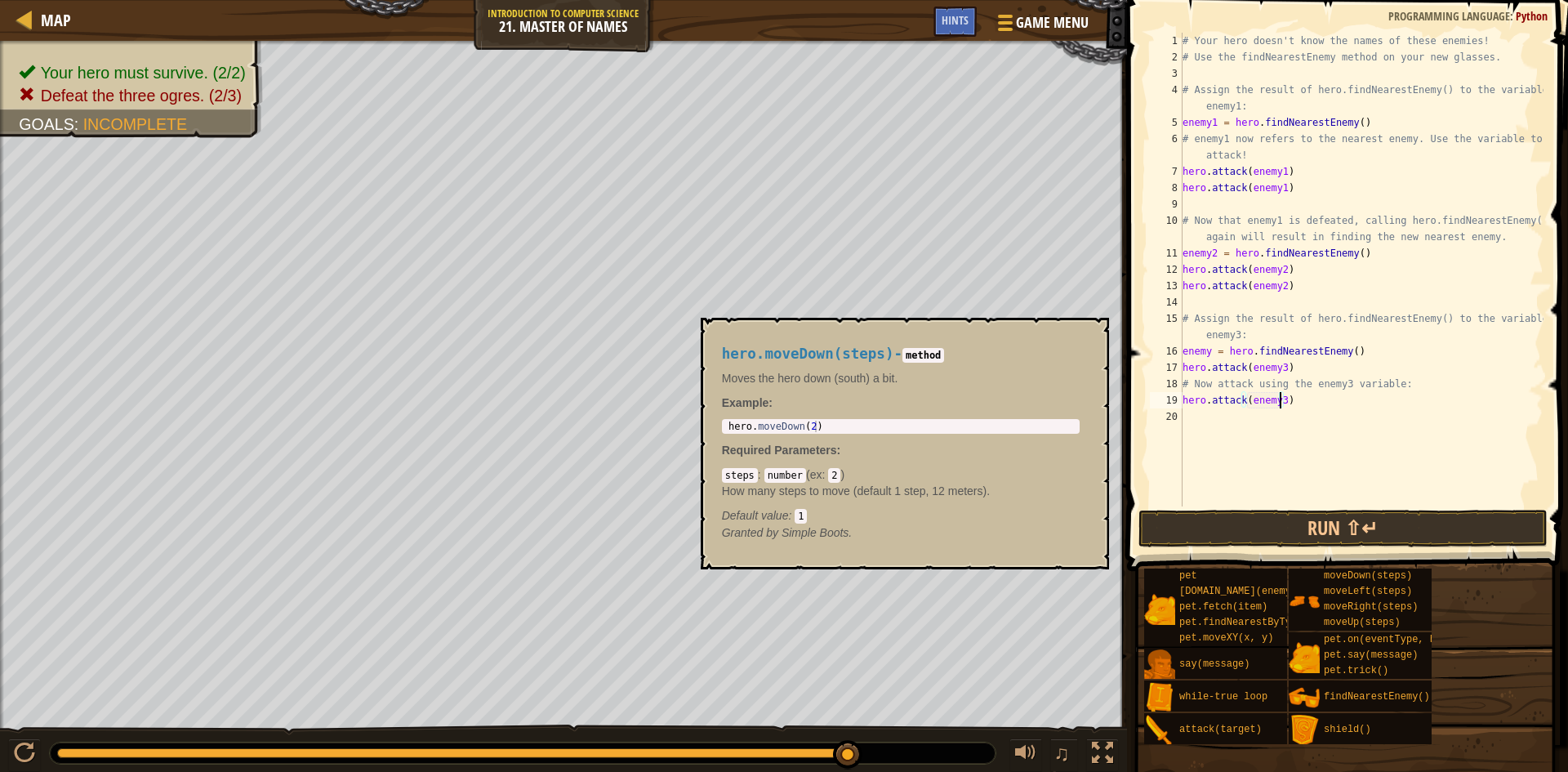
scroll to position [7, 7]
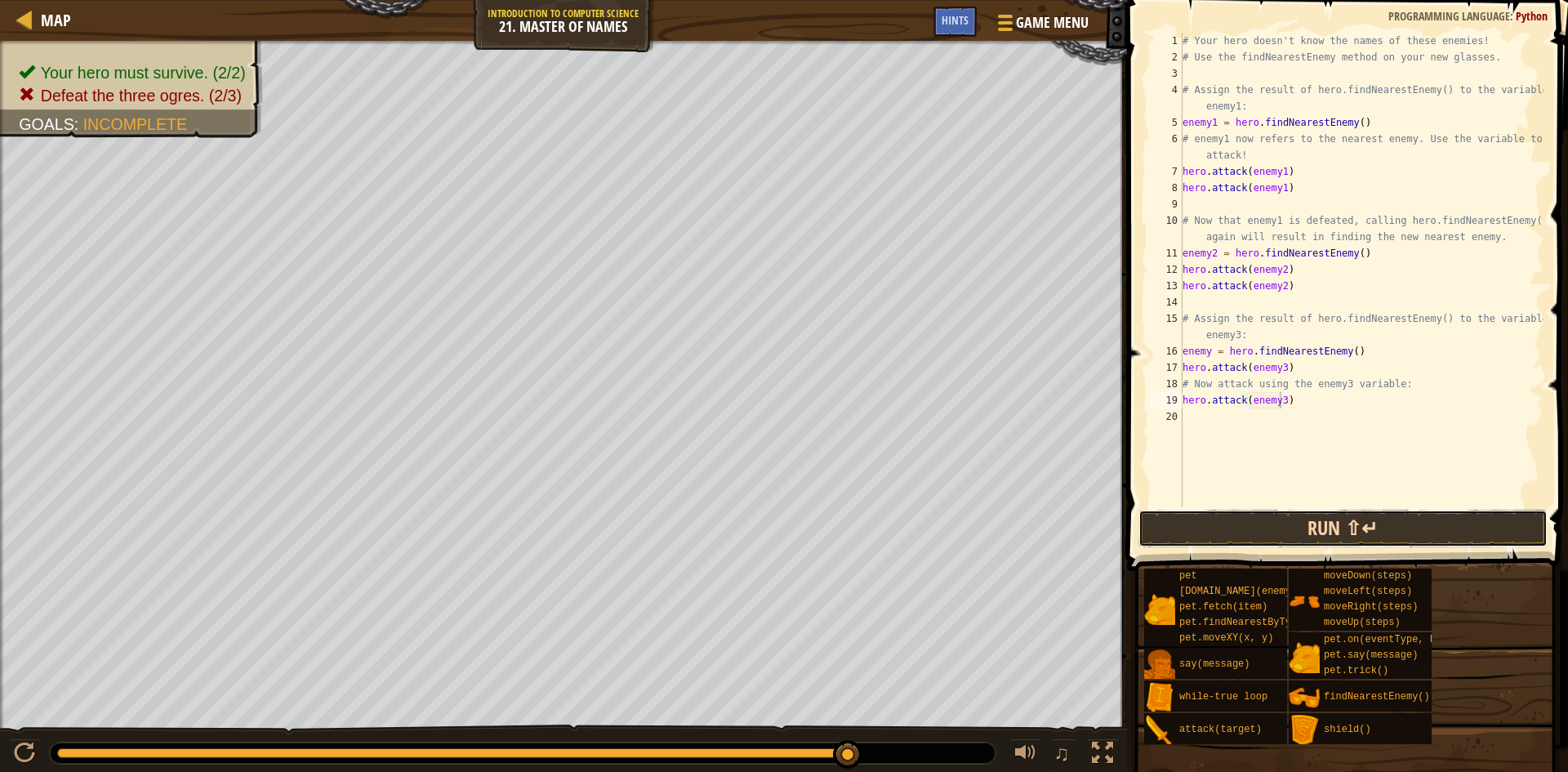
click at [1283, 534] on button "Run ⇧↵" at bounding box center [1343, 528] width 409 height 38
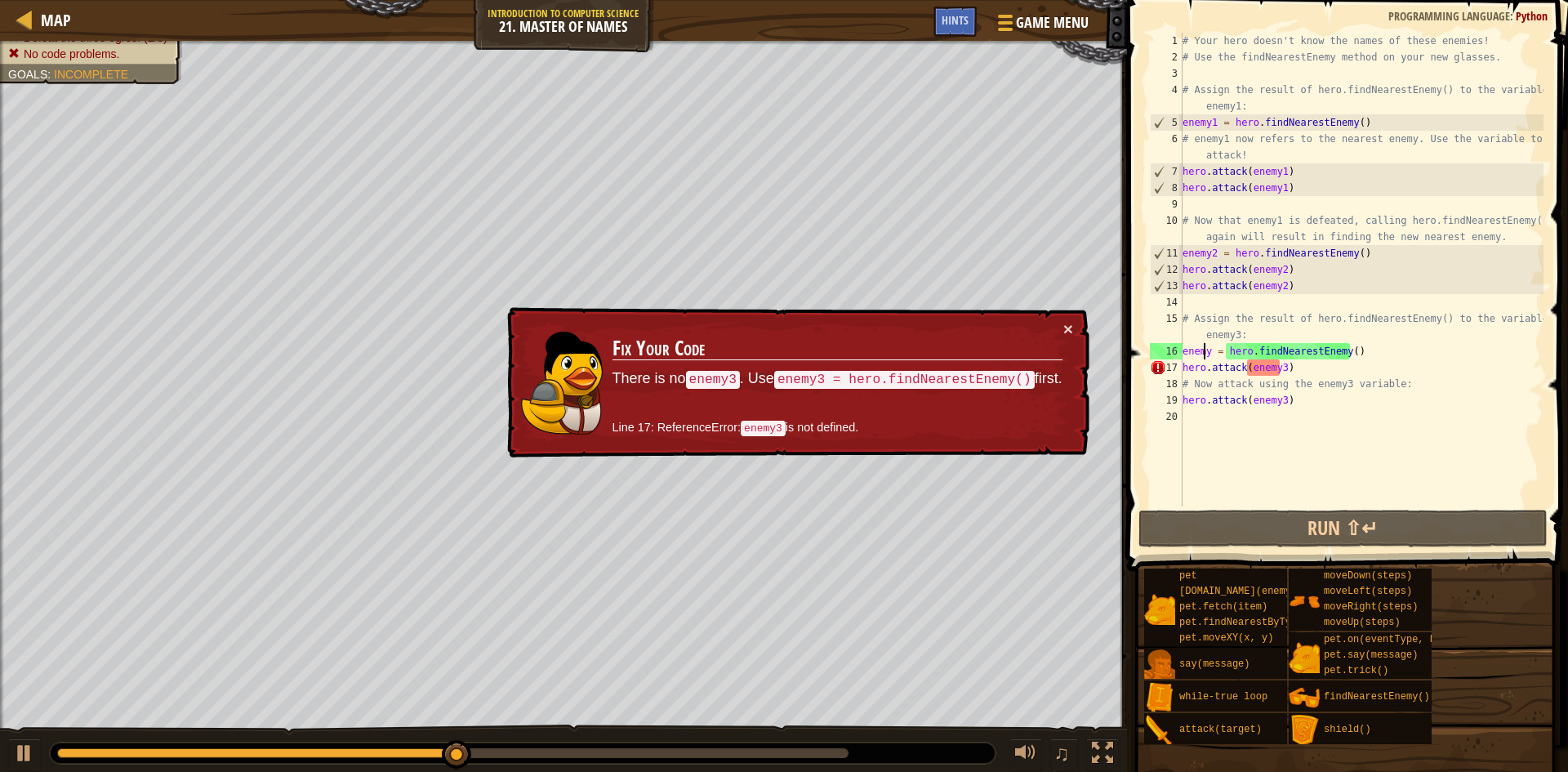
click at [1207, 348] on div "# Your hero doesn't know the names of these enemies! # Use the findNearestEnemy…" at bounding box center [1362, 286] width 364 height 507
click at [1208, 351] on div "# Your hero doesn't know the names of these enemies! # Use the findNearestEnemy…" at bounding box center [1362, 286] width 364 height 507
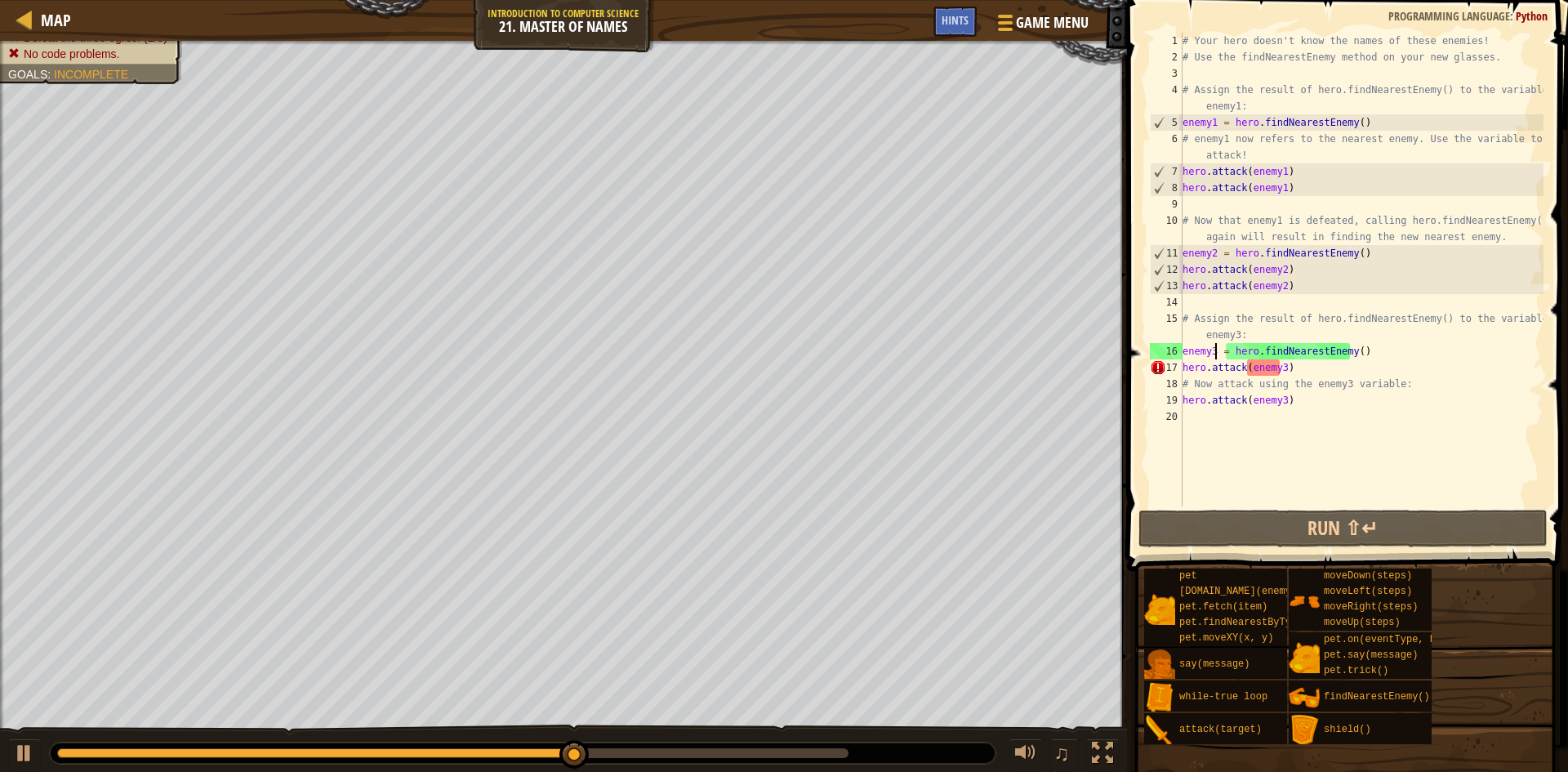
scroll to position [7, 3]
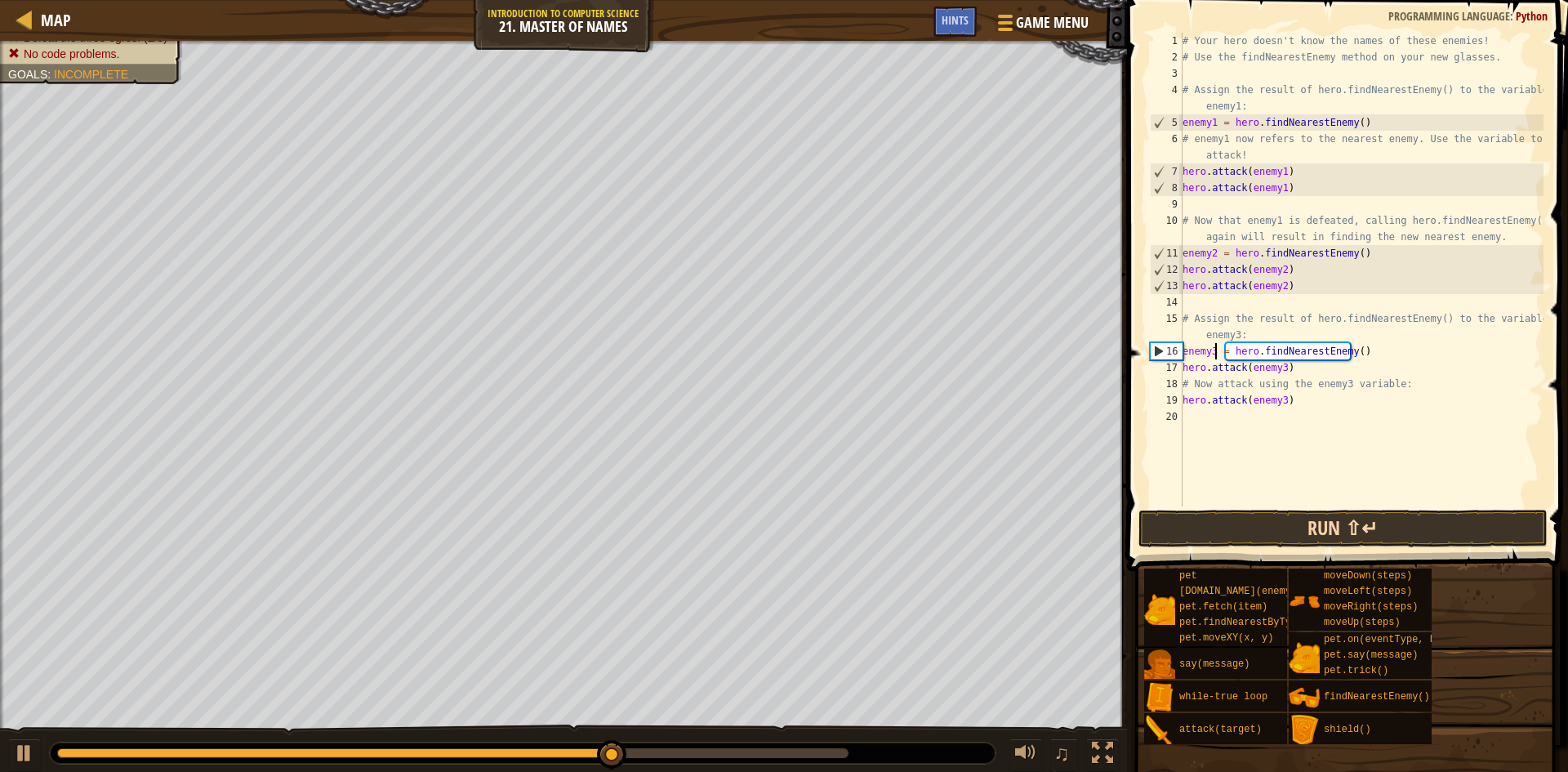
type textarea "enemy3 = hero.findNearestEnemy()"
click at [1285, 525] on button "Run ⇧↵" at bounding box center [1343, 528] width 409 height 38
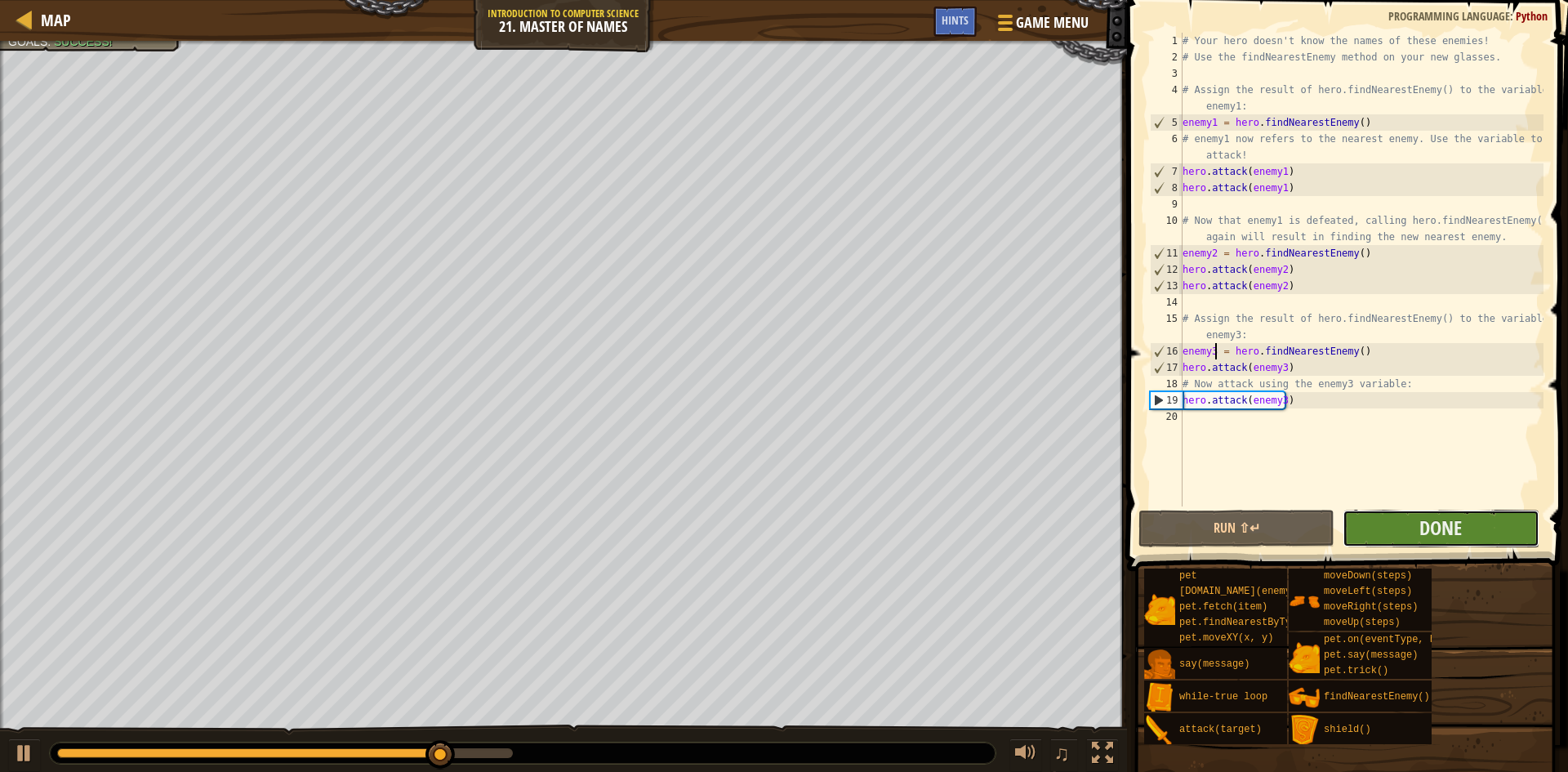
click at [1406, 520] on button "Done" at bounding box center [1440, 528] width 196 height 38
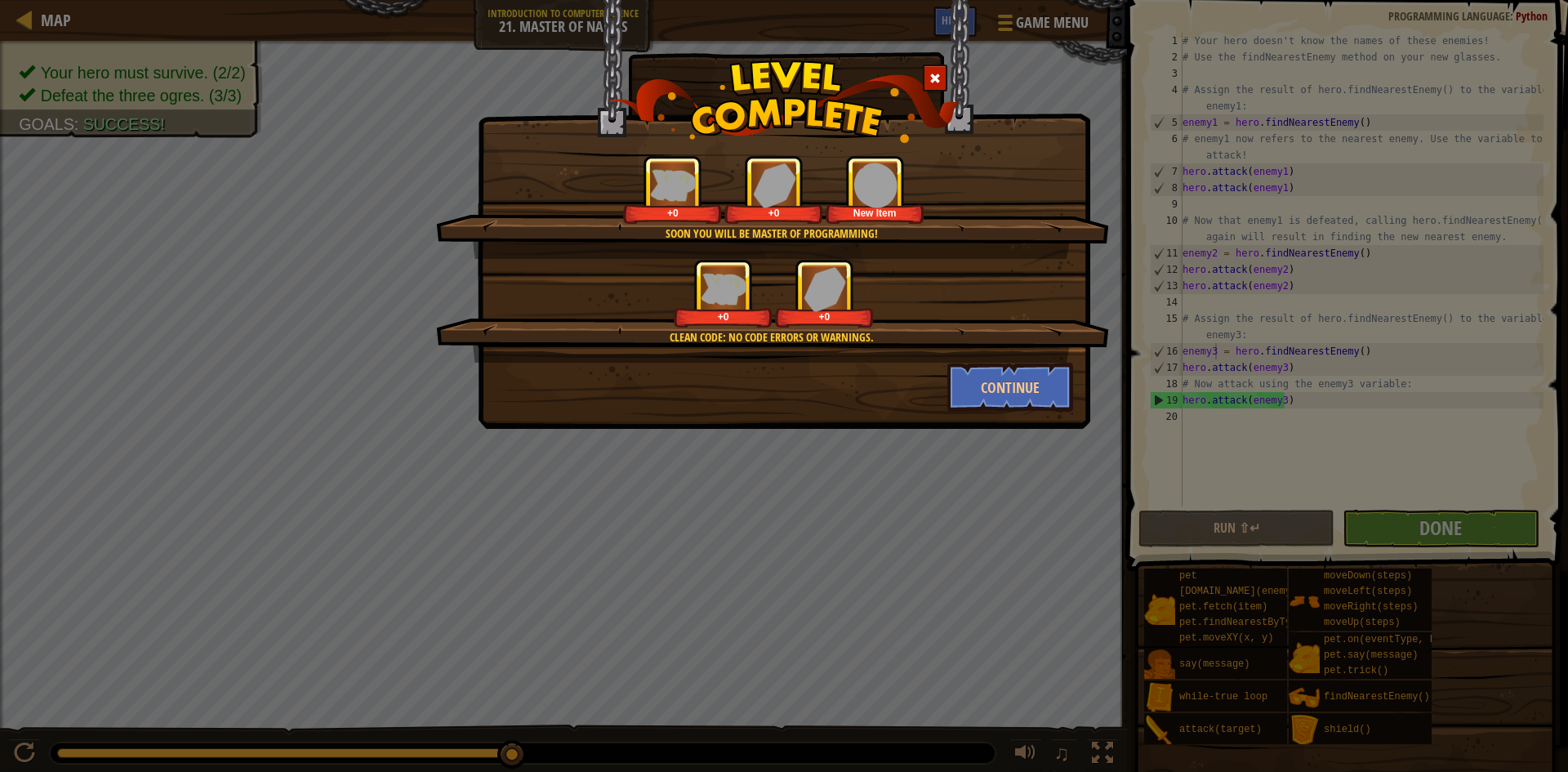
click at [976, 352] on div "Clean code: no code errors or warnings. +0 +0" at bounding box center [773, 311] width 673 height 104
click at [1014, 386] on button "Continue" at bounding box center [1011, 386] width 127 height 49
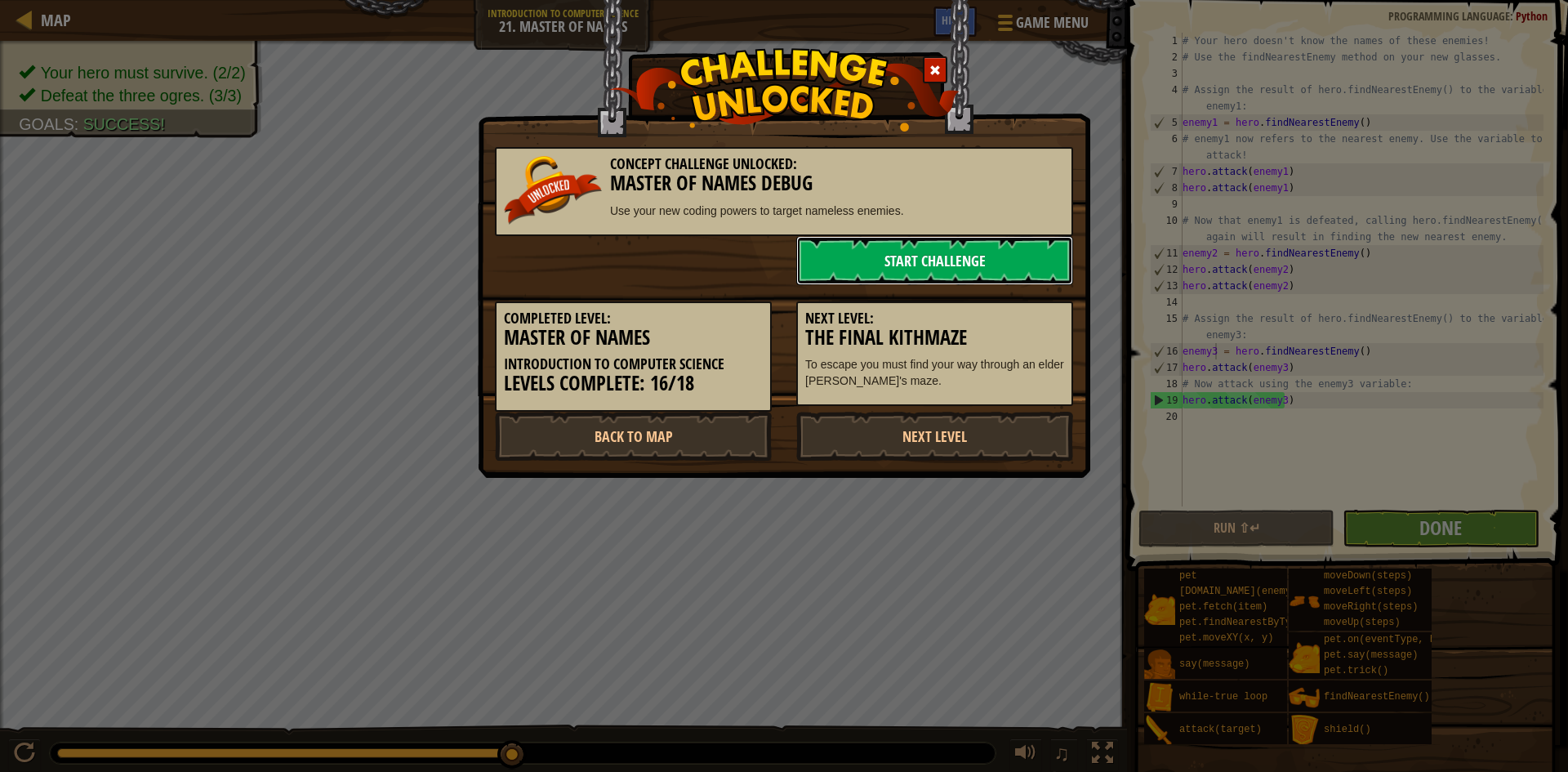
click at [843, 258] on link "Start Challenge" at bounding box center [934, 260] width 277 height 49
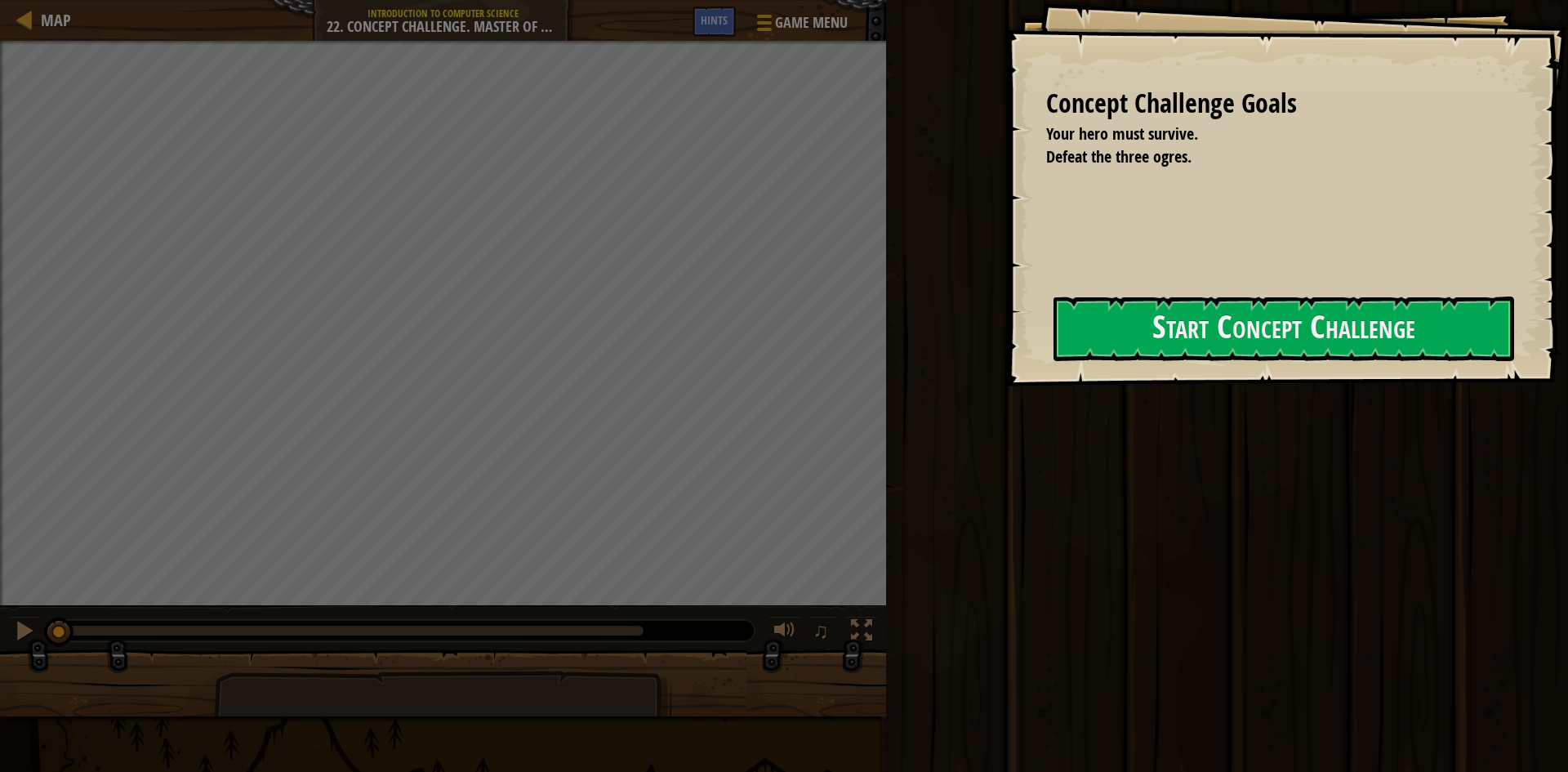
click at [1188, 372] on div "Concept Challenge Goals Your hero must survive. Defeat the three ogres. Start C…" at bounding box center [1287, 193] width 563 height 386
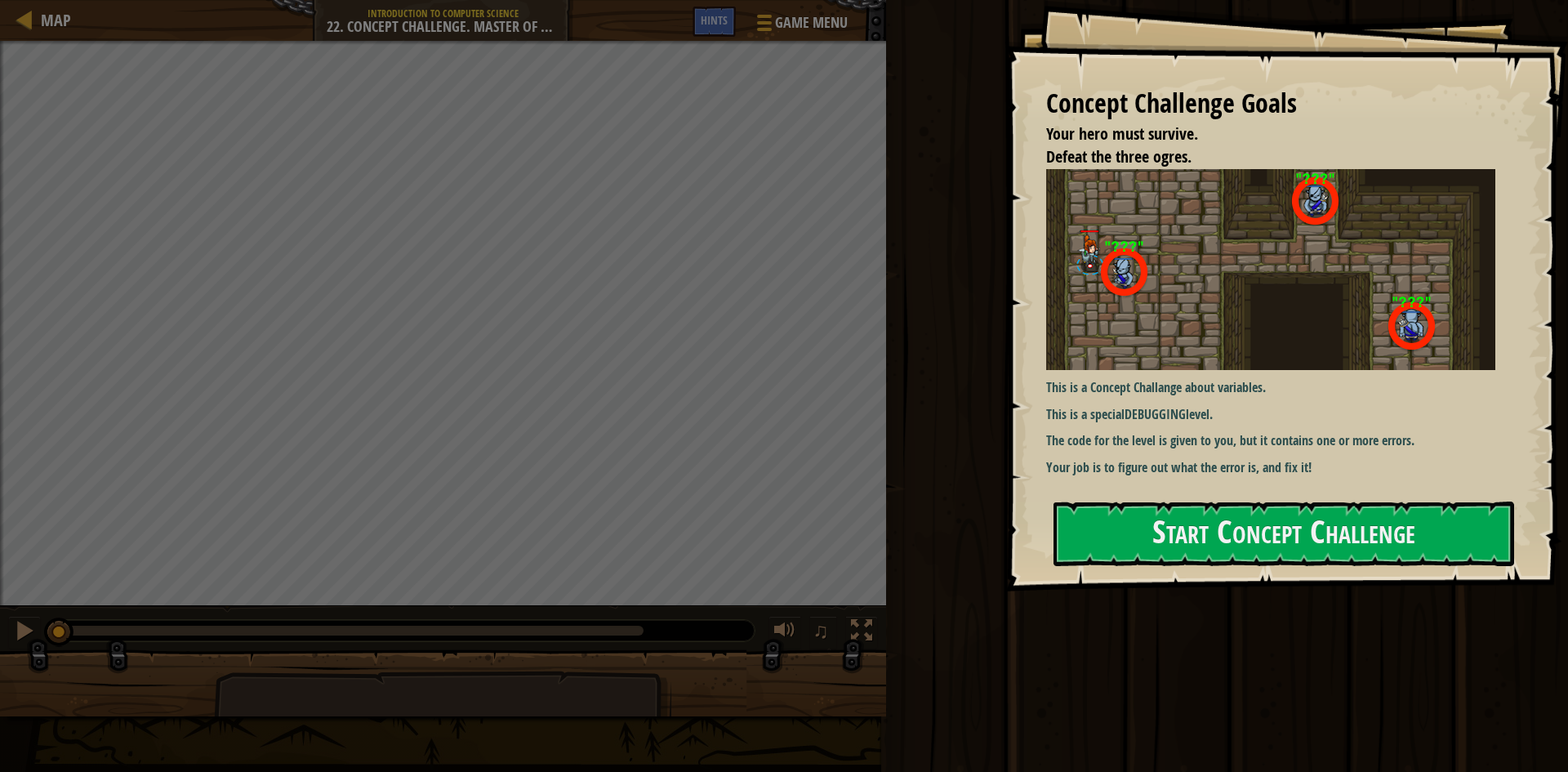
drag, startPoint x: 1220, startPoint y: 382, endPoint x: 1226, endPoint y: 405, distance: 23.8
click at [1221, 395] on p "This is a Concept Challange about variables." at bounding box center [1285, 387] width 477 height 18
click at [1251, 663] on div "Run ⇧↵ Submit Done" at bounding box center [1224, 382] width 687 height 765
drag, startPoint x: 1188, startPoint y: 536, endPoint x: 1175, endPoint y: 536, distance: 13.0
click at [1181, 536] on button "Start Concept Challenge" at bounding box center [1284, 534] width 461 height 64
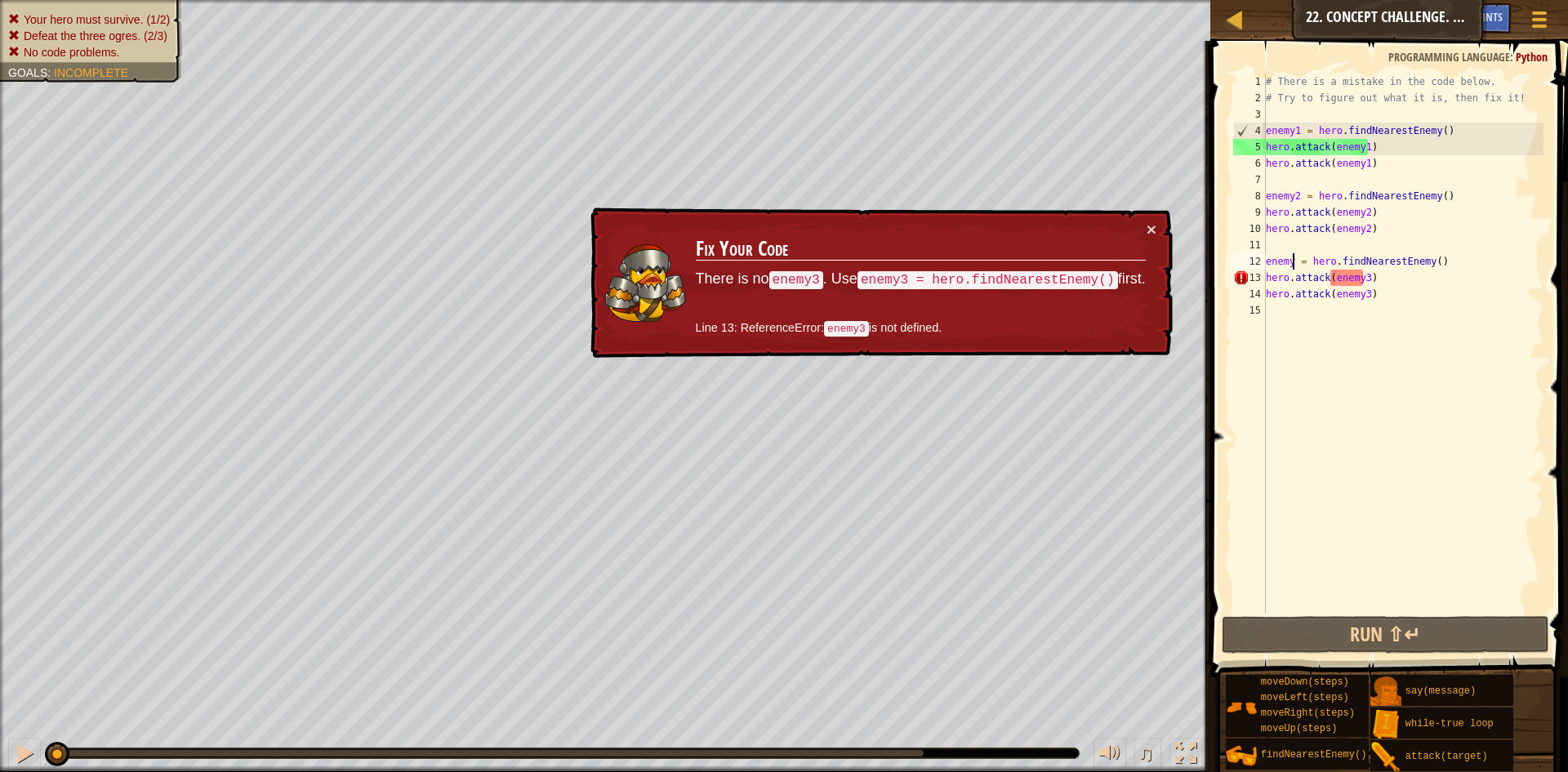
click at [1294, 261] on div "# There is a mistake in the code below. # Try to figure out what it is, then fi…" at bounding box center [1403, 360] width 281 height 572
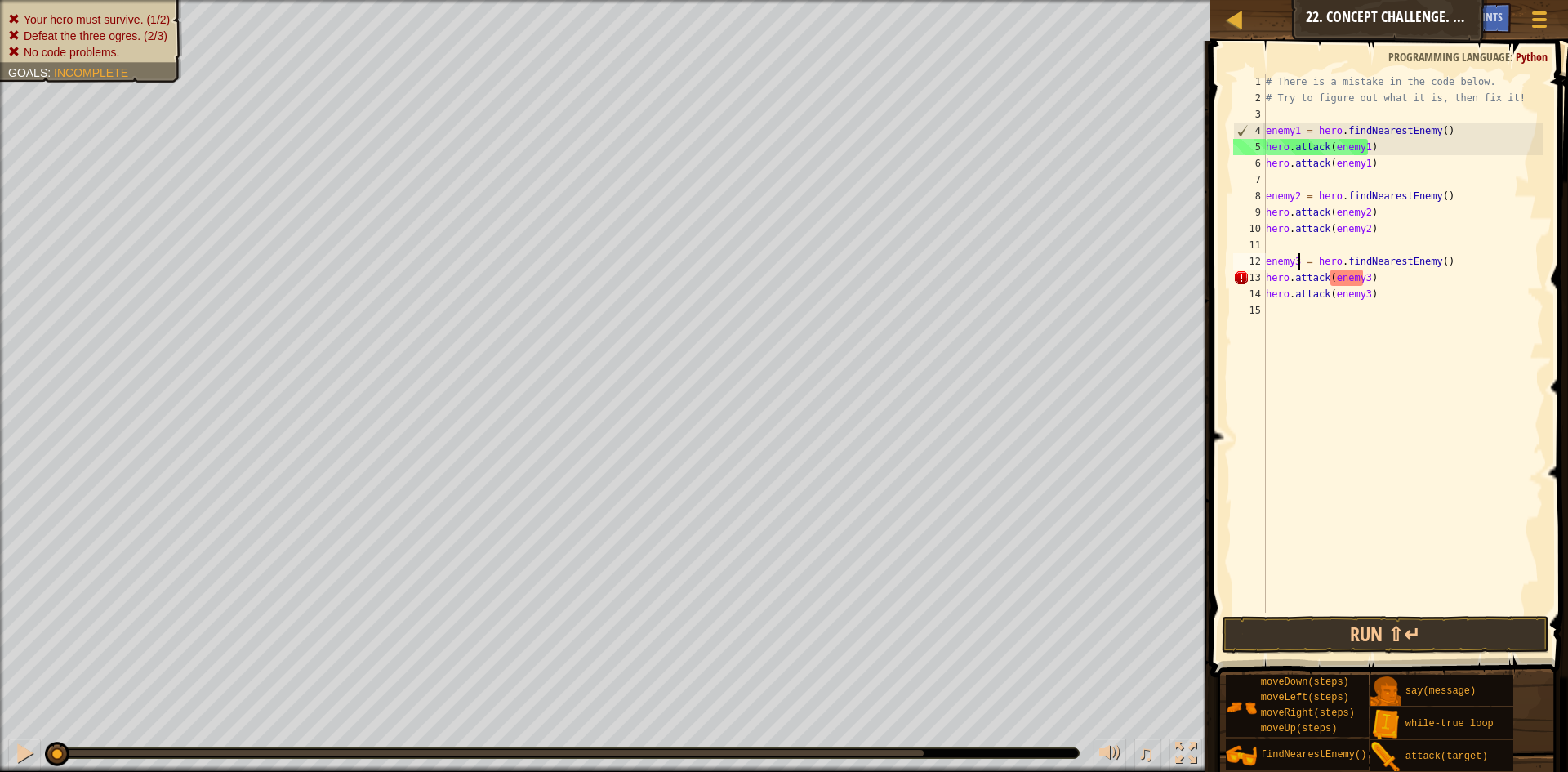
scroll to position [7, 4]
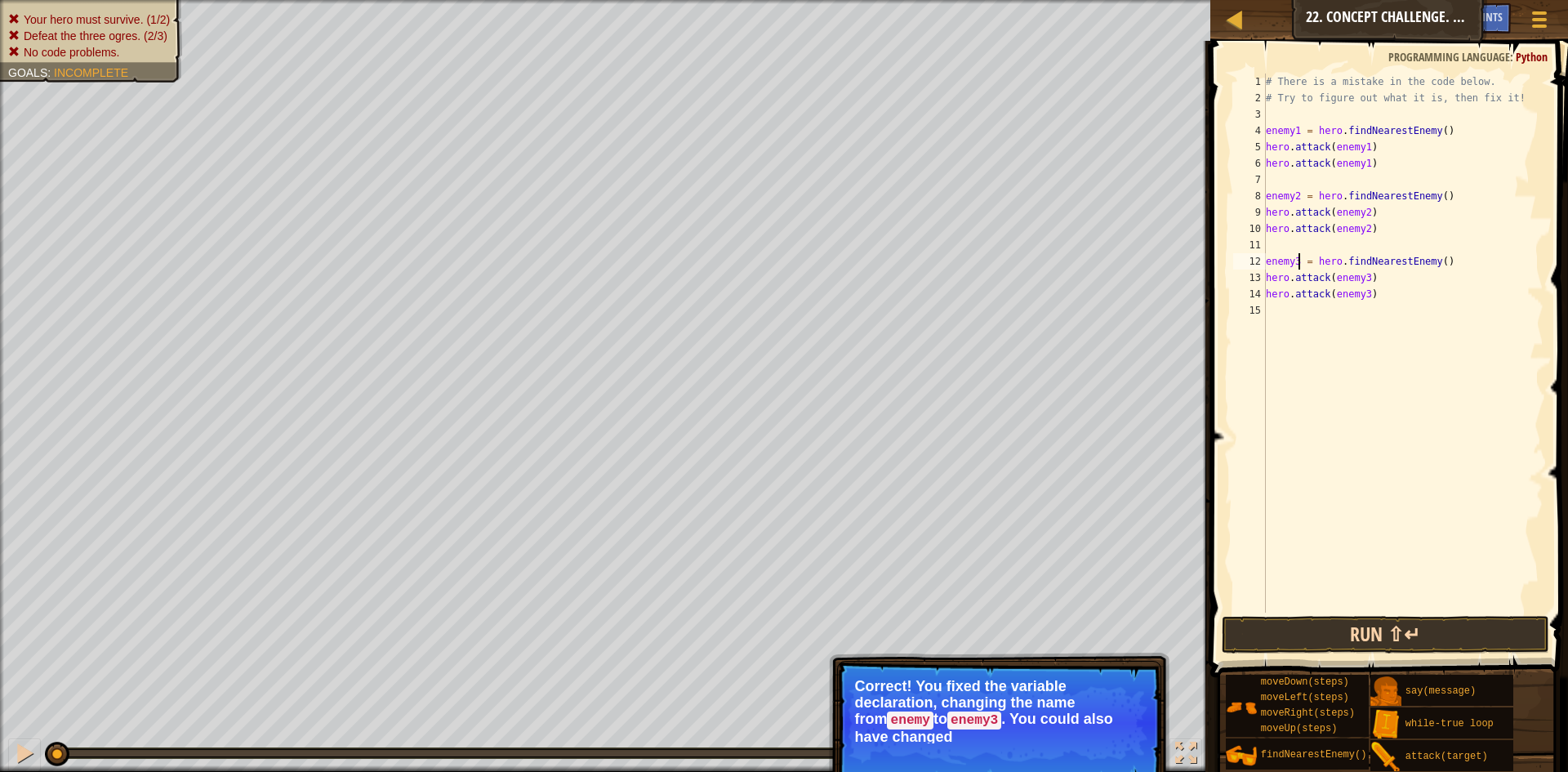
type textarea "enemy3 = hero.findNearestEnemy()"
click at [1241, 644] on button "Run ⇧↵" at bounding box center [1386, 635] width 327 height 38
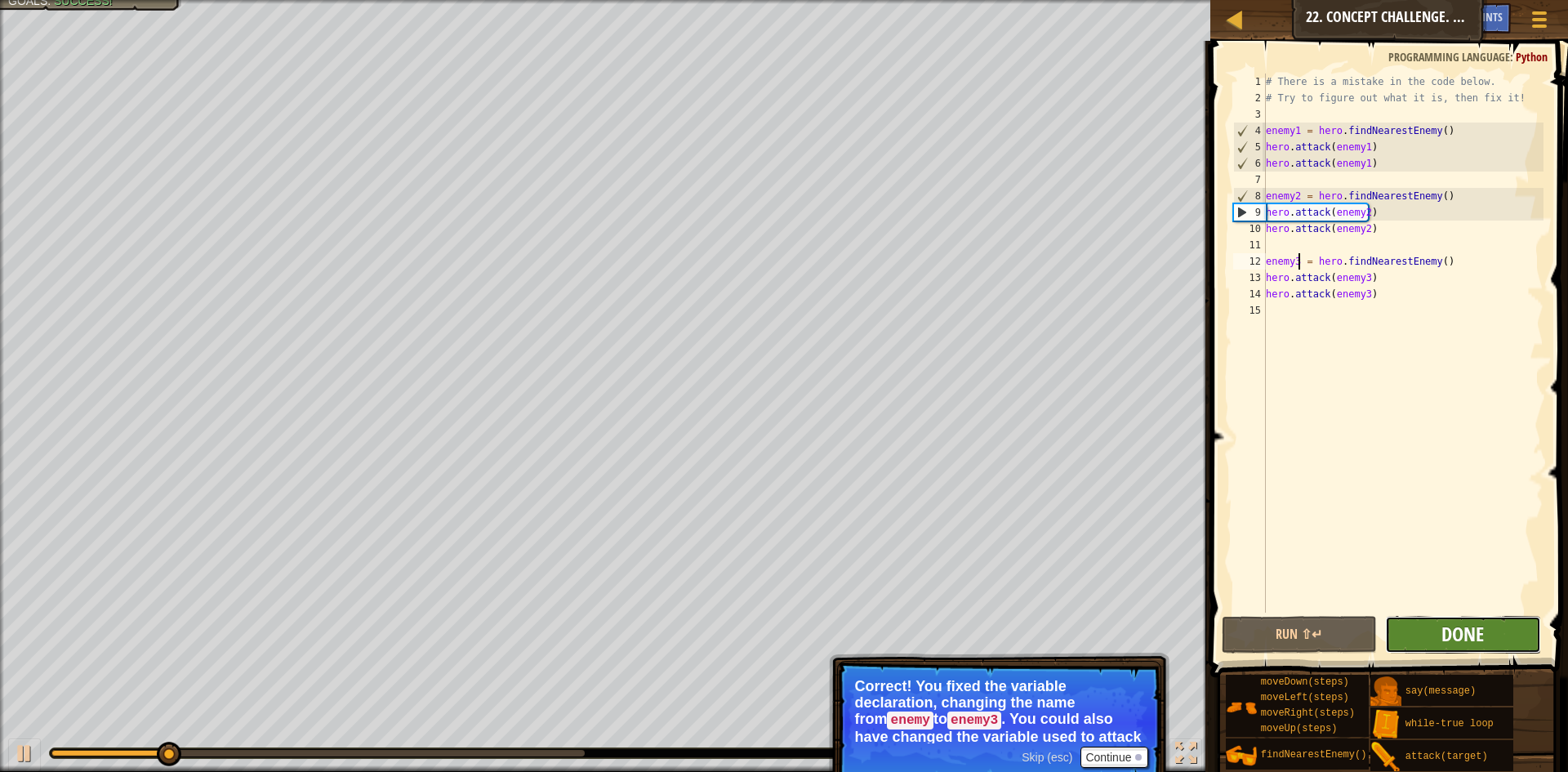
click at [1459, 638] on span "Done" at bounding box center [1463, 634] width 42 height 26
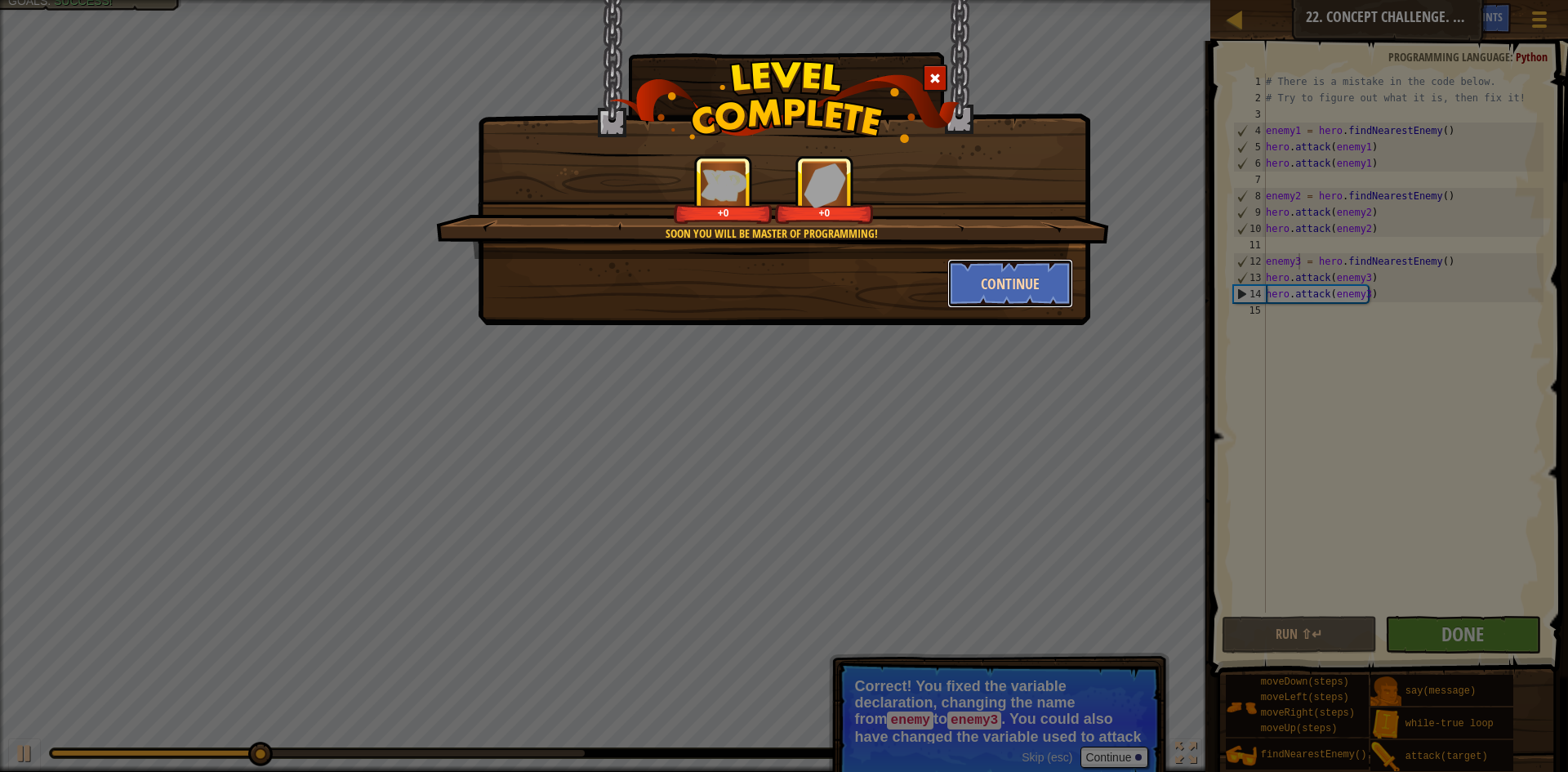
click at [1002, 274] on button "Continue" at bounding box center [1011, 283] width 127 height 49
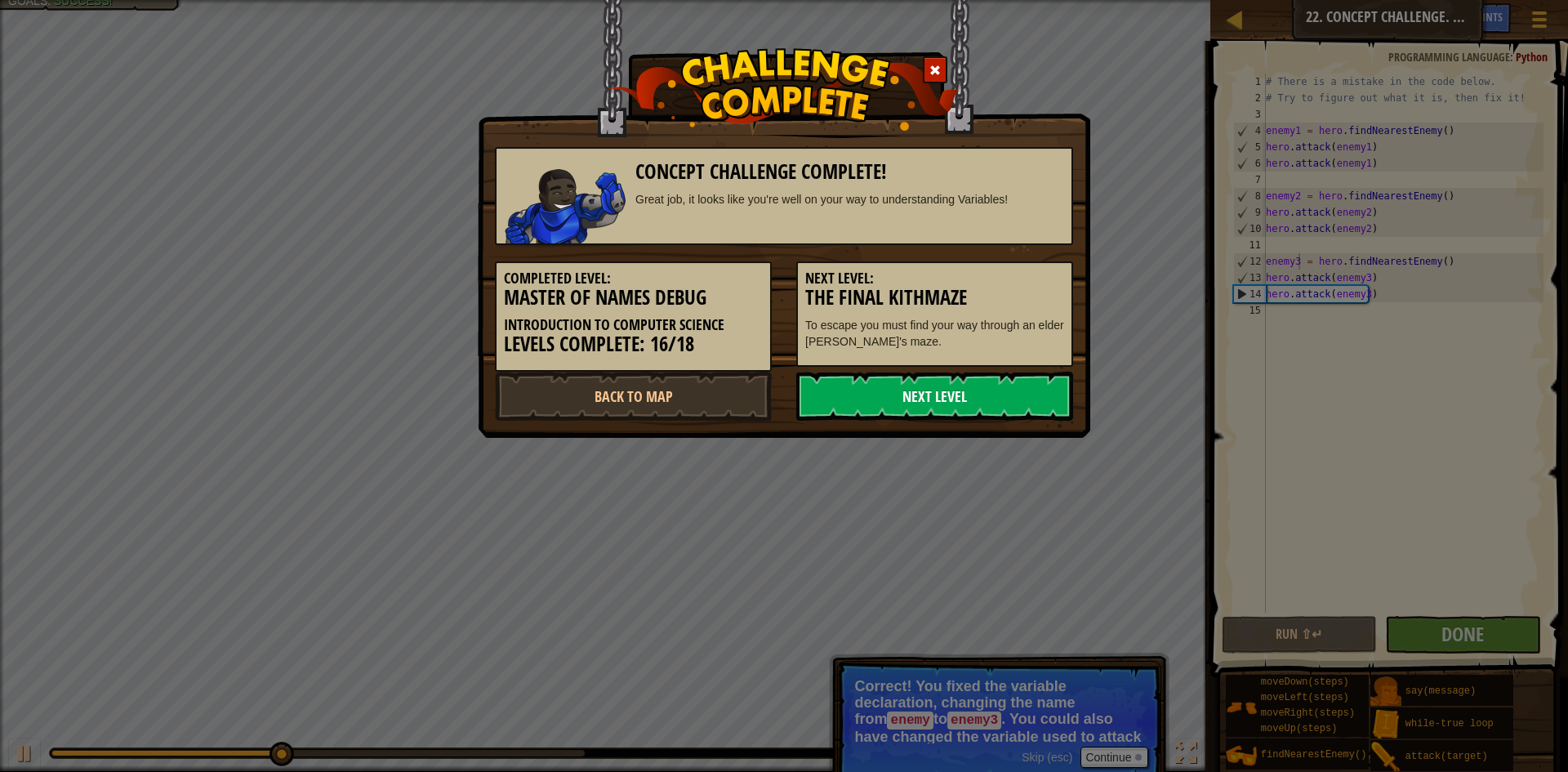
click at [1026, 387] on link "Next Level" at bounding box center [934, 396] width 277 height 49
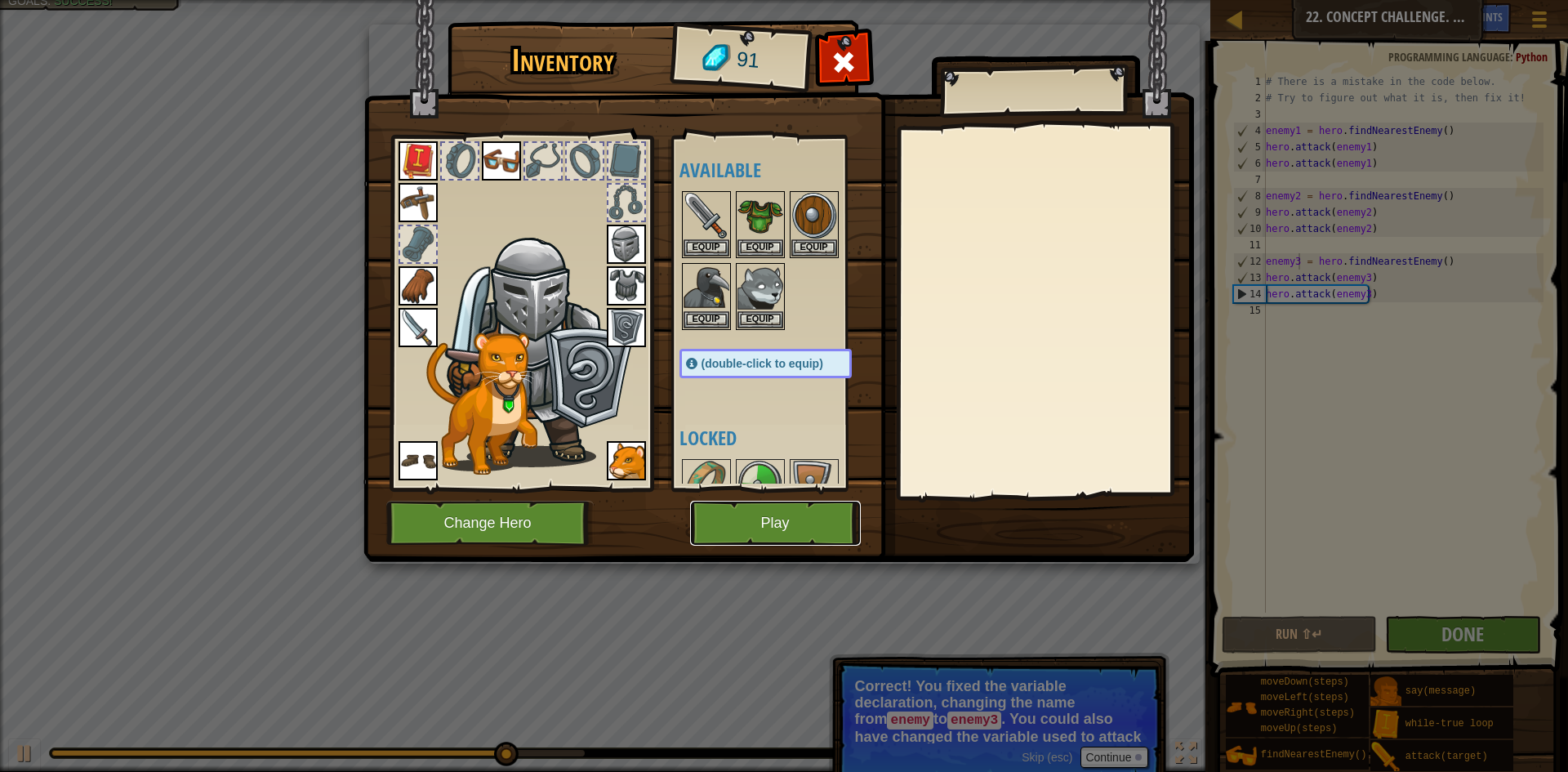
click at [770, 513] on button "Play" at bounding box center [776, 523] width 171 height 45
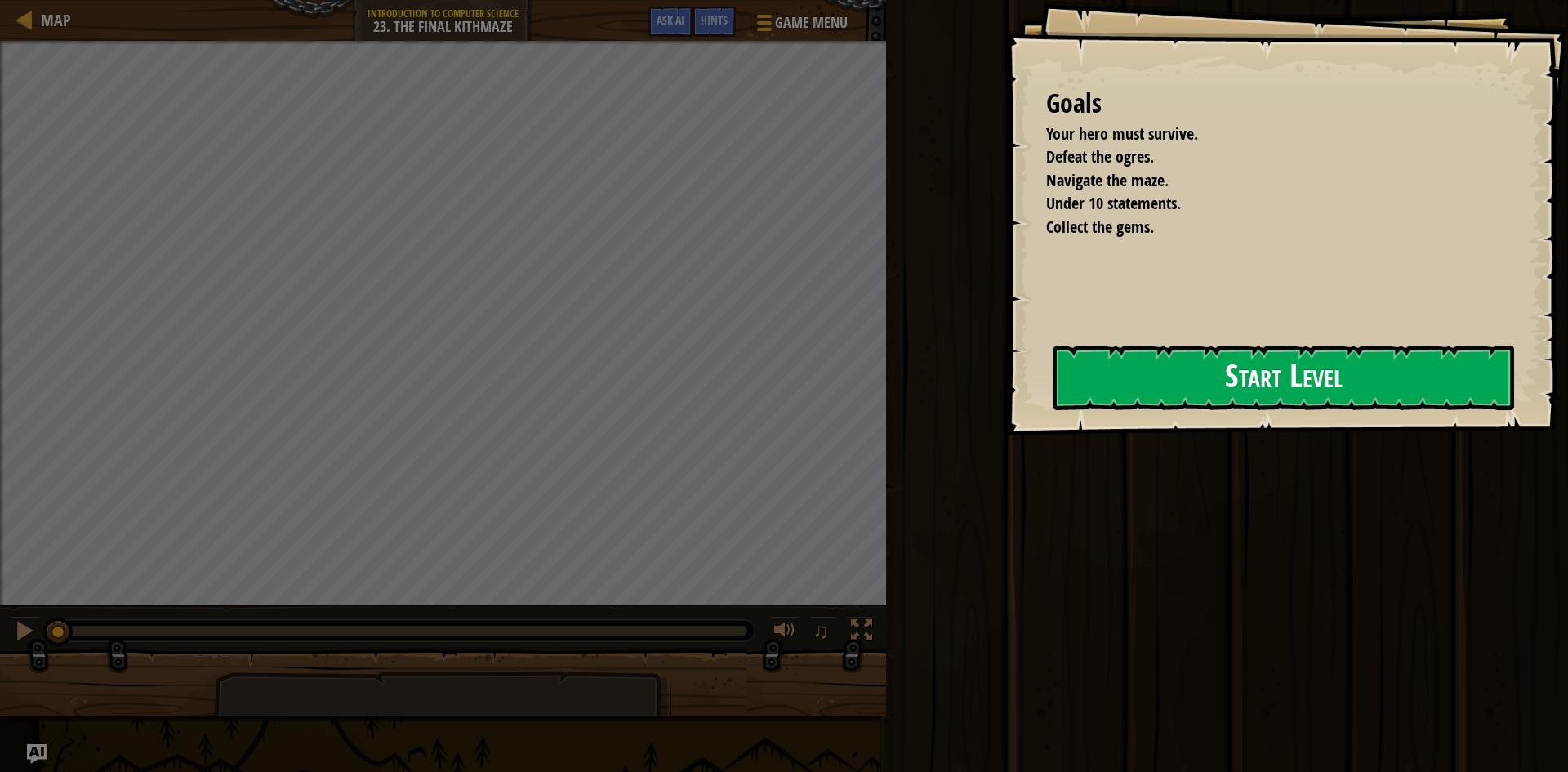
click at [1054, 392] on button "Start Level" at bounding box center [1284, 378] width 461 height 64
